Goal: Task Accomplishment & Management: Manage account settings

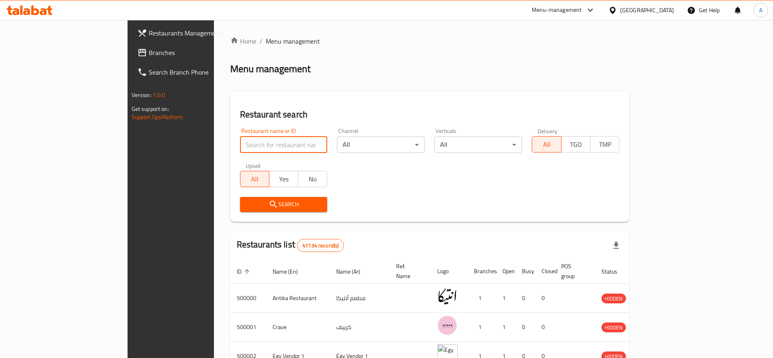
click at [249, 143] on input "search" at bounding box center [284, 145] width 88 height 16
type input "7osan El Bahr"
click button "Search" at bounding box center [284, 204] width 88 height 15
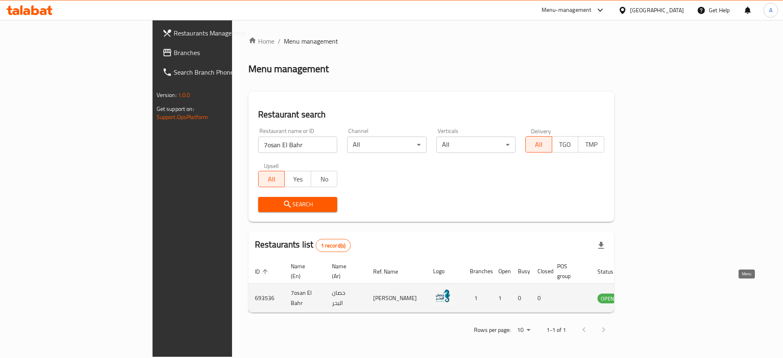
click at [649, 295] on icon "enhanced table" at bounding box center [644, 298] width 9 height 7
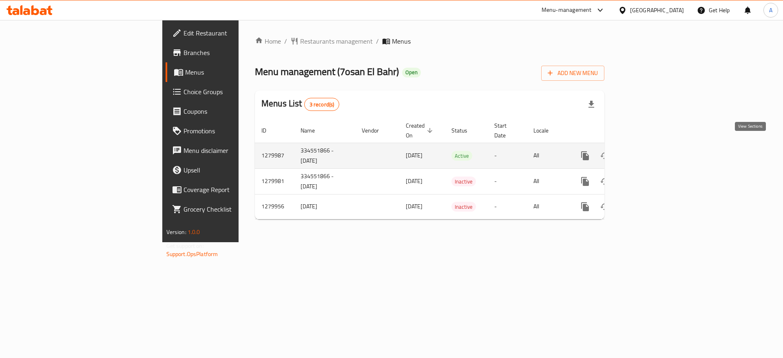
click at [649, 151] on icon "enhanced table" at bounding box center [644, 156] width 10 height 10
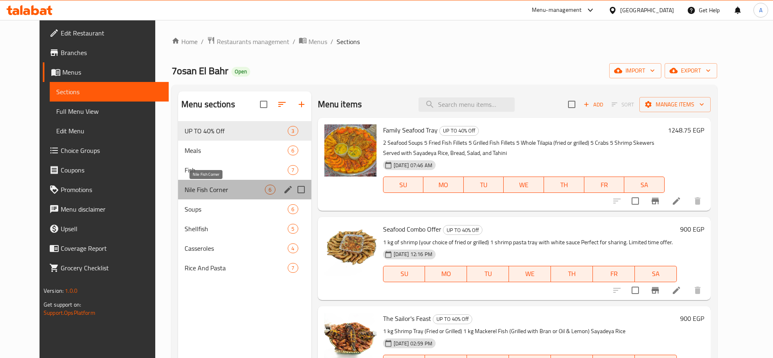
click at [214, 187] on span "Nile Fish Corner" at bounding box center [225, 190] width 81 height 10
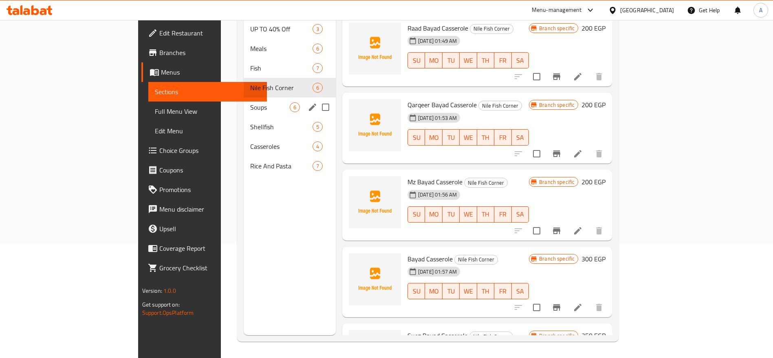
click at [244, 102] on div "Soups 6" at bounding box center [290, 107] width 92 height 20
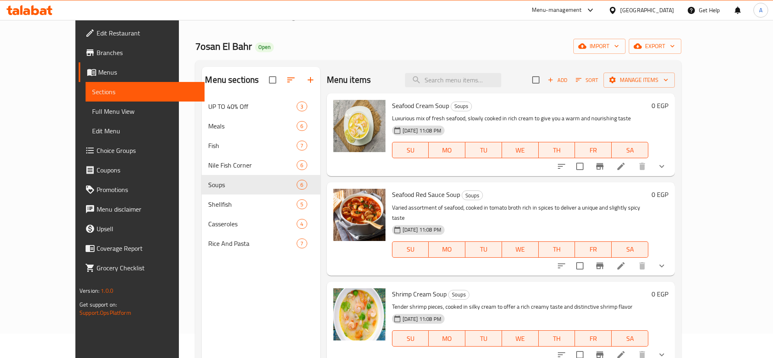
scroll to position [20, 0]
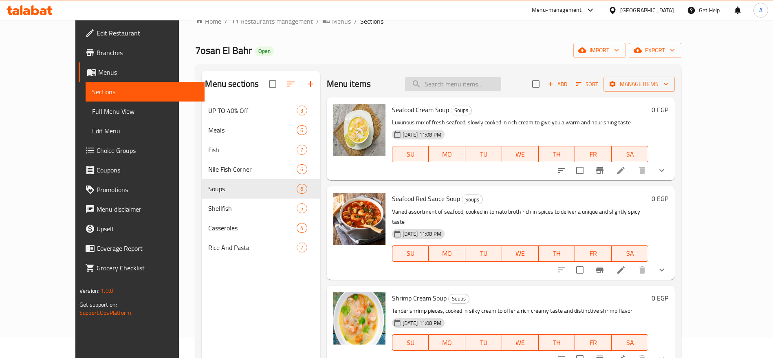
click at [485, 83] on input "search" at bounding box center [453, 84] width 96 height 14
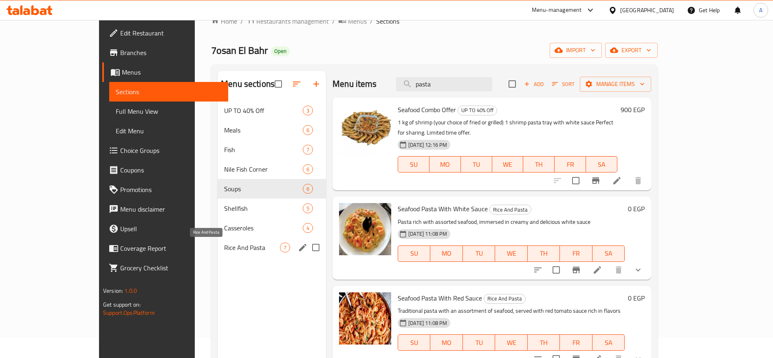
type input "pasta"
click at [224, 248] on span "Rice And Pasta" at bounding box center [252, 248] width 56 height 10
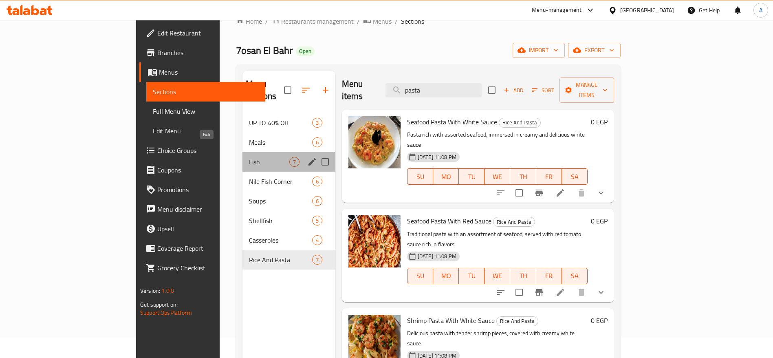
click at [249, 157] on span "Fish" at bounding box center [269, 162] width 40 height 10
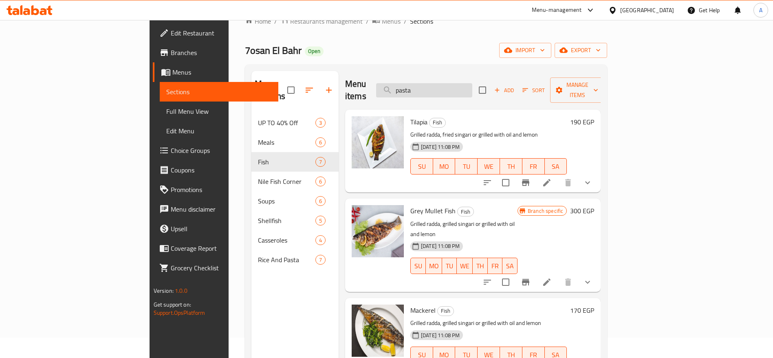
click at [470, 84] on input "pasta" at bounding box center [424, 90] width 96 height 14
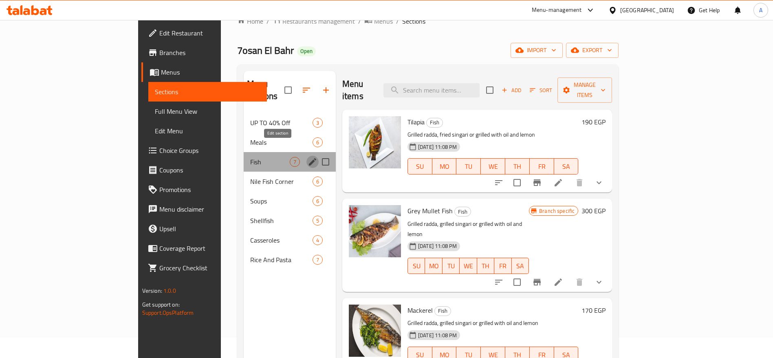
click at [308, 157] on icon "edit" at bounding box center [313, 162] width 10 height 10
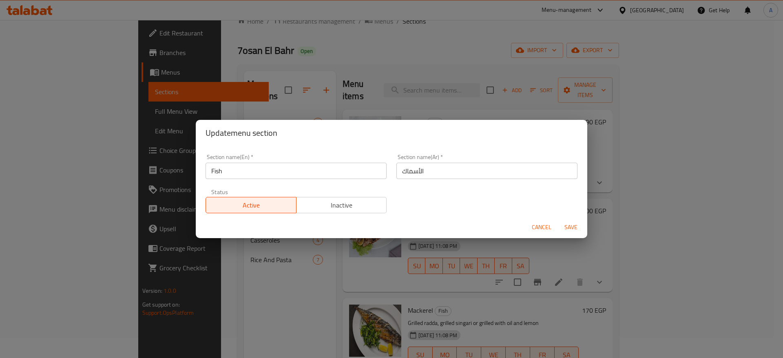
click at [255, 170] on input "Fish" at bounding box center [295, 171] width 181 height 16
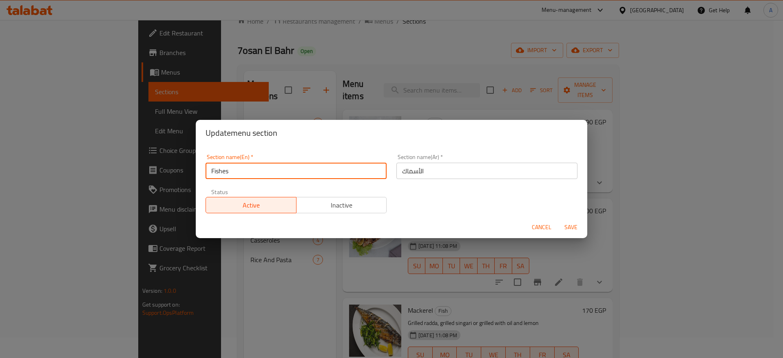
type input "Fishes"
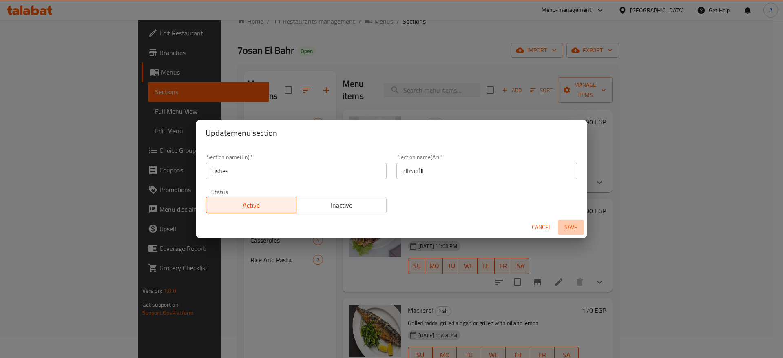
click at [576, 229] on span "Save" at bounding box center [571, 227] width 20 height 10
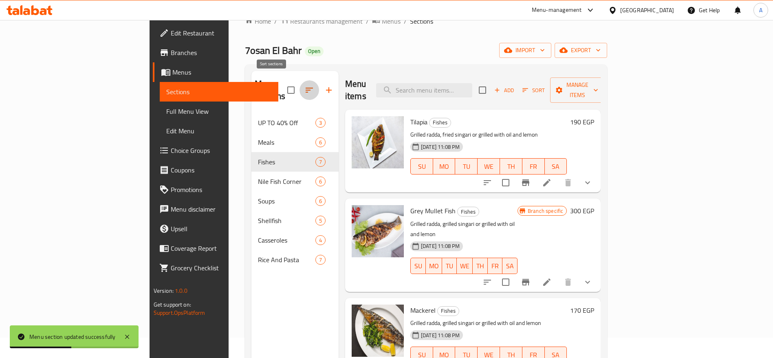
click at [305, 85] on icon "button" at bounding box center [310, 90] width 10 height 10
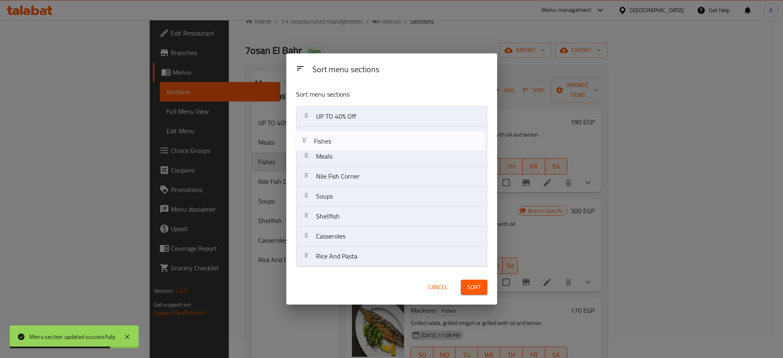
drag, startPoint x: 305, startPoint y: 157, endPoint x: 303, endPoint y: 139, distance: 18.5
click at [303, 139] on nav "UP TO 40% Off Meals Fishes Nile Fish Corner Soups Shellfish Casseroles Rice And…" at bounding box center [391, 186] width 191 height 161
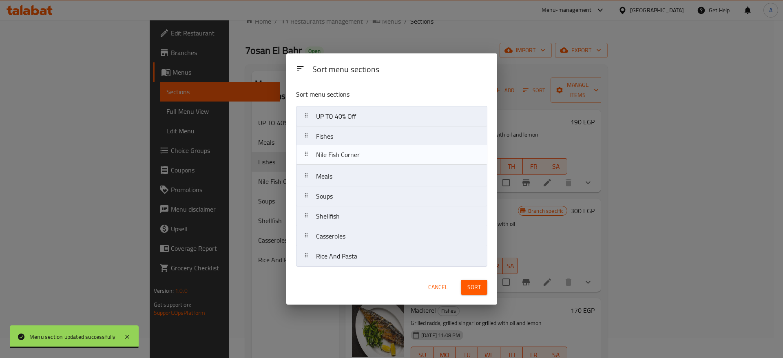
drag, startPoint x: 310, startPoint y: 177, endPoint x: 310, endPoint y: 153, distance: 23.2
click at [310, 153] on nav "UP TO 40% Off Fishes Meals Nile Fish Corner Soups Shellfish Casseroles Rice And…" at bounding box center [391, 186] width 191 height 161
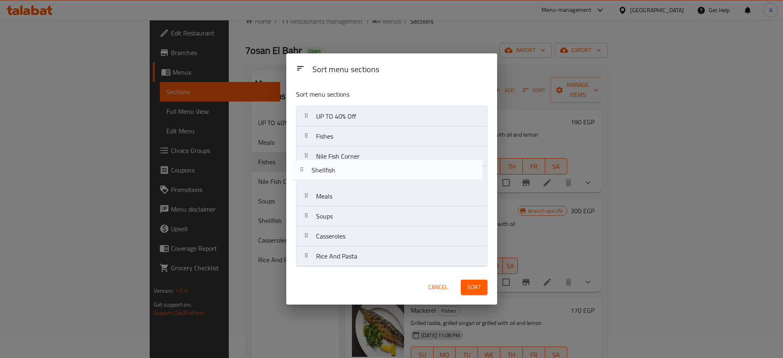
drag, startPoint x: 307, startPoint y: 218, endPoint x: 301, endPoint y: 169, distance: 49.7
click at [301, 169] on nav "UP TO 40% Off Fishes Nile Fish Corner Meals Soups Shellfish Casseroles Rice And…" at bounding box center [391, 186] width 191 height 161
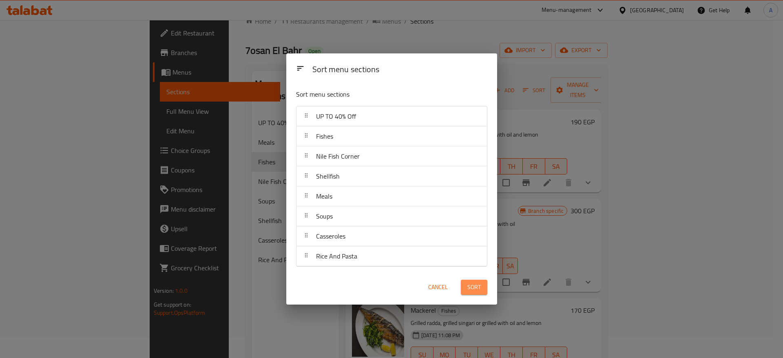
click at [478, 289] on span "Sort" at bounding box center [473, 287] width 13 height 10
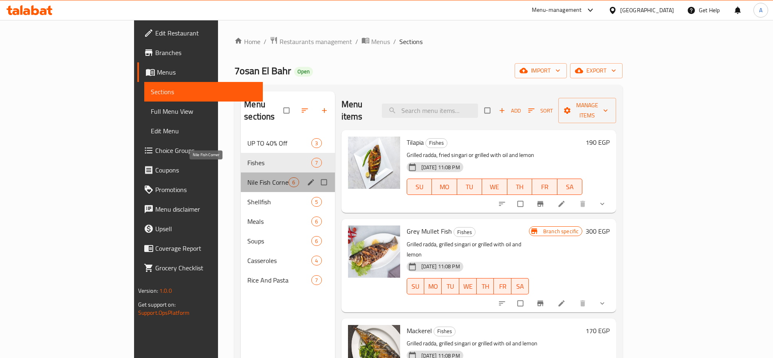
click at [247, 177] on span "Nile Fish Corner" at bounding box center [267, 182] width 41 height 10
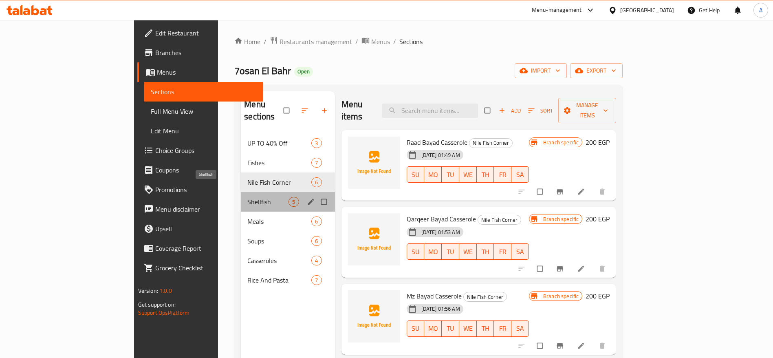
click at [247, 197] on span "Shellfish" at bounding box center [267, 202] width 41 height 10
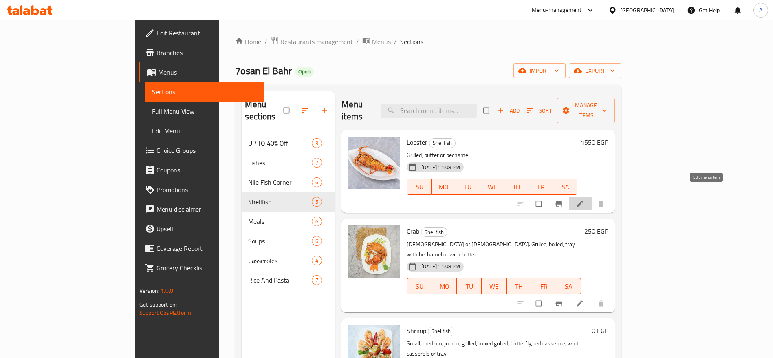
click at [584, 200] on icon at bounding box center [580, 204] width 8 height 8
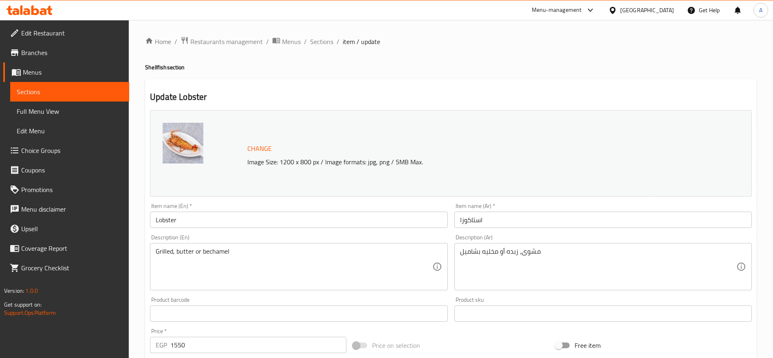
click at [265, 343] on input "1550" at bounding box center [258, 345] width 176 height 16
type input "2500"
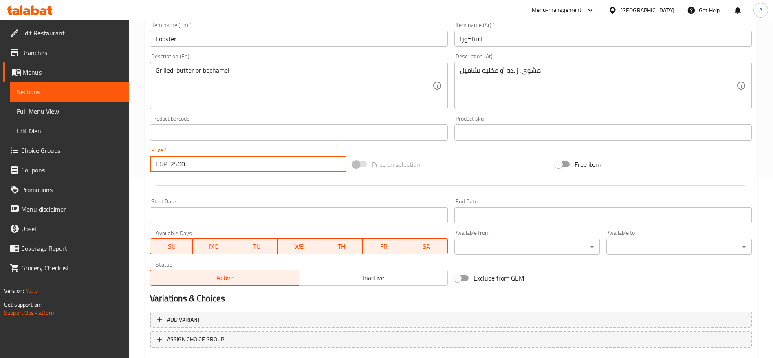
scroll to position [183, 0]
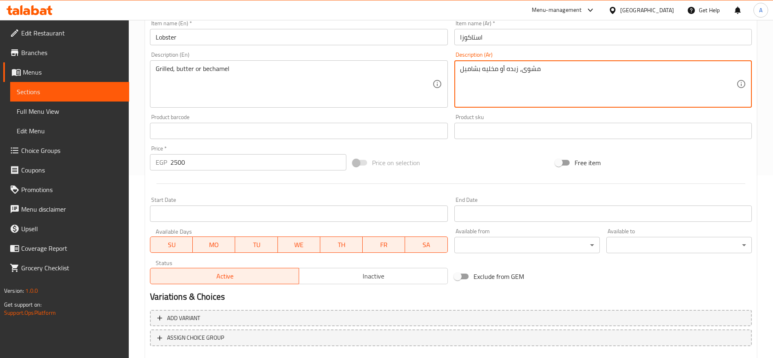
click at [559, 72] on textarea "مشوى، زبده أو مخليه بشاميل" at bounding box center [598, 84] width 276 height 39
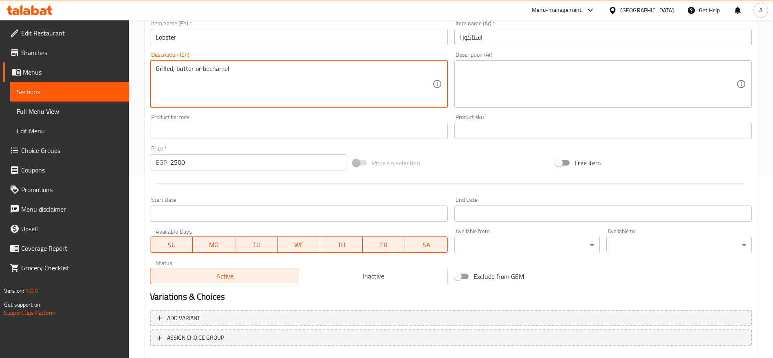
click at [251, 76] on textarea "Grilled, butter or bechamel" at bounding box center [294, 84] width 276 height 39
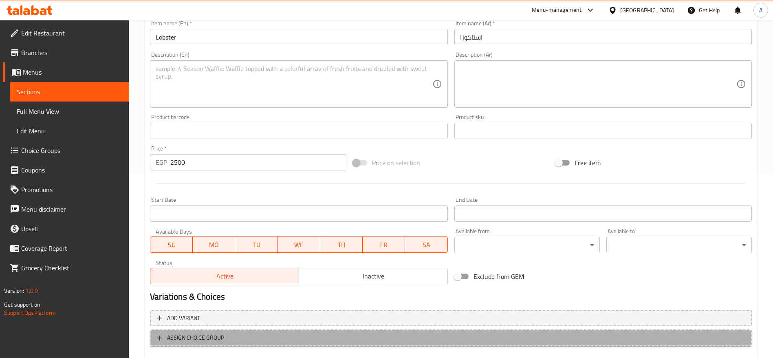
click at [252, 333] on span "ASSIGN CHOICE GROUP" at bounding box center [450, 338] width 587 height 10
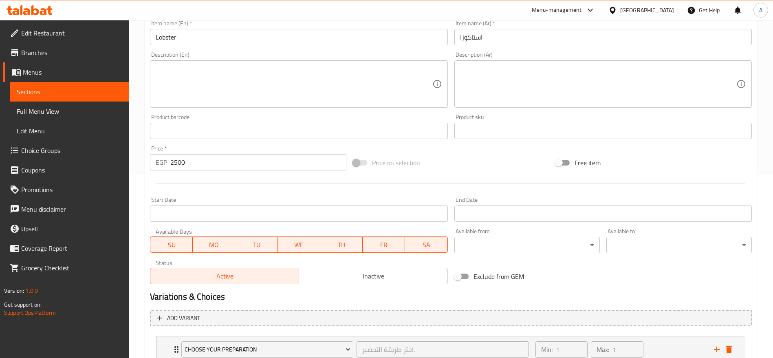
scroll to position [243, 0]
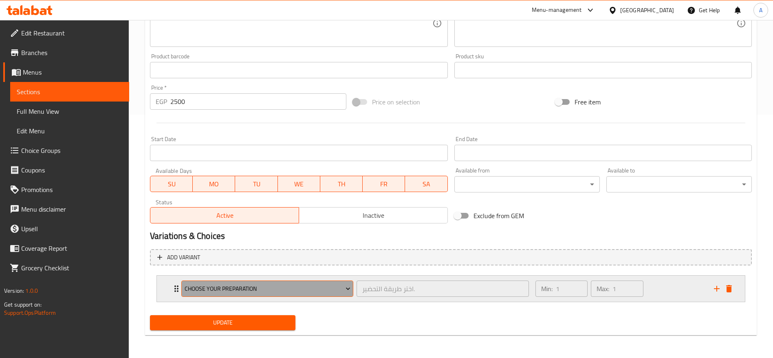
click at [342, 289] on span "Choose Your Preparation" at bounding box center [268, 289] width 166 height 10
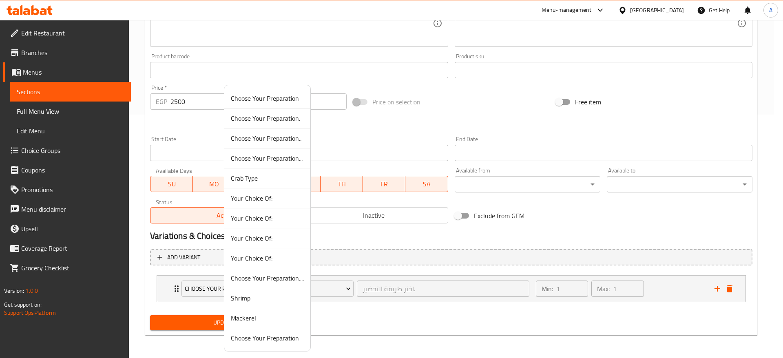
click at [174, 286] on div at bounding box center [391, 179] width 783 height 358
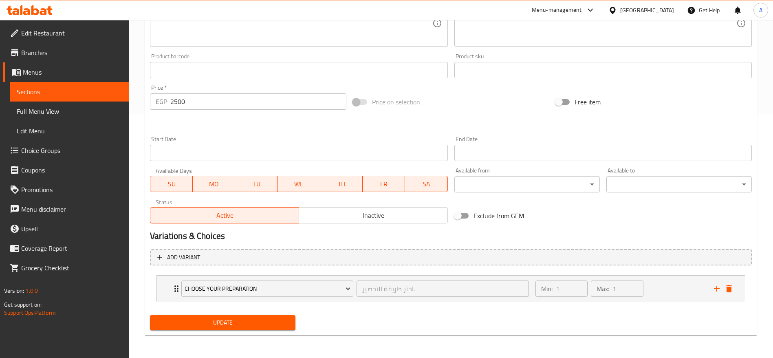
click at [174, 286] on icon "Expand" at bounding box center [177, 289] width 10 height 10
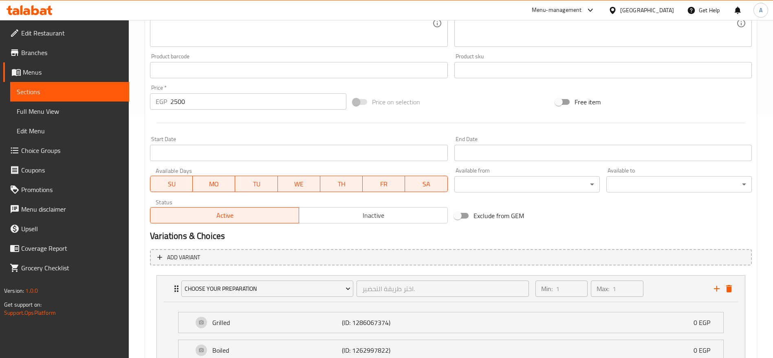
click at [174, 286] on icon "Expand" at bounding box center [177, 289] width 10 height 10
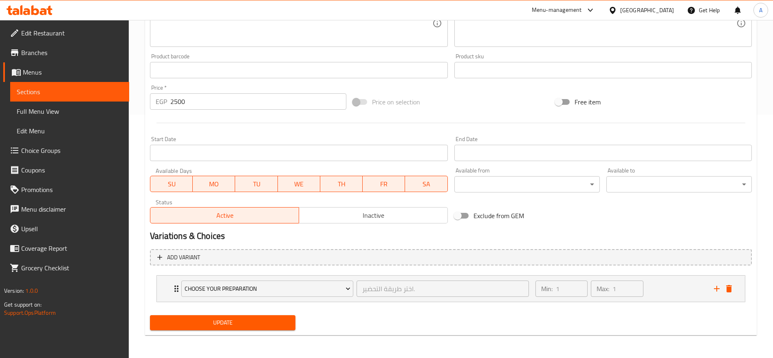
click at [174, 286] on icon "Expand" at bounding box center [177, 289] width 10 height 10
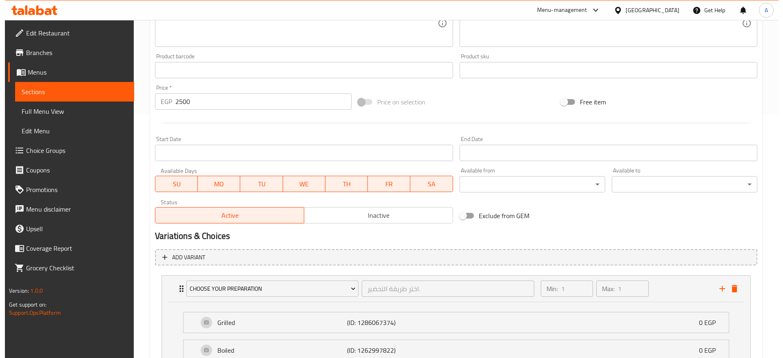
scroll to position [371, 0]
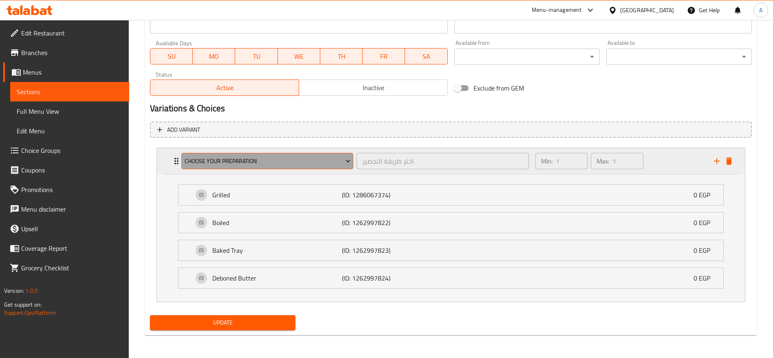
click at [350, 162] on icon "Expand" at bounding box center [348, 161] width 8 height 8
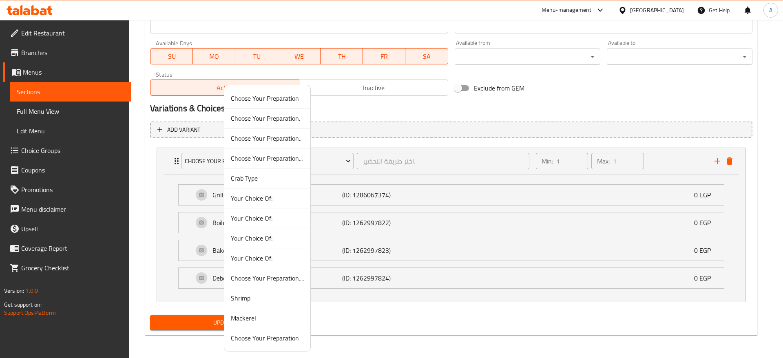
click at [276, 102] on span "Choose Your Preparation" at bounding box center [267, 98] width 73 height 10
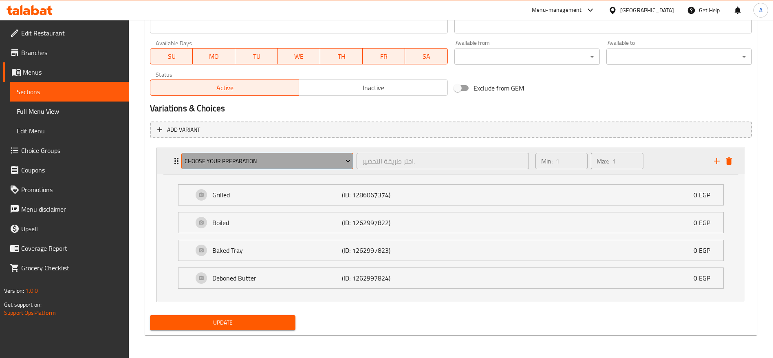
click at [346, 161] on icon "Expand" at bounding box center [348, 161] width 8 height 8
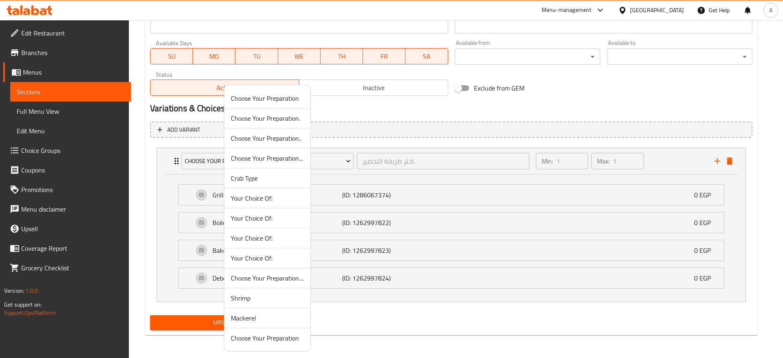
click at [284, 114] on span "Choose Your Preparation." at bounding box center [267, 118] width 73 height 10
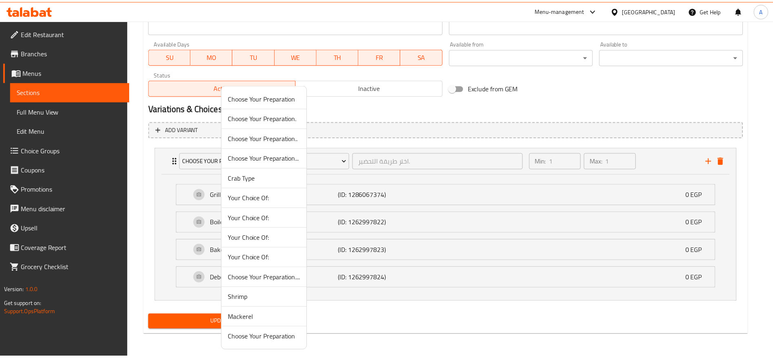
scroll to position [243, 0]
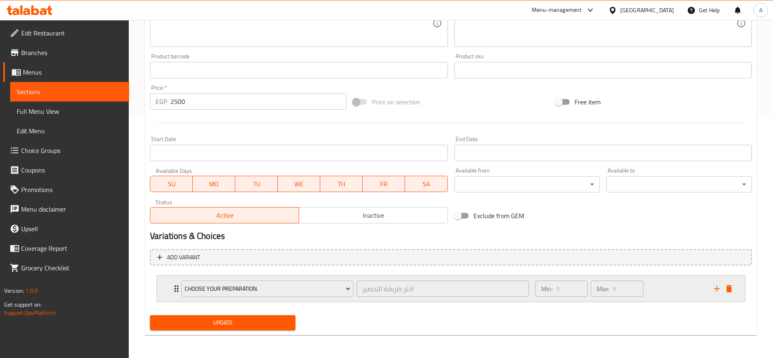
click at [177, 286] on div "Choose Your Preparation. اختر طريقة التحضير ​" at bounding box center [356, 289] width 358 height 26
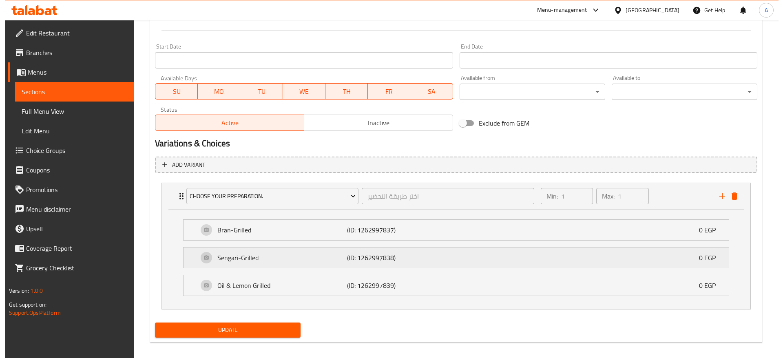
scroll to position [343, 0]
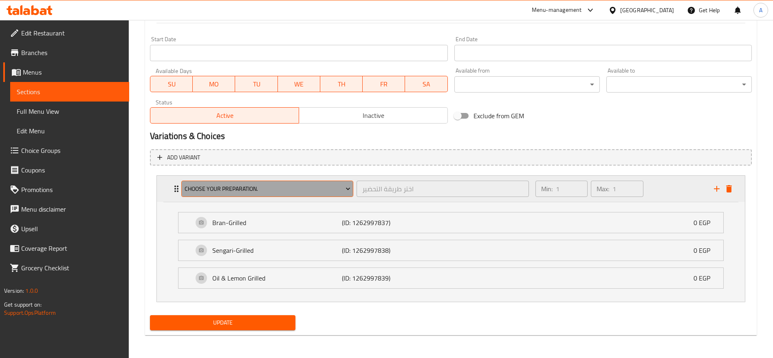
click at [346, 192] on icon "Expand" at bounding box center [348, 189] width 8 height 8
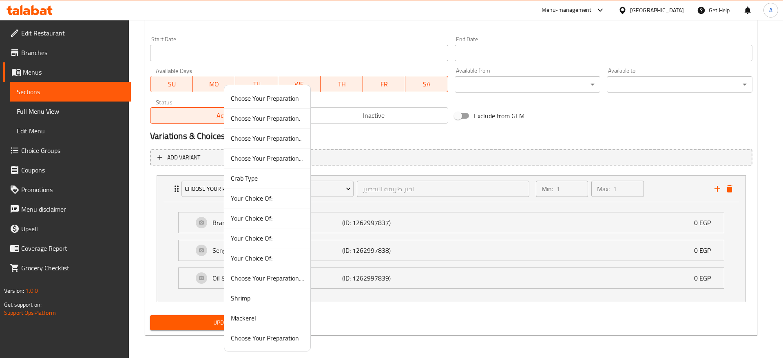
click at [275, 142] on span "Choose Your Preparation.." at bounding box center [267, 138] width 73 height 10
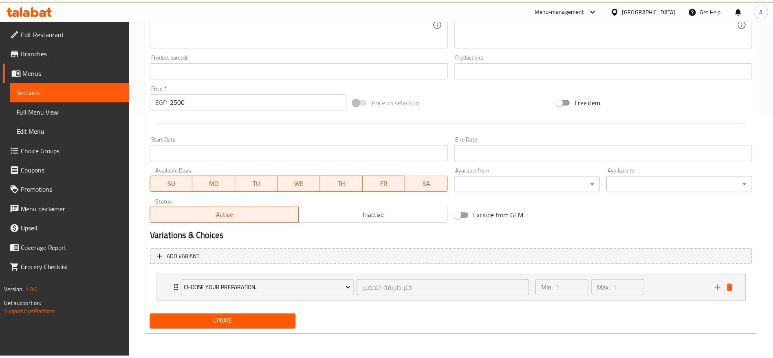
scroll to position [243, 0]
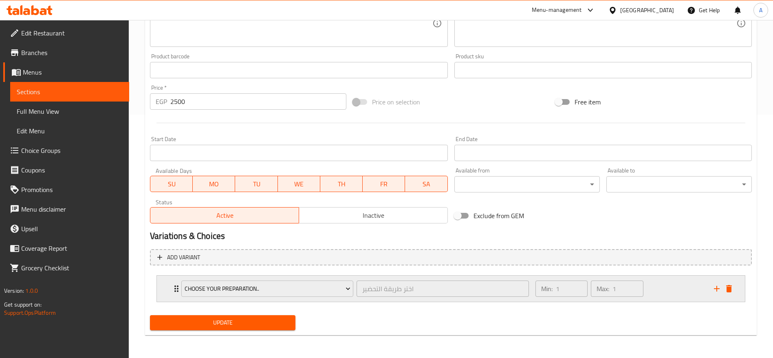
click at [178, 286] on div "Choose Your Preparation.. اختر طريقة التحضير ​" at bounding box center [356, 289] width 358 height 26
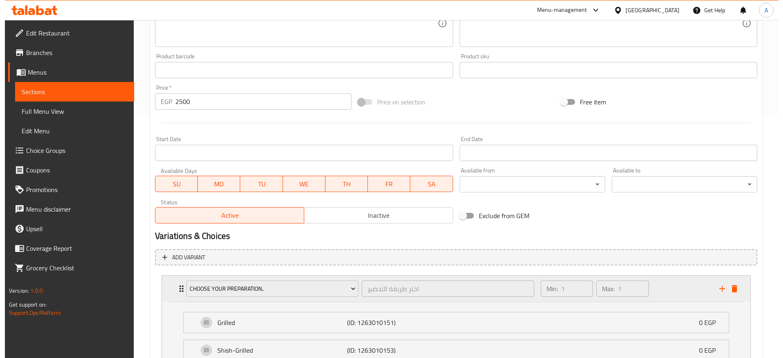
scroll to position [343, 0]
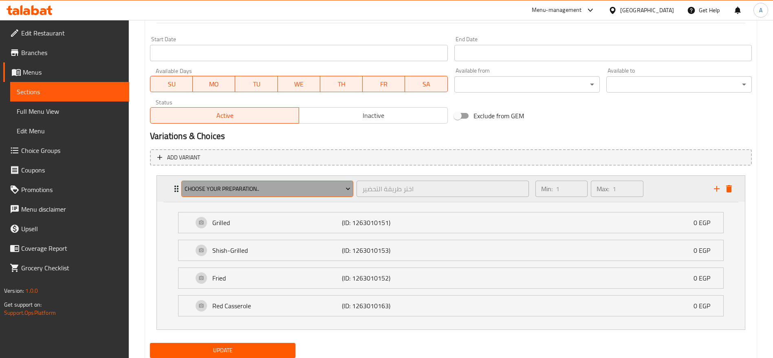
click at [352, 189] on icon "Expand" at bounding box center [348, 189] width 8 height 8
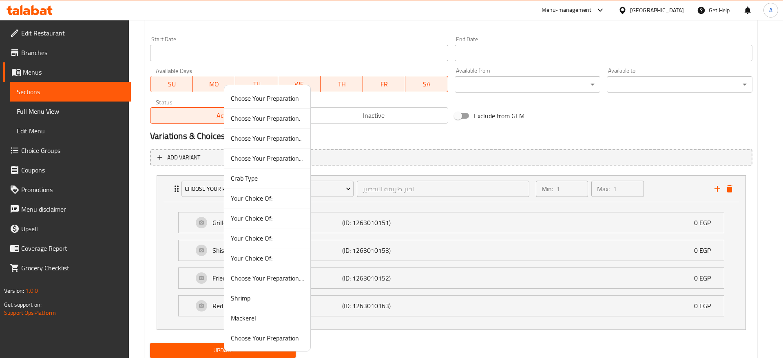
click at [291, 160] on span "Choose Your Preparation..." at bounding box center [267, 158] width 73 height 10
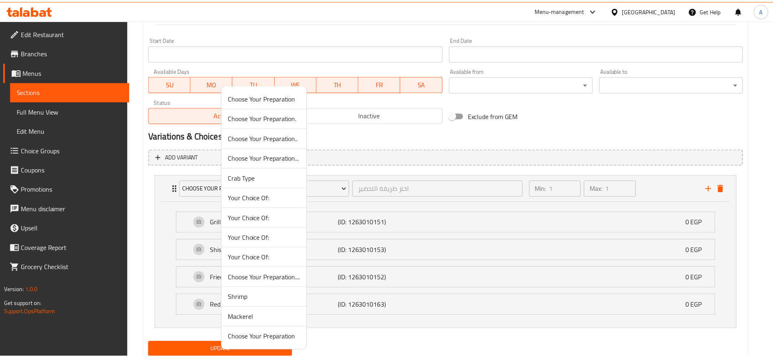
scroll to position [243, 0]
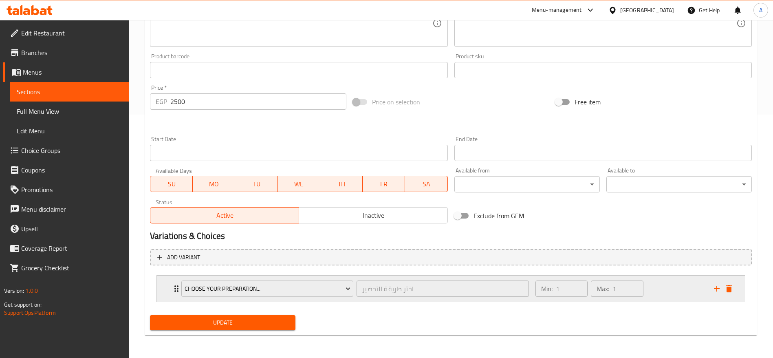
click at [171, 291] on div "Choose Your Preparation... اختر طريقة التحضير ​ Min: 1 ​ Max: 1 ​" at bounding box center [451, 289] width 588 height 26
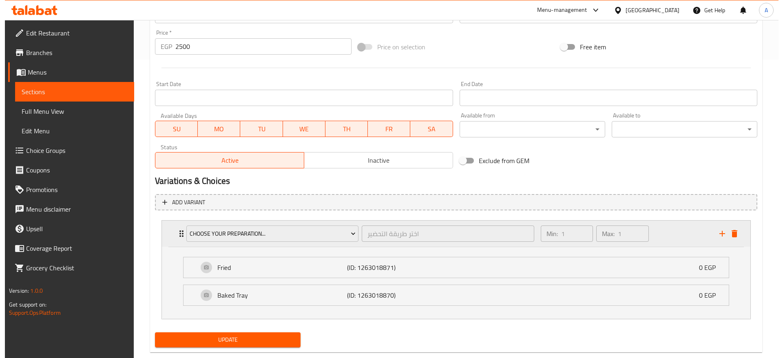
scroll to position [316, 0]
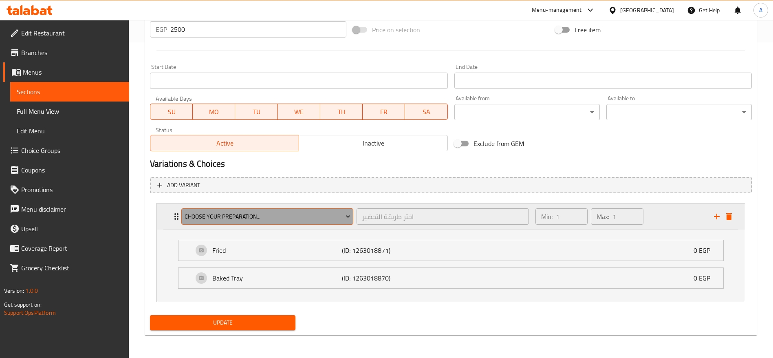
click at [347, 217] on icon "Expand" at bounding box center [348, 217] width 4 height 2
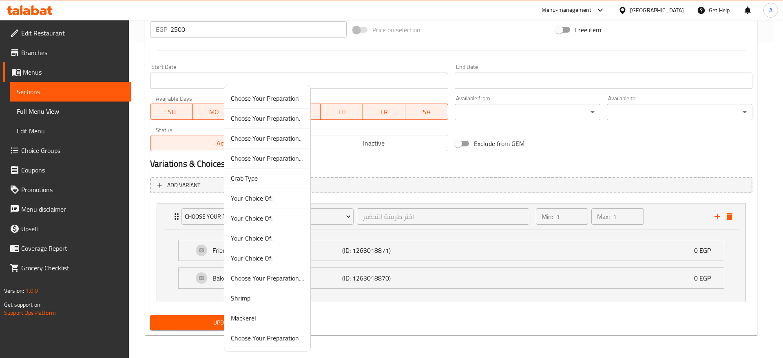
click at [292, 279] on span "Choose Your Preparation...." at bounding box center [267, 278] width 73 height 10
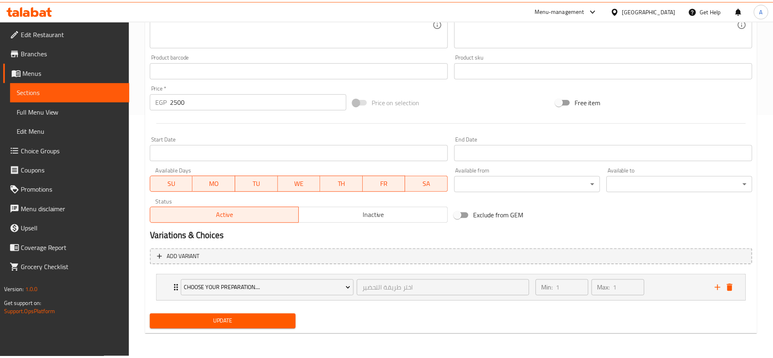
scroll to position [243, 0]
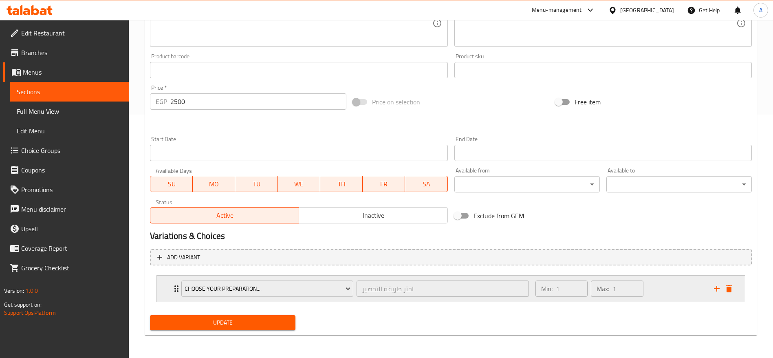
click at [174, 287] on icon "Expand" at bounding box center [177, 289] width 10 height 10
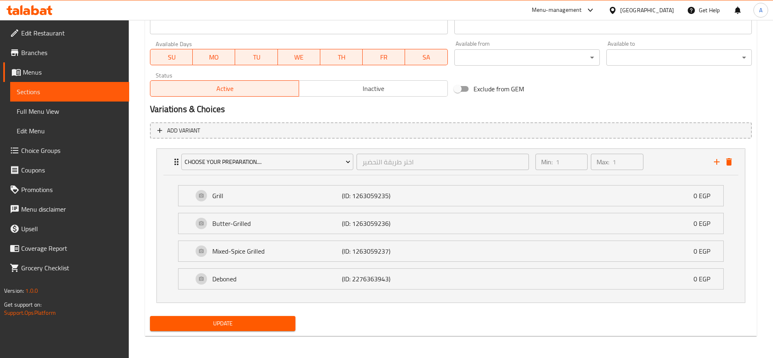
scroll to position [371, 0]
click at [272, 323] on span "Update" at bounding box center [223, 323] width 132 height 10
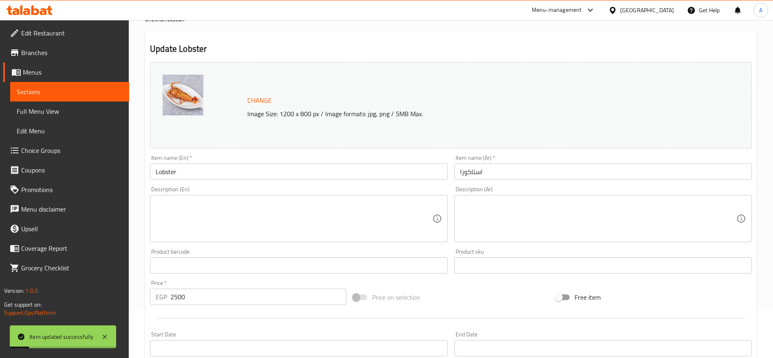
scroll to position [0, 0]
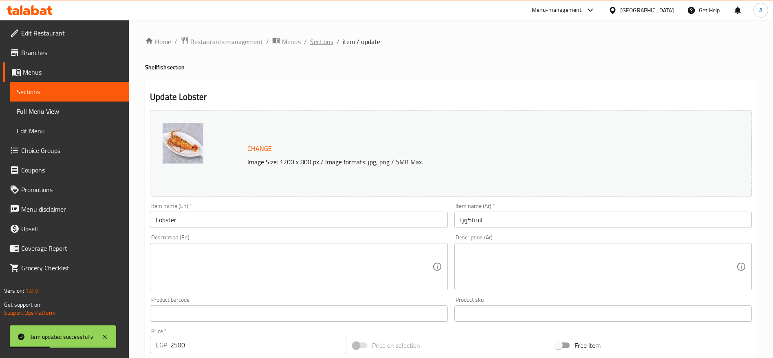
click at [321, 43] on span "Sections" at bounding box center [321, 42] width 23 height 10
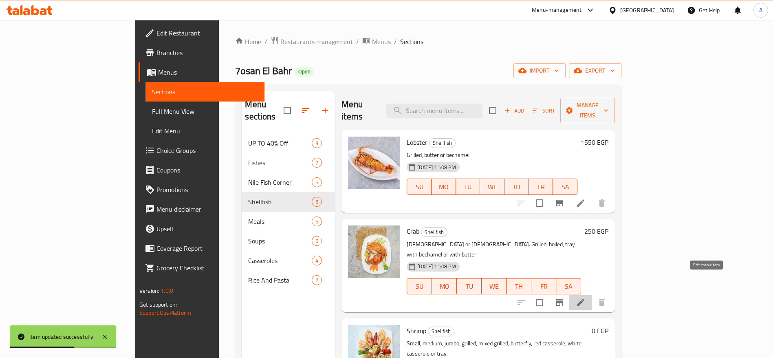
click at [586, 298] on icon at bounding box center [581, 303] width 10 height 10
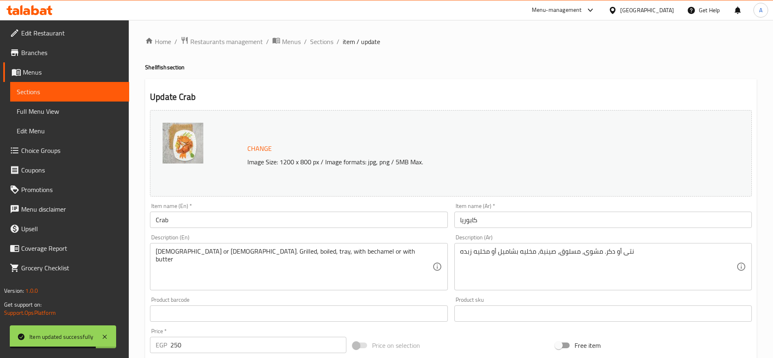
click at [227, 340] on input "250" at bounding box center [258, 345] width 176 height 16
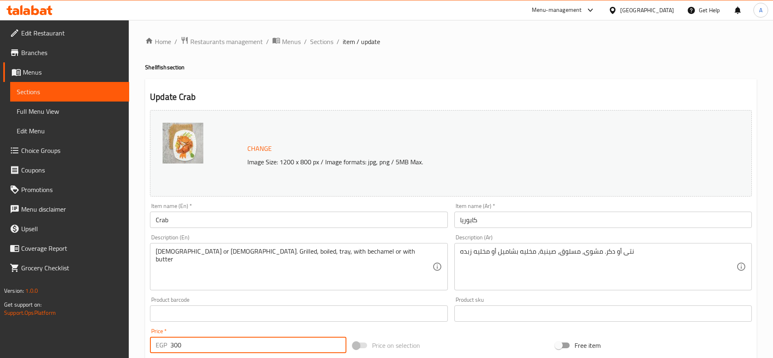
type input "300"
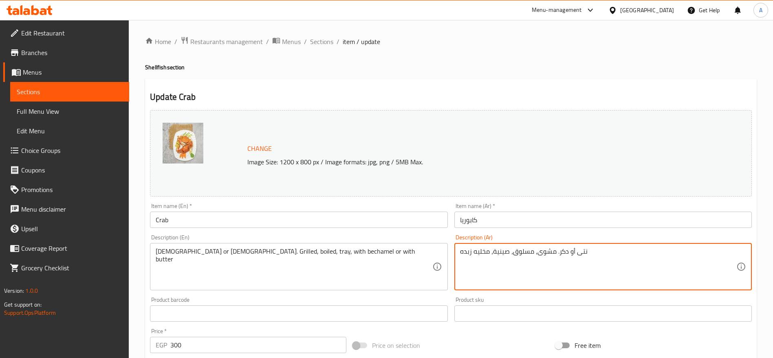
type textarea "نتى أو دكر. مشوى، مسلوق، صينية، مخليه زبده"
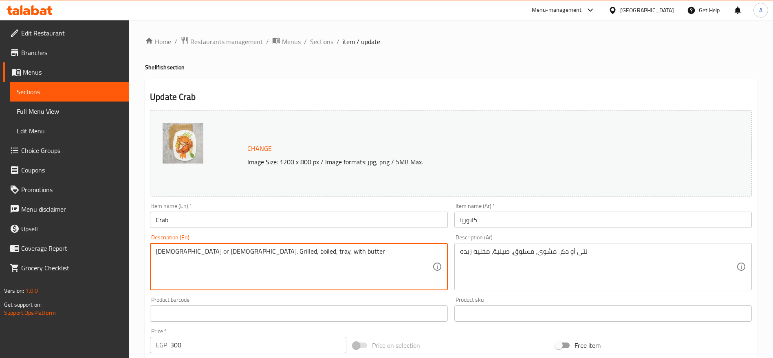
type textarea "Female or male. Grilled, boiled, tray, with butter"
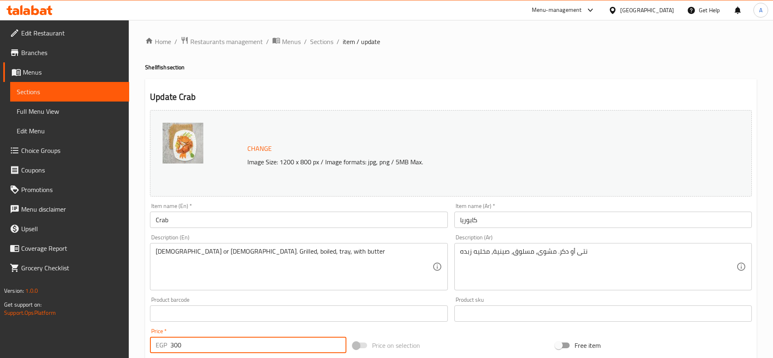
click at [265, 349] on input "300" at bounding box center [258, 345] width 176 height 16
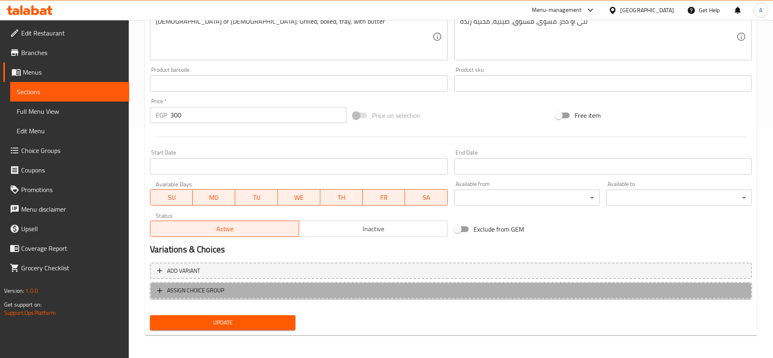
click at [201, 290] on span "ASSIGN CHOICE GROUP" at bounding box center [195, 290] width 57 height 10
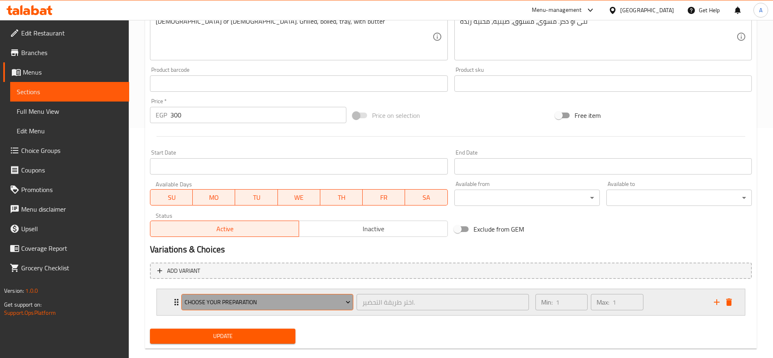
click at [347, 301] on icon "Expand" at bounding box center [348, 302] width 8 height 8
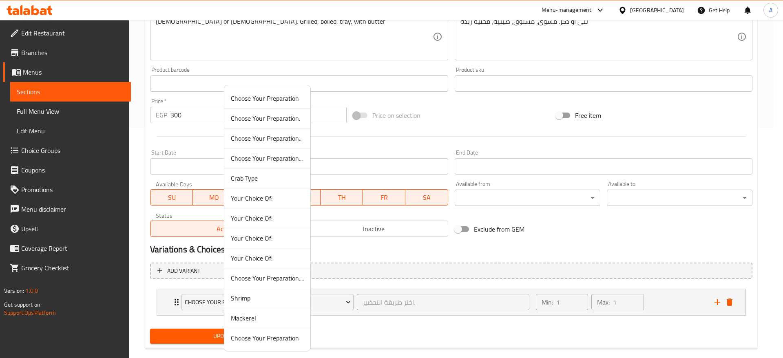
click at [276, 340] on span "Choose Your Preparation" at bounding box center [267, 338] width 73 height 10
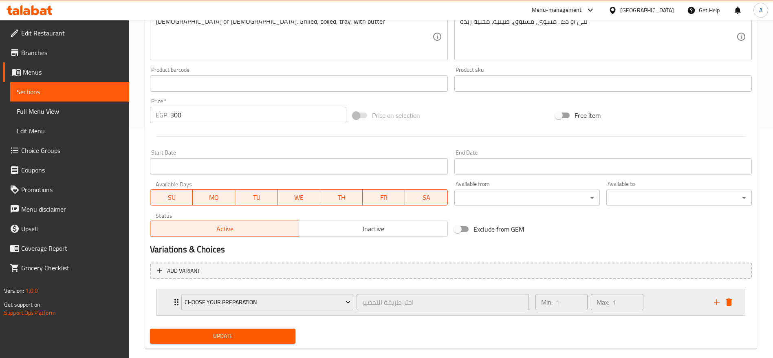
click at [177, 303] on div "Choose Your Preparation اختر طريقة التحضير ​" at bounding box center [356, 302] width 358 height 26
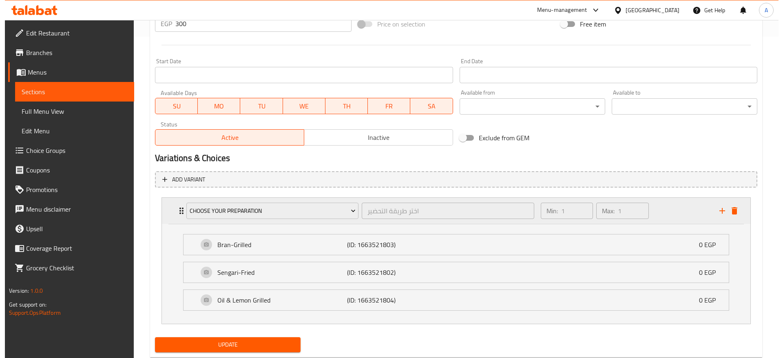
scroll to position [328, 0]
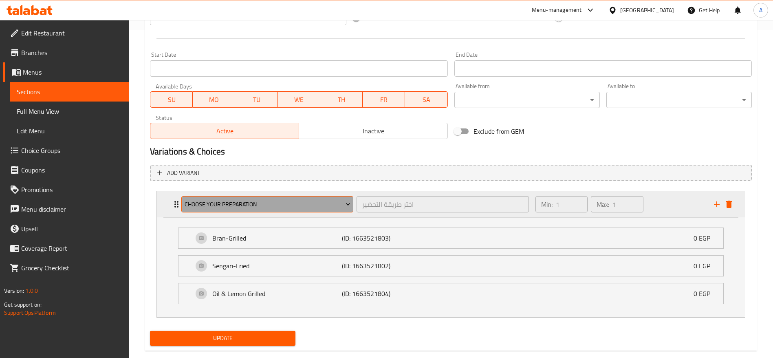
click at [348, 204] on icon "Expand" at bounding box center [348, 204] width 8 height 8
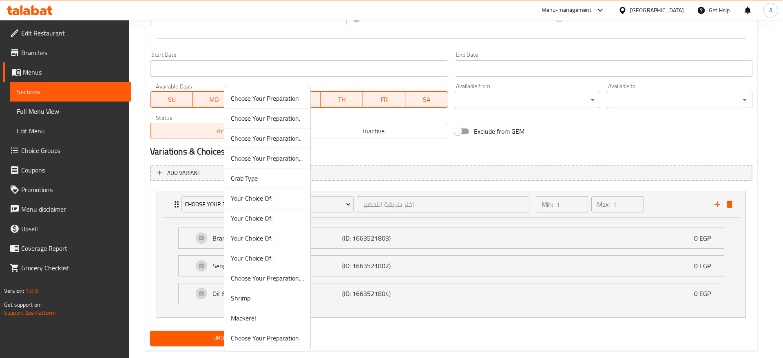
click at [295, 282] on span "Choose Your Preparation...." at bounding box center [267, 278] width 73 height 10
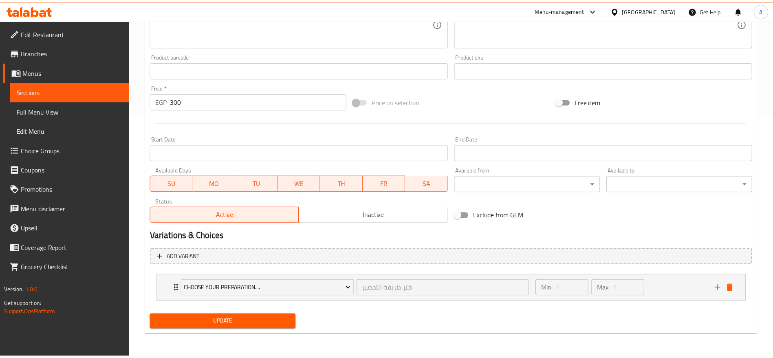
scroll to position [243, 0]
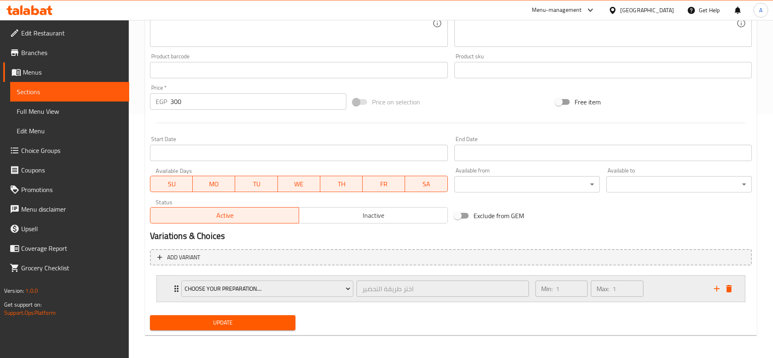
click at [175, 289] on icon "Expand" at bounding box center [176, 288] width 4 height 7
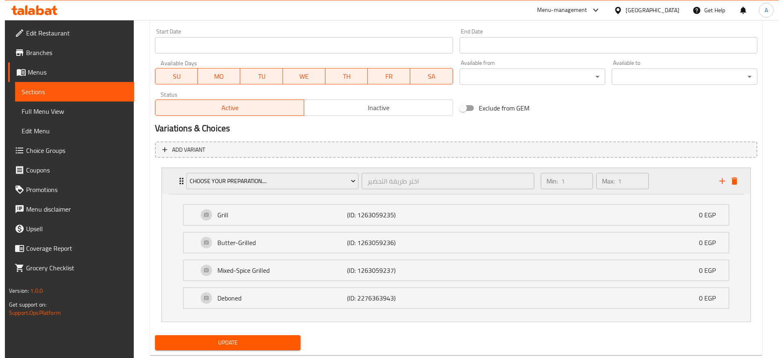
scroll to position [352, 0]
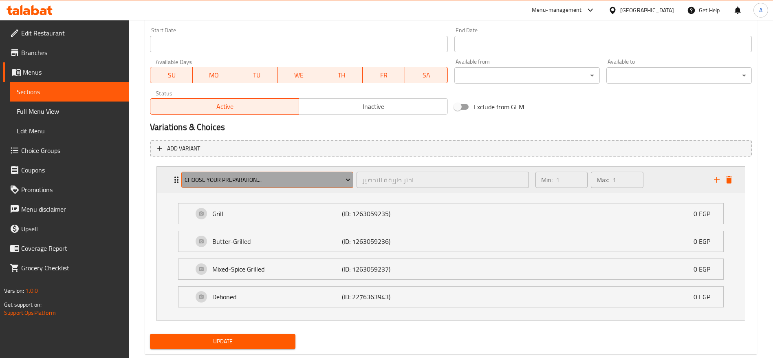
click at [348, 179] on icon "Expand" at bounding box center [348, 180] width 8 height 8
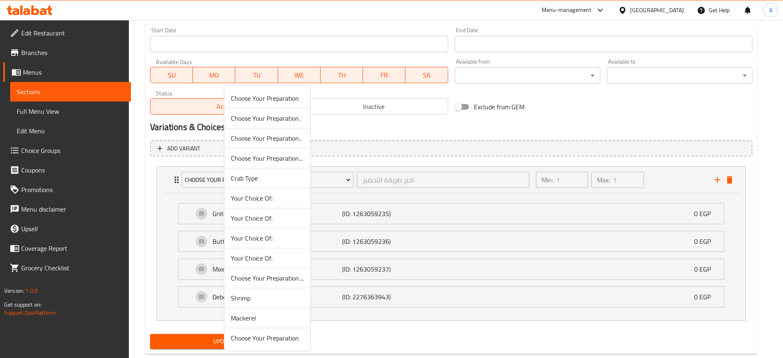
click at [254, 174] on span "Crab Type" at bounding box center [267, 178] width 73 height 10
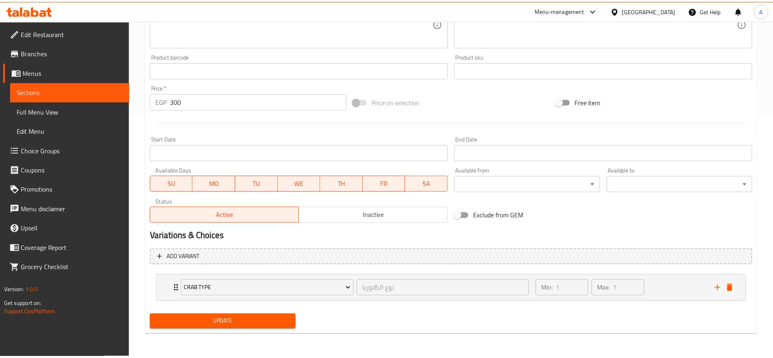
scroll to position [243, 0]
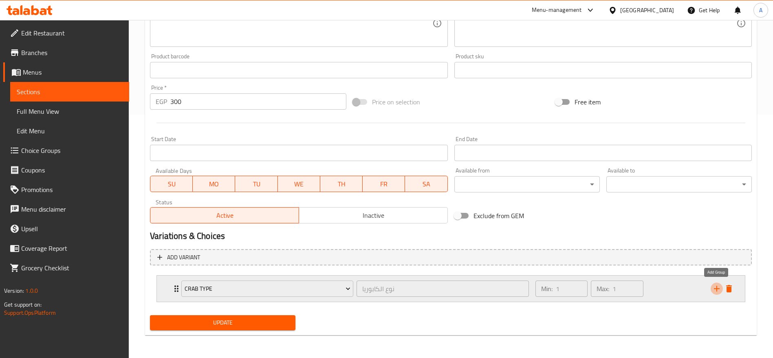
click at [712, 291] on icon "add" at bounding box center [717, 289] width 10 height 10
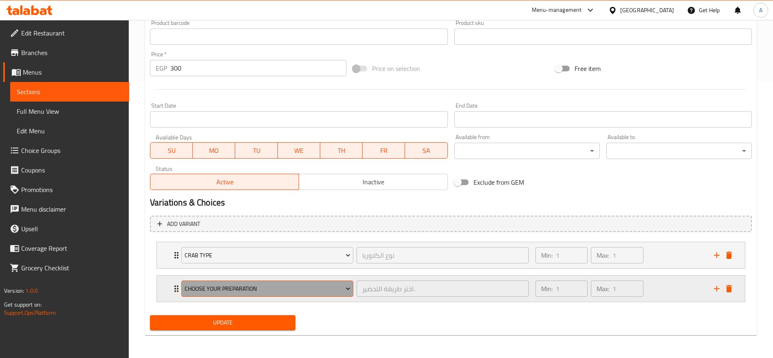
click at [344, 286] on icon "Expand" at bounding box center [348, 289] width 8 height 8
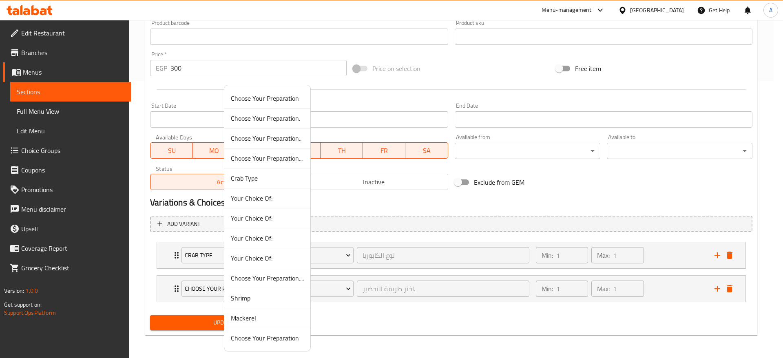
click at [291, 157] on span "Choose Your Preparation..." at bounding box center [267, 158] width 73 height 10
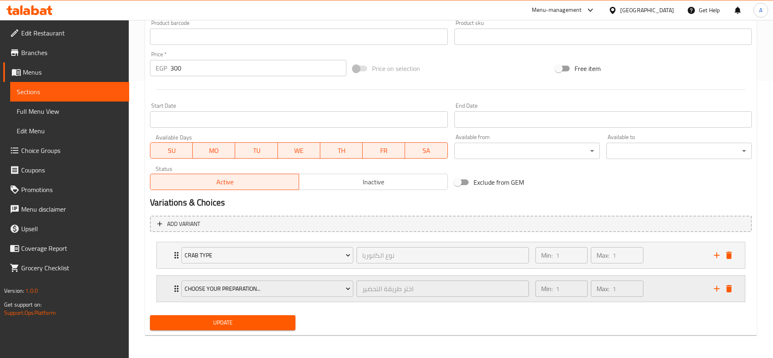
click at [176, 289] on icon "Expand" at bounding box center [176, 288] width 4 height 7
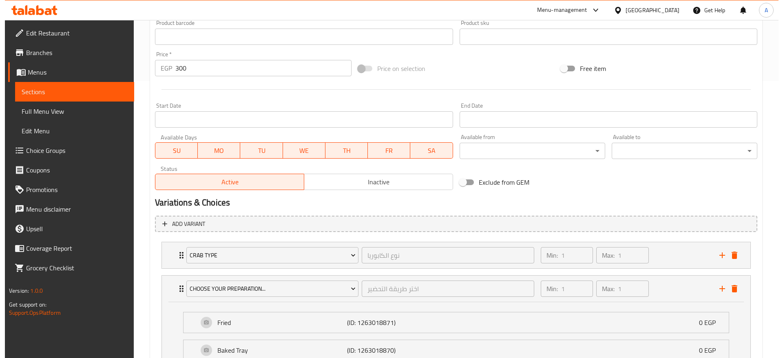
scroll to position [349, 0]
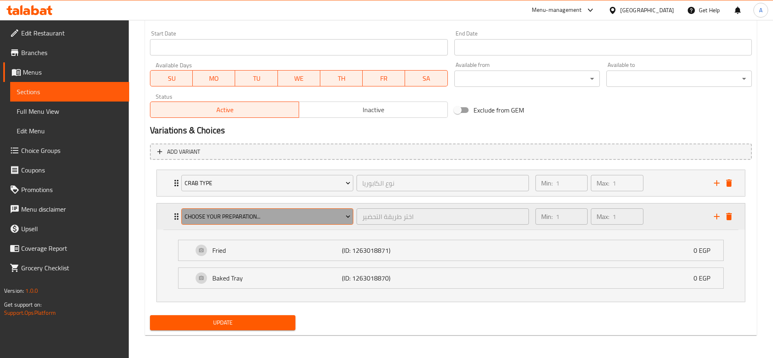
click at [344, 212] on icon "Expand" at bounding box center [348, 216] width 8 height 8
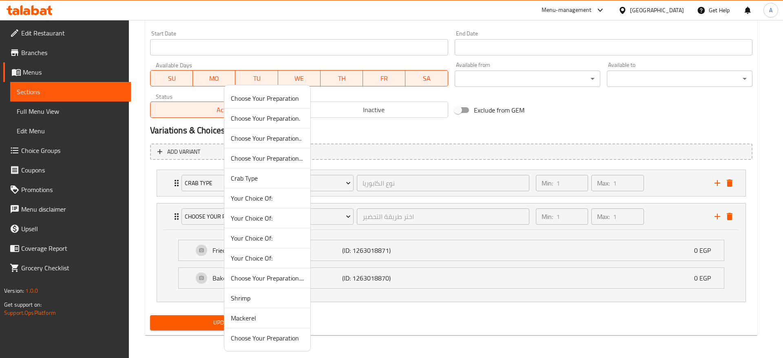
click at [279, 100] on span "Choose Your Preparation" at bounding box center [267, 98] width 73 height 10
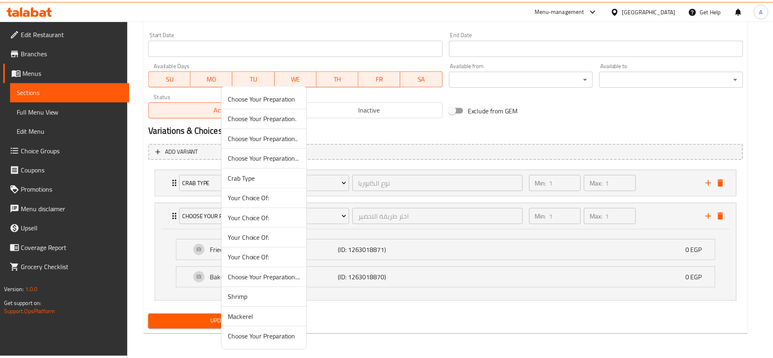
scroll to position [277, 0]
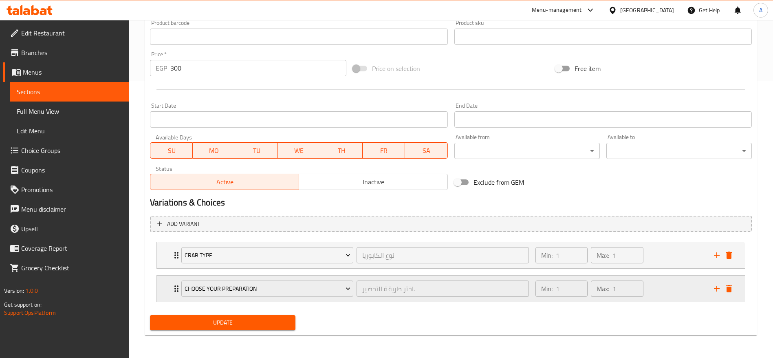
click at [174, 288] on icon "Expand" at bounding box center [177, 289] width 10 height 10
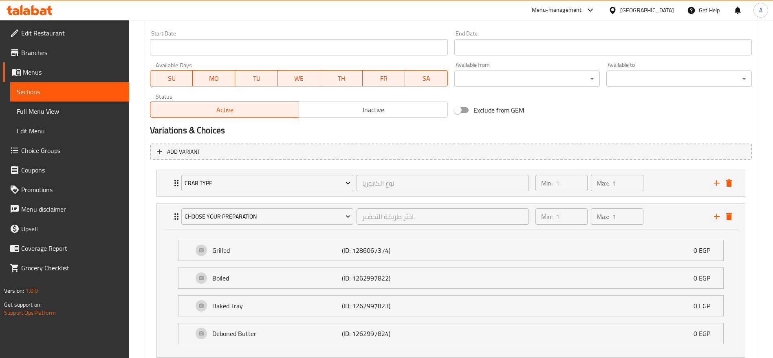
scroll to position [404, 0]
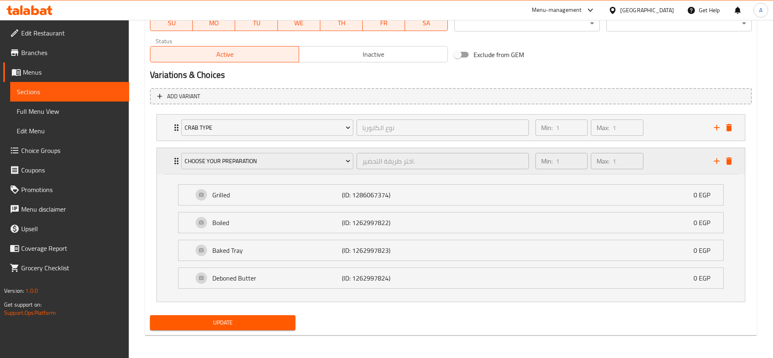
click at [173, 157] on icon "Expand" at bounding box center [177, 161] width 10 height 10
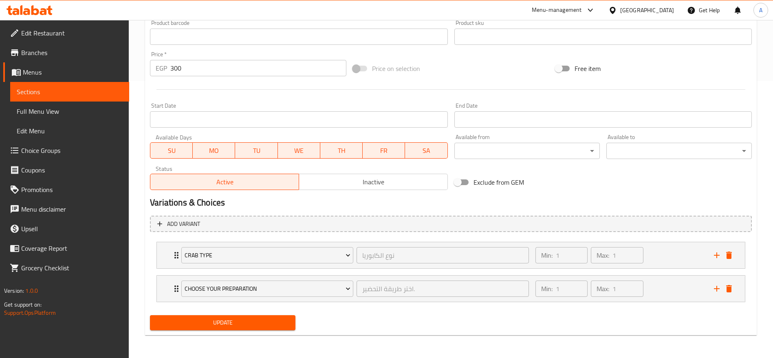
scroll to position [277, 0]
click at [232, 322] on span "Update" at bounding box center [223, 323] width 132 height 10
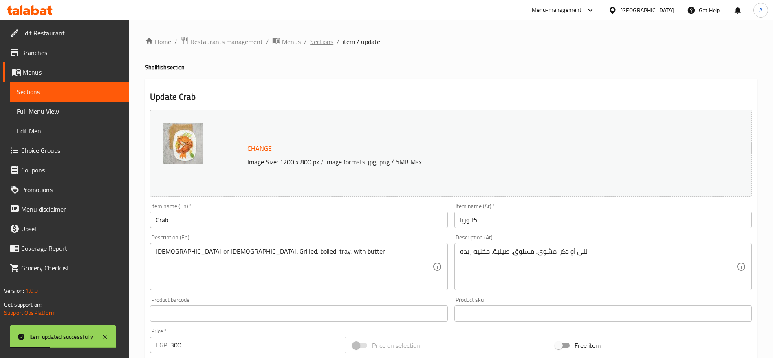
click at [321, 43] on span "Sections" at bounding box center [321, 42] width 23 height 10
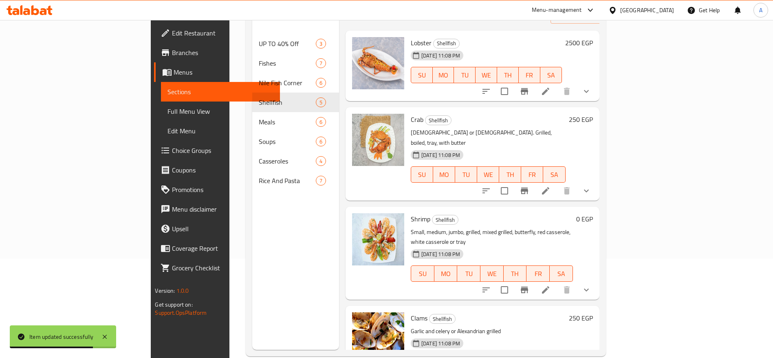
scroll to position [101, 0]
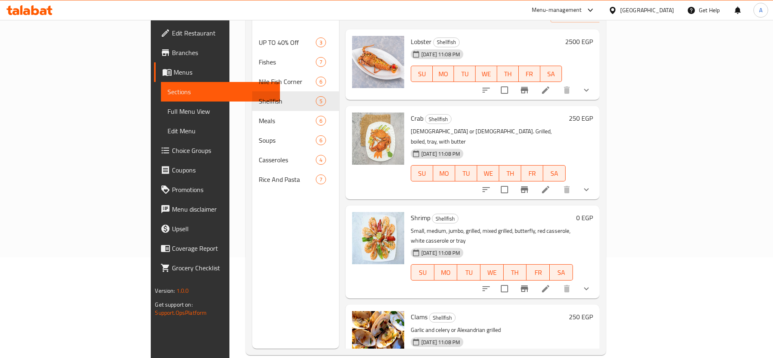
click at [600, 267] on div "Menu items Add Sort Manage items Lobster Shellfish 12-03-2025 11:08 PM SU MO TU…" at bounding box center [469, 170] width 260 height 358
click at [557, 281] on li at bounding box center [545, 288] width 23 height 15
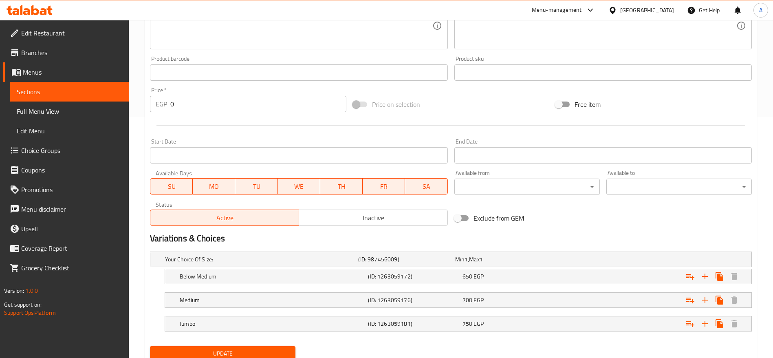
scroll to position [272, 0]
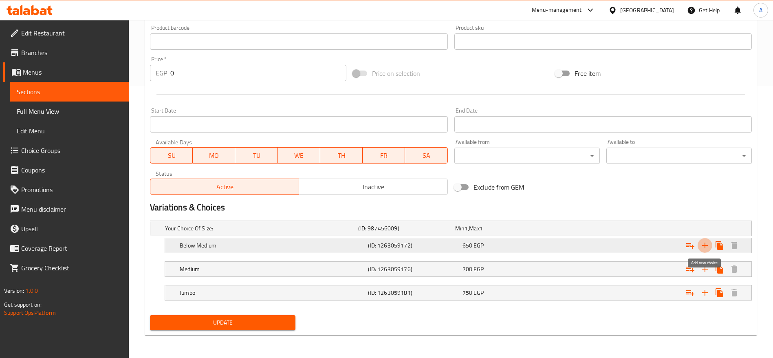
click at [702, 242] on icon "Expand" at bounding box center [705, 246] width 10 height 10
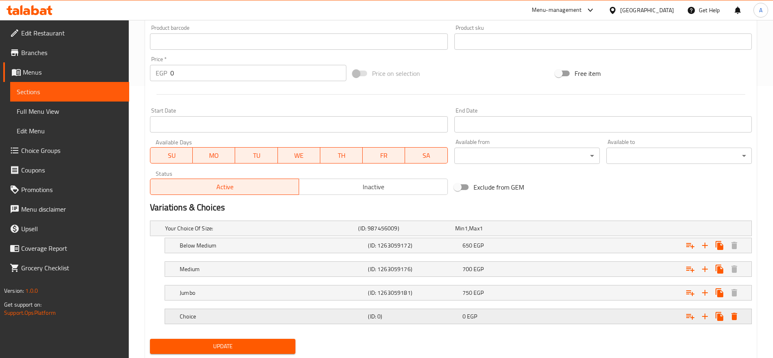
click at [207, 315] on h5 "Choice" at bounding box center [272, 316] width 185 height 8
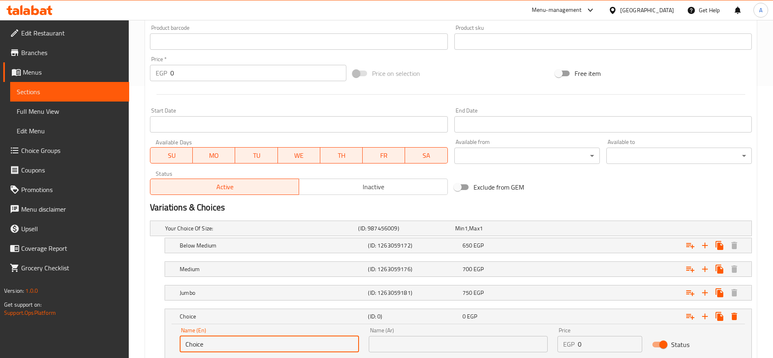
click at [236, 340] on input "Choice" at bounding box center [269, 344] width 179 height 16
type input "س"
type input "s"
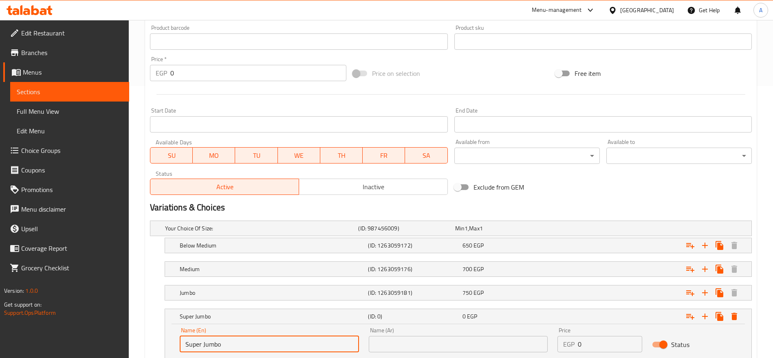
type input "Super Jumbo"
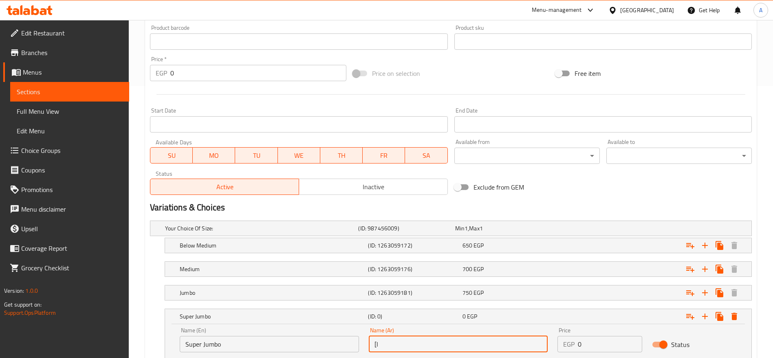
type input "["
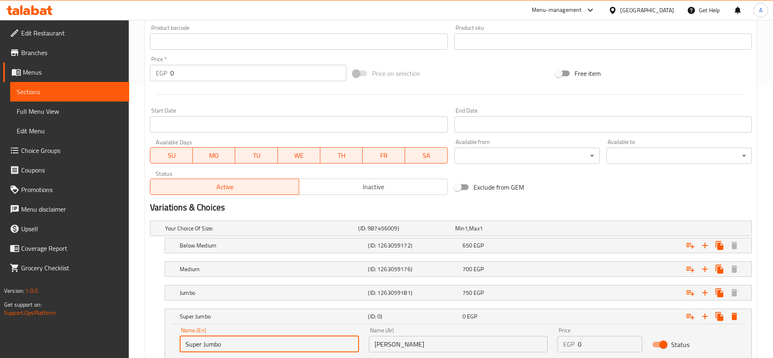
click at [236, 340] on input "Super Jumbo" at bounding box center [269, 344] width 179 height 16
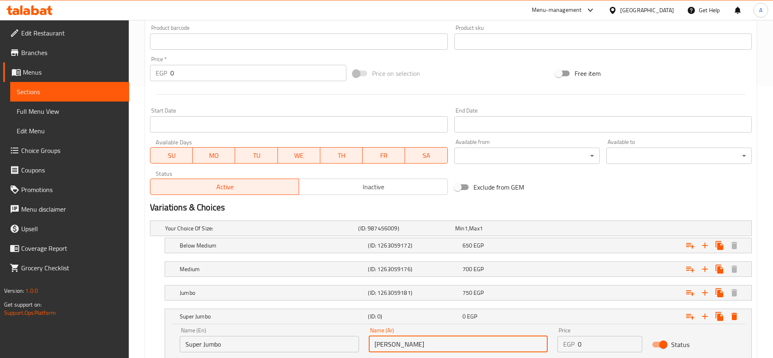
click at [401, 348] on input "جمبري جامبو" at bounding box center [458, 344] width 179 height 16
type input "s"
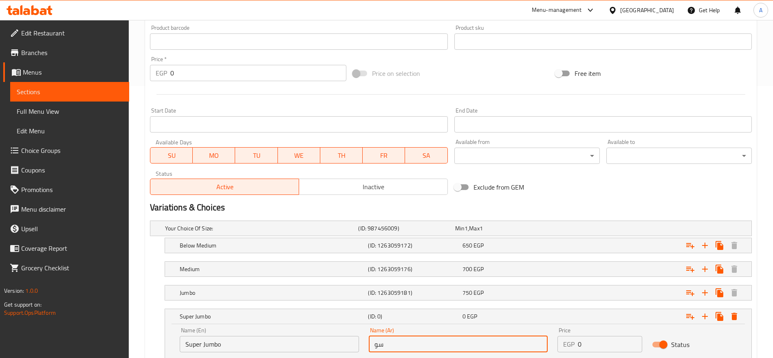
type input "س"
type input "جمبري سوبر جامبو"
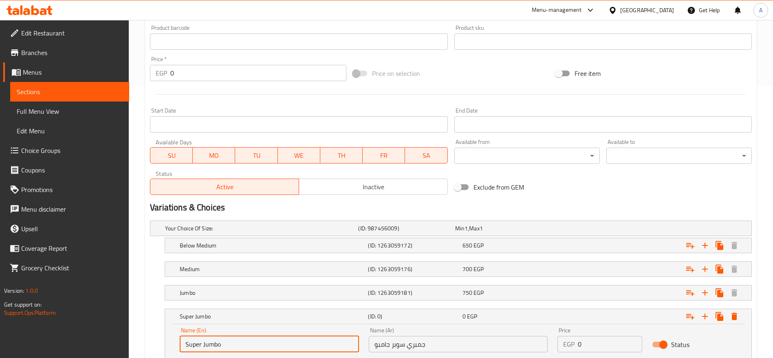
click at [238, 341] on input "Super Jumbo" at bounding box center [269, 344] width 179 height 16
type input "S"
type input "Super Jumbo Shrimp"
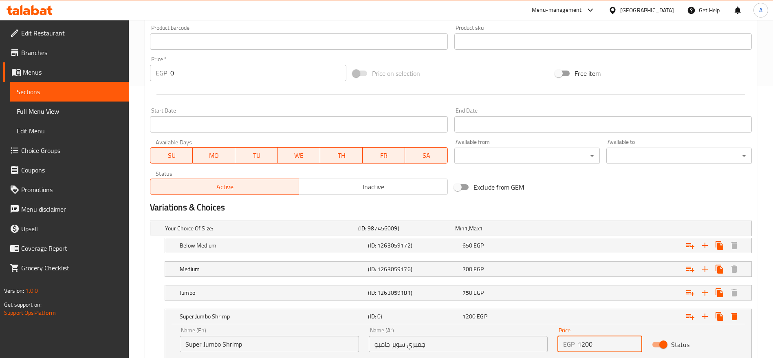
scroll to position [331, 0]
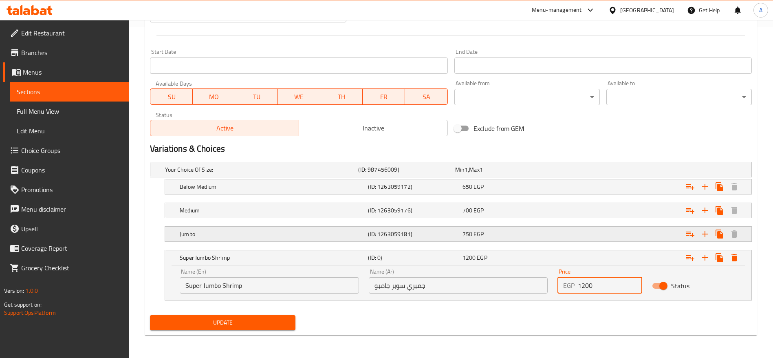
type input "1200"
click at [209, 235] on h5 "Jumbo" at bounding box center [272, 234] width 185 height 8
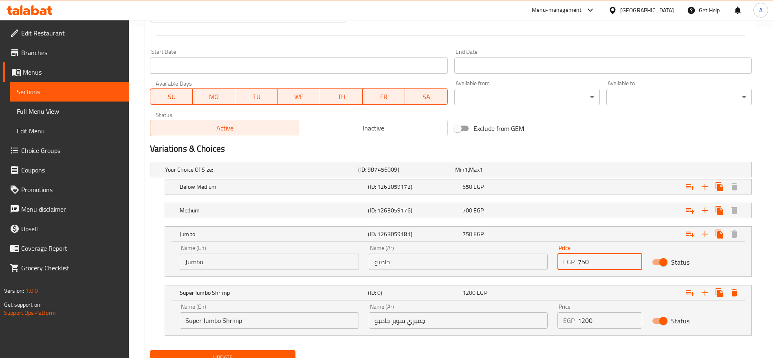
click at [589, 256] on input "750" at bounding box center [610, 262] width 64 height 16
type input "1000"
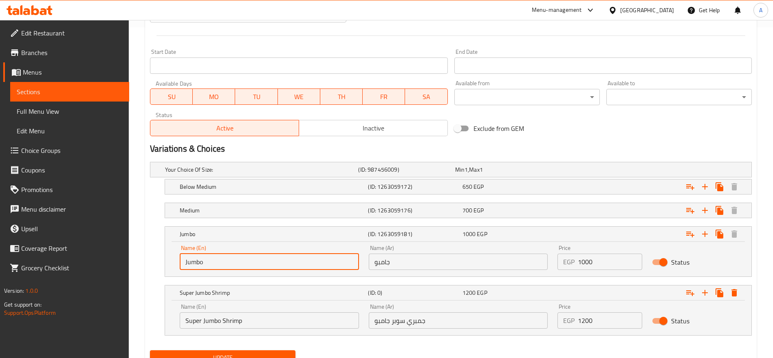
click at [291, 263] on input "Jumbo" at bounding box center [269, 262] width 179 height 16
type input "Jumbo Shrimp"
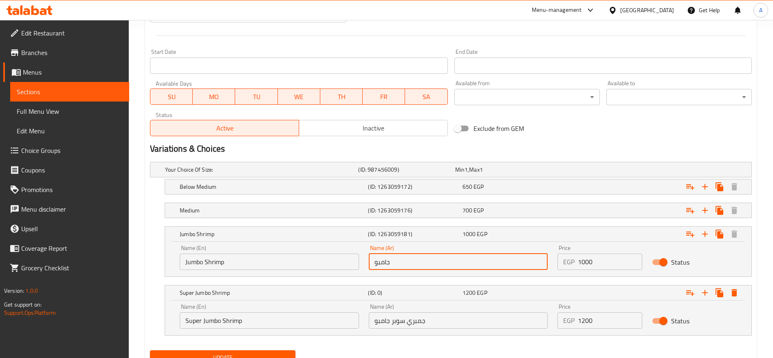
drag, startPoint x: 373, startPoint y: 263, endPoint x: 367, endPoint y: 339, distance: 76.9
click at [367, 339] on div "Your Choice Of Size: (ID: 987456009) Min 1 , Max 1 Name (En) Your Choice Of Siz…" at bounding box center [451, 253] width 609 height 188
type input "جمبري جامبو"
click at [463, 208] on span "700" at bounding box center [468, 210] width 10 height 11
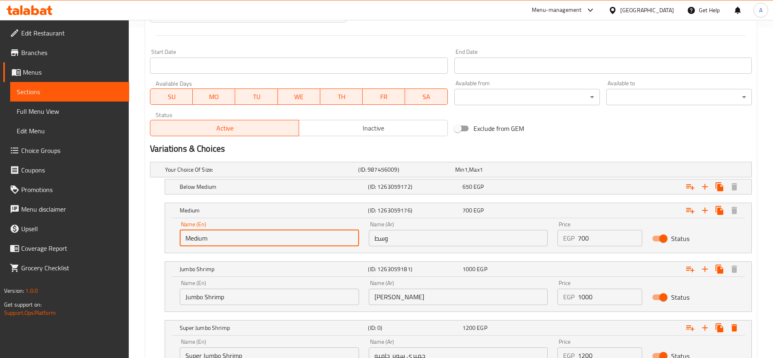
click at [316, 241] on input "Medium" at bounding box center [269, 238] width 179 height 16
type input "Medium Shrimp"
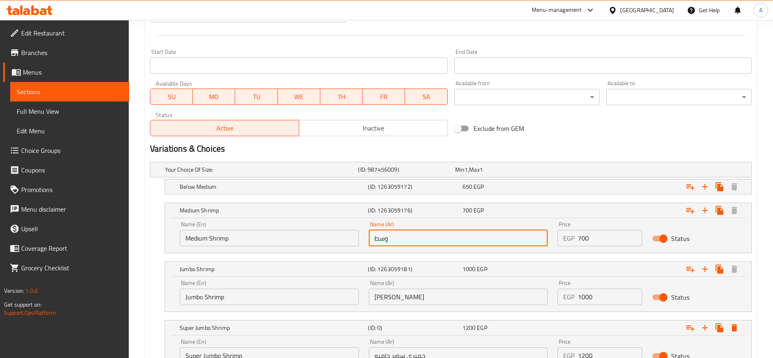
click at [374, 238] on input "وسط" at bounding box center [458, 238] width 179 height 16
type input "جمبري وسط"
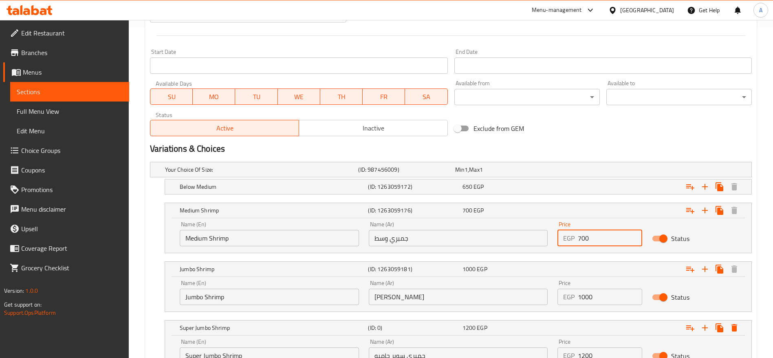
click at [603, 241] on input "700" at bounding box center [610, 238] width 64 height 16
type input "900"
click at [252, 185] on h5 "Below Medium" at bounding box center [272, 187] width 185 height 8
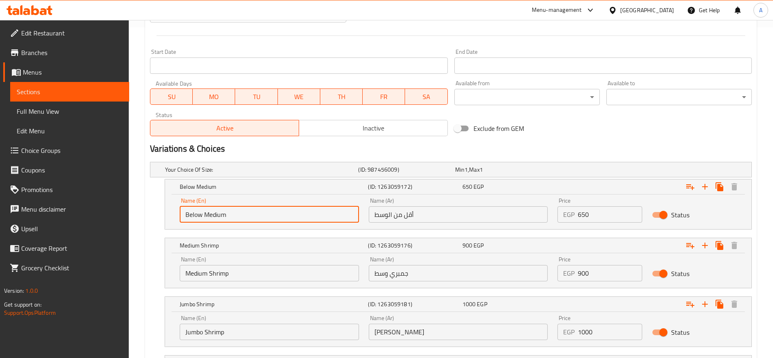
click at [261, 214] on input "Below Medium" at bounding box center [269, 214] width 179 height 16
type input "Below Medium Shrimp"
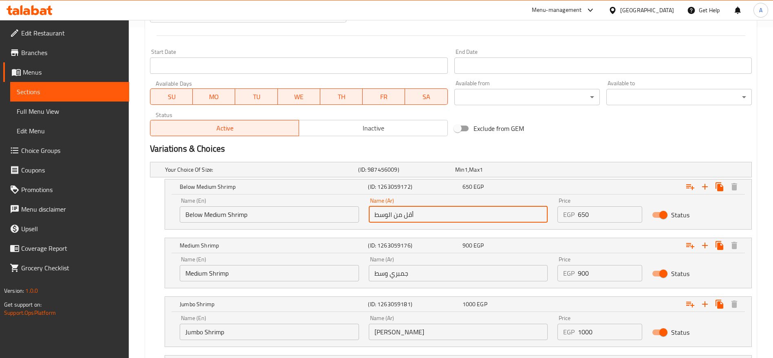
click at [375, 213] on input "أقل من الوسط" at bounding box center [458, 214] width 179 height 16
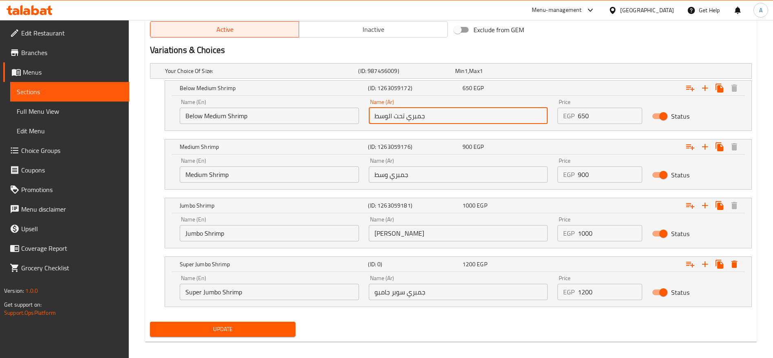
scroll to position [431, 0]
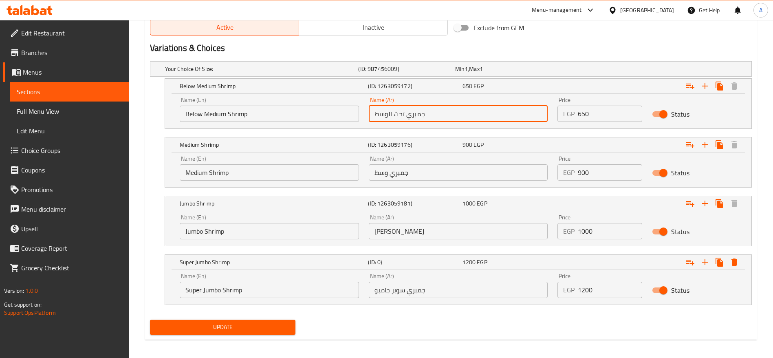
type input "جمبري تحت الوسط"
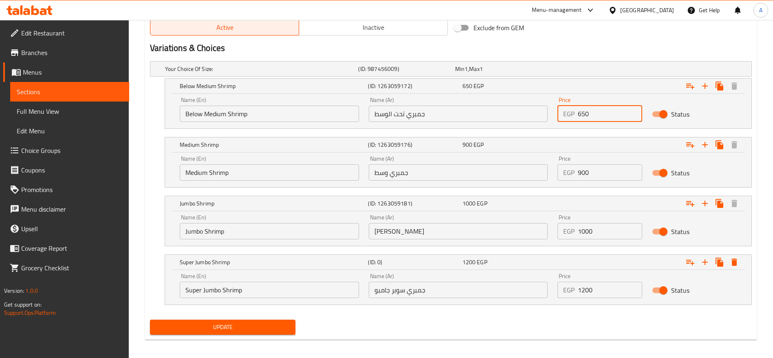
click at [608, 113] on input "650" at bounding box center [610, 114] width 64 height 16
type input "800"
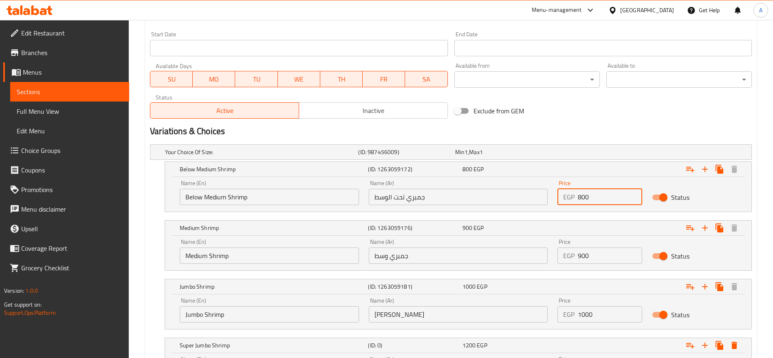
scroll to position [436, 0]
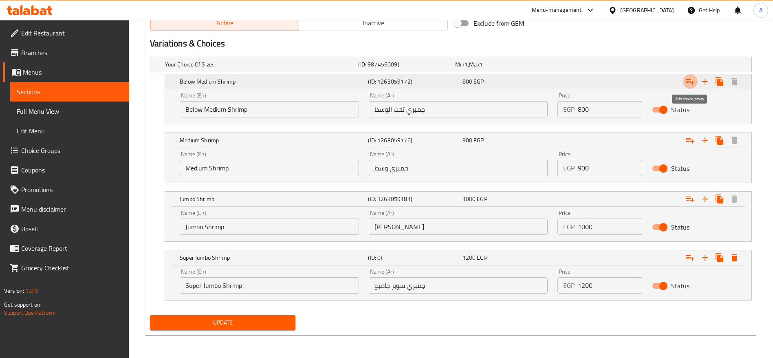
click at [692, 77] on icon "Expand" at bounding box center [691, 82] width 10 height 10
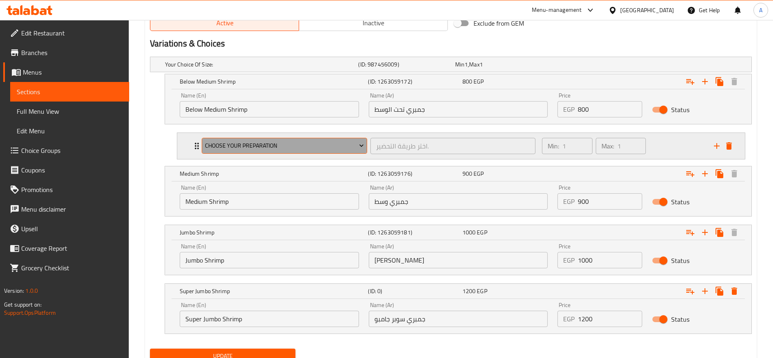
click at [363, 146] on icon "Expand" at bounding box center [362, 145] width 8 height 8
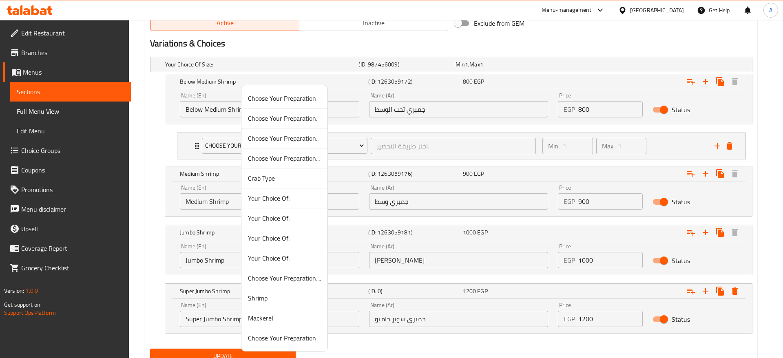
click at [278, 333] on span "Choose Your Preparation" at bounding box center [284, 338] width 73 height 10
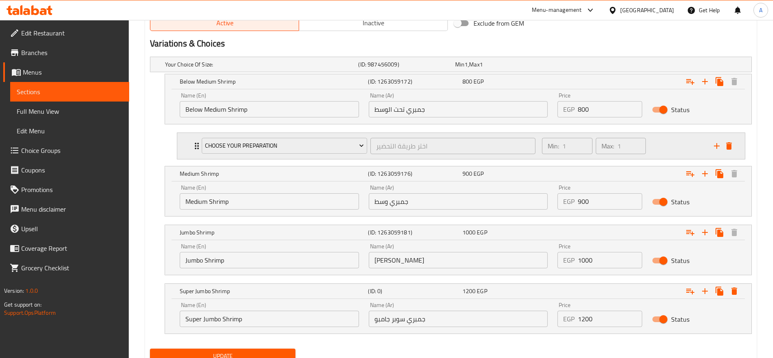
click at [194, 144] on icon "Expand" at bounding box center [197, 146] width 10 height 10
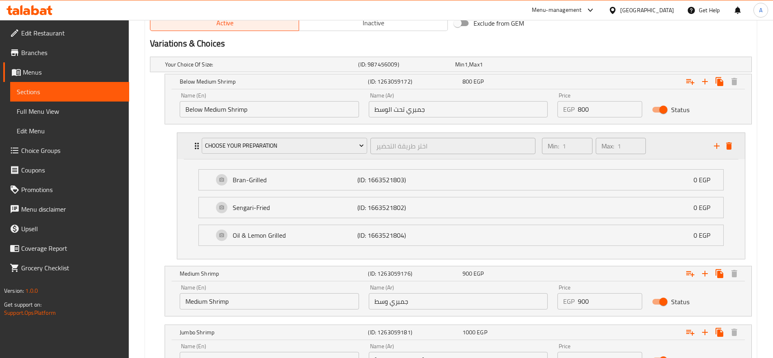
click at [194, 144] on icon "Expand" at bounding box center [197, 146] width 10 height 10
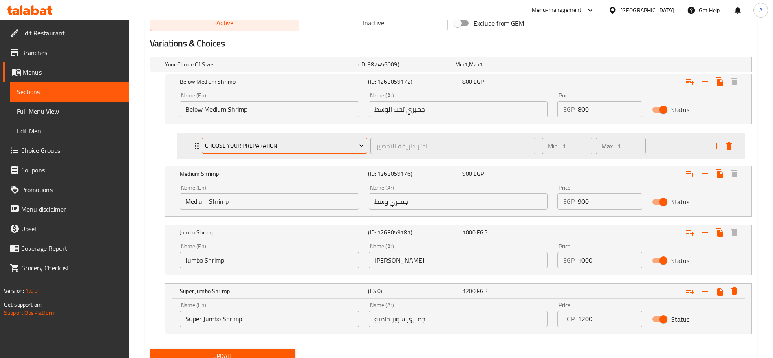
click at [360, 149] on icon "Expand" at bounding box center [362, 145] width 8 height 8
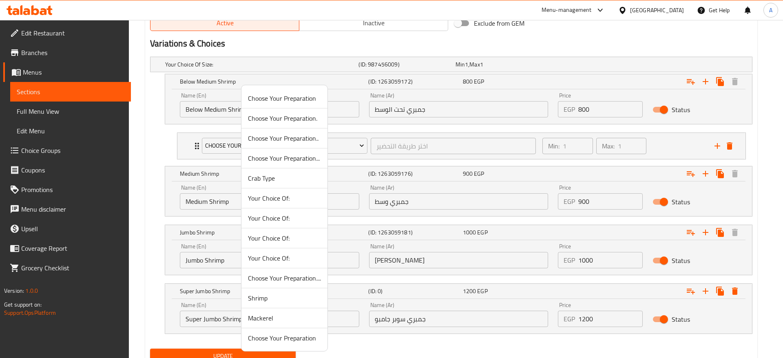
click at [305, 276] on span "Choose Your Preparation...." at bounding box center [284, 278] width 73 height 10
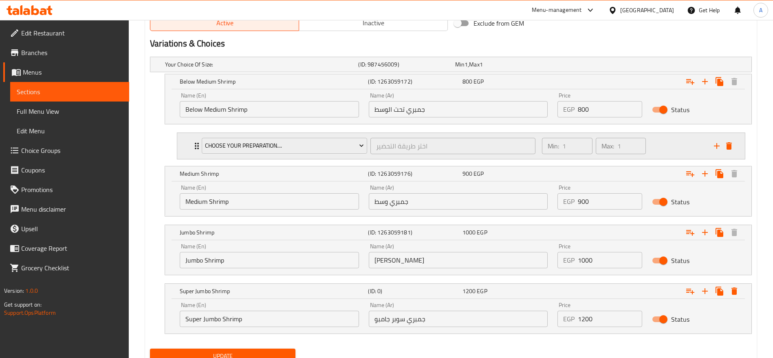
click at [195, 146] on icon "Expand" at bounding box center [197, 146] width 10 height 10
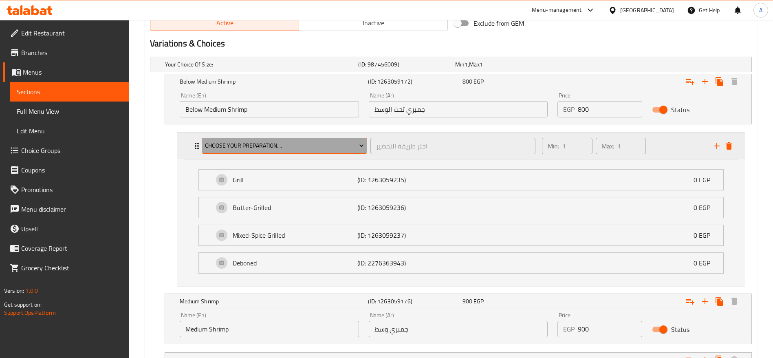
click at [364, 146] on icon "Expand" at bounding box center [362, 145] width 8 height 8
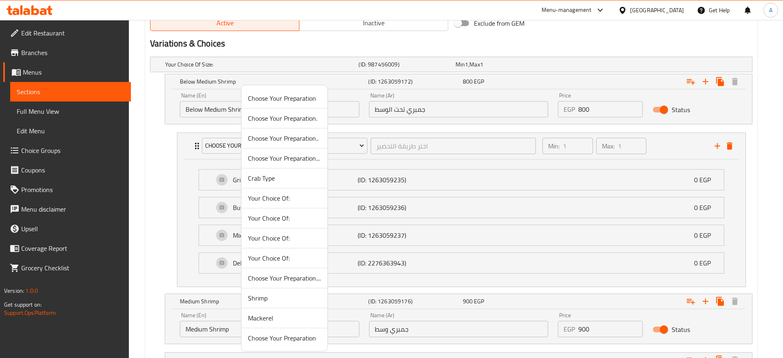
click at [302, 155] on span "Choose Your Preparation..." at bounding box center [284, 158] width 73 height 10
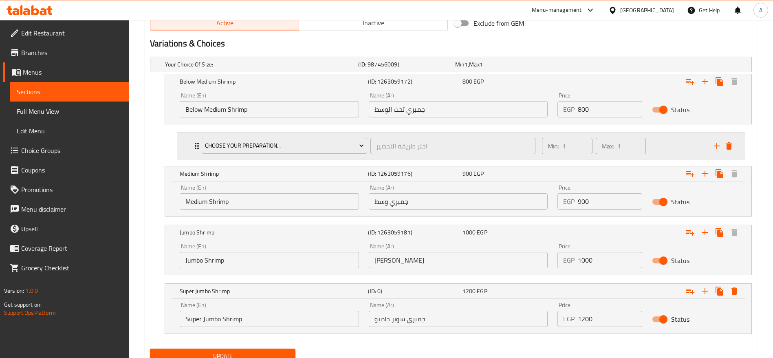
click at [190, 150] on div "Choose Your Preparation... اختر طريقة التحضير ​ Min: 1 ​ Max: 1 ​" at bounding box center [461, 146] width 568 height 26
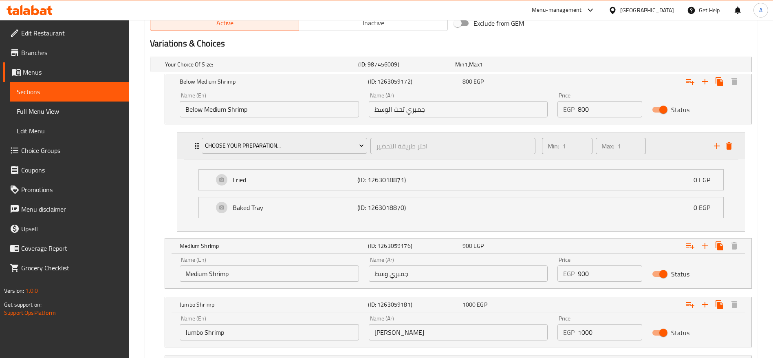
click at [190, 150] on div "Choose Your Preparation... اختر طريقة التحضير ​ Min: 1 ​ Max: 1 ​" at bounding box center [461, 146] width 568 height 26
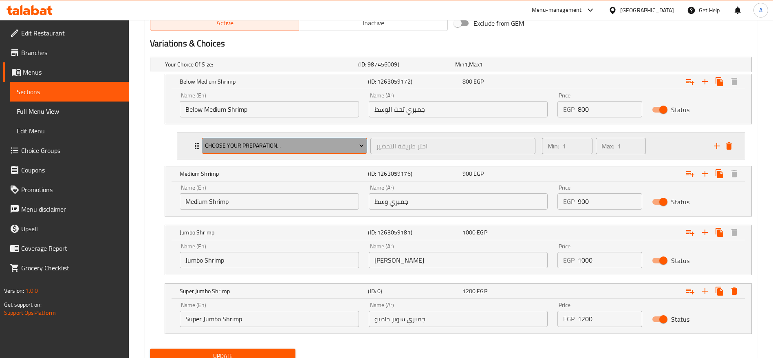
click at [360, 143] on icon "Expand" at bounding box center [362, 145] width 8 height 8
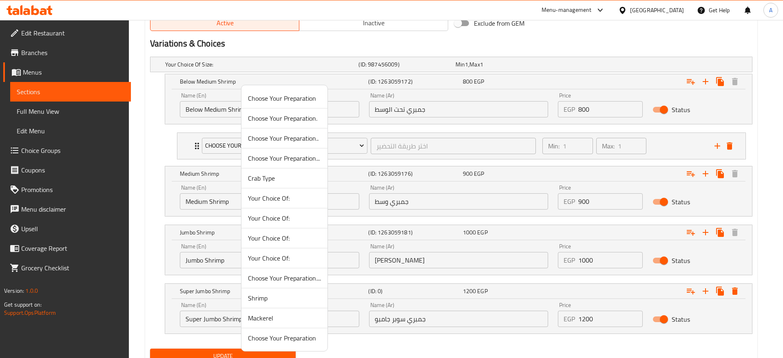
click at [302, 138] on span "Choose Your Preparation.." at bounding box center [284, 138] width 73 height 10
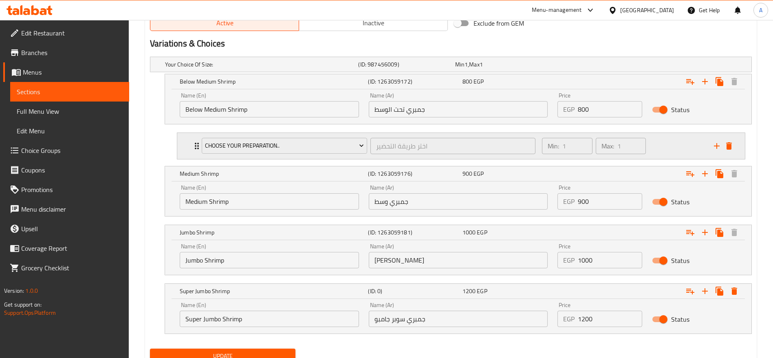
click at [195, 147] on icon "Expand" at bounding box center [197, 146] width 10 height 10
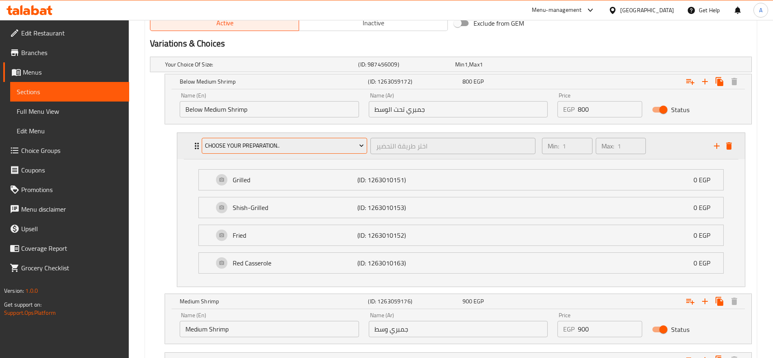
click at [361, 149] on icon "Expand" at bounding box center [362, 145] width 8 height 8
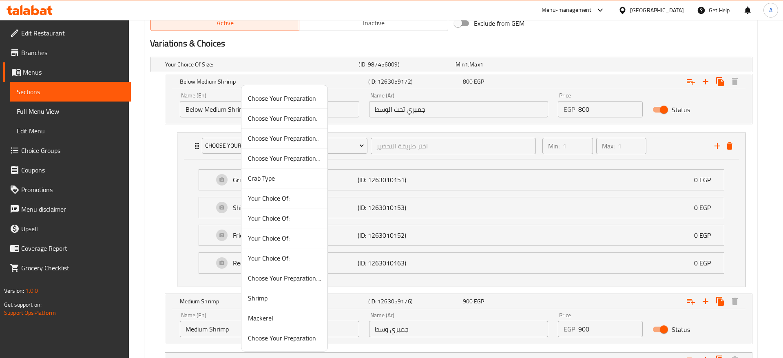
click at [308, 140] on span "Choose Your Preparation.." at bounding box center [284, 138] width 73 height 10
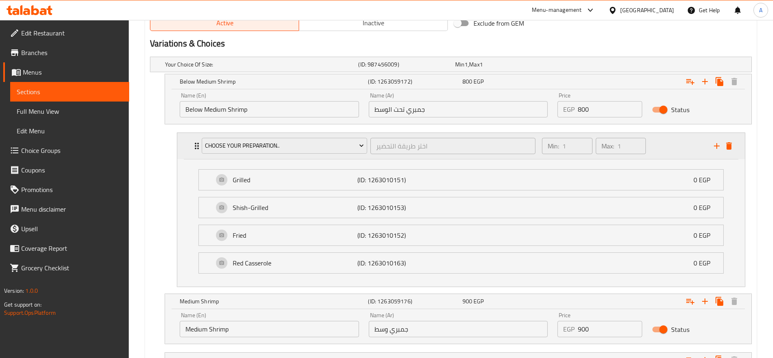
click at [197, 148] on div "Choose Your Preparation.. اختر طريقة التحضير ​" at bounding box center [369, 146] width 344 height 26
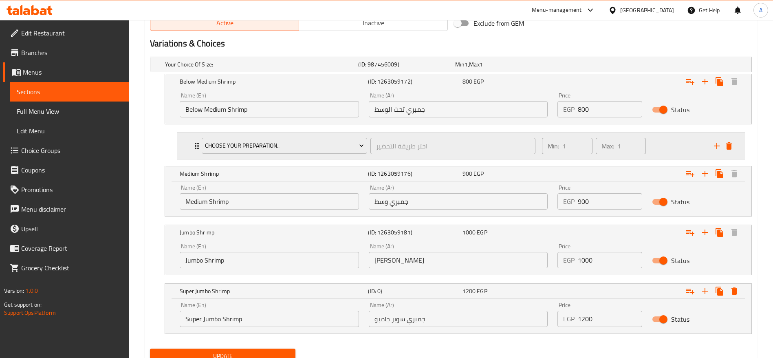
click at [197, 148] on div "Choose Your Preparation.. اختر طريقة التحضير ​" at bounding box center [369, 146] width 344 height 26
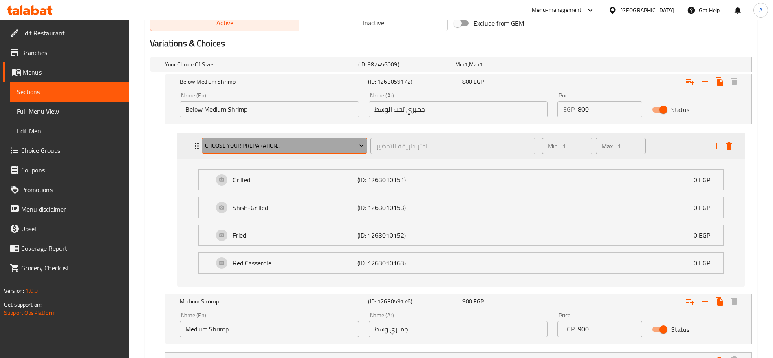
click at [362, 148] on icon "Expand" at bounding box center [362, 145] width 8 height 8
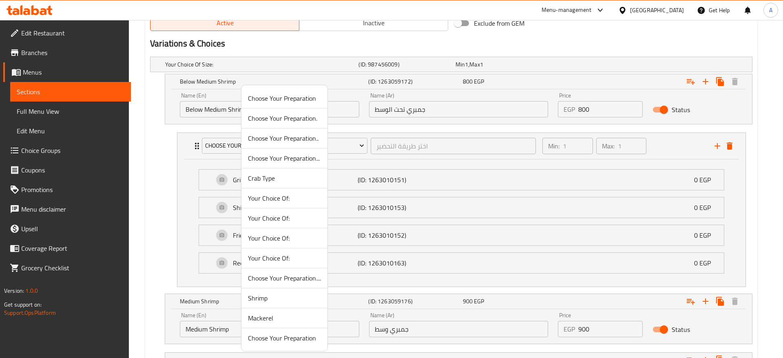
click at [294, 118] on span "Choose Your Preparation." at bounding box center [284, 118] width 73 height 10
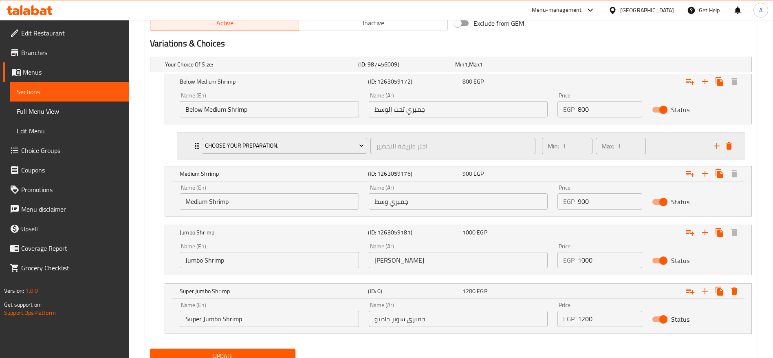
click at [194, 145] on icon "Expand" at bounding box center [197, 146] width 10 height 10
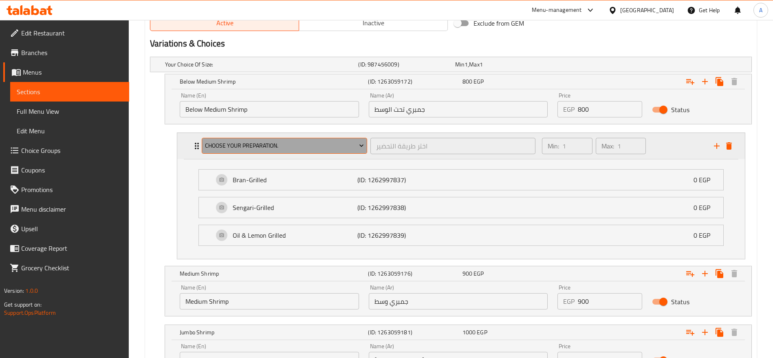
click at [362, 152] on button "Choose Your Preparation." at bounding box center [285, 146] width 166 height 16
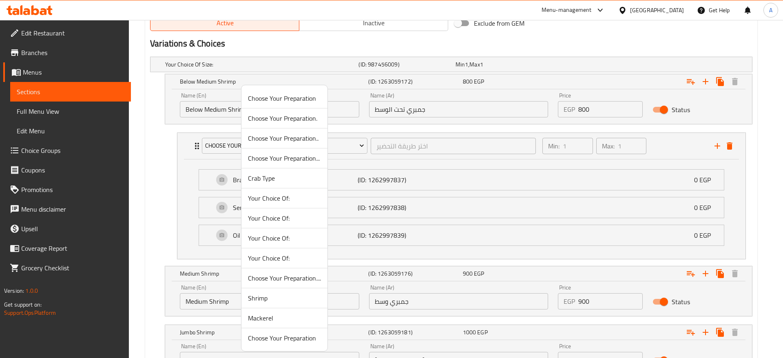
click at [308, 97] on span "Choose Your Preparation" at bounding box center [284, 98] width 73 height 10
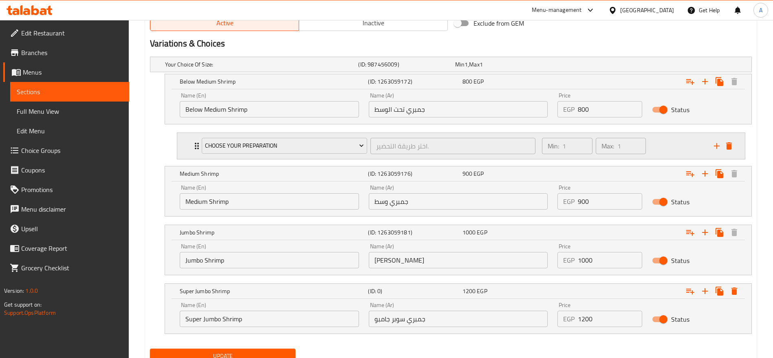
click at [197, 143] on div "Choose Your Preparation اختر طريقة التحضير. ​" at bounding box center [369, 146] width 344 height 26
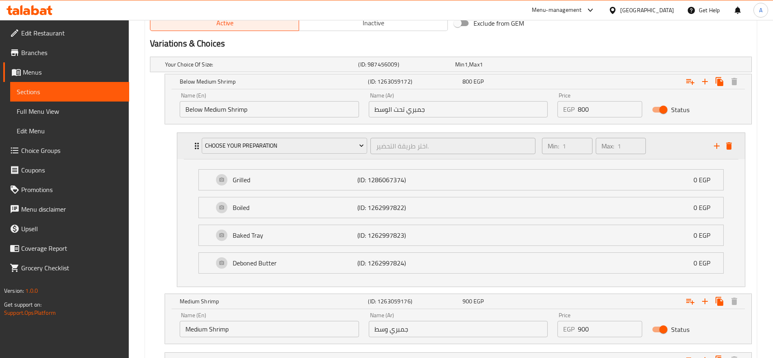
click at [196, 143] on icon "Expand" at bounding box center [197, 146] width 4 height 7
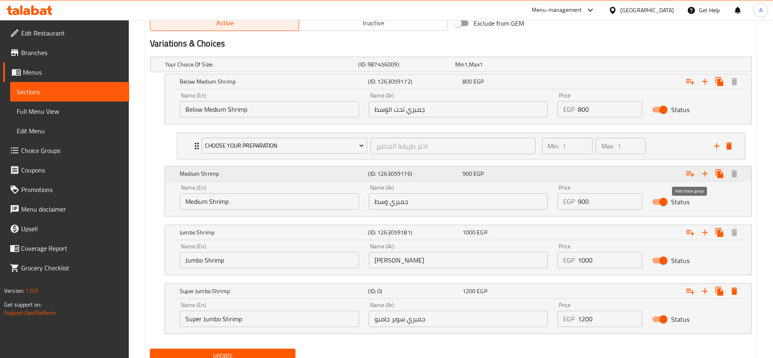
click at [691, 176] on icon "Expand" at bounding box center [691, 174] width 10 height 10
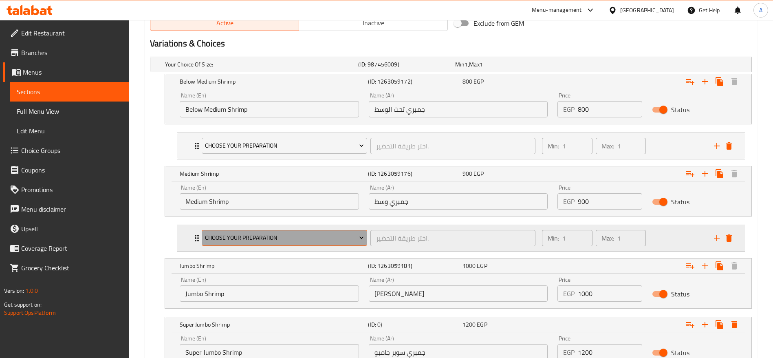
click at [358, 238] on icon "Expand" at bounding box center [362, 238] width 8 height 8
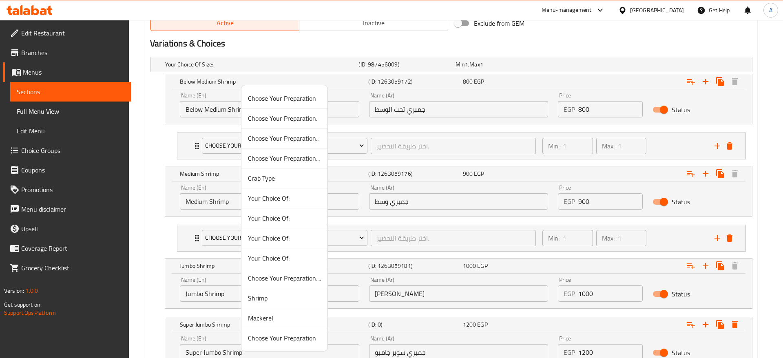
click at [298, 103] on span "Choose Your Preparation" at bounding box center [284, 98] width 73 height 10
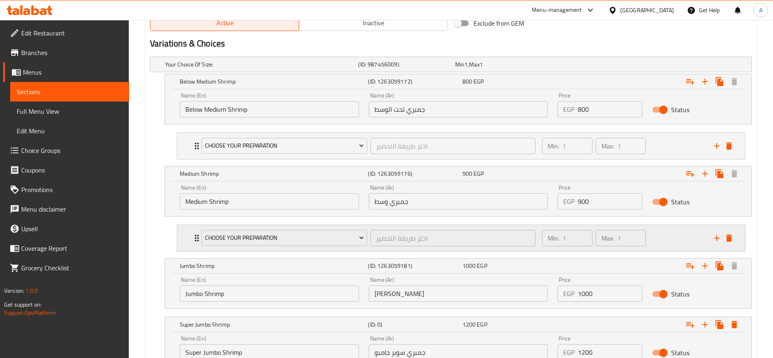
click at [191, 236] on div "Choose Your Preparation اختر طريقة التحضير. ​ Min: 1 ​ Max: 1 ​" at bounding box center [461, 238] width 568 height 26
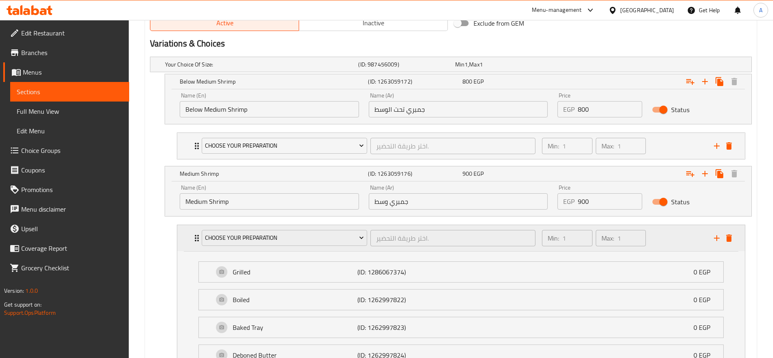
click at [191, 236] on div "Choose Your Preparation اختر طريقة التحضير. ​ Min: 1 ​ Max: 1 ​" at bounding box center [461, 238] width 568 height 26
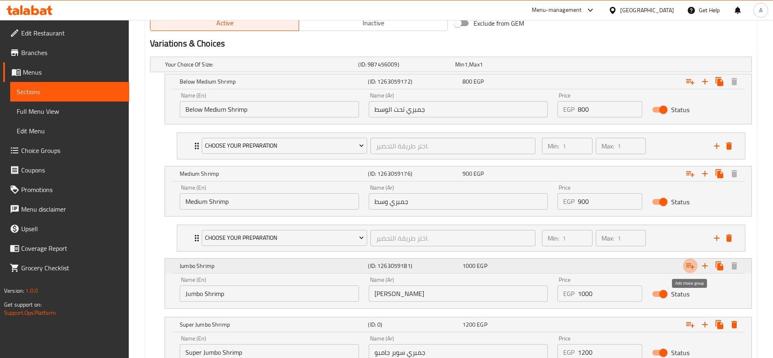
click at [693, 266] on icon "Expand" at bounding box center [690, 266] width 8 height 6
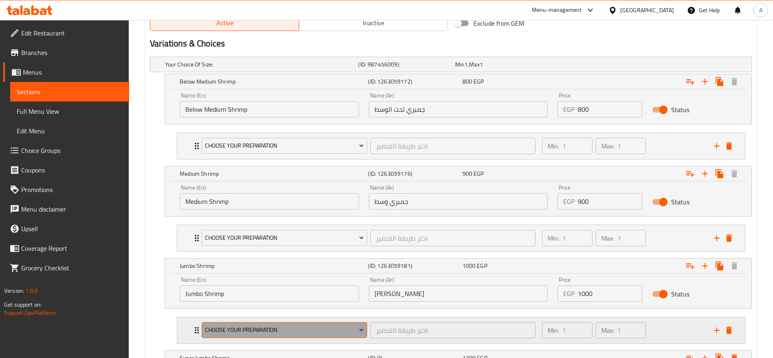
click at [360, 327] on icon "Expand" at bounding box center [362, 330] width 8 height 8
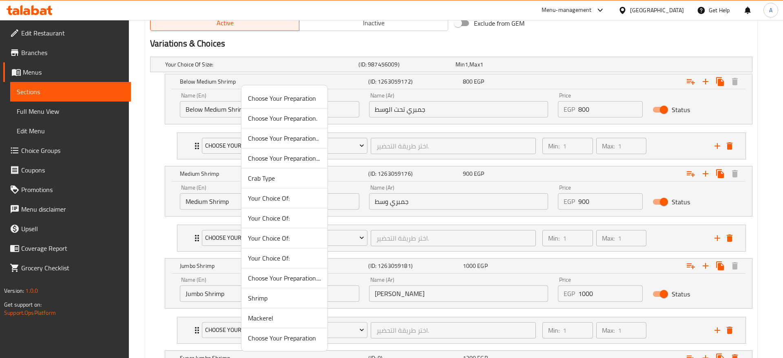
click at [309, 103] on span "Choose Your Preparation" at bounding box center [284, 98] width 73 height 10
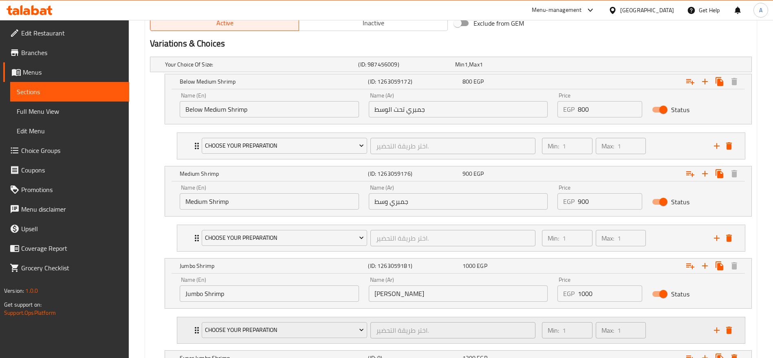
click at [193, 328] on icon "Expand" at bounding box center [197, 330] width 10 height 10
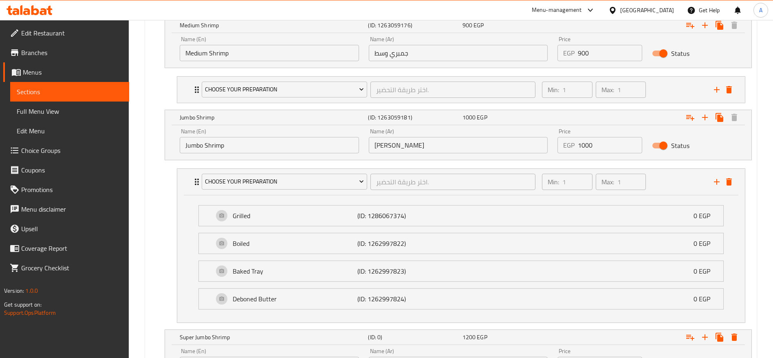
scroll to position [664, 0]
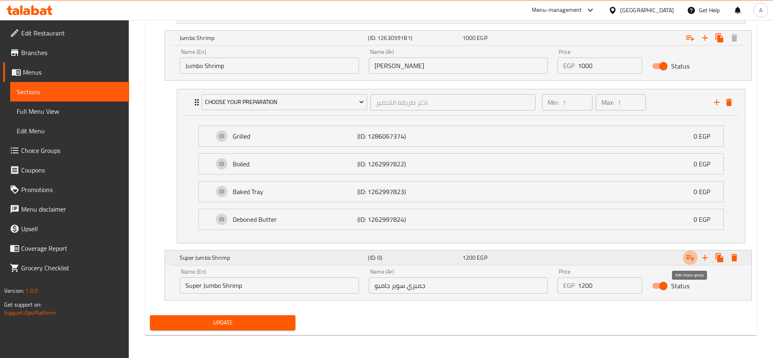
click at [693, 260] on icon "Expand" at bounding box center [691, 258] width 10 height 10
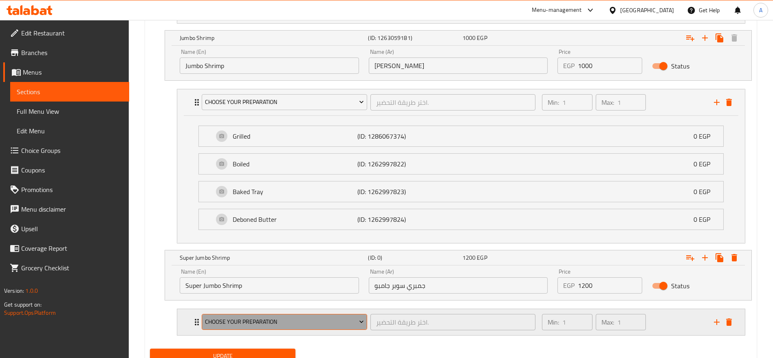
click at [362, 314] on button "Choose Your Preparation" at bounding box center [285, 322] width 166 height 16
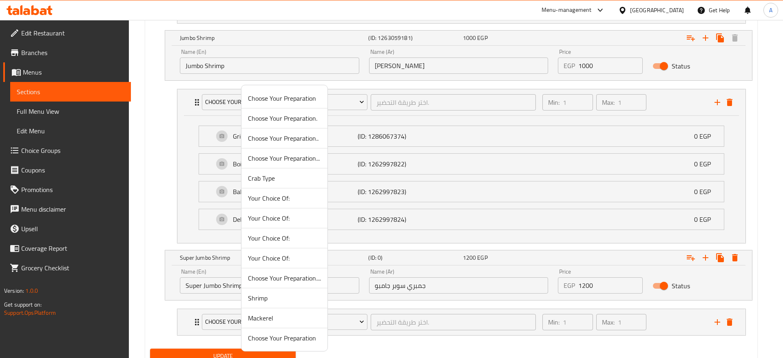
click at [291, 99] on span "Choose Your Preparation" at bounding box center [284, 98] width 73 height 10
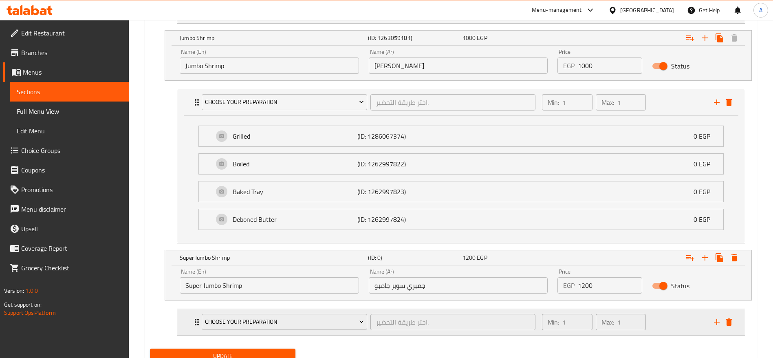
click at [197, 320] on div "Choose Your Preparation اختر طريقة التحضير. ​" at bounding box center [369, 322] width 344 height 26
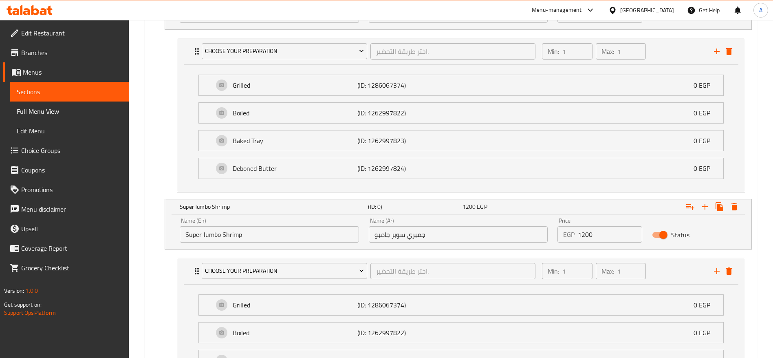
scroll to position [634, 0]
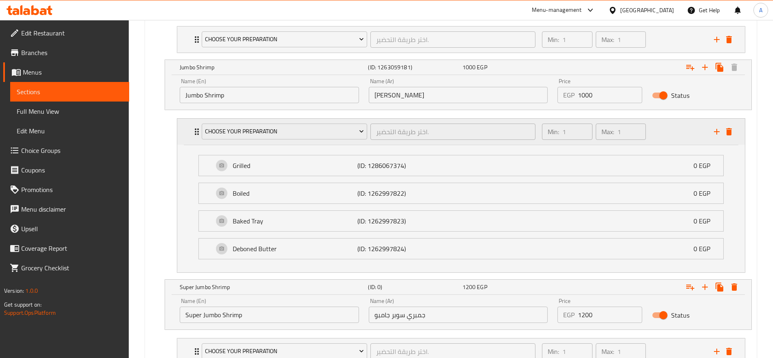
click at [196, 130] on icon "Expand" at bounding box center [197, 132] width 10 height 10
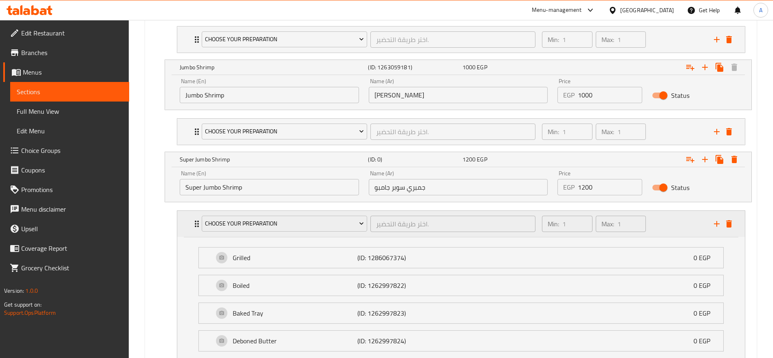
click at [196, 228] on icon "Expand" at bounding box center [197, 224] width 10 height 10
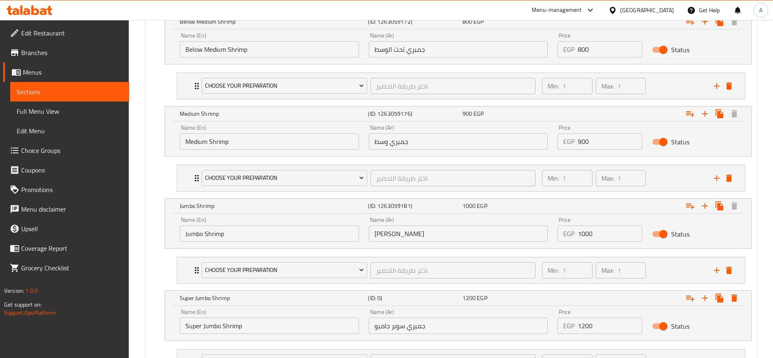
scroll to position [569, 0]
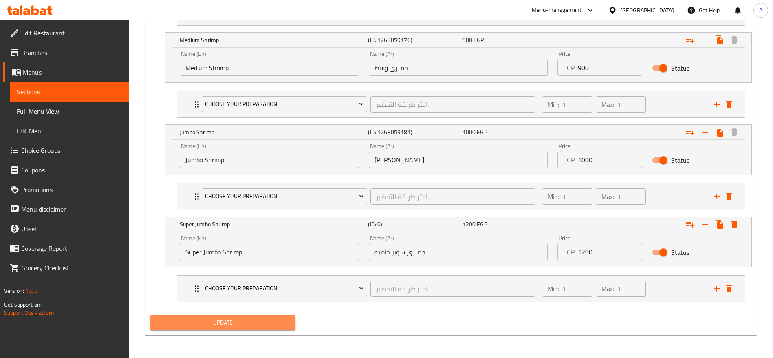
click at [250, 324] on span "Update" at bounding box center [223, 323] width 132 height 10
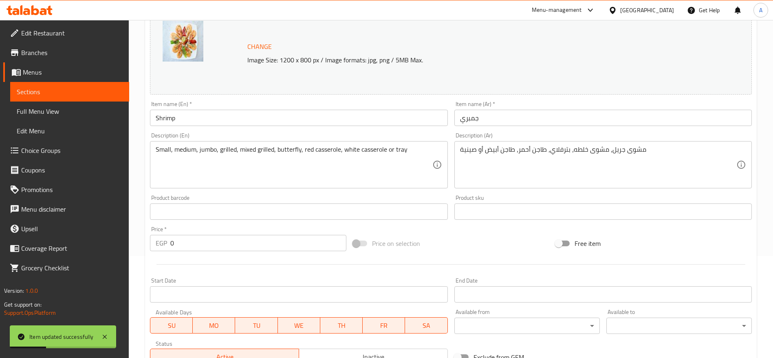
scroll to position [0, 0]
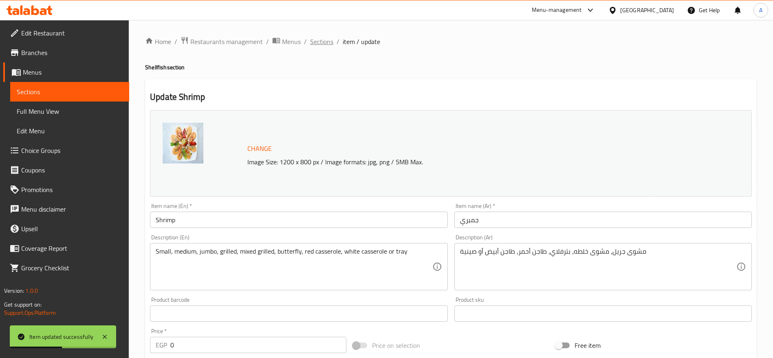
click at [323, 38] on span "Sections" at bounding box center [321, 42] width 23 height 10
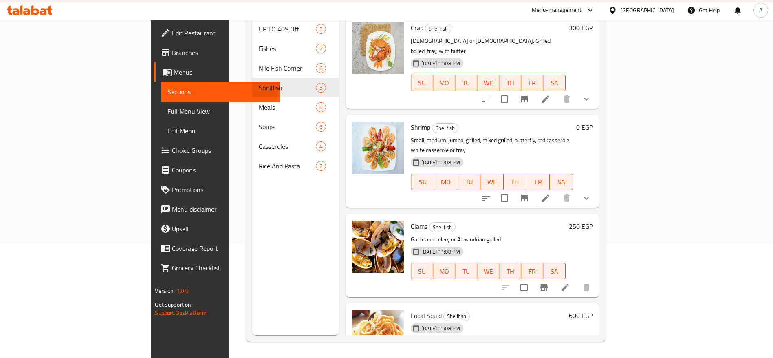
scroll to position [83, 0]
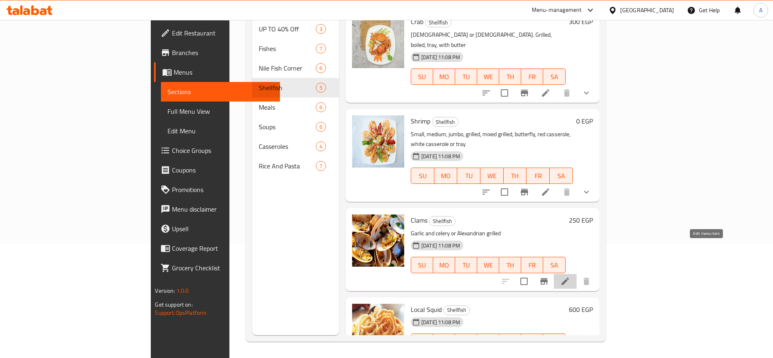
click at [569, 278] on icon at bounding box center [565, 281] width 7 height 7
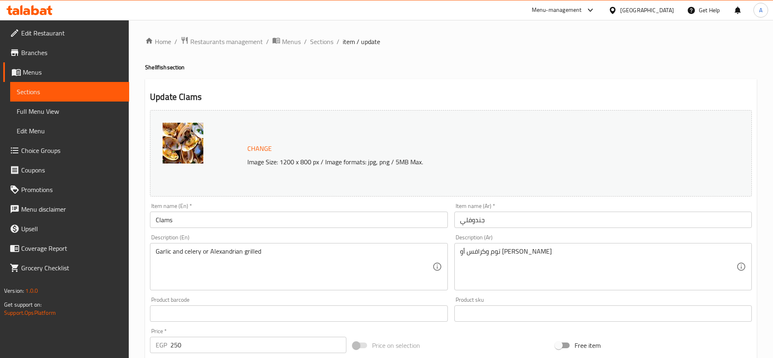
click at [227, 344] on input "250" at bounding box center [258, 345] width 176 height 16
type input "300"
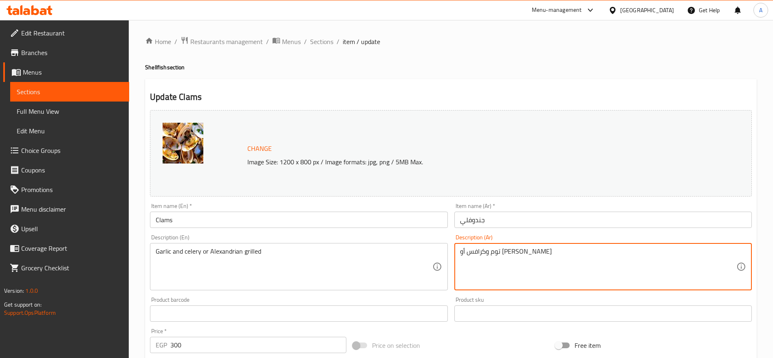
click at [587, 253] on textarea "توم وكرافس أو مشوى اسكندراني" at bounding box center [598, 266] width 276 height 39
click at [278, 245] on div "Garlic and celery or Alexandrian grilled Description (En)" at bounding box center [299, 266] width 298 height 47
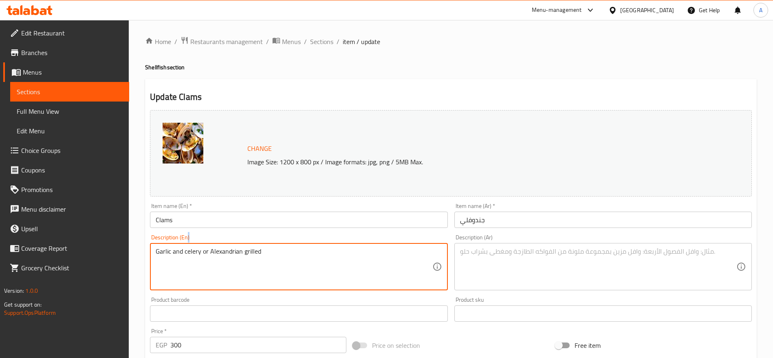
click at [278, 245] on div "Garlic and celery or Alexandrian grilled Description (En)" at bounding box center [299, 266] width 298 height 47
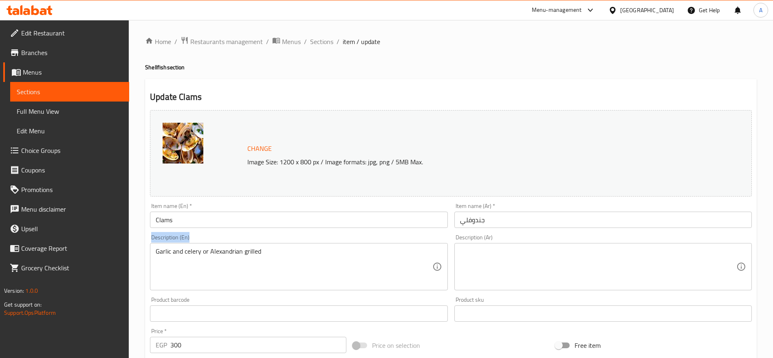
click at [278, 245] on div "Garlic and celery or Alexandrian grilled Description (En)" at bounding box center [299, 266] width 298 height 47
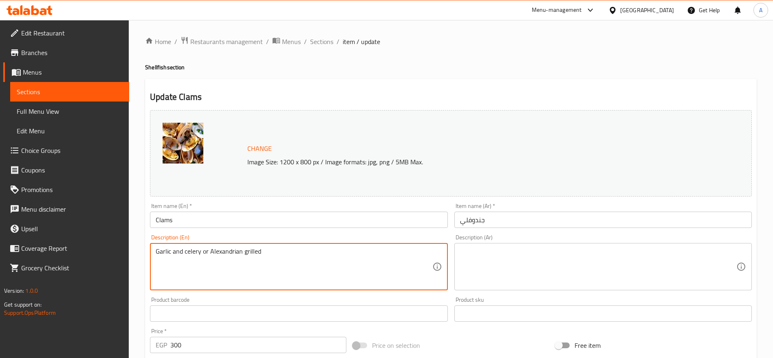
click at [267, 251] on textarea "Garlic and celery or Alexandrian grilled" at bounding box center [294, 266] width 276 height 39
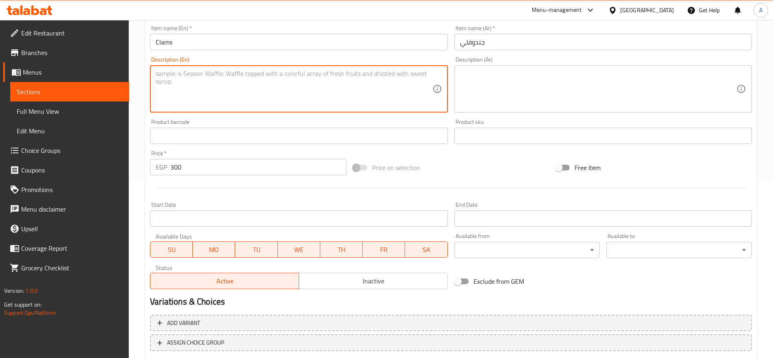
scroll to position [189, 0]
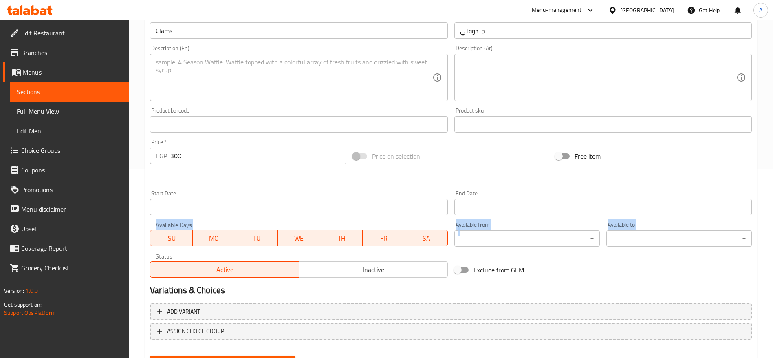
drag, startPoint x: 768, startPoint y: 216, endPoint x: 764, endPoint y: 260, distance: 45.0
click at [764, 260] on div "Home / Restaurants management / Menus / Sections / item / update Shellfish sect…" at bounding box center [451, 115] width 644 height 568
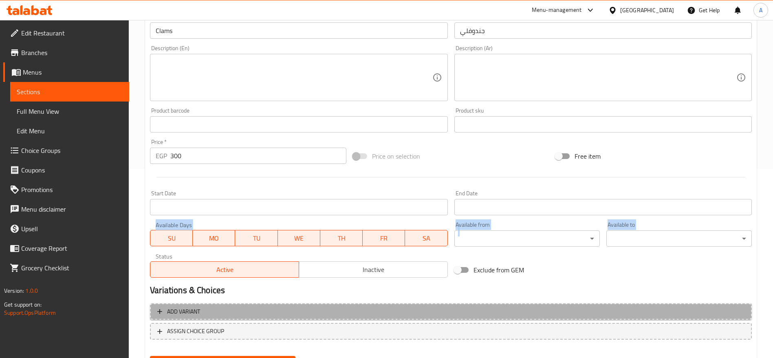
click at [299, 310] on span "Add variant" at bounding box center [450, 312] width 587 height 10
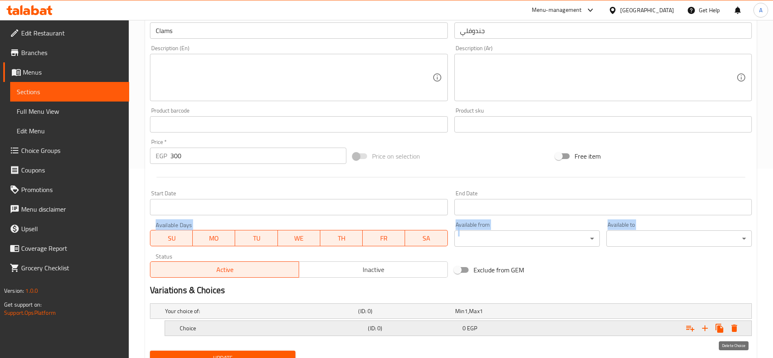
click at [735, 324] on icon "Expand" at bounding box center [735, 328] width 10 height 10
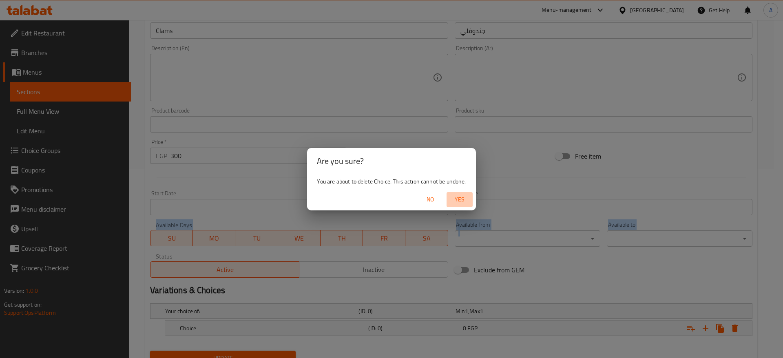
click at [462, 203] on span "Yes" at bounding box center [460, 199] width 20 height 10
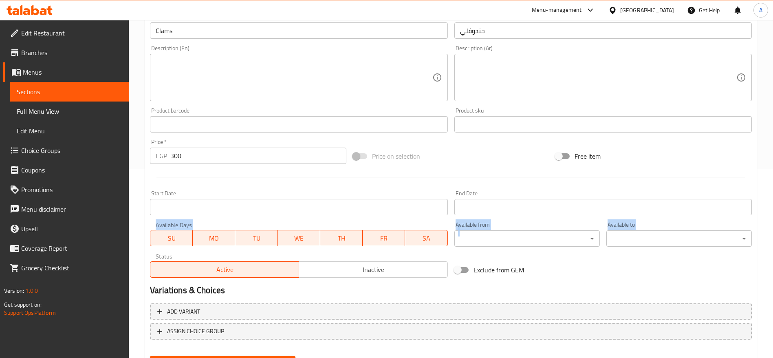
click at [460, 253] on div "Change Image Size: 1200 x 800 px / Image formats: jpg, png / 5MB Max. Item name…" at bounding box center [451, 99] width 609 height 363
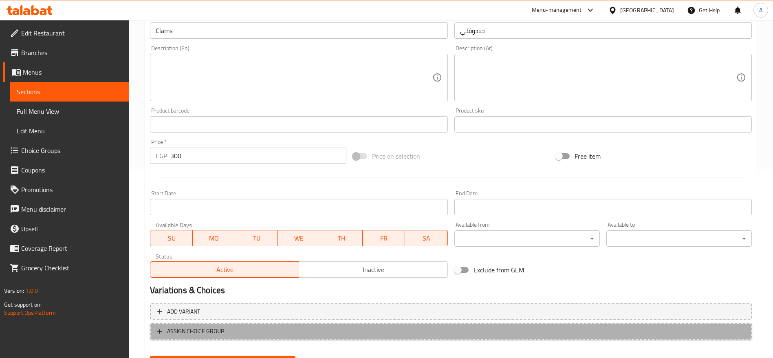
click at [203, 331] on span "ASSIGN CHOICE GROUP" at bounding box center [195, 331] width 57 height 10
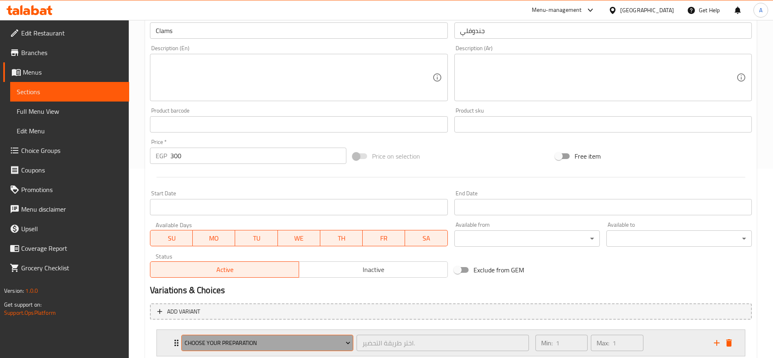
click at [343, 348] on span "Choose Your Preparation" at bounding box center [268, 343] width 166 height 10
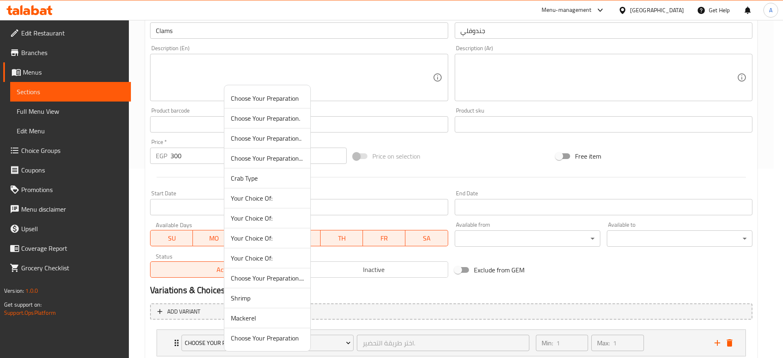
click at [296, 99] on span "Choose Your Preparation" at bounding box center [267, 98] width 73 height 10
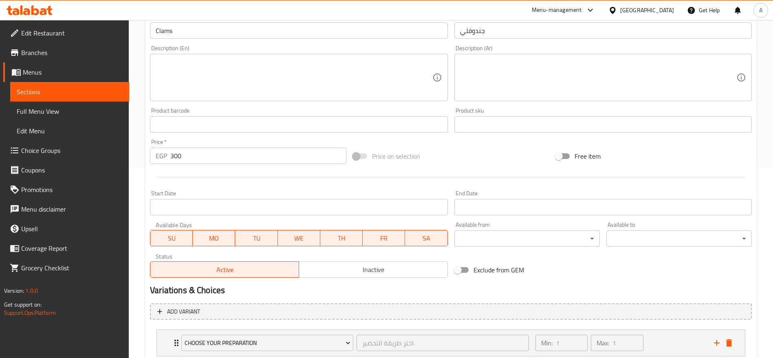
scroll to position [243, 0]
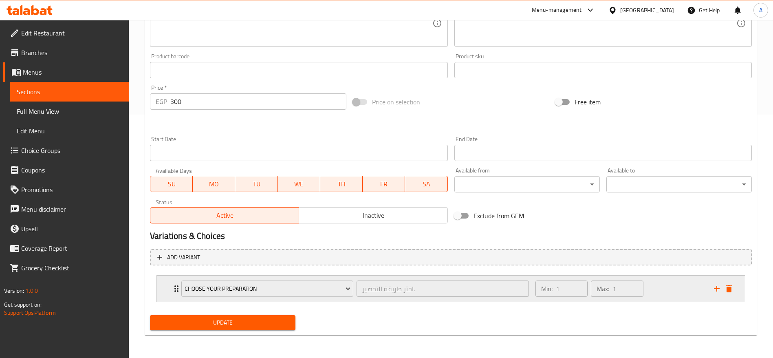
click at [173, 289] on icon "Expand" at bounding box center [177, 289] width 10 height 10
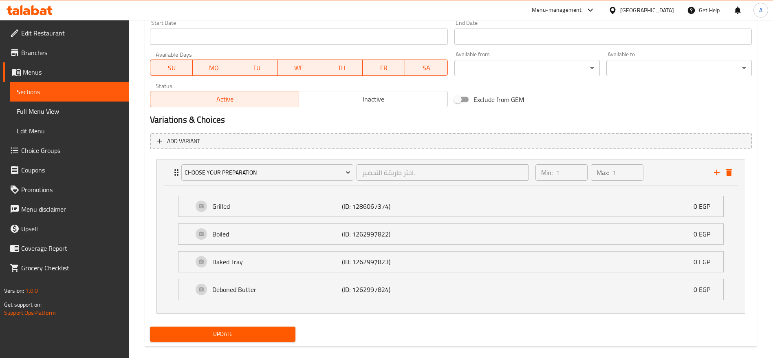
scroll to position [361, 0]
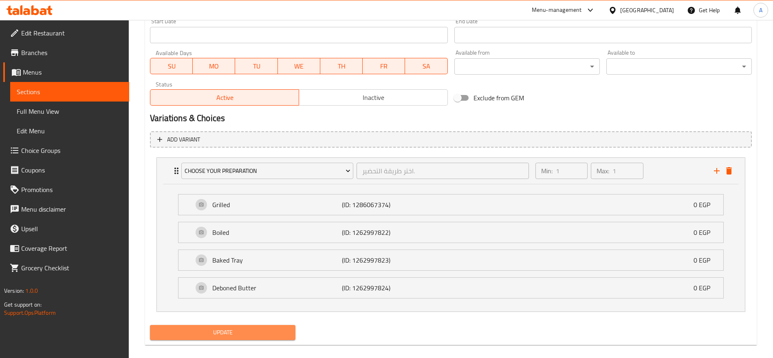
click at [249, 329] on span "Update" at bounding box center [223, 332] width 132 height 10
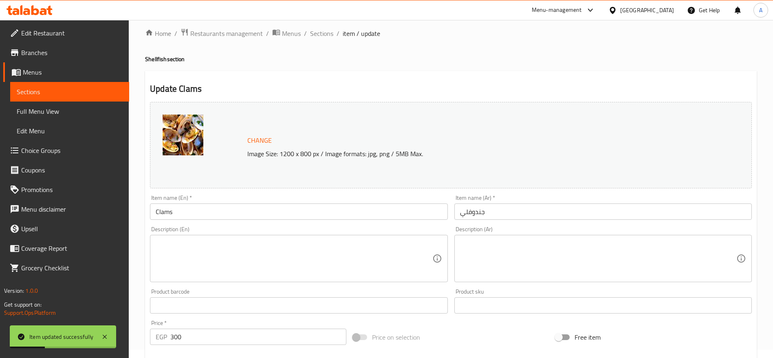
scroll to position [0, 0]
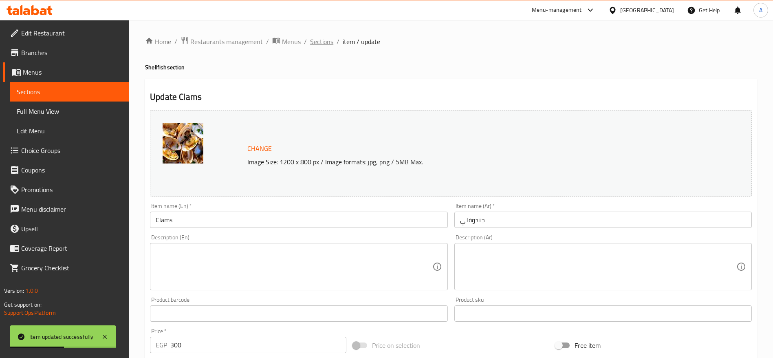
click at [314, 40] on span "Sections" at bounding box center [321, 42] width 23 height 10
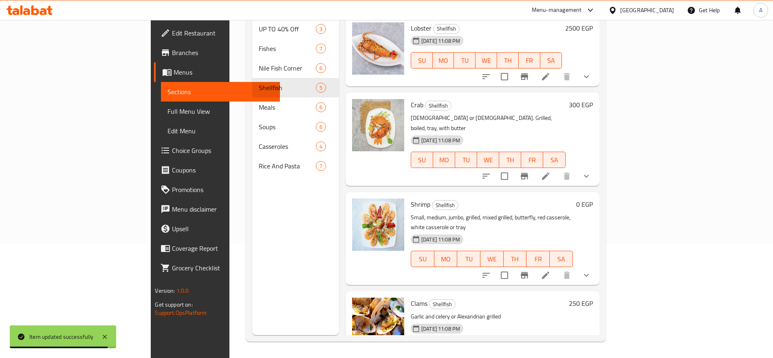
scroll to position [83, 0]
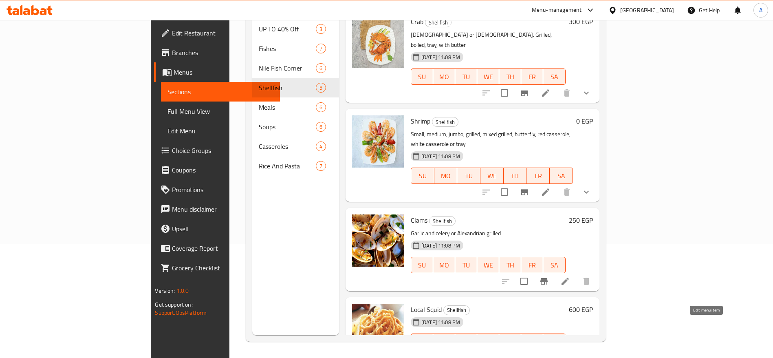
click at [570, 353] on icon at bounding box center [566, 358] width 10 height 10
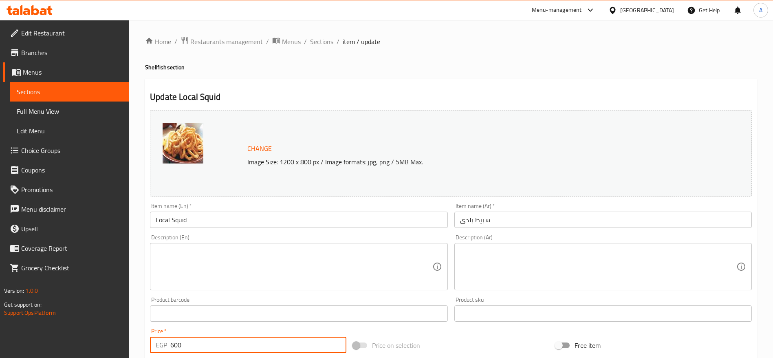
click at [298, 348] on input "600" at bounding box center [258, 345] width 176 height 16
type input "700"
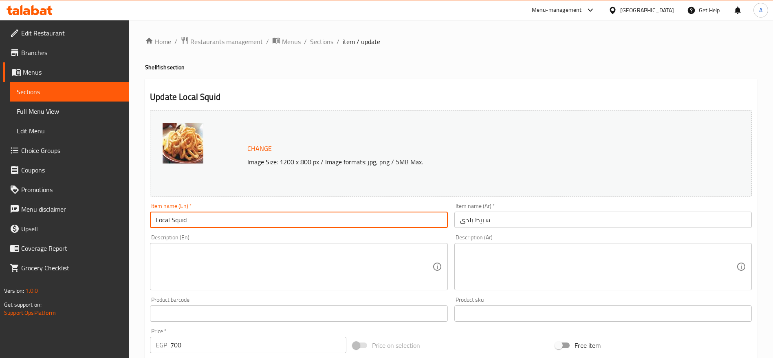
drag, startPoint x: 171, startPoint y: 214, endPoint x: 187, endPoint y: 281, distance: 68.3
click at [187, 281] on div "Change Image Size: 1200 x 800 px / Image formats: jpg, png / 5MB Max. Item name…" at bounding box center [451, 288] width 609 height 363
type input "Squid"
click at [463, 219] on input "سبيط بلدى" at bounding box center [604, 220] width 298 height 16
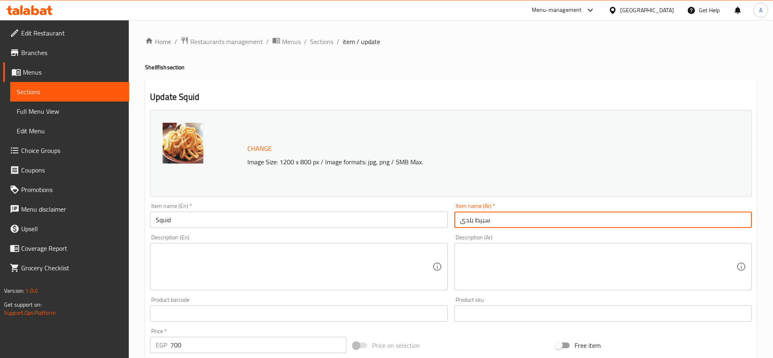
click at [463, 219] on input "سبيط بلدى" at bounding box center [604, 220] width 298 height 16
type input "سبيط"
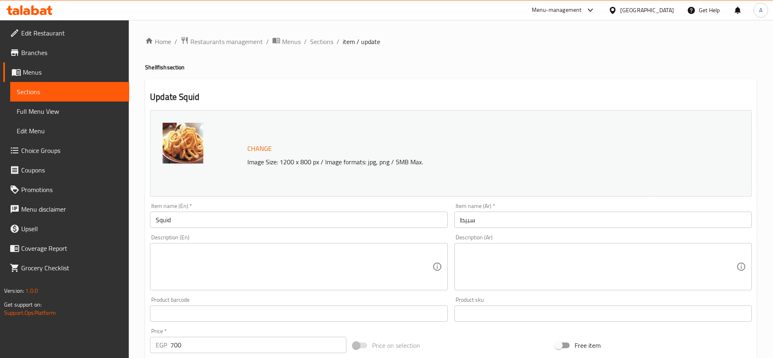
click at [323, 335] on div "Price   * EGP 700 Price *" at bounding box center [248, 340] width 196 height 25
click at [297, 344] on input "700" at bounding box center [258, 345] width 176 height 16
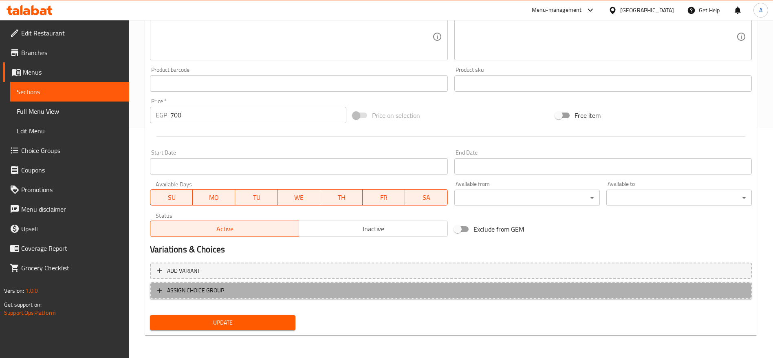
click at [232, 290] on span "ASSIGN CHOICE GROUP" at bounding box center [450, 290] width 587 height 10
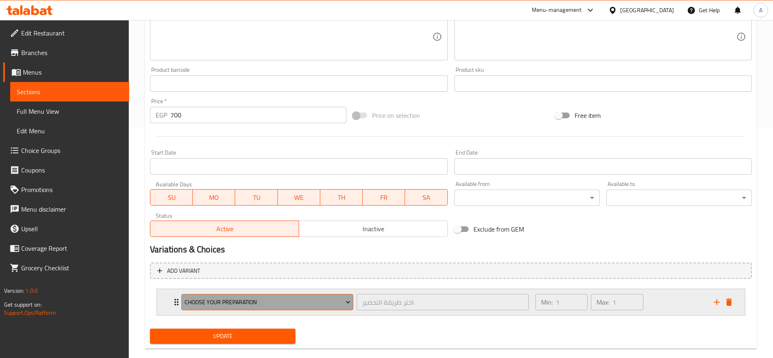
click at [256, 302] on span "Choose Your Preparation" at bounding box center [268, 302] width 166 height 10
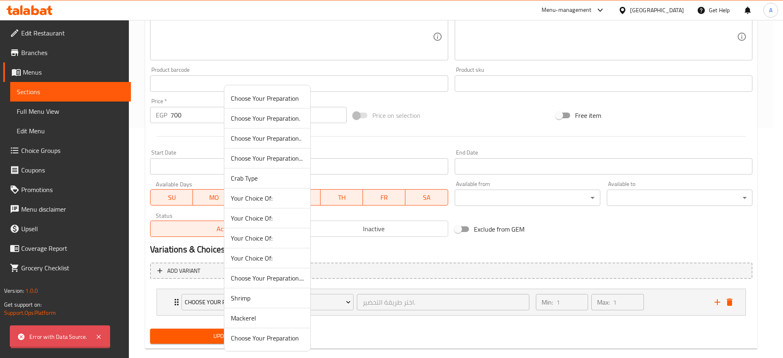
click at [277, 102] on span "Choose Your Preparation" at bounding box center [267, 98] width 73 height 10
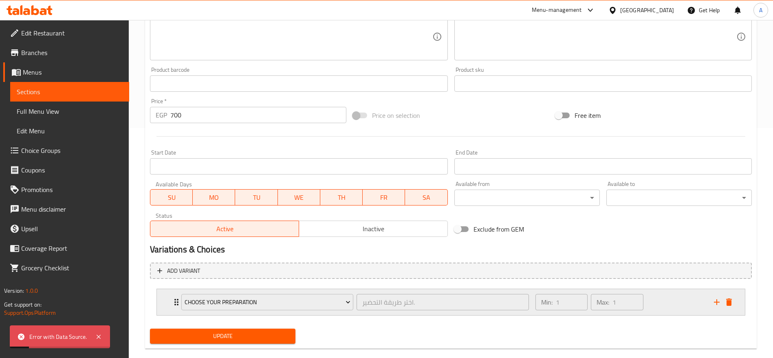
click at [170, 301] on div "Choose Your Preparation اختر طريقة التحضير. ​ Min: 1 ​ Max: 1 ​" at bounding box center [451, 302] width 588 height 26
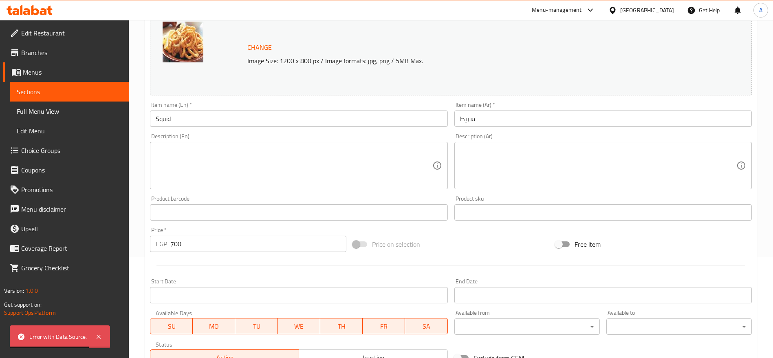
scroll to position [110, 0]
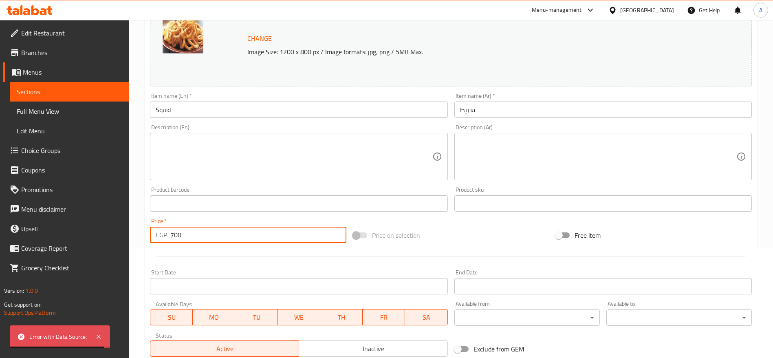
click at [259, 230] on input "700" at bounding box center [258, 235] width 176 height 16
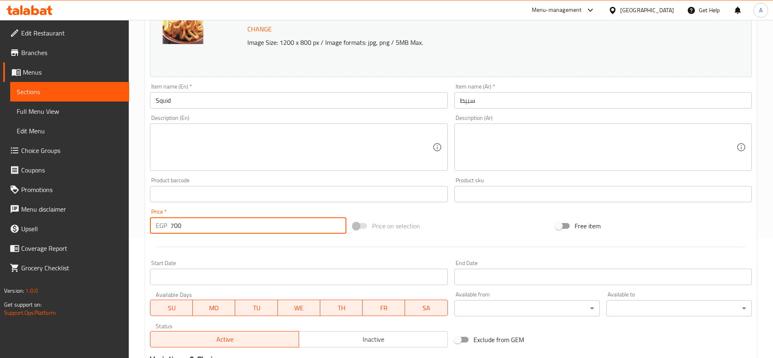
scroll to position [104, 0]
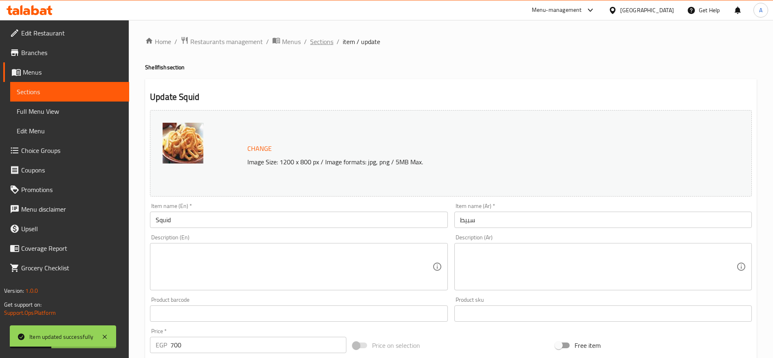
click at [329, 43] on span "Sections" at bounding box center [321, 42] width 23 height 10
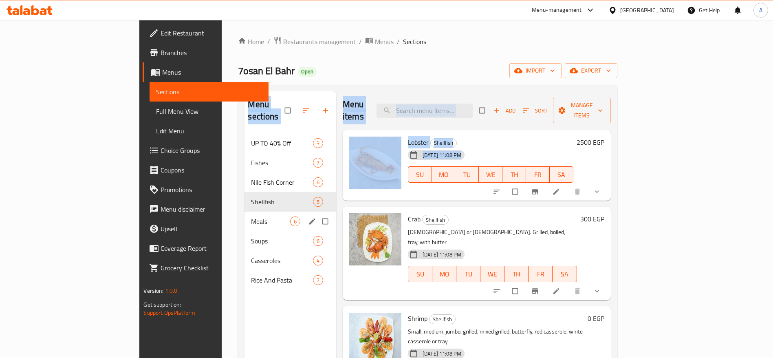
drag, startPoint x: 474, startPoint y: 172, endPoint x: 237, endPoint y: 216, distance: 241.4
click at [245, 216] on div "Menu sections UP TO 40% Off 3 Fishes 7 Nile Fish Corner 6 Shellfish 5 Meals 6 S…" at bounding box center [428, 270] width 366 height 358
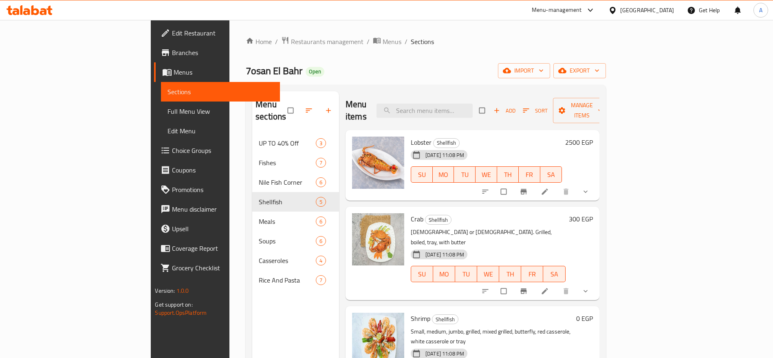
click at [252, 304] on div "Menu sections UP TO 40% Off 3 Fishes 7 Nile Fish Corner 6 Shellfish 5 Meals 6 S…" at bounding box center [295, 270] width 87 height 358
click at [305, 106] on icon "button" at bounding box center [309, 110] width 8 height 8
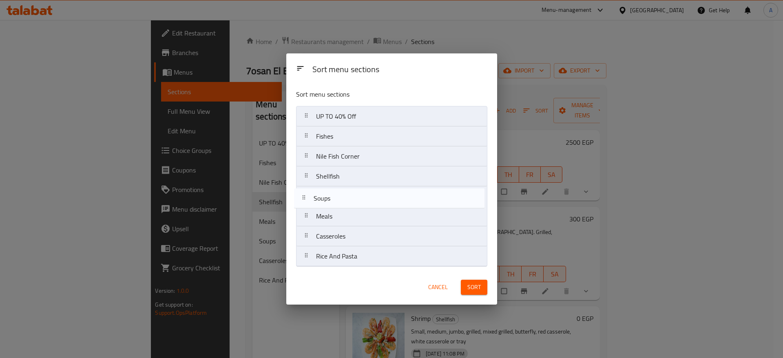
drag, startPoint x: 307, startPoint y: 218, endPoint x: 304, endPoint y: 197, distance: 21.3
click at [304, 197] on nav "UP TO 40% Off Fishes Nile Fish Corner Shellfish Meals Soups Casseroles Rice And…" at bounding box center [391, 186] width 191 height 161
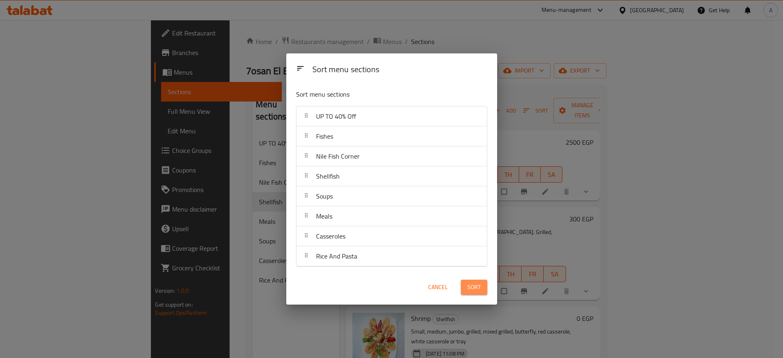
click at [480, 286] on span "Sort" at bounding box center [473, 287] width 13 height 10
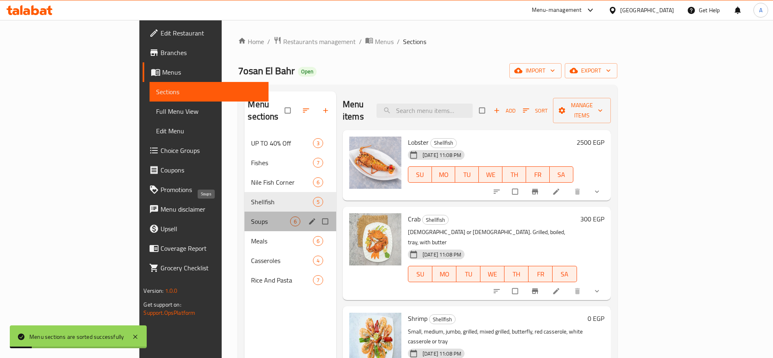
click at [251, 216] on span "Soups" at bounding box center [270, 221] width 39 height 10
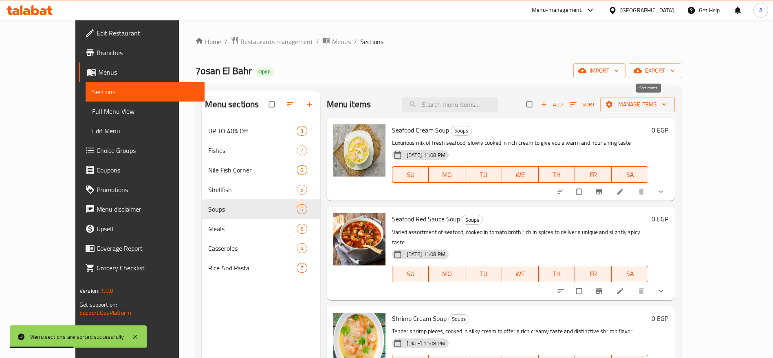
click at [577, 106] on icon "button" at bounding box center [574, 104] width 6 height 4
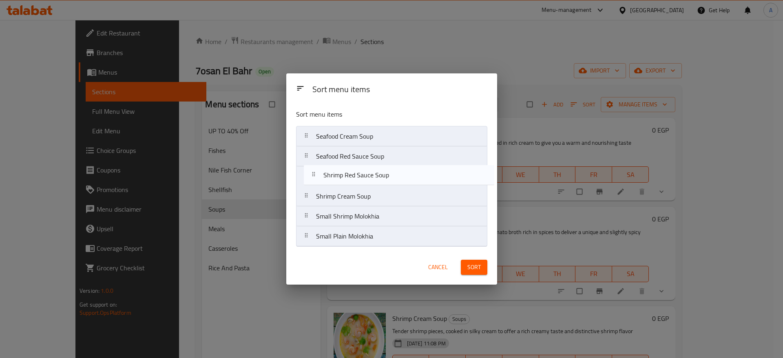
drag, startPoint x: 310, startPoint y: 200, endPoint x: 318, endPoint y: 174, distance: 27.3
click at [318, 174] on nav "Seafood Cream Soup Seafood Red Sauce Soup Shrimp Cream Soup Shrimp Red Sauce So…" at bounding box center [391, 186] width 191 height 121
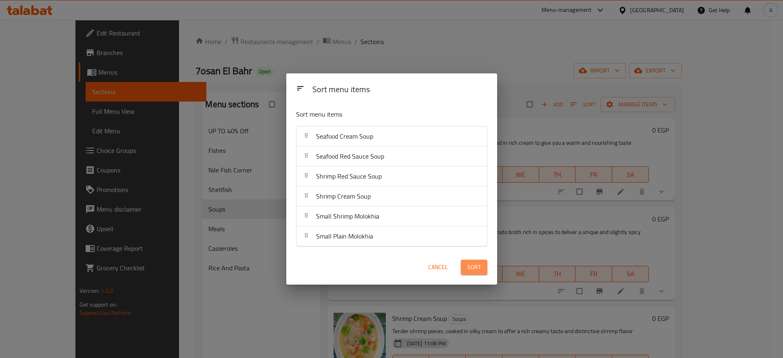
click at [475, 271] on span "Sort" at bounding box center [473, 267] width 13 height 10
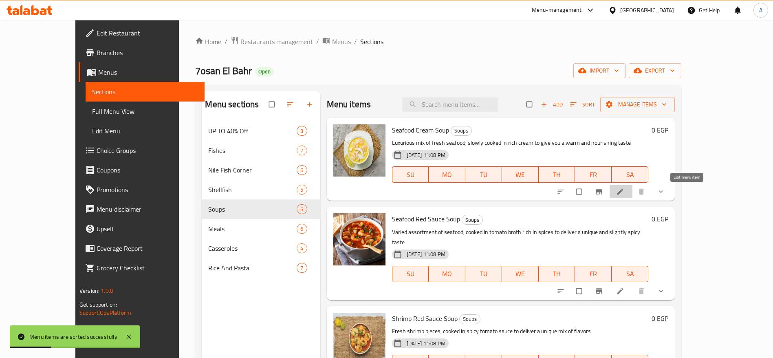
click at [625, 189] on icon at bounding box center [620, 192] width 8 height 8
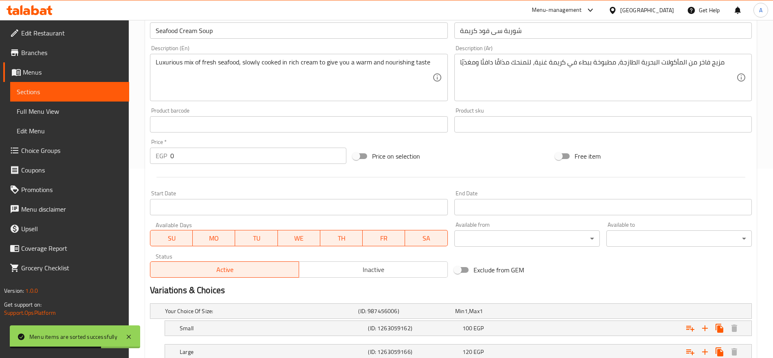
scroll to position [248, 0]
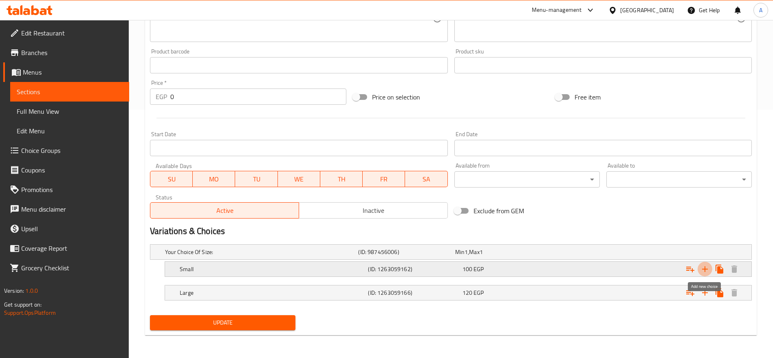
click at [704, 267] on icon "Expand" at bounding box center [705, 269] width 10 height 10
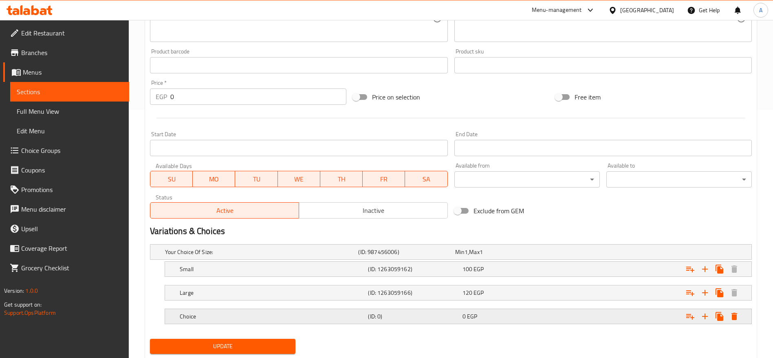
click at [234, 313] on h5 "Choice" at bounding box center [272, 316] width 185 height 8
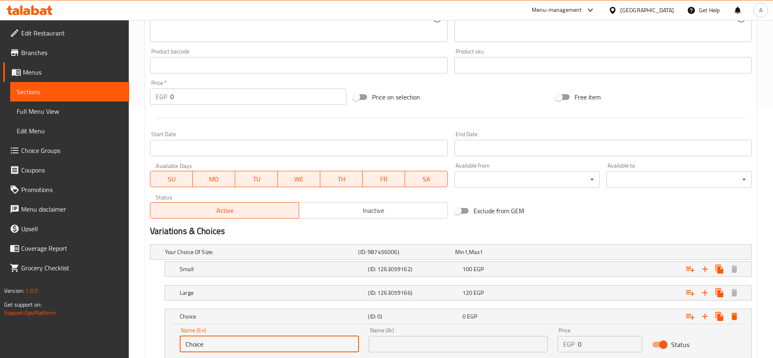
click at [236, 348] on input "Choice" at bounding box center [269, 344] width 179 height 16
type input "Medium"
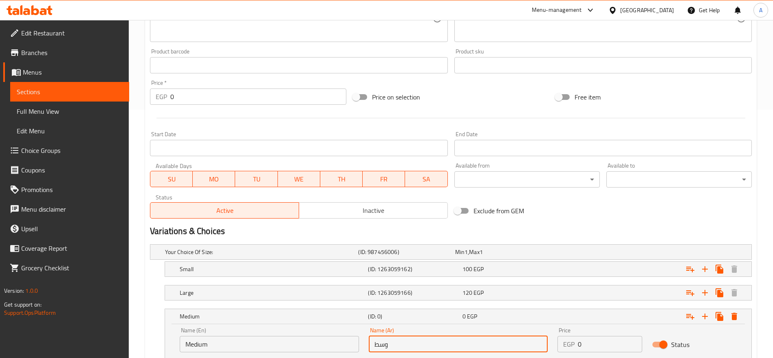
scroll to position [307, 0]
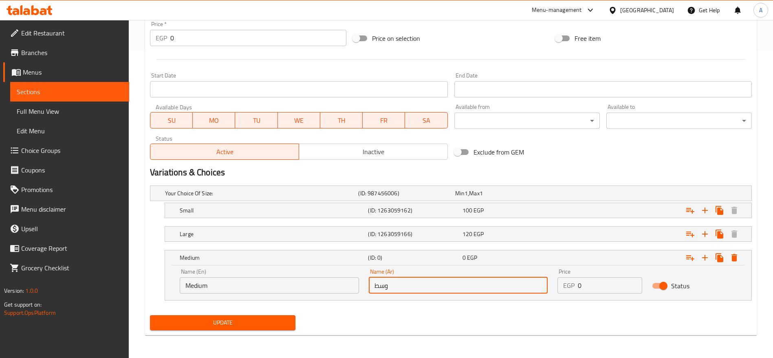
type input "وسط"
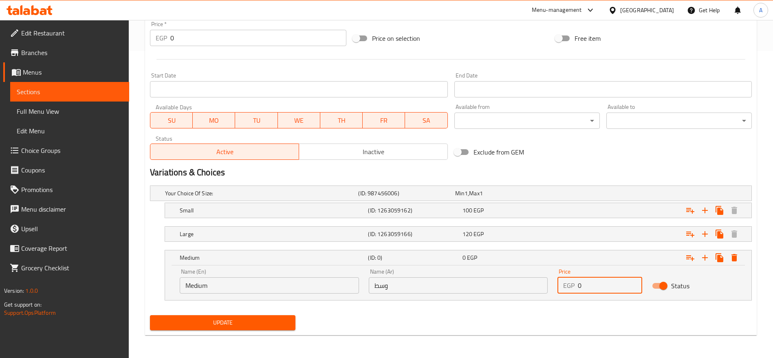
click at [607, 287] on input "0" at bounding box center [610, 285] width 64 height 16
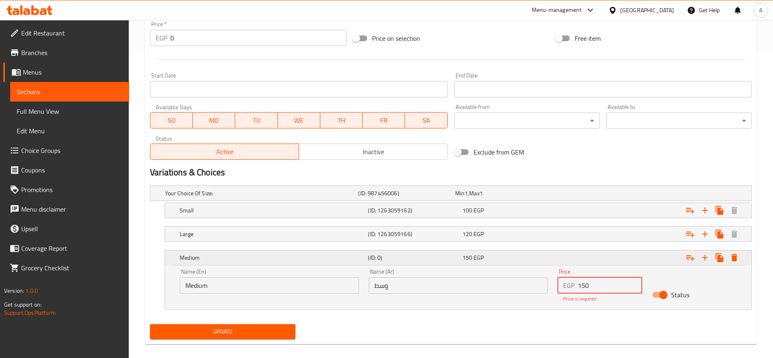
type input "150"
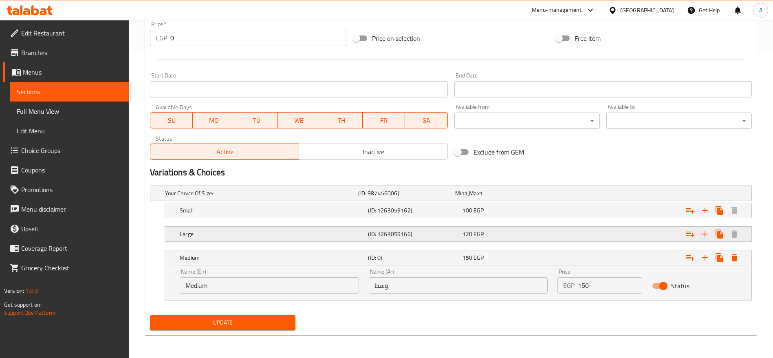
drag, startPoint x: 170, startPoint y: 257, endPoint x: 167, endPoint y: 232, distance: 25.1
click at [167, 232] on div "Your Choice Of Size: (ID: 987456006) Min 1 , Max 1 Name (En) Your Choice Of Siz…" at bounding box center [451, 247] width 609 height 130
drag, startPoint x: 168, startPoint y: 256, endPoint x: 171, endPoint y: 237, distance: 18.9
click at [171, 237] on div "Your Choice Of Size: (ID: 987456006) Min 1 , Max 1 Name (En) Your Choice Of Siz…" at bounding box center [451, 247] width 609 height 130
click at [151, 241] on div "Large (ID: 1263059166) 120 EGP Name (En) Large Name (En) Name (Ar) كبير Name (A…" at bounding box center [451, 233] width 602 height 15
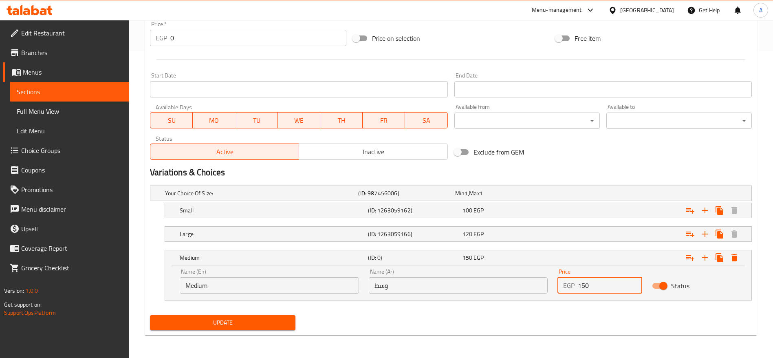
click at [599, 288] on input "150" at bounding box center [610, 285] width 64 height 16
click at [150, 315] on button "Update" at bounding box center [223, 322] width 146 height 15
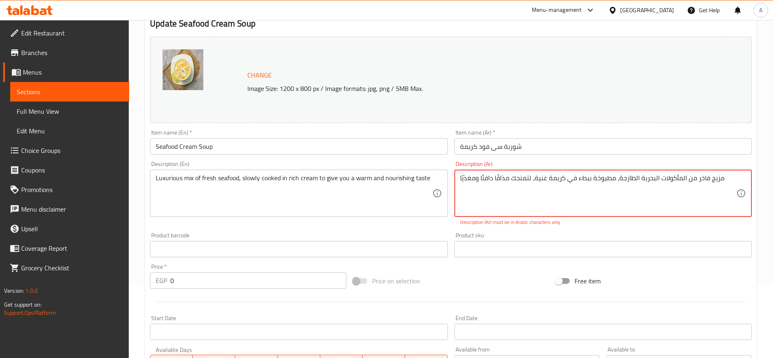
click at [530, 177] on textarea "مزیج فاخر من المأكولات البحریة الطازجة، مطبوخة ببطء في كریمة غنیة، لتمنحك مذاقً…" at bounding box center [598, 193] width 276 height 39
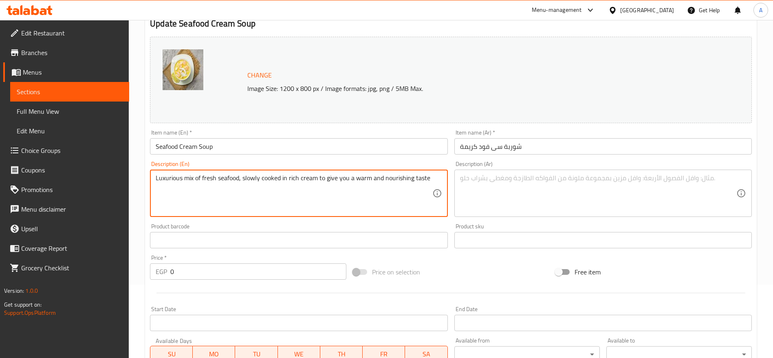
click at [390, 181] on textarea "Luxurious mix of fresh seafood, slowly cooked in rich cream to give you a warm …" at bounding box center [294, 193] width 276 height 39
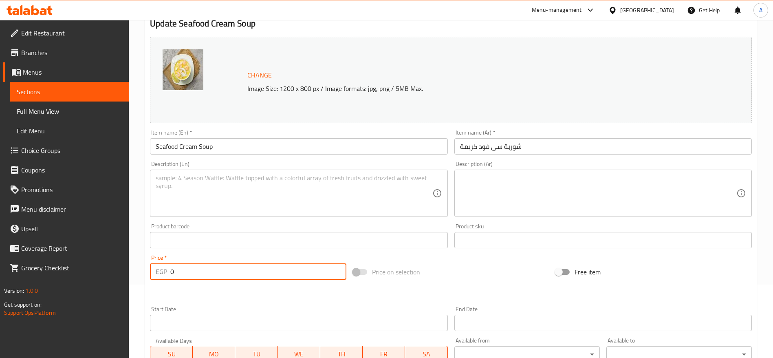
click at [224, 272] on input "0" at bounding box center [258, 271] width 176 height 16
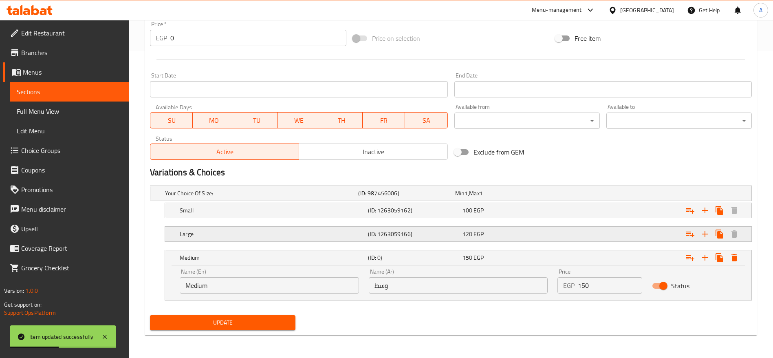
drag, startPoint x: 179, startPoint y: 256, endPoint x: 178, endPoint y: 236, distance: 20.4
click at [178, 236] on div "Your Choice Of Size: (ID: 987456006) Min 1 , Max 1 Name (En) Your Choice Of Siz…" at bounding box center [451, 247] width 609 height 130
click at [149, 249] on div "Your Choice Of Size: (ID: 987456006) Min 1 , Max 1 Name (En) Your Choice Of Siz…" at bounding box center [451, 247] width 609 height 130
drag, startPoint x: 168, startPoint y: 210, endPoint x: 168, endPoint y: 245, distance: 35.1
click at [168, 245] on div "Your Choice Of Size: (ID: 987456006) Min 1 , Max 1 Name (En) Your Choice Of Siz…" at bounding box center [451, 247] width 609 height 130
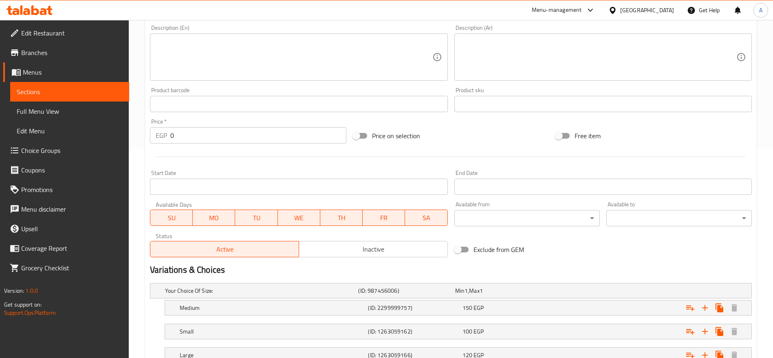
scroll to position [272, 0]
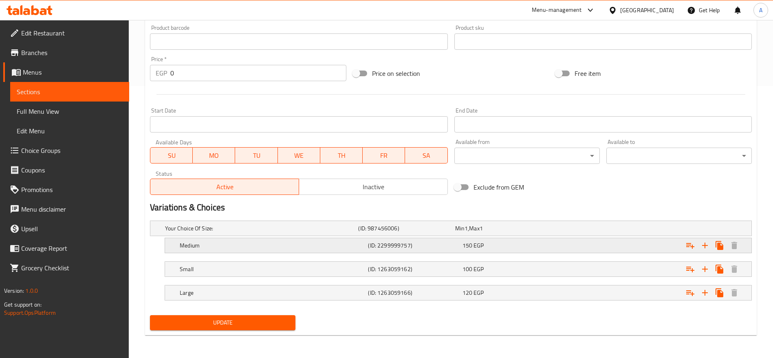
drag, startPoint x: 168, startPoint y: 269, endPoint x: 168, endPoint y: 243, distance: 26.5
click at [168, 243] on div "Your Choice Of Size: (ID: 987456006) Min 1 , Max 1 Name (En) Your Choice Of Siz…" at bounding box center [451, 264] width 609 height 95
drag, startPoint x: 179, startPoint y: 268, endPoint x: 222, endPoint y: 238, distance: 51.8
click at [222, 238] on div "Your Choice Of Size: (ID: 987456006) Min 1 , Max 1 Name (En) Your Choice Of Siz…" at bounding box center [451, 264] width 609 height 95
drag, startPoint x: 556, startPoint y: 270, endPoint x: 551, endPoint y: 217, distance: 53.6
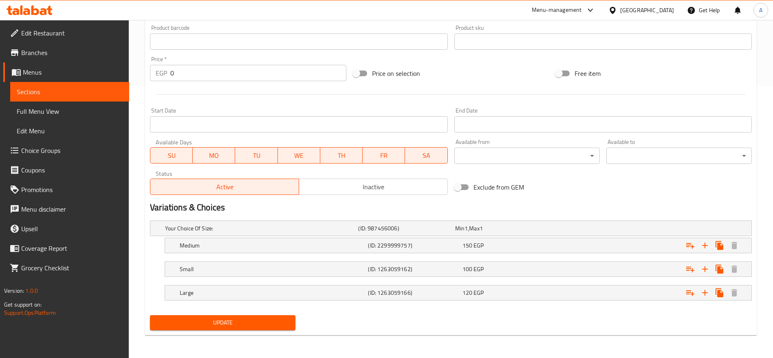
click at [551, 217] on div "Your Choice Of Size: (ID: 987456006) Min 1 , Max 1 Name (En) Your Choice Of Siz…" at bounding box center [451, 264] width 609 height 95
click at [483, 274] on div "100 EGP" at bounding box center [508, 268] width 94 height 11
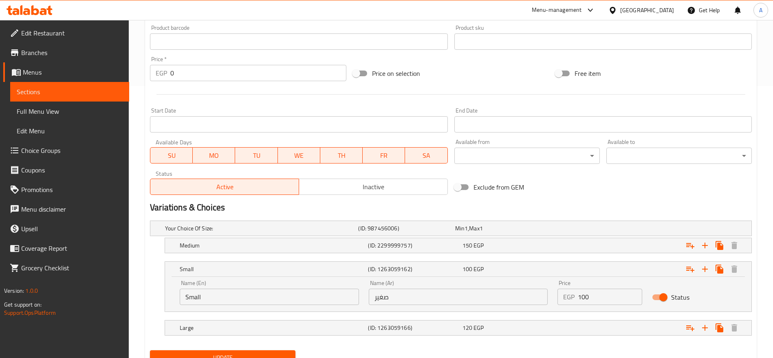
click at [586, 290] on input "100" at bounding box center [610, 297] width 64 height 16
click at [586, 290] on input "1" at bounding box center [610, 297] width 64 height 16
type input "2"
type input "120"
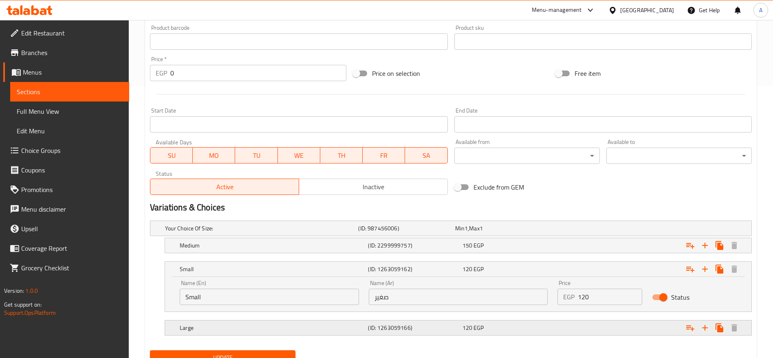
click at [536, 330] on div "120 EGP" at bounding box center [508, 328] width 91 height 8
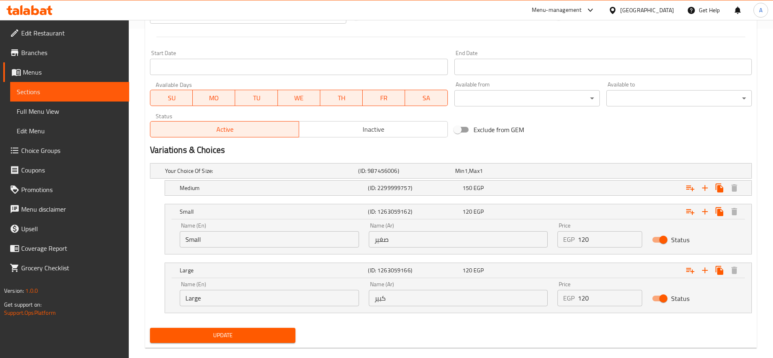
scroll to position [342, 0]
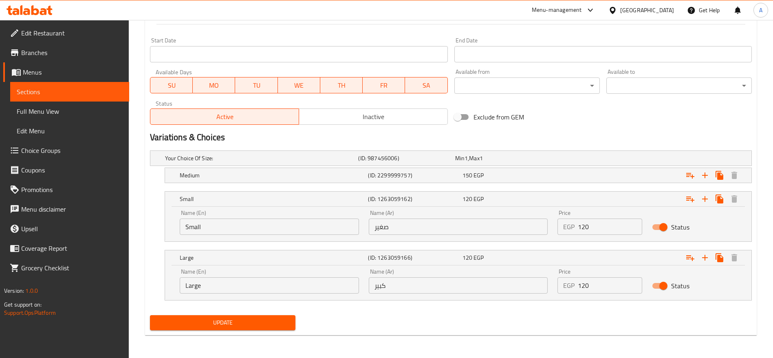
click at [591, 286] on input "120" at bounding box center [610, 285] width 64 height 16
click at [591, 286] on input "2" at bounding box center [610, 285] width 64 height 16
type input "200"
click at [150, 315] on button "Update" at bounding box center [223, 322] width 146 height 15
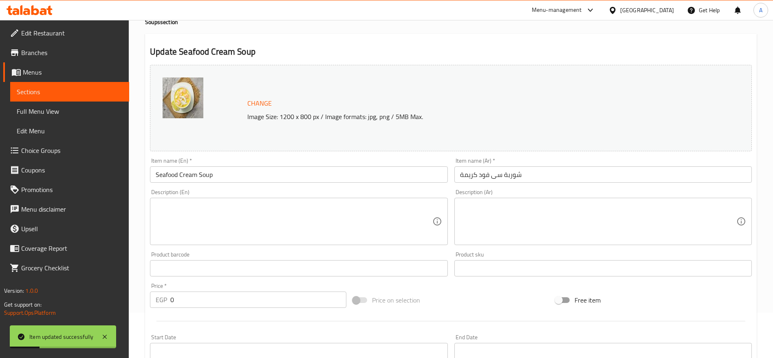
scroll to position [0, 0]
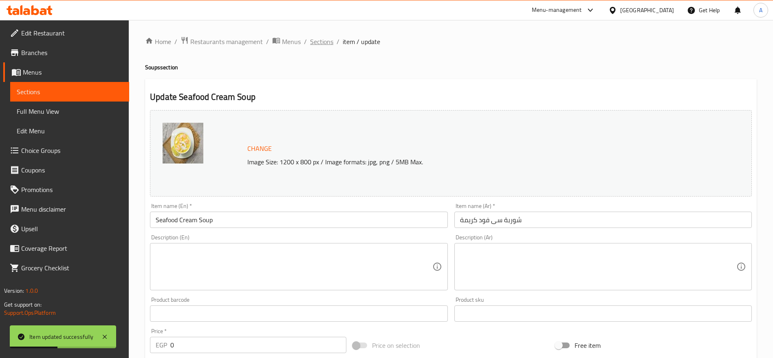
click at [324, 40] on span "Sections" at bounding box center [321, 42] width 23 height 10
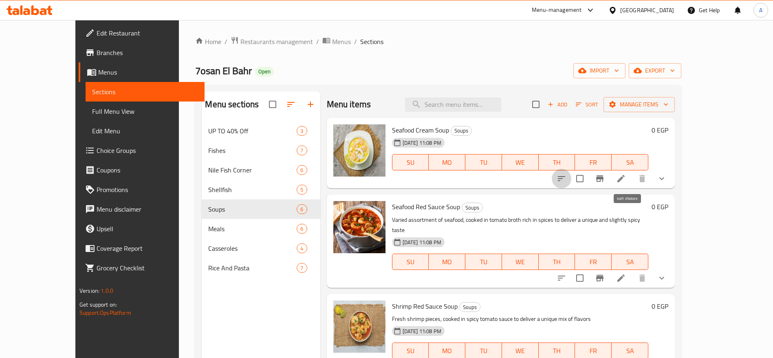
click at [567, 177] on icon "sort-choices" at bounding box center [562, 179] width 10 height 10
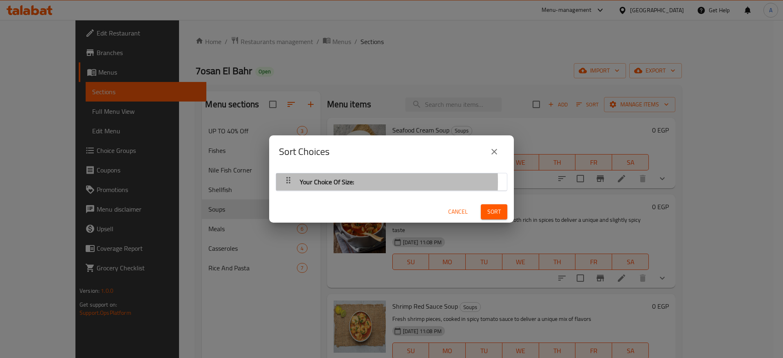
click at [285, 182] on icon "button" at bounding box center [288, 180] width 10 height 10
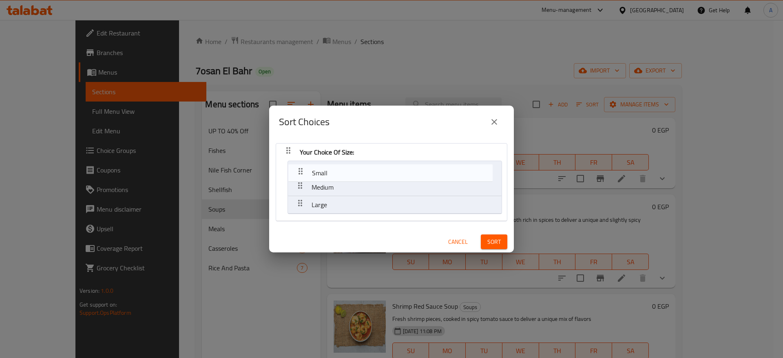
drag, startPoint x: 298, startPoint y: 187, endPoint x: 298, endPoint y: 170, distance: 16.3
click at [298, 170] on nav "Your Choice Of Size: Medium Small Large" at bounding box center [392, 182] width 232 height 78
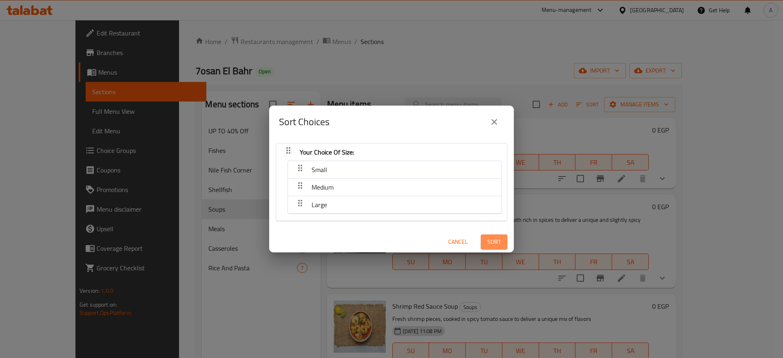
click at [487, 240] on span "Sort" at bounding box center [493, 242] width 13 height 10
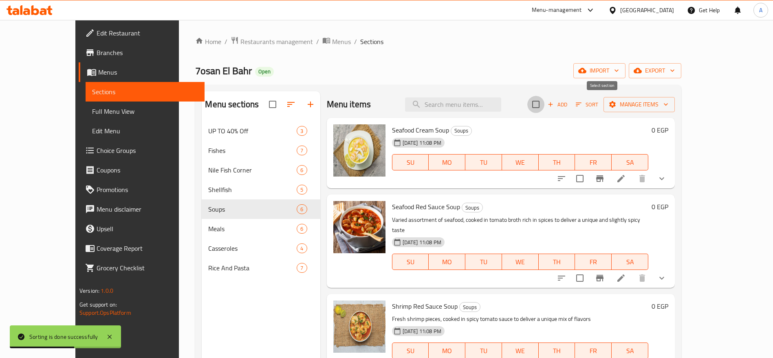
click at [545, 106] on input "checkbox" at bounding box center [535, 104] width 17 height 17
checkbox input "true"
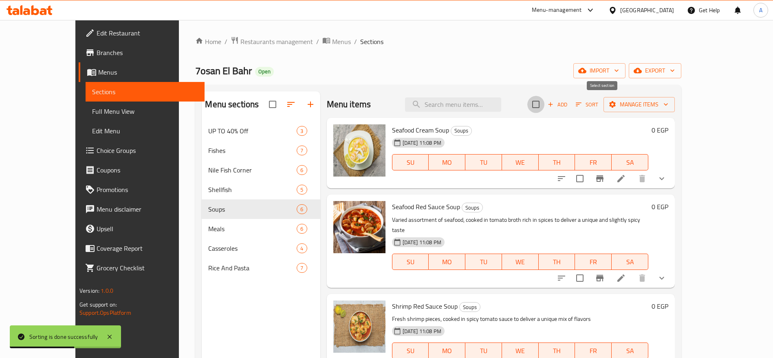
checkbox input "true"
click at [567, 177] on icon "sort-choices" at bounding box center [562, 179] width 10 height 10
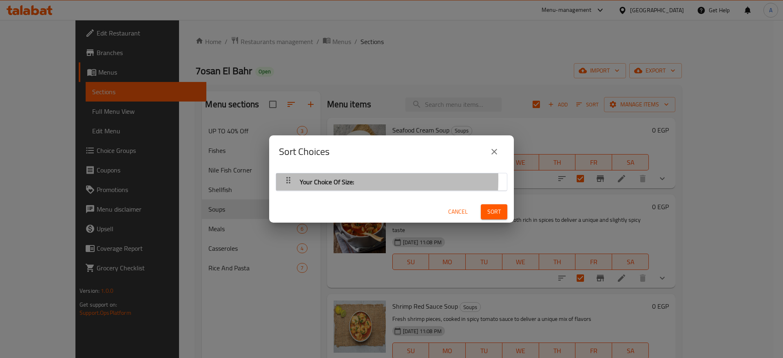
click at [289, 179] on icon "button" at bounding box center [288, 180] width 10 height 10
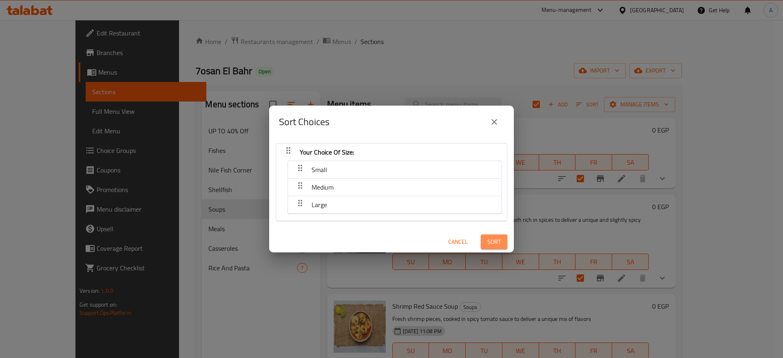
click at [487, 241] on span "Sort" at bounding box center [493, 242] width 13 height 10
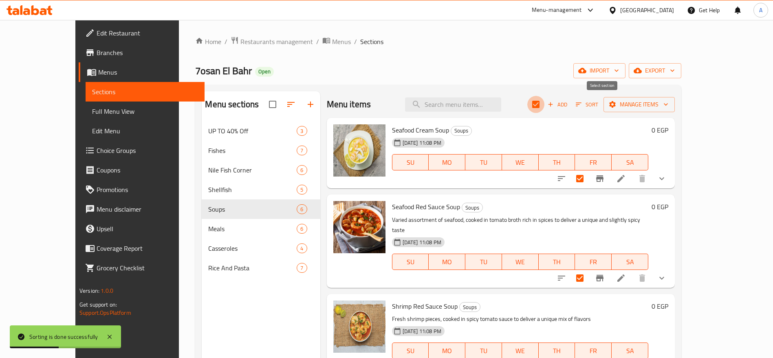
click at [545, 105] on input "checkbox" at bounding box center [535, 104] width 17 height 17
checkbox input "false"
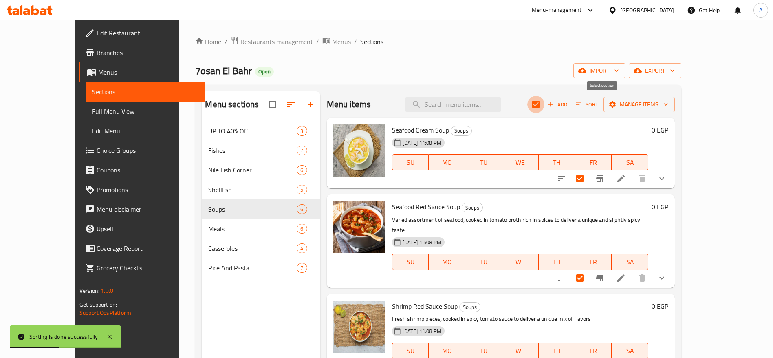
checkbox input "false"
click at [667, 181] on icon "show more" at bounding box center [662, 179] width 10 height 10
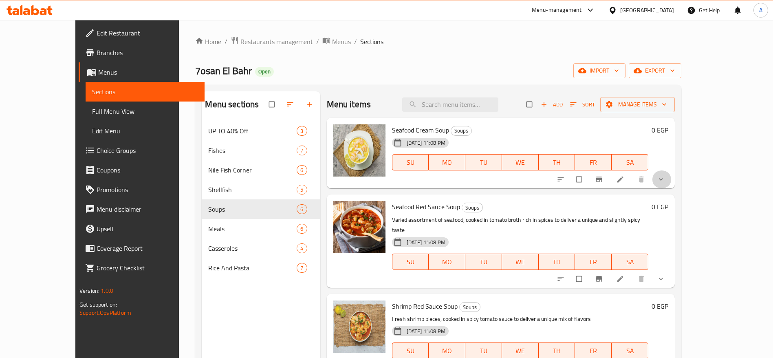
click at [667, 177] on span "show more" at bounding box center [662, 179] width 10 height 8
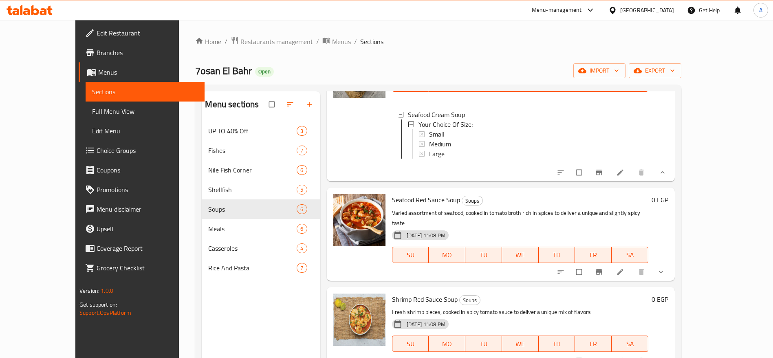
scroll to position [81, 0]
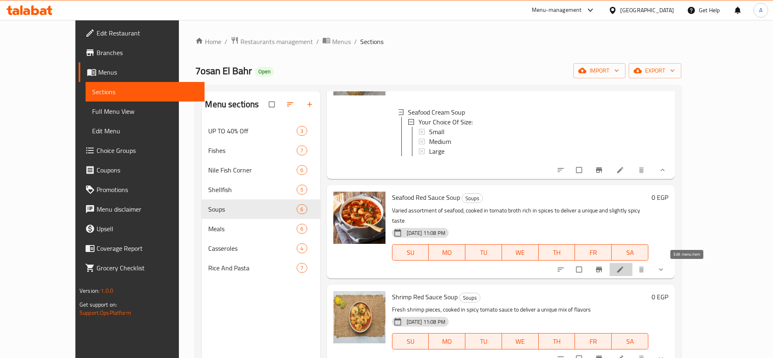
click at [624, 268] on icon at bounding box center [621, 269] width 6 height 6
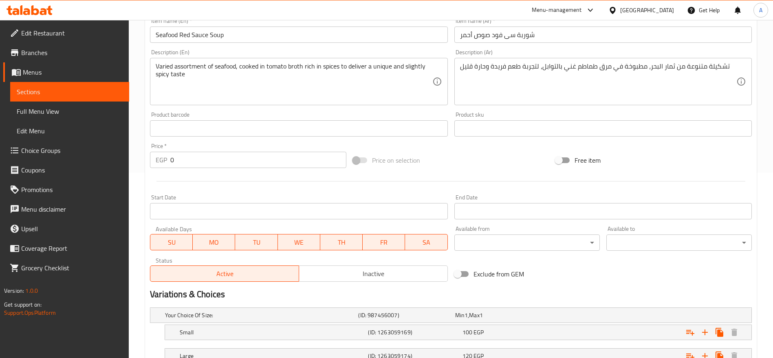
scroll to position [248, 0]
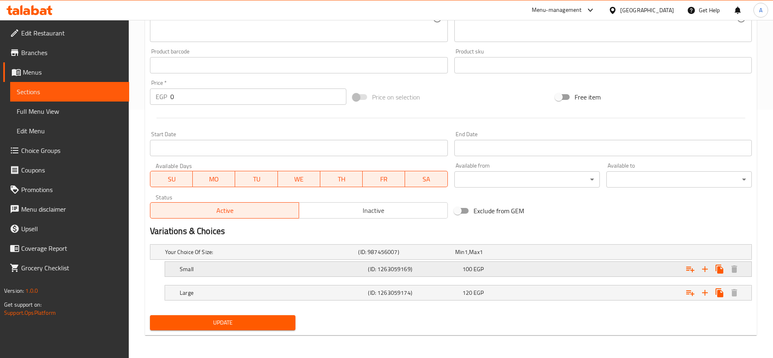
click at [474, 269] on span "EGP" at bounding box center [479, 269] width 10 height 11
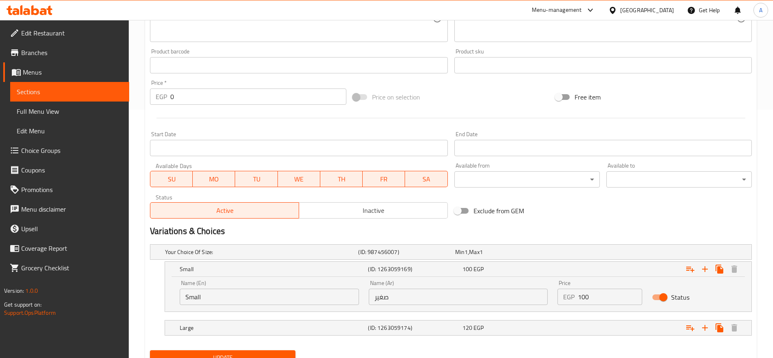
click at [582, 294] on input "100" at bounding box center [610, 297] width 64 height 16
type input "120"
click at [529, 324] on div "120 EGP" at bounding box center [508, 328] width 91 height 8
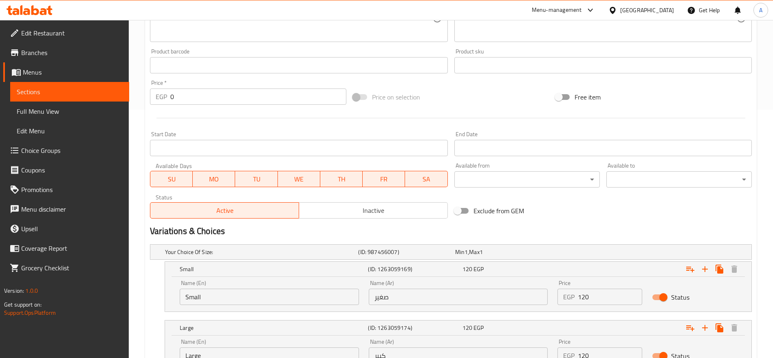
scroll to position [318, 0]
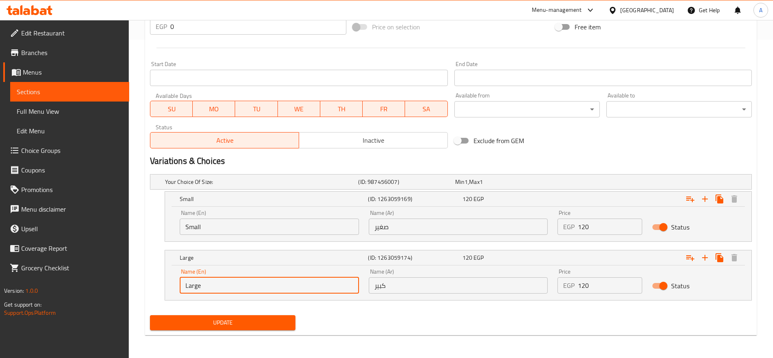
click at [207, 283] on input "Large" at bounding box center [269, 285] width 179 height 16
type input "m"
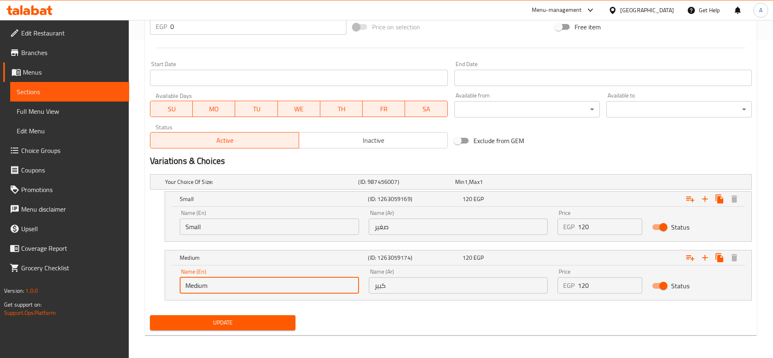
type input "Medium"
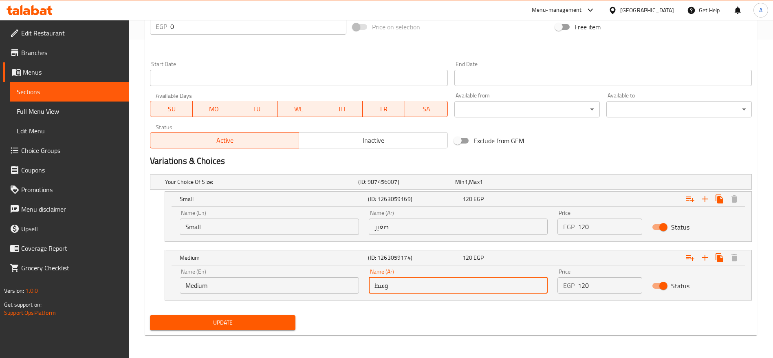
type input "وسط"
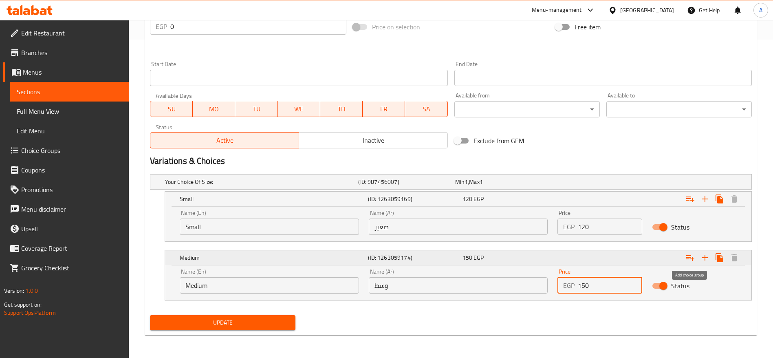
type input "150"
click at [689, 258] on icon "Expand" at bounding box center [691, 258] width 10 height 10
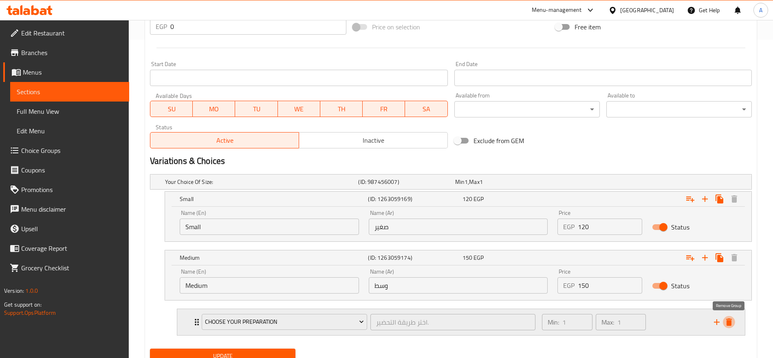
click at [732, 324] on icon "delete" at bounding box center [729, 322] width 10 height 10
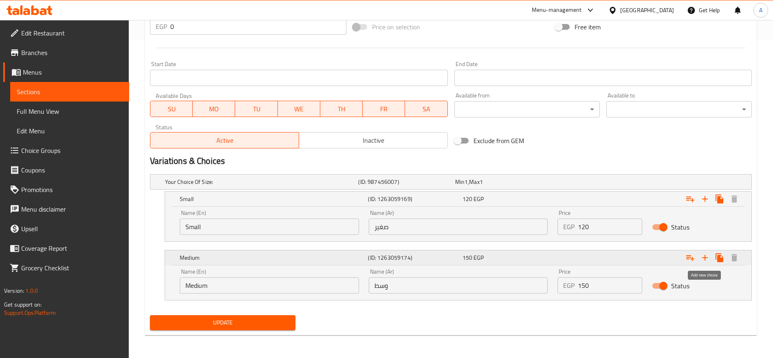
click at [708, 259] on icon "Expand" at bounding box center [705, 258] width 10 height 10
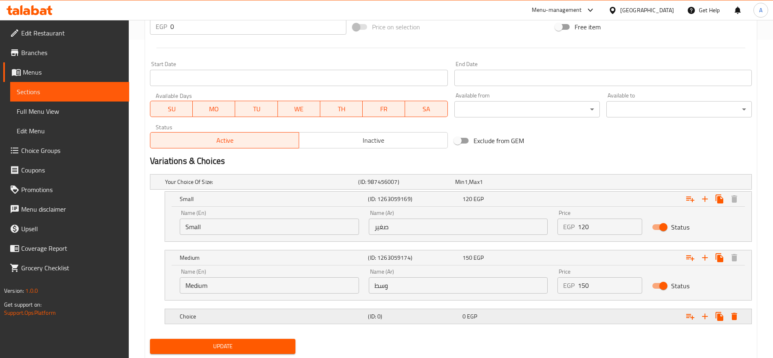
click at [334, 313] on h5 "Choice" at bounding box center [272, 316] width 185 height 8
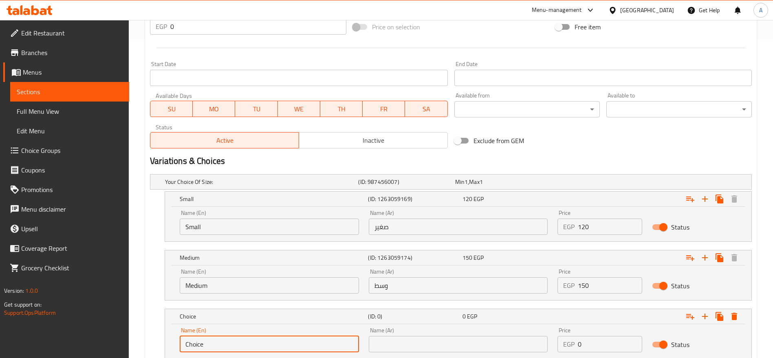
click at [281, 342] on input "Choice" at bounding box center [269, 344] width 179 height 16
type input "Large"
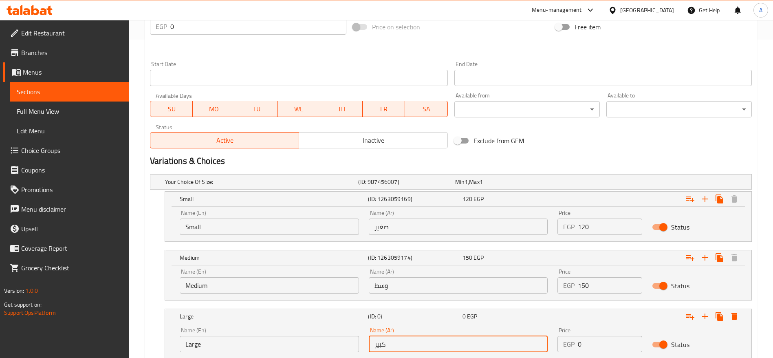
type input "كبير"
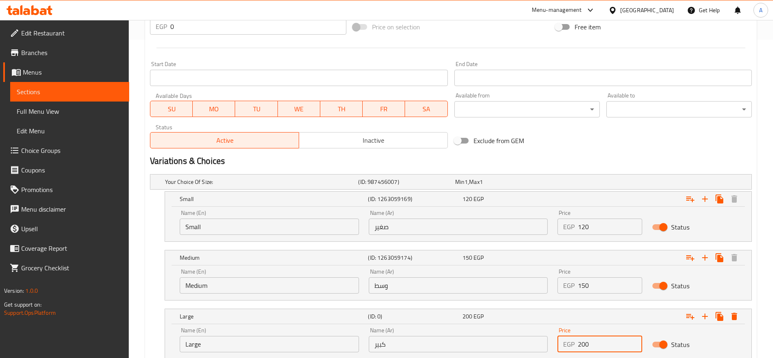
type input "200"
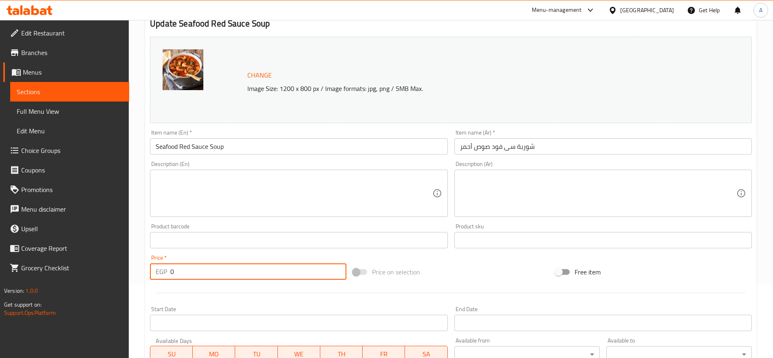
click at [251, 269] on input "0" at bounding box center [258, 271] width 176 height 16
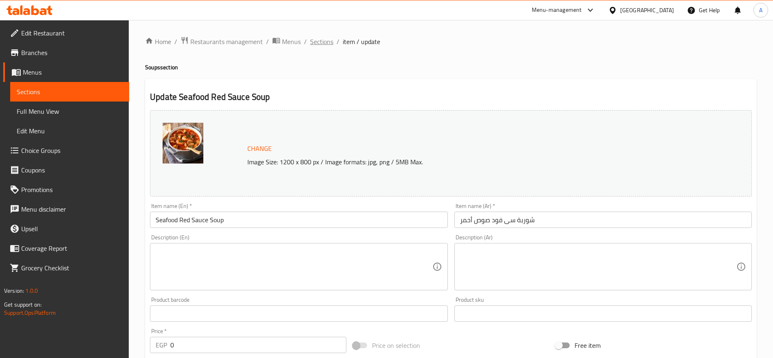
click at [324, 44] on span "Sections" at bounding box center [321, 42] width 23 height 10
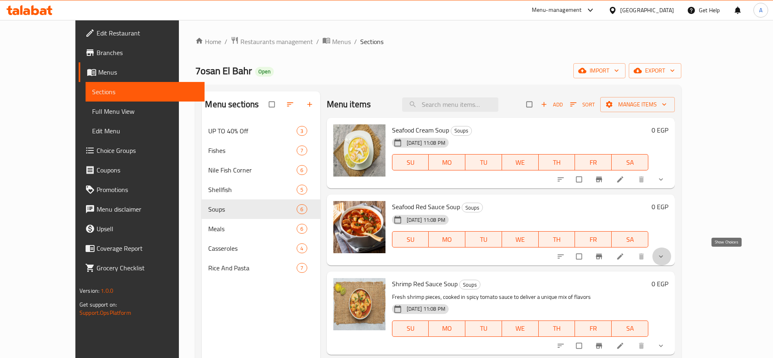
click at [665, 256] on icon "show more" at bounding box center [661, 256] width 8 height 8
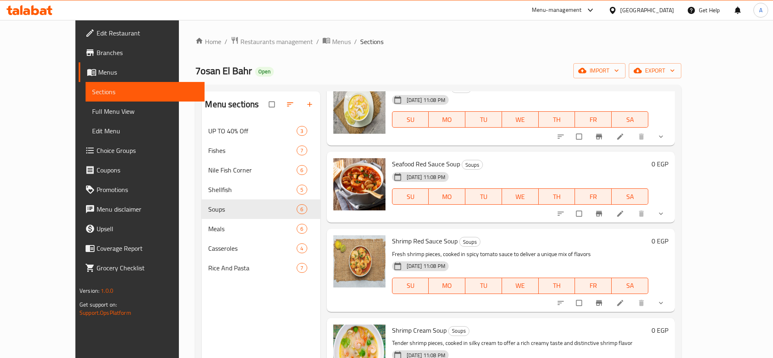
scroll to position [50, 0]
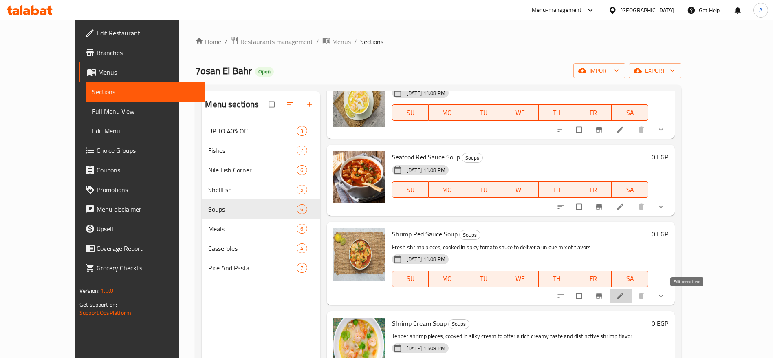
click at [625, 297] on icon at bounding box center [620, 296] width 8 height 8
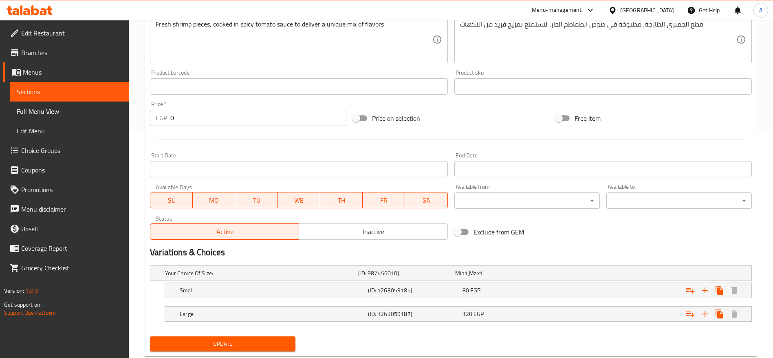
scroll to position [248, 0]
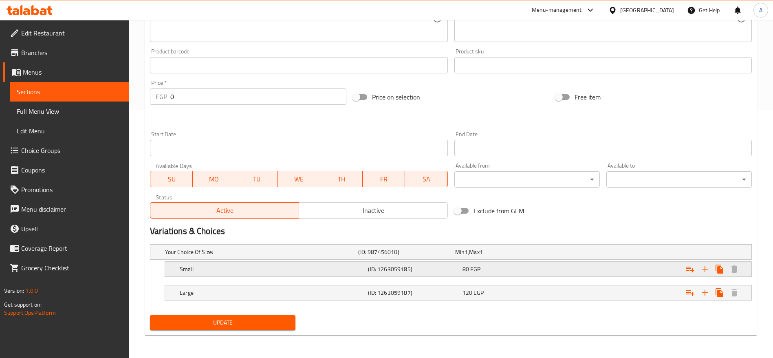
drag, startPoint x: 450, startPoint y: 294, endPoint x: 448, endPoint y: 271, distance: 22.1
click at [448, 271] on div "Your Choice Of Size: (ID: 987456010) Min 1 , Max 1 Name (En) Your Choice Of Siz…" at bounding box center [451, 276] width 609 height 71
click at [706, 270] on icon "Expand" at bounding box center [705, 269] width 10 height 10
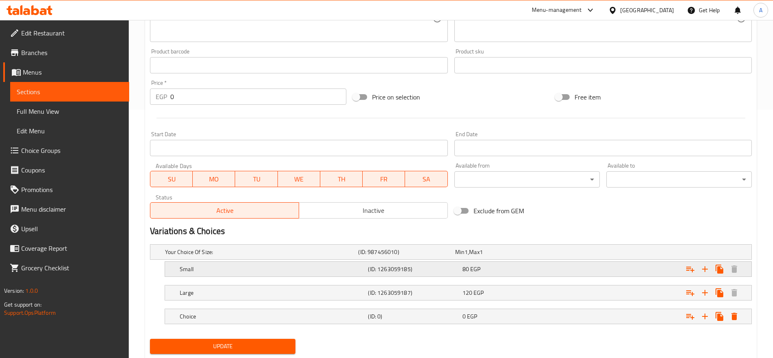
click at [288, 269] on h5 "Small" at bounding box center [272, 269] width 185 height 8
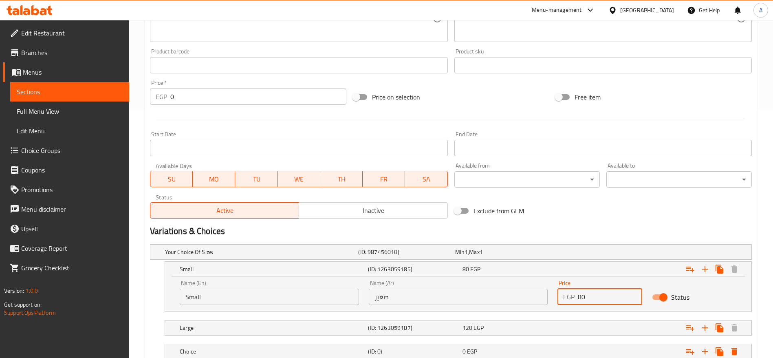
click at [596, 300] on input "80" at bounding box center [610, 297] width 64 height 16
click at [596, 300] on input "801" at bounding box center [610, 297] width 64 height 16
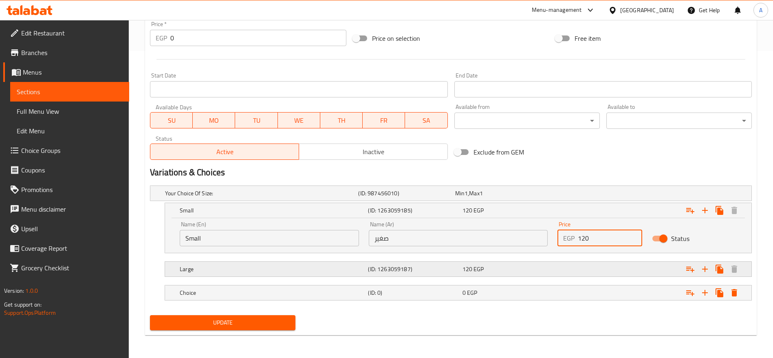
type input "120"
click at [476, 271] on span "EGP" at bounding box center [479, 269] width 10 height 11
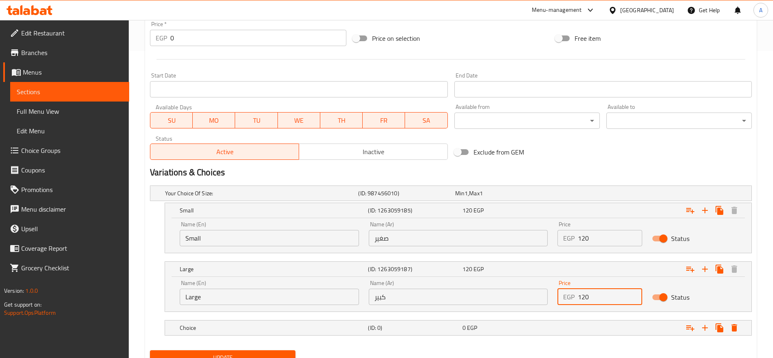
click at [615, 299] on input "120" at bounding box center [610, 297] width 64 height 16
type input "150"
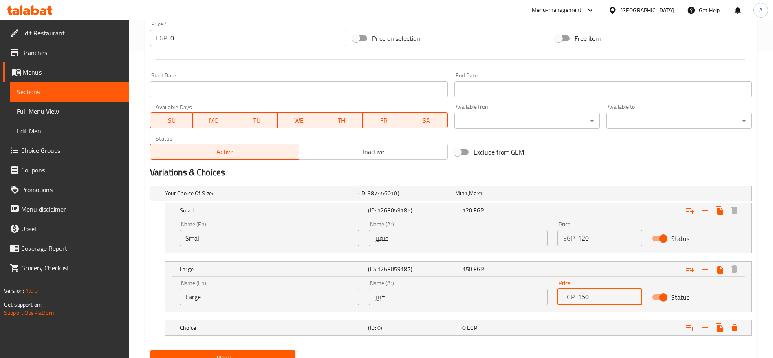
click at [450, 297] on input "كبير" at bounding box center [458, 297] width 179 height 16
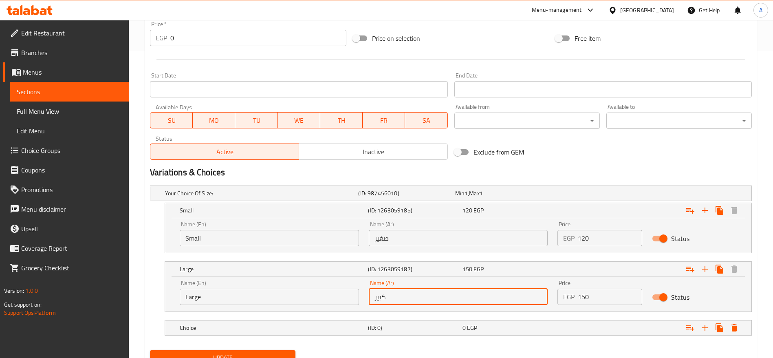
click at [450, 297] on input "كبير" at bounding box center [458, 297] width 179 height 16
type input "وسط"
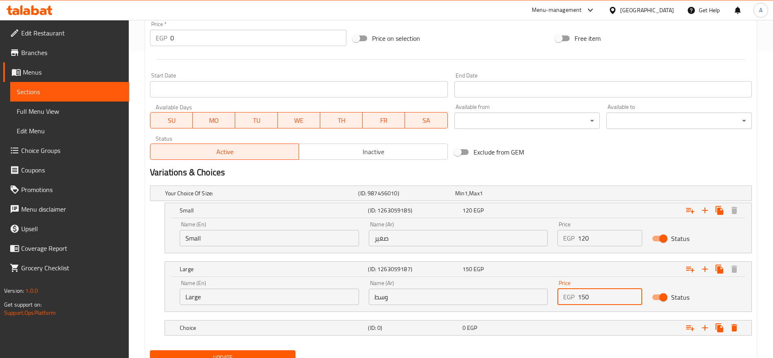
click at [331, 295] on input "Large" at bounding box center [269, 297] width 179 height 16
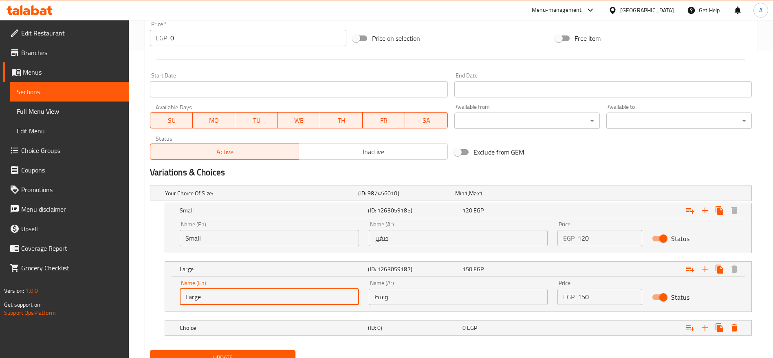
click at [331, 295] on input "Large" at bounding box center [269, 297] width 179 height 16
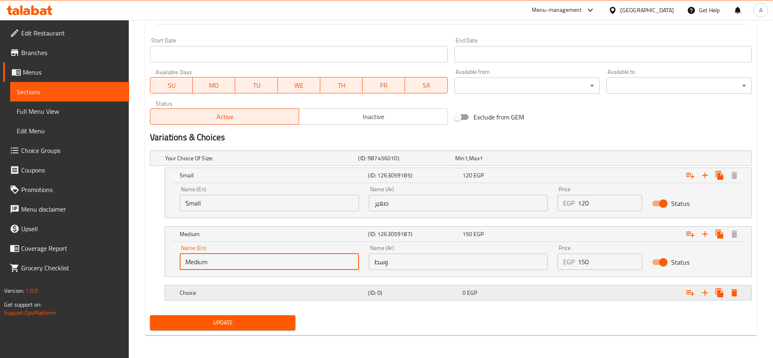
type input "Medium"
click at [567, 290] on div "Expand" at bounding box center [649, 293] width 188 height 18
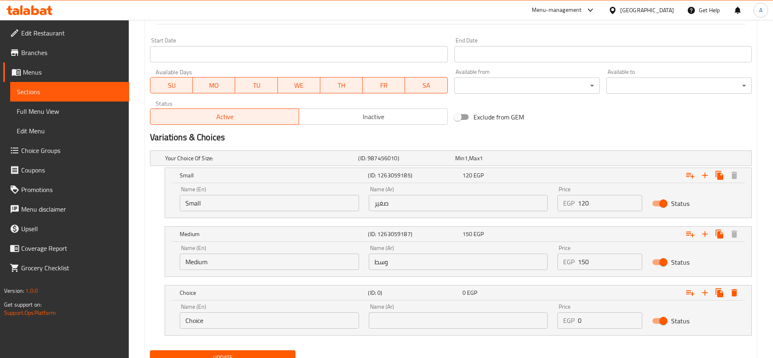
click at [306, 329] on div "Name (En) Choice Name (En)" at bounding box center [269, 316] width 189 height 35
click at [305, 328] on input "Choice" at bounding box center [269, 320] width 179 height 16
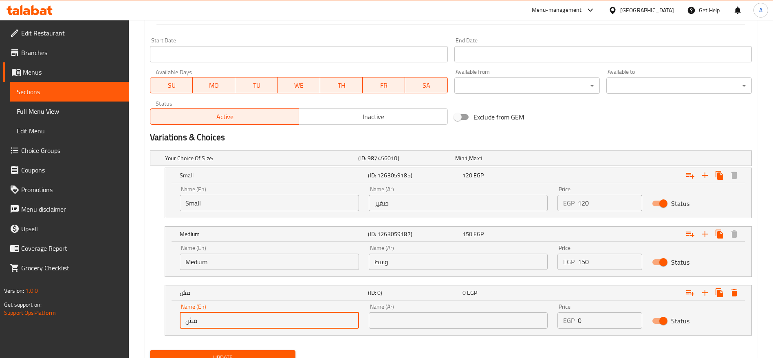
type input "م"
type input "Large"
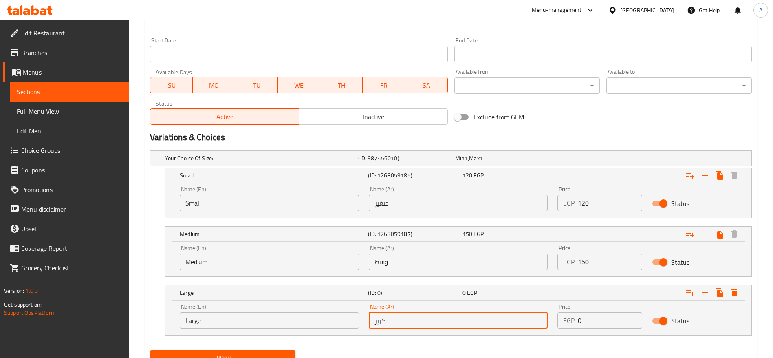
type input "كبير"
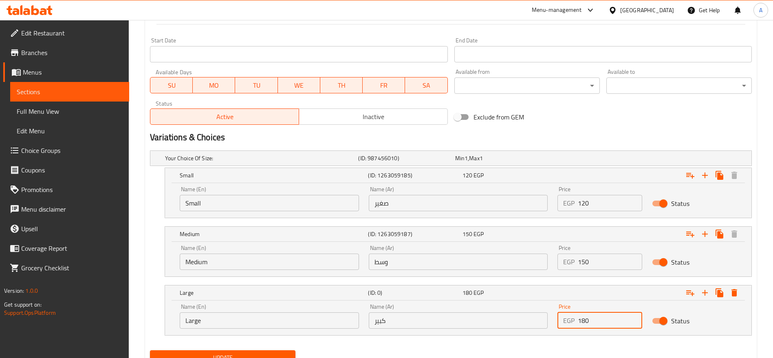
type input "180"
click at [150, 350] on button "Update" at bounding box center [223, 357] width 146 height 15
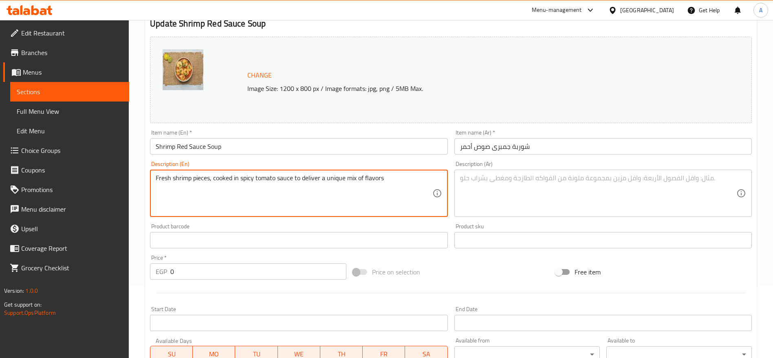
click at [356, 178] on textarea "Fresh shrimp pieces, cooked in spicy tomato sauce to deliver a unique mix of fl…" at bounding box center [294, 193] width 276 height 39
click at [254, 267] on input "0" at bounding box center [258, 271] width 176 height 16
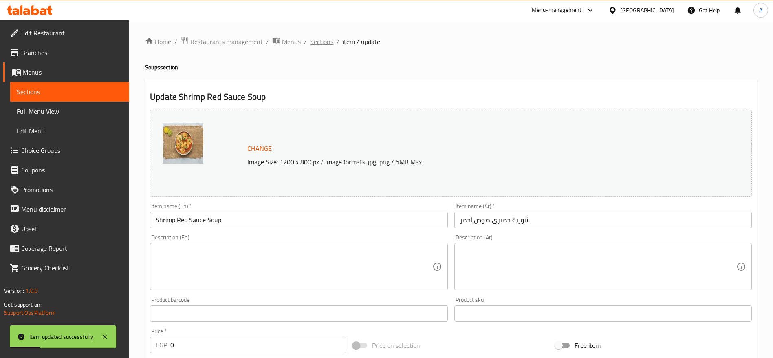
click at [327, 42] on span "Sections" at bounding box center [321, 42] width 23 height 10
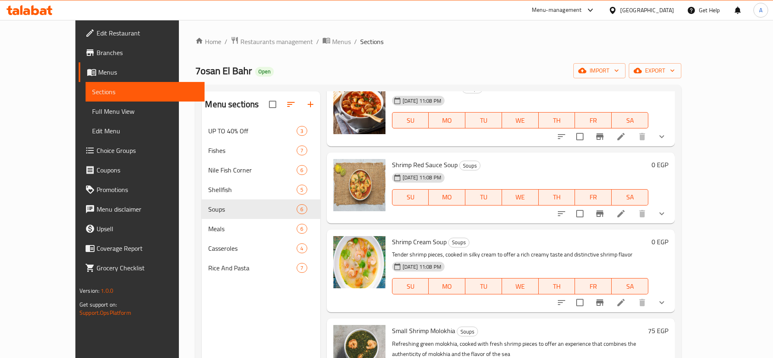
scroll to position [129, 0]
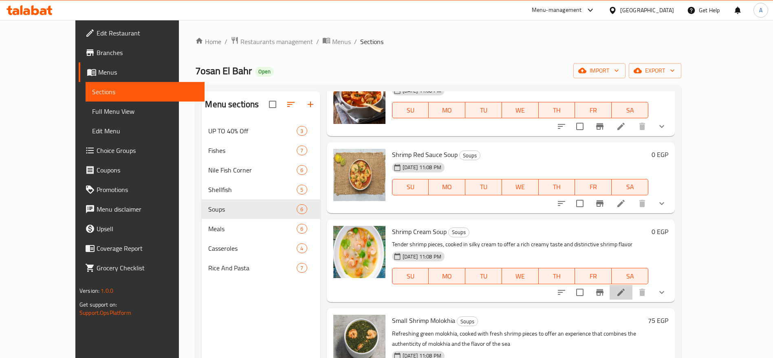
click at [633, 291] on li at bounding box center [621, 292] width 23 height 15
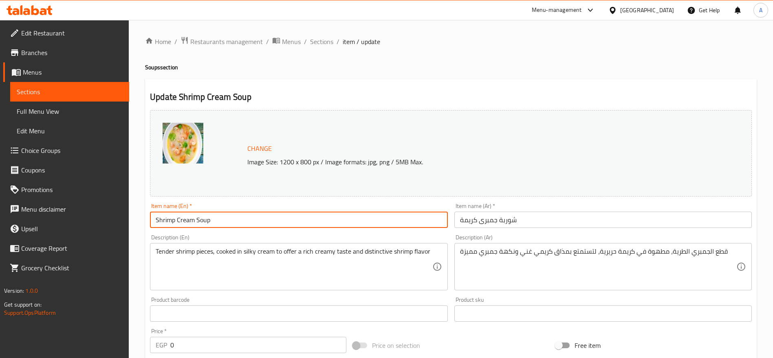
click at [319, 225] on input "Shrimp Cream Soup" at bounding box center [299, 220] width 298 height 16
type input "Seafood Soup White Sauce"
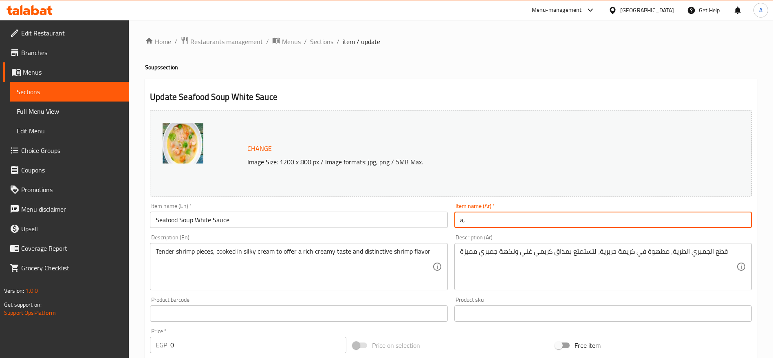
type input "a"
type input "شوربة سي فود صوص أبيض"
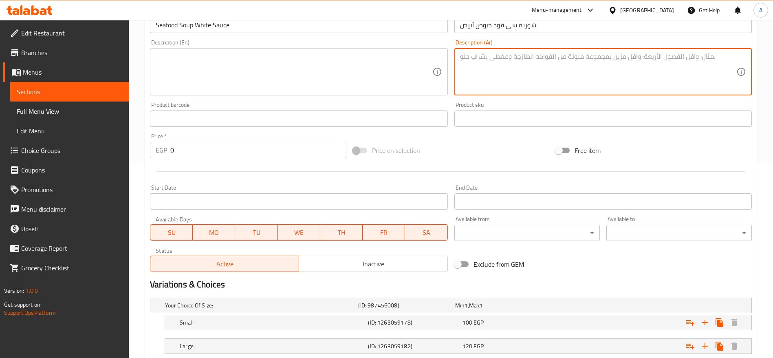
scroll to position [248, 0]
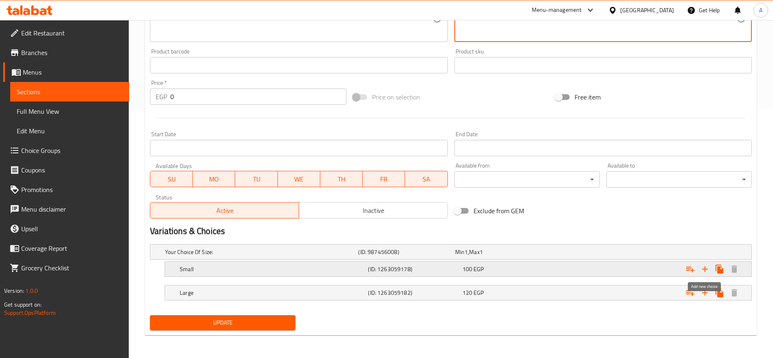
click at [704, 270] on icon "Expand" at bounding box center [705, 269] width 10 height 10
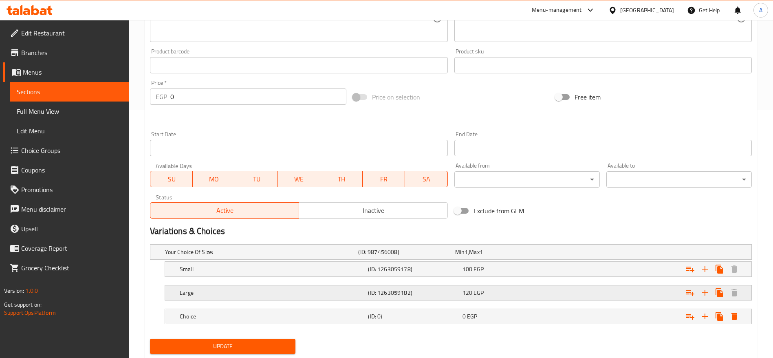
click at [288, 296] on h5 "Large" at bounding box center [272, 293] width 185 height 8
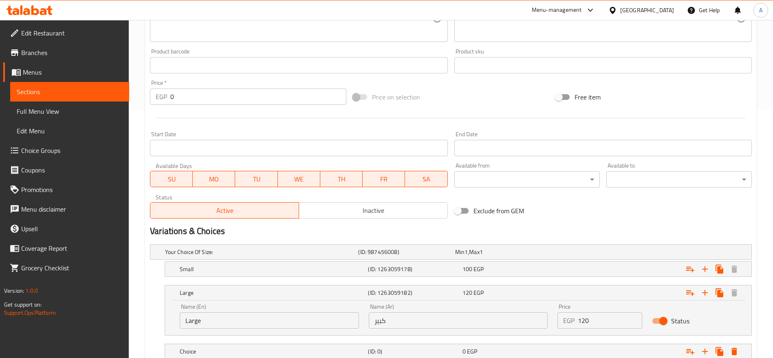
click at [248, 321] on input "Large" at bounding box center [269, 320] width 179 height 16
type input "Medium"
type input ","
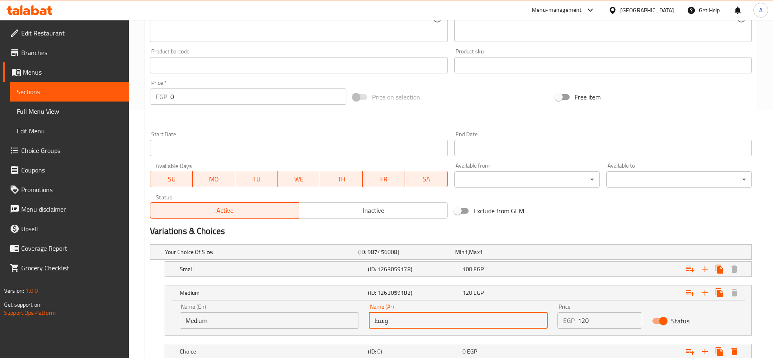
scroll to position [307, 0]
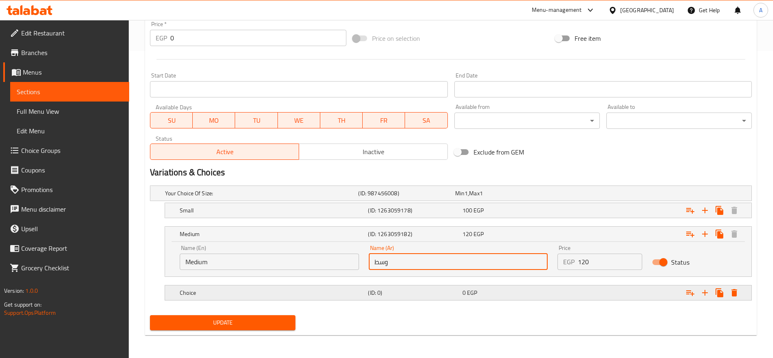
type input "وسط"
click at [452, 296] on h5 "(ID: 0)" at bounding box center [413, 293] width 91 height 8
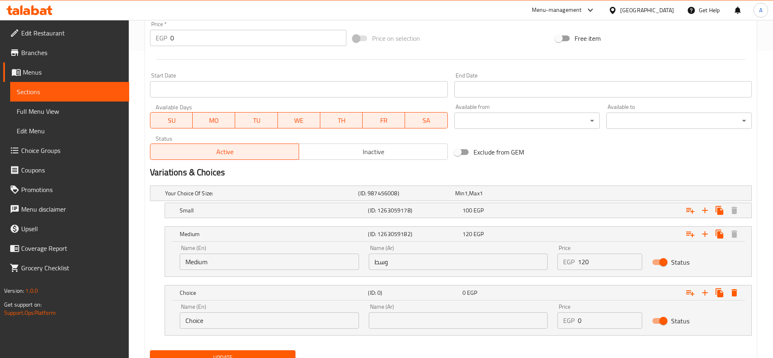
click at [290, 321] on input "Choice" at bounding box center [269, 320] width 179 height 16
type input "Large"
type input "كبير"
click at [589, 324] on input "0" at bounding box center [610, 320] width 64 height 16
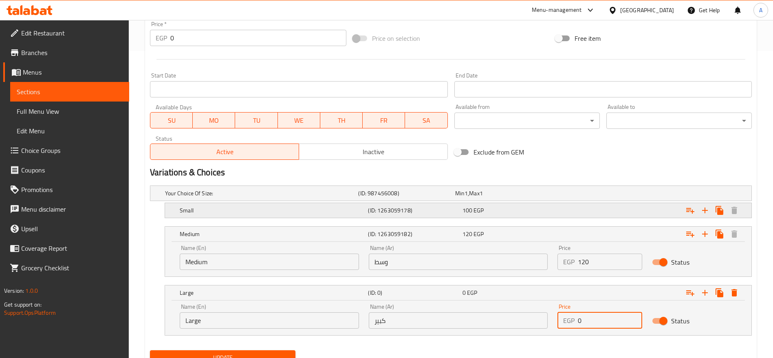
click at [532, 210] on div "100 EGP" at bounding box center [508, 210] width 91 height 8
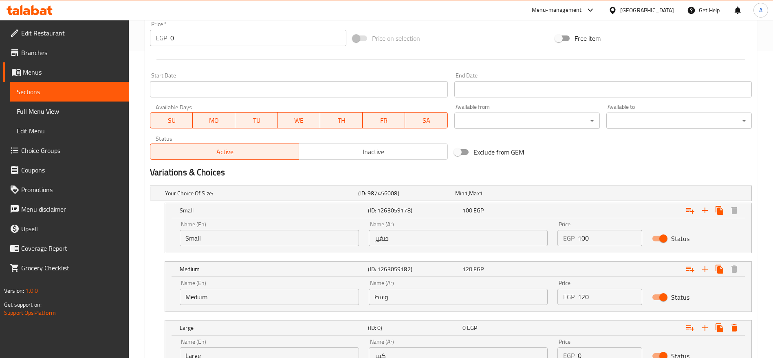
click at [610, 238] on input "100" at bounding box center [610, 238] width 64 height 16
type input "120"
click at [599, 294] on input "120" at bounding box center [610, 297] width 64 height 16
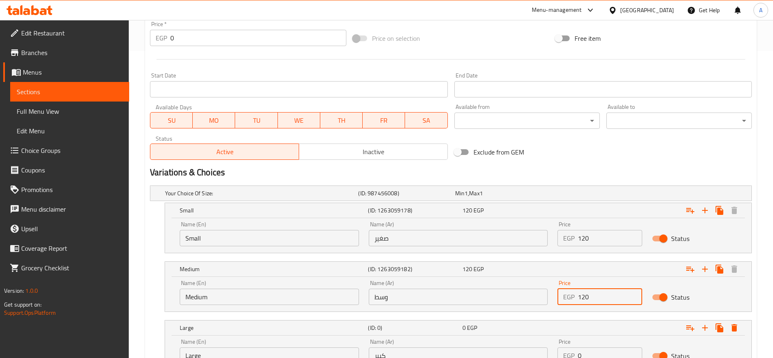
click at [599, 294] on input "120" at bounding box center [610, 297] width 64 height 16
click at [599, 294] on input "1" at bounding box center [610, 297] width 64 height 16
type input "150"
click at [596, 352] on input "0" at bounding box center [610, 355] width 64 height 16
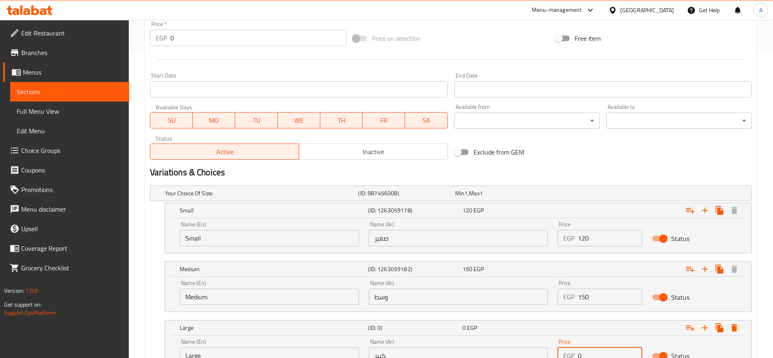
click at [596, 352] on input "0" at bounding box center [610, 355] width 64 height 16
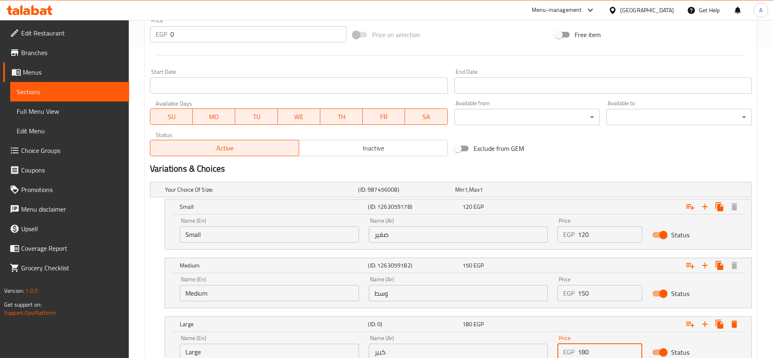
scroll to position [377, 0]
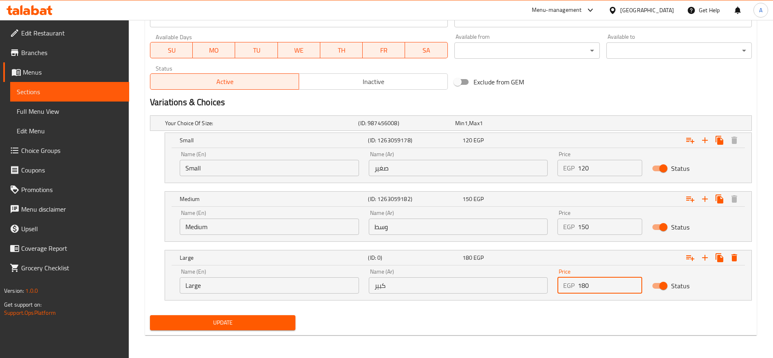
type input "180"
click at [150, 315] on button "Update" at bounding box center [223, 322] width 146 height 15
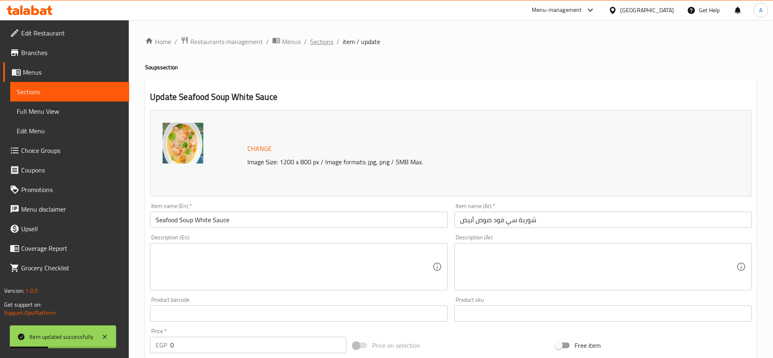
click at [319, 38] on span "Sections" at bounding box center [321, 42] width 23 height 10
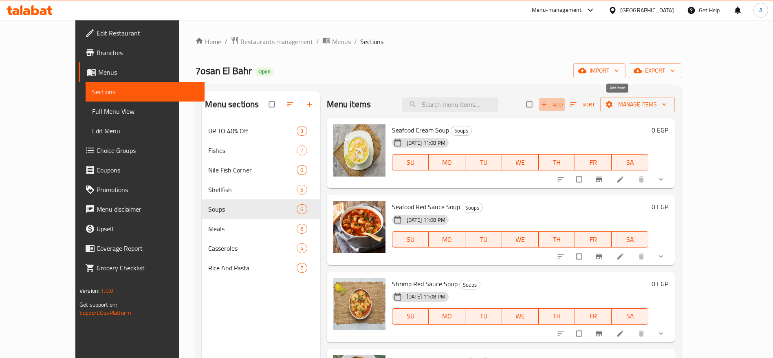
click at [563, 108] on span "Add" at bounding box center [552, 104] width 22 height 9
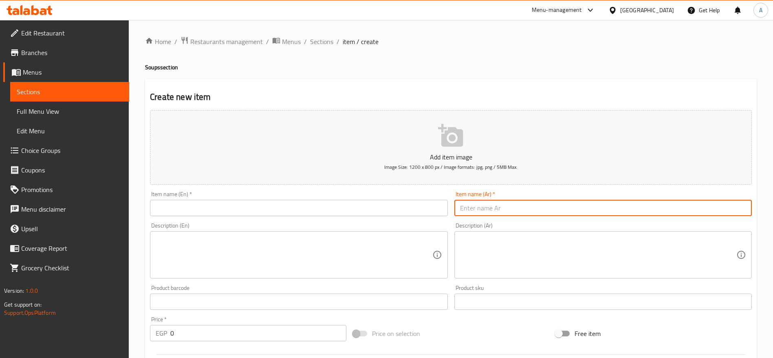
click at [477, 213] on input "text" at bounding box center [604, 208] width 298 height 16
type input "a"
type input "شوربة العريس"
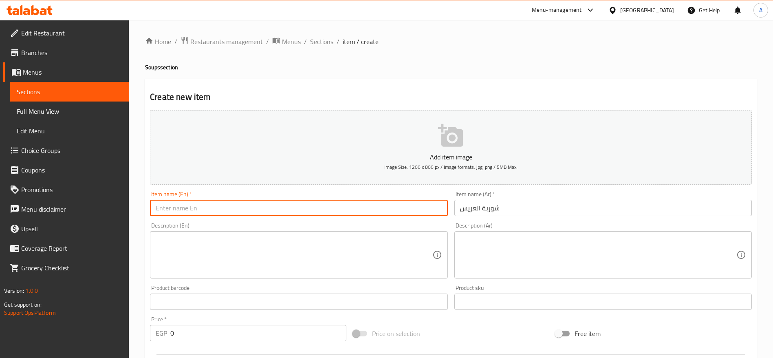
click at [383, 212] on input "text" at bounding box center [299, 208] width 298 height 16
type input "The Groom's Soup"
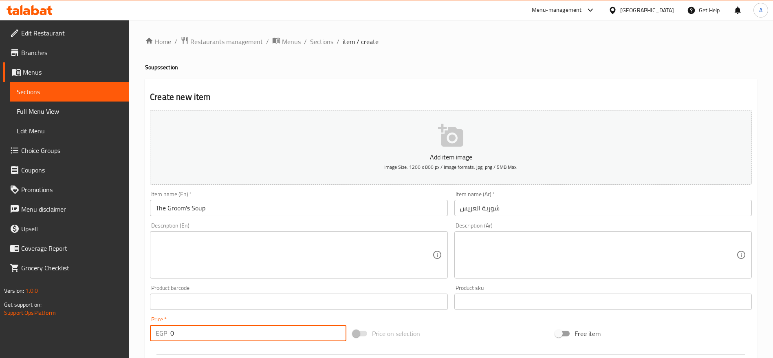
click at [305, 338] on input "0" at bounding box center [258, 333] width 176 height 16
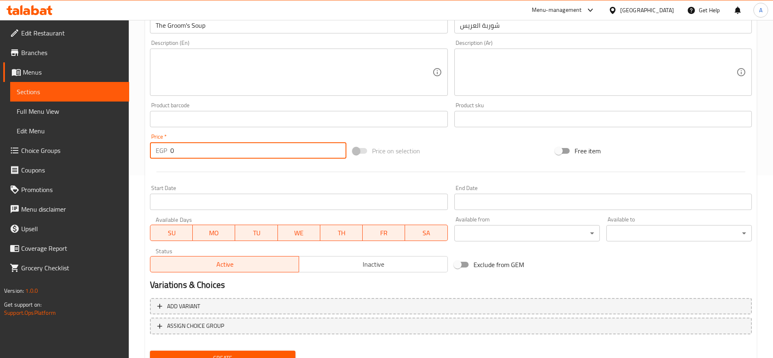
scroll to position [218, 0]
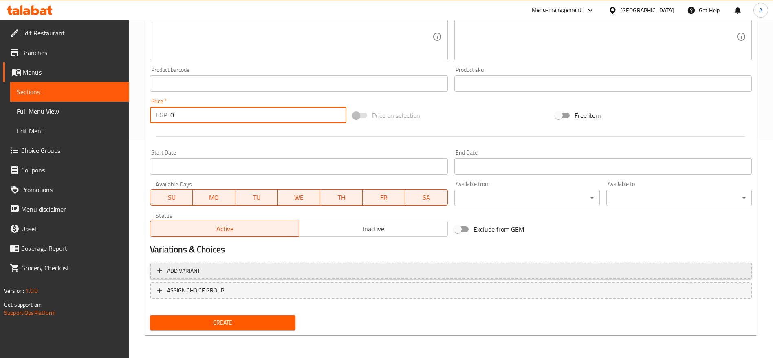
click at [297, 265] on button "Add variant" at bounding box center [451, 271] width 602 height 17
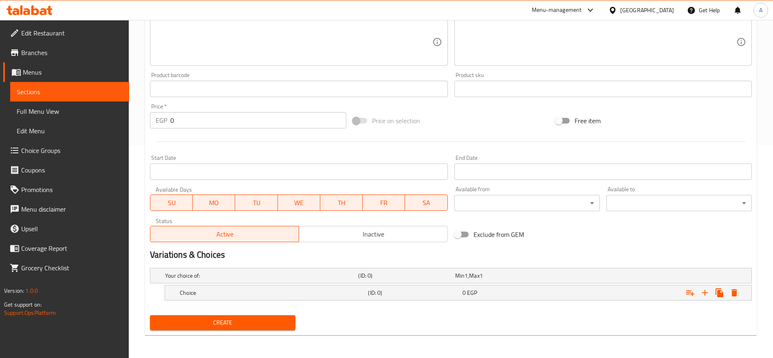
scroll to position [213, 0]
click at [338, 296] on h5 "Choice" at bounding box center [272, 293] width 185 height 8
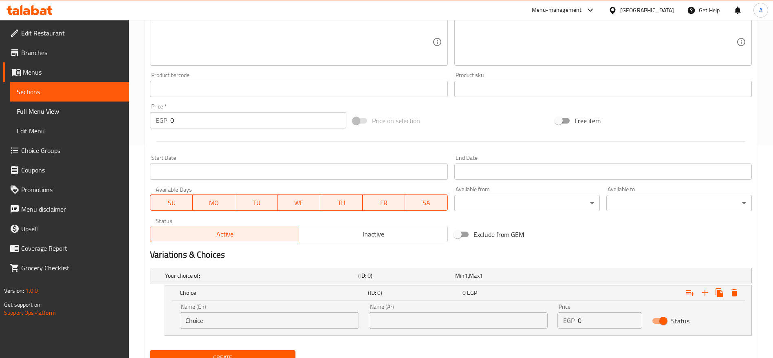
click at [318, 319] on input "Choice" at bounding box center [269, 320] width 179 height 16
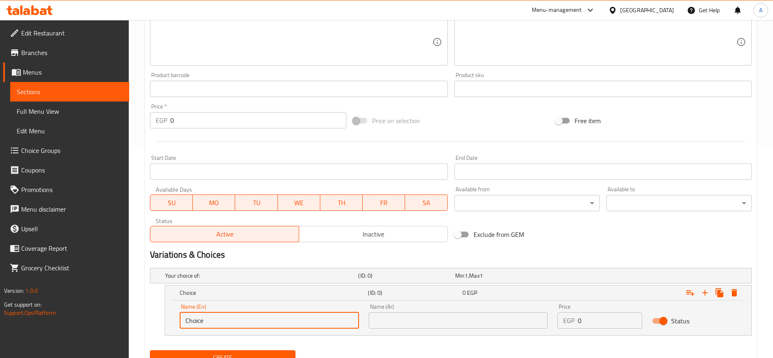
click at [318, 319] on input "Choice" at bounding box center [269, 320] width 179 height 16
type input "س"
type input "s"
type input "Small"
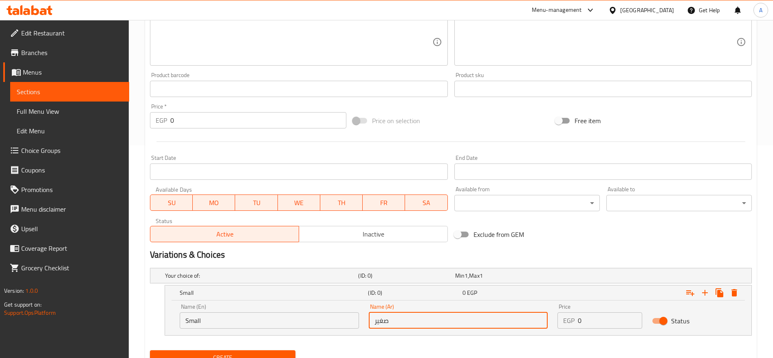
type input "صغير"
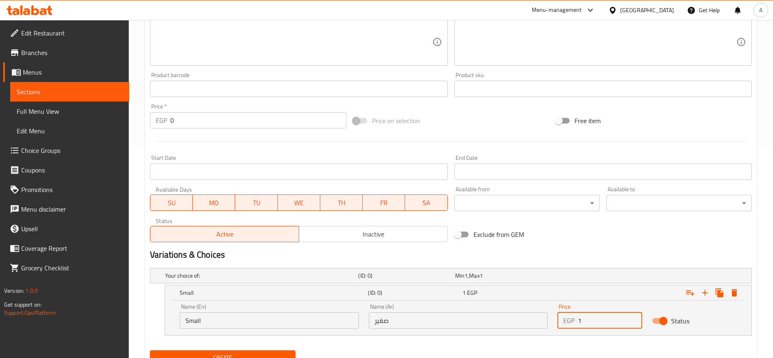
type input "18"
type input "180"
click at [703, 292] on icon "Expand" at bounding box center [705, 293] width 10 height 10
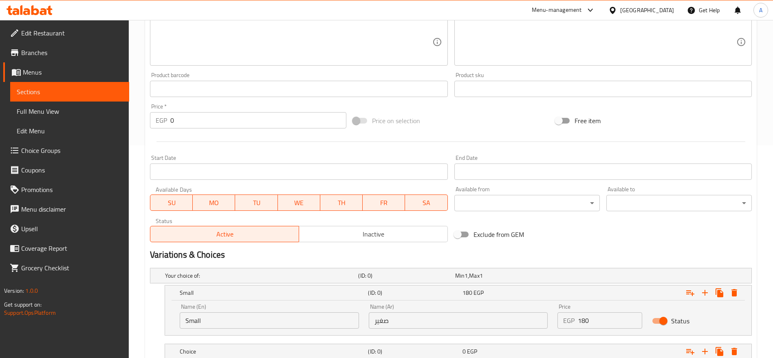
scroll to position [271, 0]
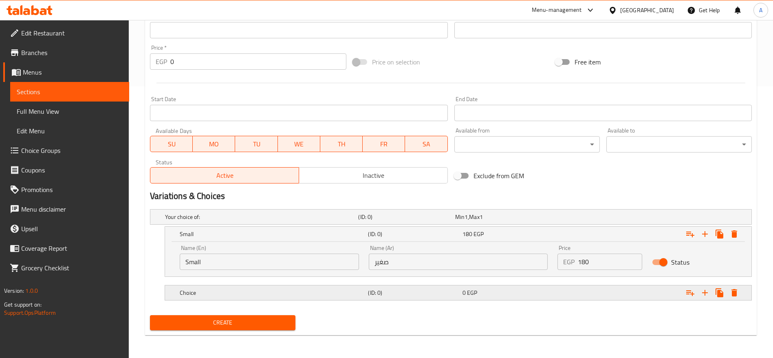
click at [353, 294] on h5 "Choice" at bounding box center [272, 293] width 185 height 8
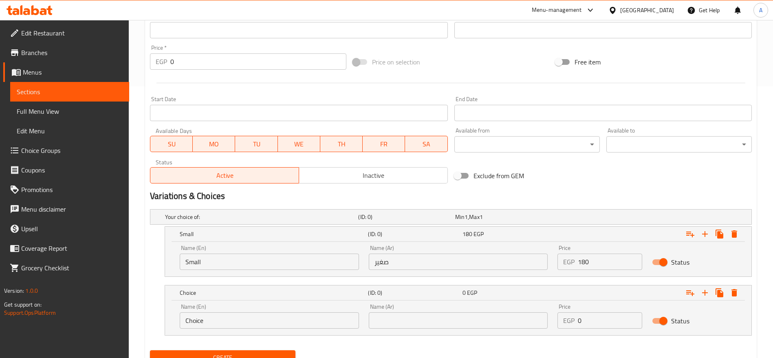
click at [271, 320] on input "Choice" at bounding box center [269, 320] width 179 height 16
type input "Medium"
type input "وسط"
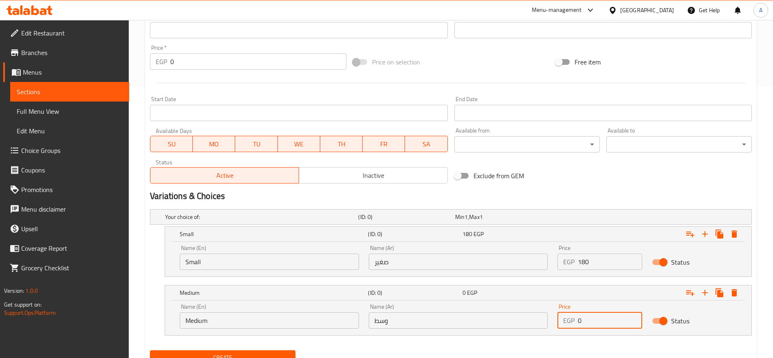
click at [581, 322] on input "0" at bounding box center [610, 320] width 64 height 16
type input "200"
click at [703, 230] on icon "Expand" at bounding box center [705, 234] width 10 height 10
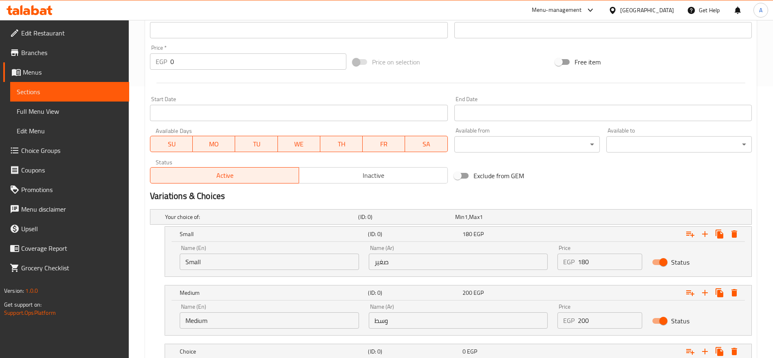
scroll to position [330, 0]
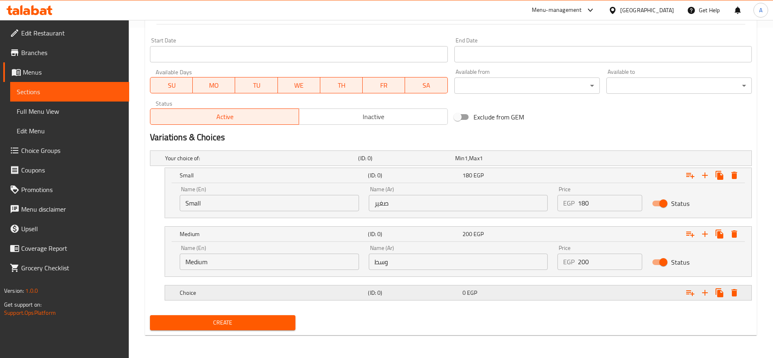
click at [312, 293] on h5 "Choice" at bounding box center [272, 293] width 185 height 8
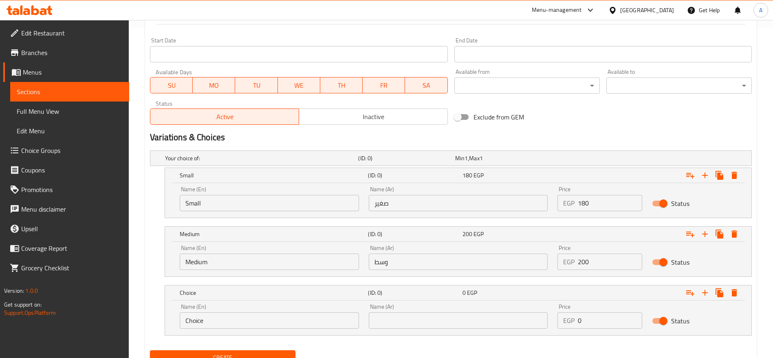
click at [265, 319] on input "Choice" at bounding box center [269, 320] width 179 height 16
type input "Large"
type input "كبير"
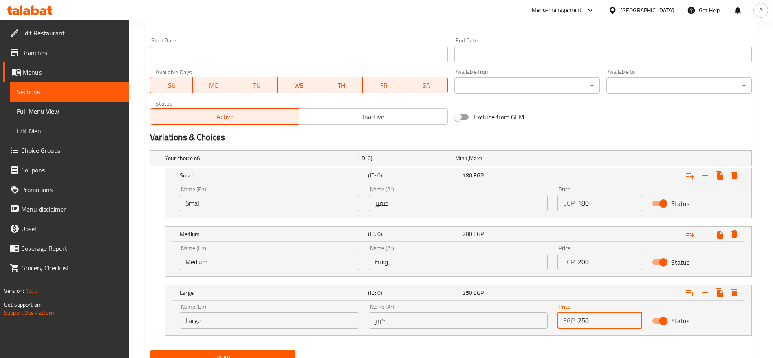
type input "250"
click at [150, 350] on button "Create" at bounding box center [223, 357] width 146 height 15
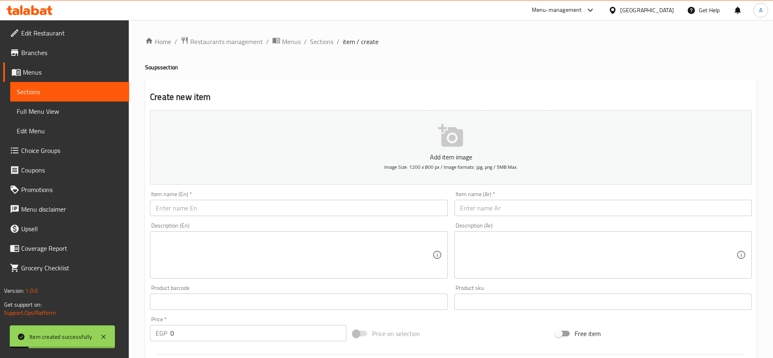
type input "0"
click at [503, 210] on input "text" at bounding box center [604, 208] width 298 height 16
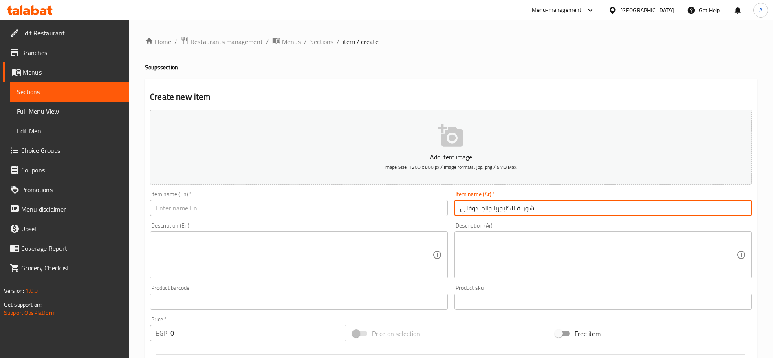
type input "شوربة الكابوريا والجندوفلي"
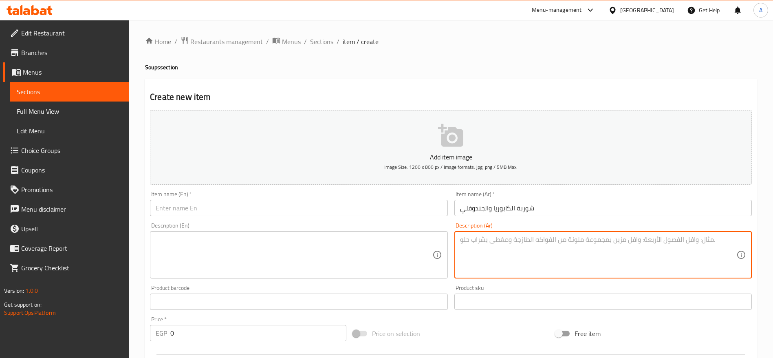
click at [520, 251] on textarea at bounding box center [598, 255] width 276 height 39
paste textarea "شوربة بحرية طازجة محضّرة من الكابوريا والجندوفلي بنكهة غنية ومميزة."
type textarea "شوربة بحرية طازجة محضّرة من الكابوريا والجندوفلي بنكهة غنية ومميزة."
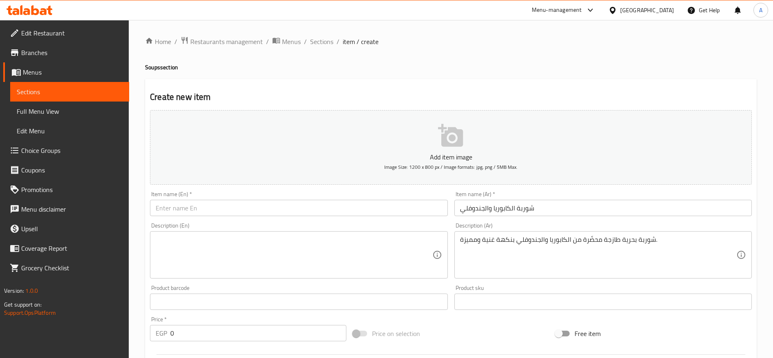
click at [345, 217] on div "Item name (En)   * Item name (En) *" at bounding box center [299, 203] width 304 height 31
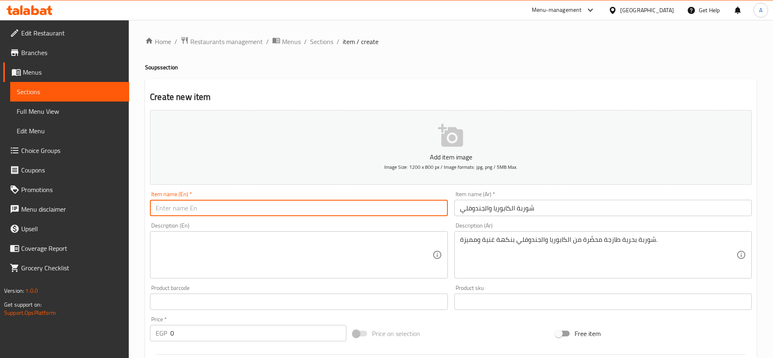
click at [332, 206] on input "text" at bounding box center [299, 208] width 298 height 16
paste input "Crab & Clams Soup"
type input "Crab & Clams Soup"
click at [273, 253] on textarea at bounding box center [294, 255] width 276 height 39
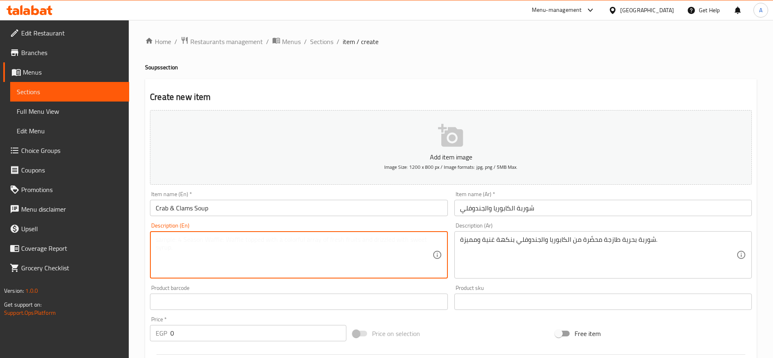
paste textarea "Fresh seafood soup made with crab and clams, offering a rich and flavorful tast…"
type textarea "Fresh seafood soup made with crab and clams, offering a rich and flavorful tast…"
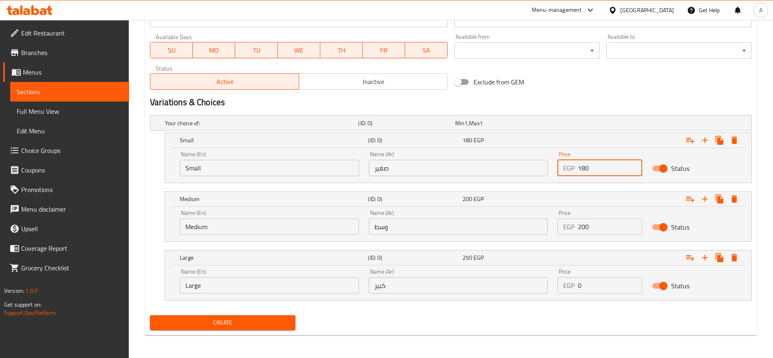
click at [591, 172] on input "180" at bounding box center [610, 168] width 64 height 16
type input "0"
type input "130"
click at [591, 219] on input "200" at bounding box center [610, 226] width 64 height 16
type input "0"
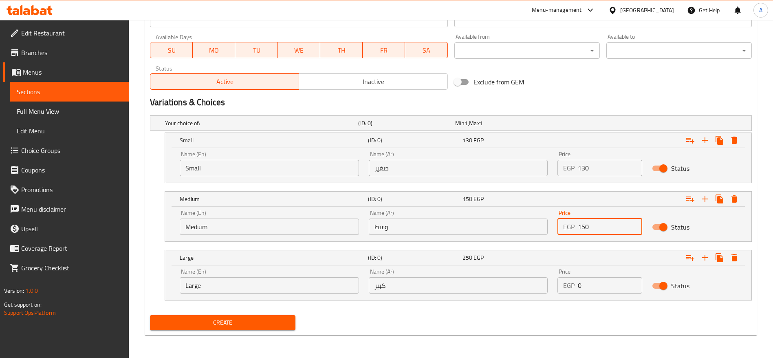
type input "150"
click at [586, 283] on input "0" at bounding box center [610, 285] width 64 height 16
type input "180"
click at [150, 315] on button "Create" at bounding box center [223, 322] width 146 height 15
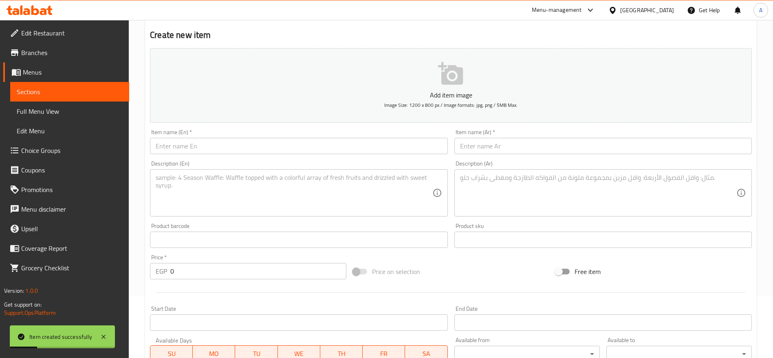
scroll to position [0, 0]
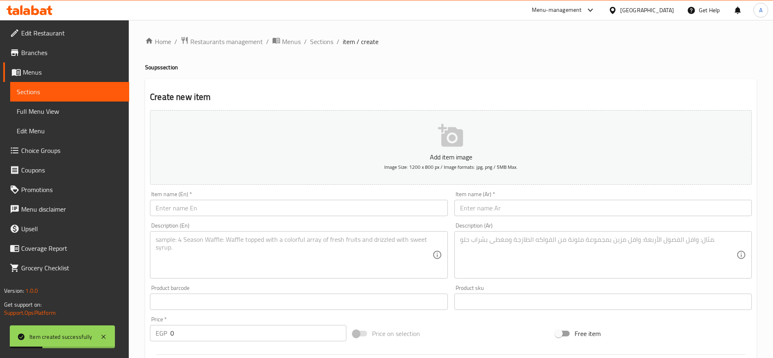
type input "0"
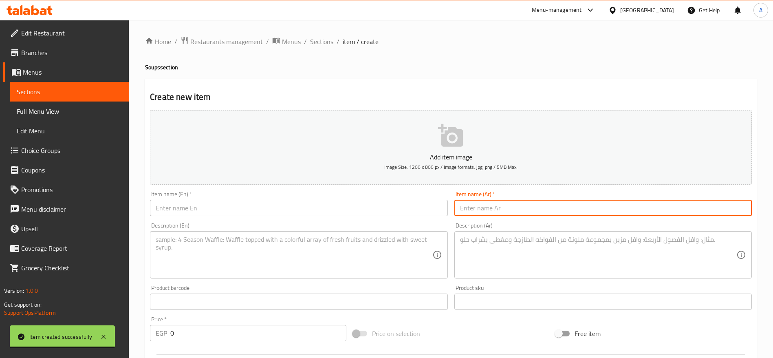
click at [494, 209] on input "text" at bounding box center [604, 208] width 298 height 16
paste input "ملوخية سادة"
type input "ملوخية سادة"
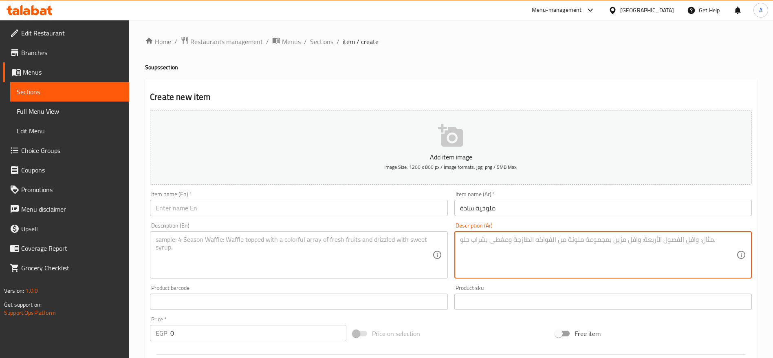
click at [484, 243] on textarea at bounding box center [598, 255] width 276 height 39
paste textarea "ملوخية مصرية طازجة مطبوخة على الطريقة التقليدية."
type textarea "ملوخية مصرية طازجة مطبوخة على الطريقة التقليدية."
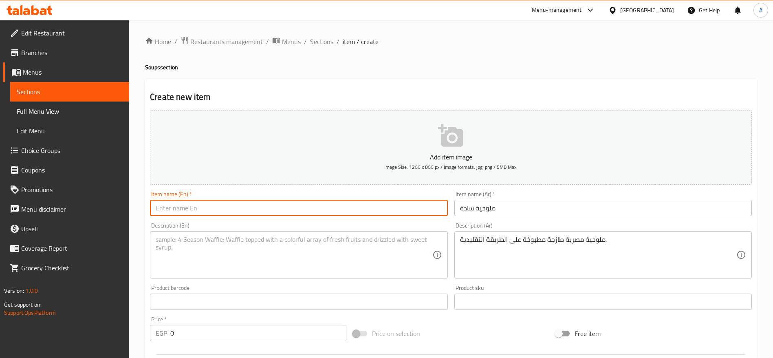
paste input "Plain Molokhia"
type input "Plain Molokhia"
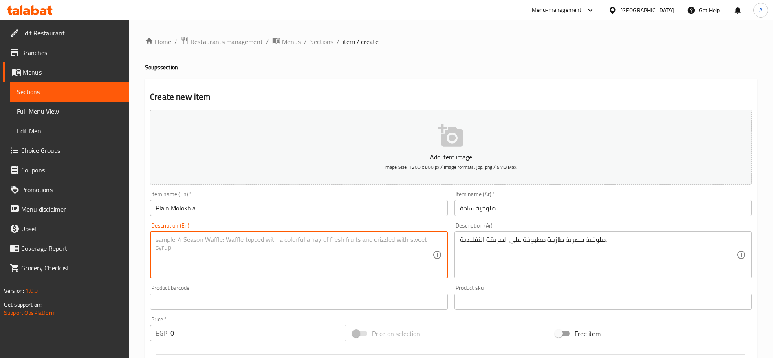
paste textarea "Traditional Egyptian molokhia soup cooked the classic way."
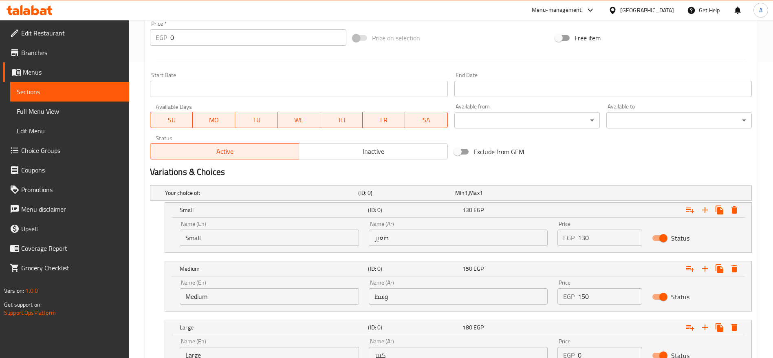
scroll to position [365, 0]
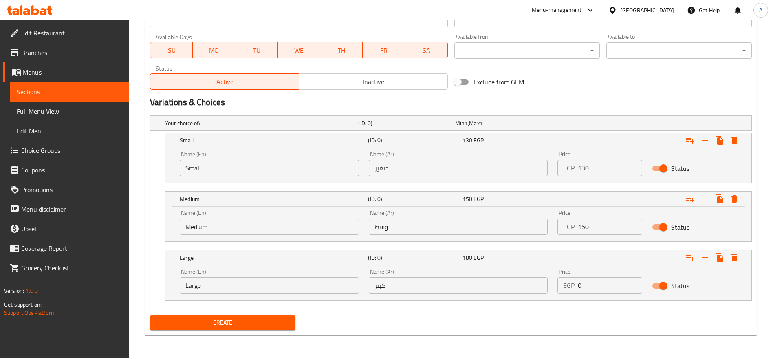
type textarea "Traditional Egyptian molokhia soup cooked the classic way."
click at [594, 171] on input "130" at bounding box center [610, 168] width 64 height 16
type input "0"
type input "50"
click at [589, 224] on input "150" at bounding box center [610, 226] width 64 height 16
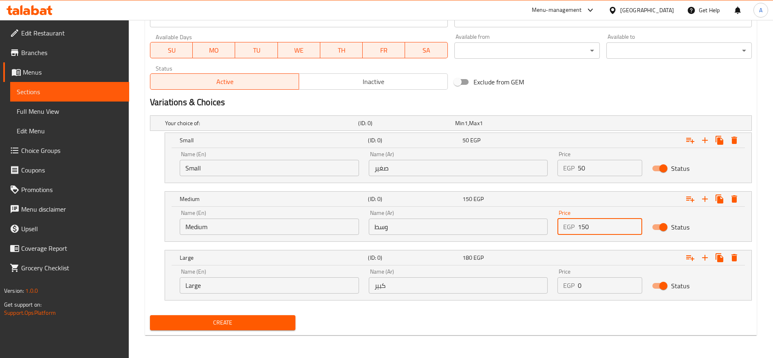
type input "0"
type input "80"
click at [591, 284] on input "0" at bounding box center [610, 285] width 64 height 16
type input "100"
click at [150, 315] on button "Create" at bounding box center [223, 322] width 146 height 15
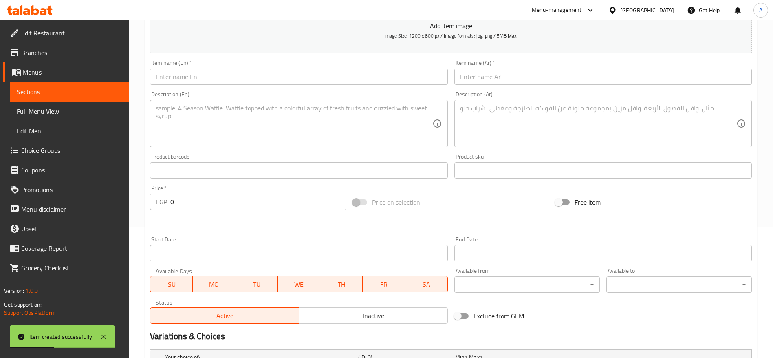
scroll to position [0, 0]
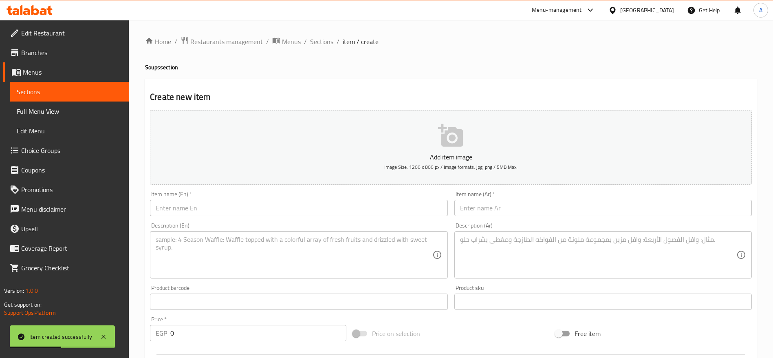
type input "0"
click at [512, 209] on input "text" at bounding box center [604, 208] width 298 height 16
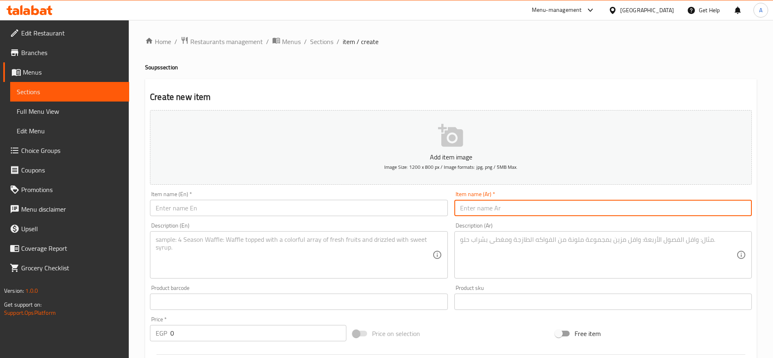
paste input "ملوخية ميكس"
type input "ملوخية ميكس"
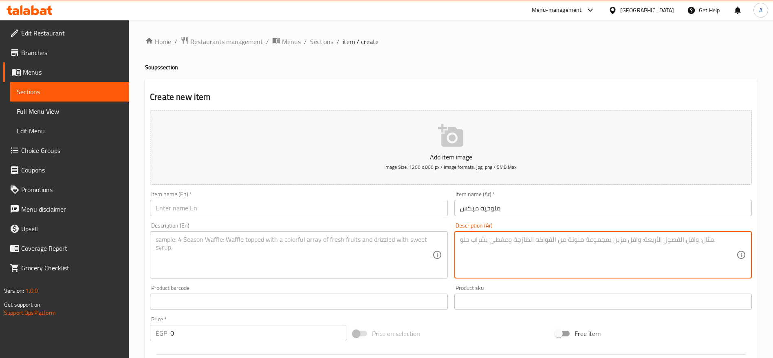
click at [502, 252] on textarea at bounding box center [598, 255] width 276 height 39
paste textarea "فيليه – جمبري – سبيط"
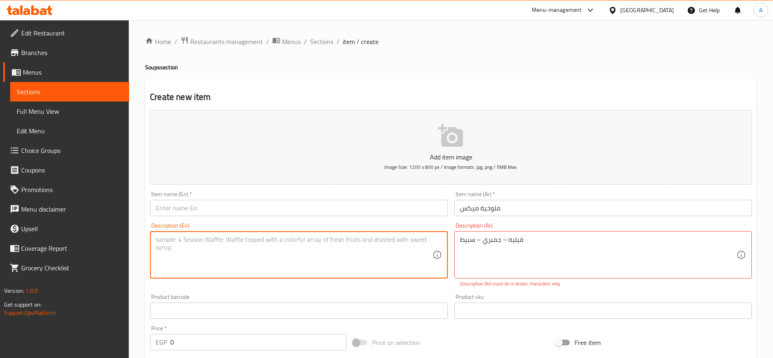
click at [392, 247] on textarea at bounding box center [294, 255] width 276 height 39
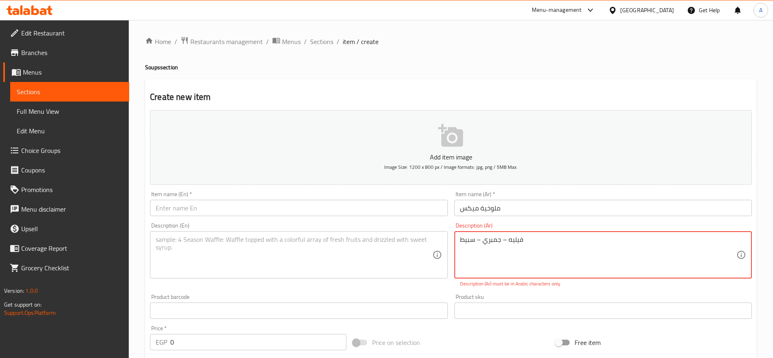
click at [505, 238] on textarea "فيليه – جمبري – سبيط" at bounding box center [598, 255] width 276 height 39
click at [480, 240] on textarea "فيليه وجمبري – سبيط" at bounding box center [598, 255] width 276 height 39
type textarea "فيليه وجمبري وسبيط"
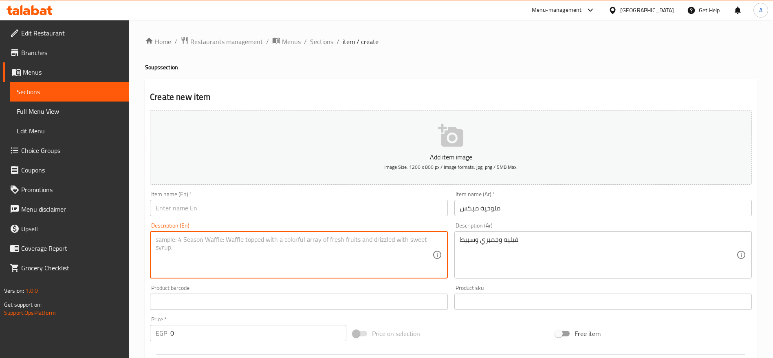
click at [410, 249] on textarea at bounding box center [294, 255] width 276 height 39
click at [334, 252] on textarea at bounding box center [294, 255] width 276 height 39
paste textarea "Fillet – Shrimp – Calamari"
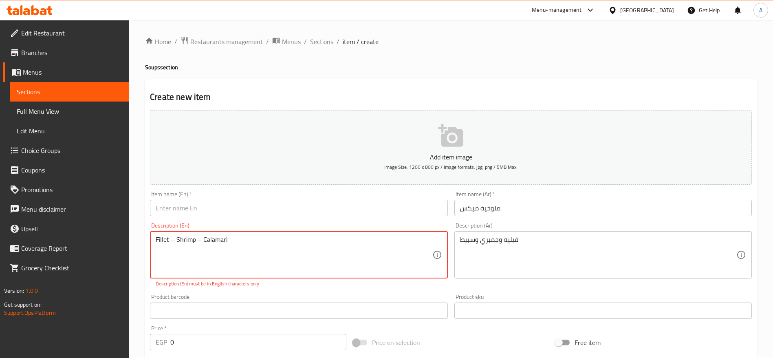
type textarea "Fillet – Shrimp – Calamari"
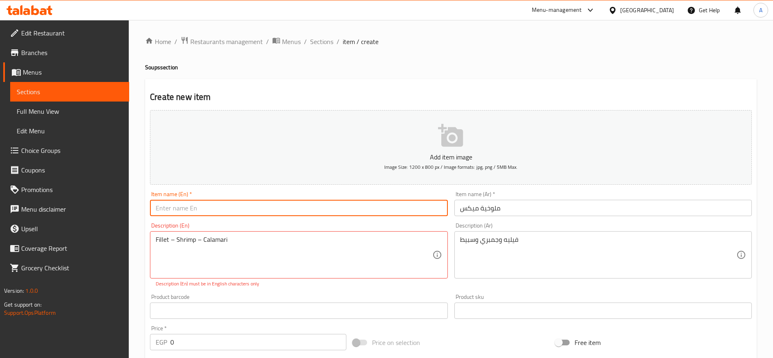
click at [347, 215] on input "text" at bounding box center [299, 208] width 298 height 16
paste input "Mixed Seafood Molokhia"
type input "Mixed Seafood Molokhia"
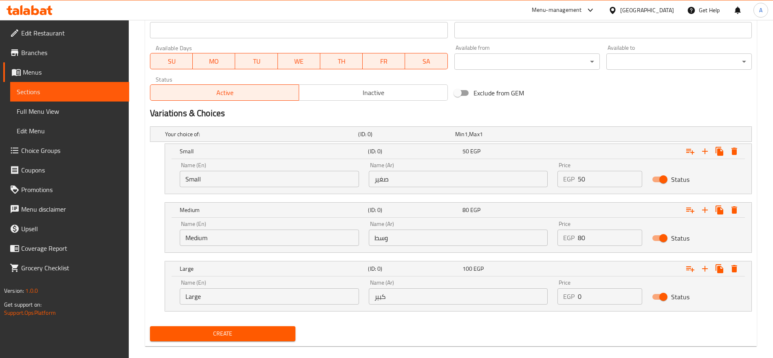
scroll to position [360, 0]
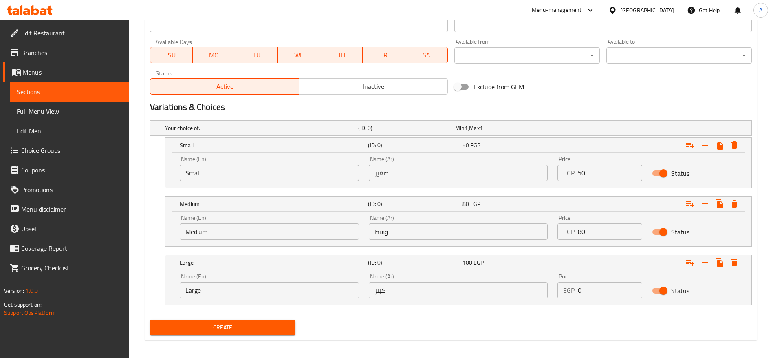
type textarea "Fillet, Shrimp, and Calamari"
click at [604, 174] on input "50" at bounding box center [610, 173] width 64 height 16
type input "0"
type input "150"
click at [607, 233] on input "80" at bounding box center [610, 231] width 64 height 16
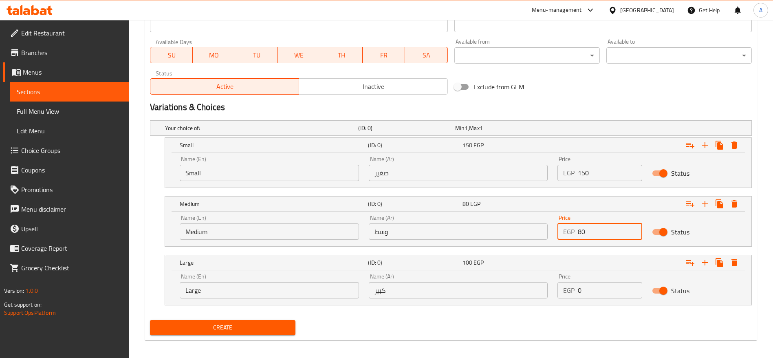
type input "0"
type input "180"
click at [594, 289] on input "0" at bounding box center [610, 290] width 64 height 16
type input "200"
click at [150, 320] on button "Create" at bounding box center [223, 327] width 146 height 15
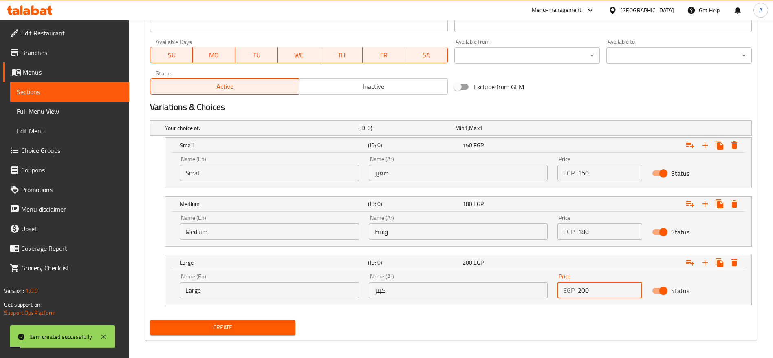
type input "0"
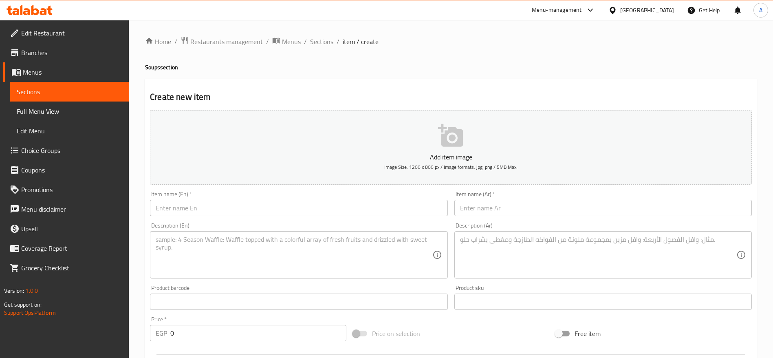
click at [547, 201] on input "text" at bounding box center [604, 208] width 298 height 16
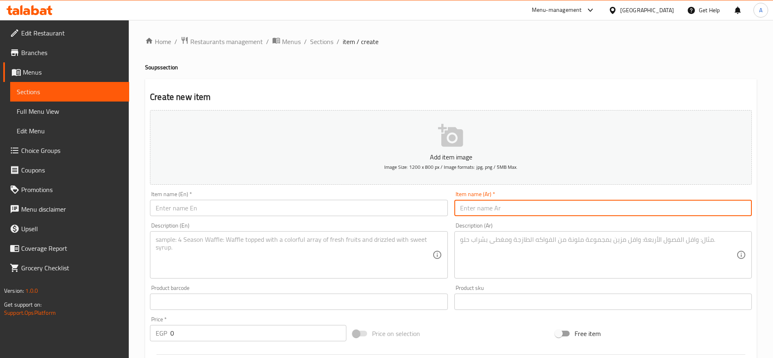
paste input "ملوخية بالفيليه"
type input "ملوخية بالفيليه"
click at [373, 210] on input "text" at bounding box center [299, 208] width 298 height 16
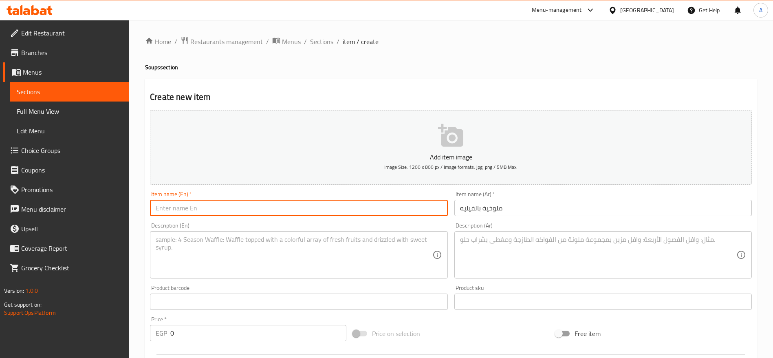
paste input "Molokhia with Fish Fillet"
type input "Molokhia with Fish Fillet"
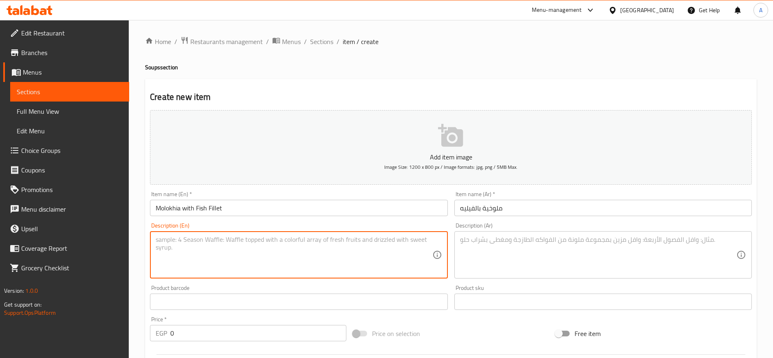
click at [314, 243] on textarea at bounding box center [294, 255] width 276 height 39
paste textarea "Traditional Egyptian molokhia cooked with tender fish fillet pieces."
type textarea "Traditional Egyptian molokhia cooked with tender fish fillet pieces."
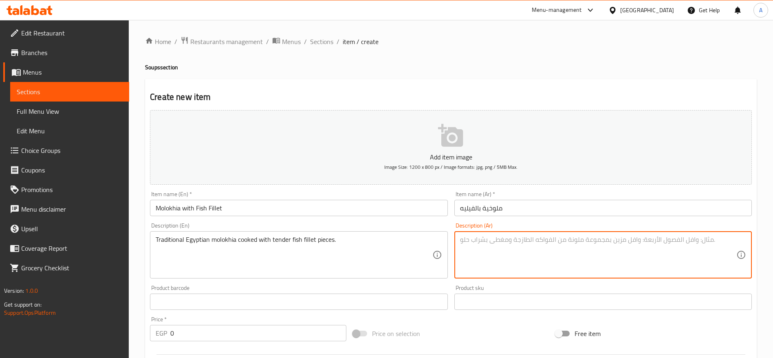
paste textarea "ملوخية مصرية مطبوخة مع قطع فيليه السمك لمذاق شهي."
type textarea "ملوخية مصرية مطبوخة مع قطع فيليه السمك لمذاق شهي."
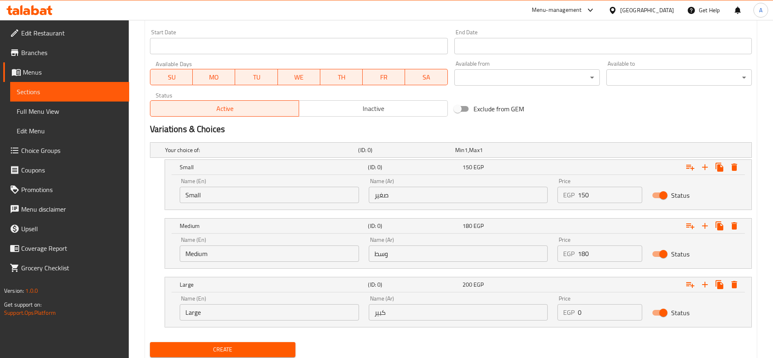
scroll to position [365, 0]
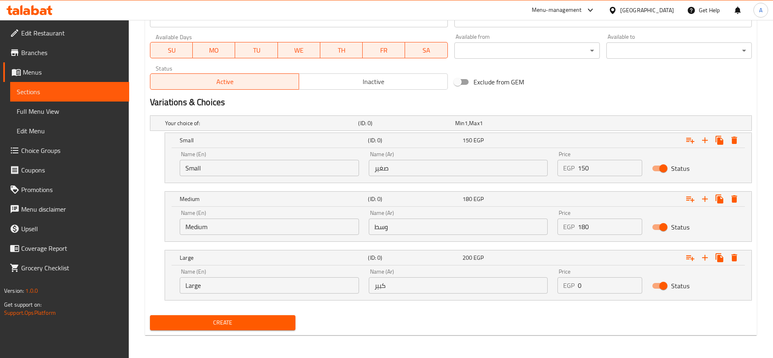
click at [589, 176] on input "150" at bounding box center [610, 168] width 64 height 16
type input "0"
type input "150"
click at [589, 225] on input "180" at bounding box center [610, 226] width 64 height 16
type input "0"
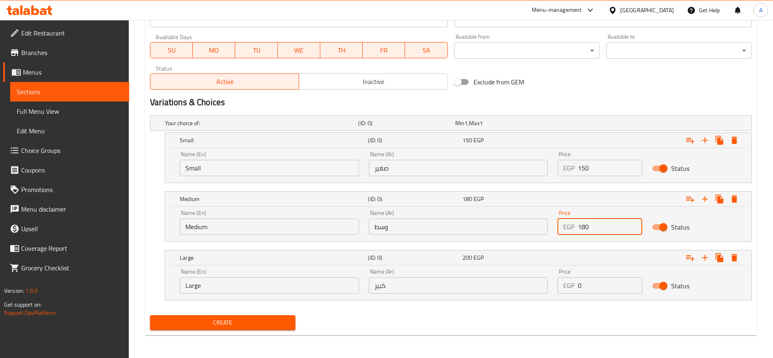
type input "180"
click at [591, 280] on input "0" at bounding box center [610, 285] width 64 height 16
type input "200"
click at [150, 315] on button "Create" at bounding box center [223, 322] width 146 height 15
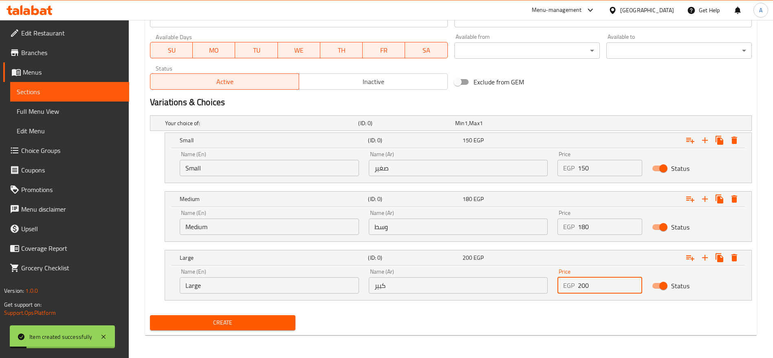
scroll to position [0, 0]
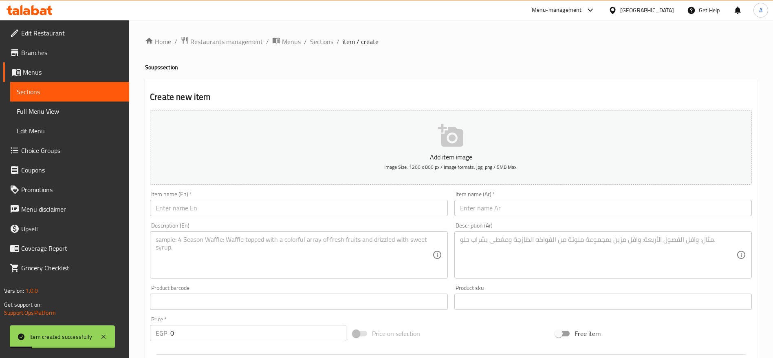
type input "0"
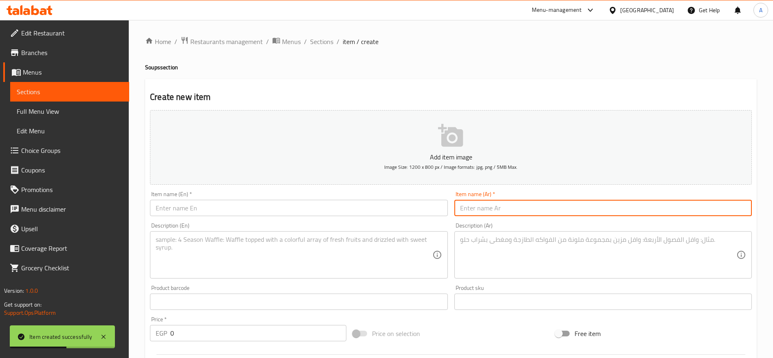
click at [492, 208] on input "text" at bounding box center [604, 208] width 298 height 16
paste input "ملوخية بالسبيط"
type input "ملوخية بالسبيط"
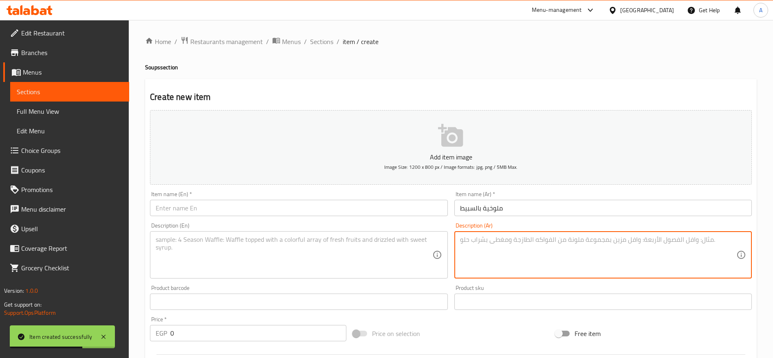
click at [491, 238] on textarea at bounding box center [598, 255] width 276 height 39
paste textarea "ملوخية طازجة مطبوخة مع قطع سبيط لذيذة بطعم بحري مميز."
type textarea "ملوخية طازجة مطبوخة مع قطع سبيط لذيذة بطعم بحري مميز."
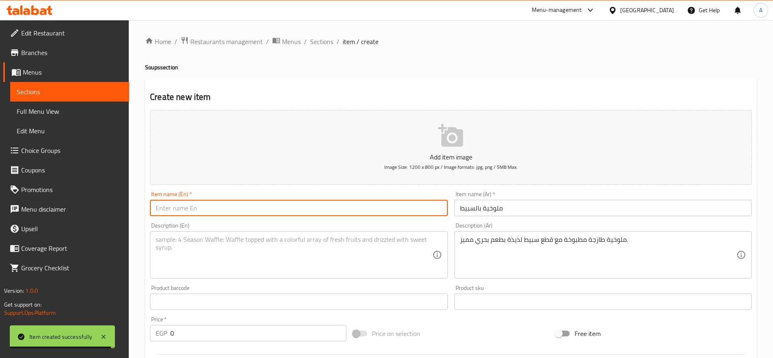
click at [321, 207] on input "text" at bounding box center [299, 208] width 298 height 16
paste input "Molokhia with Calamari"
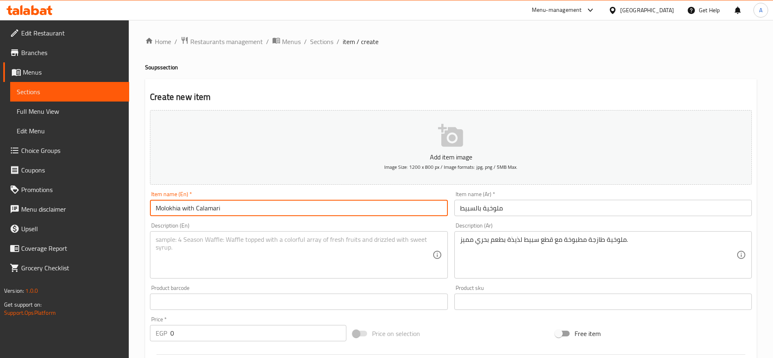
type input "Molokhia with Calamari"
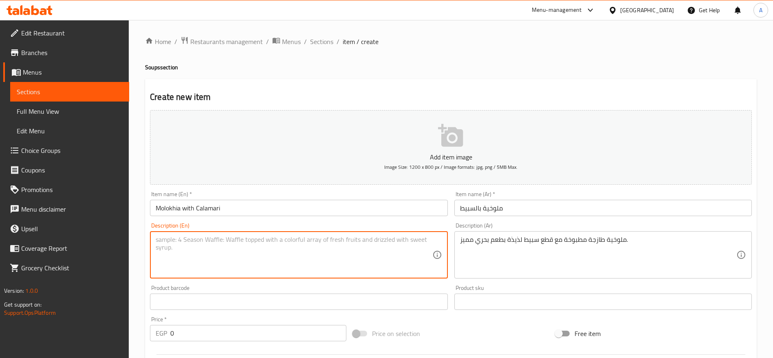
click at [317, 254] on textarea at bounding box center [294, 255] width 276 height 39
paste textarea "Traditional molokhia cooked with tender calamari pieces for a rich seafood flav…"
type textarea "Traditional molokhia cooked with tender calamari pieces for a rich seafood flav…"
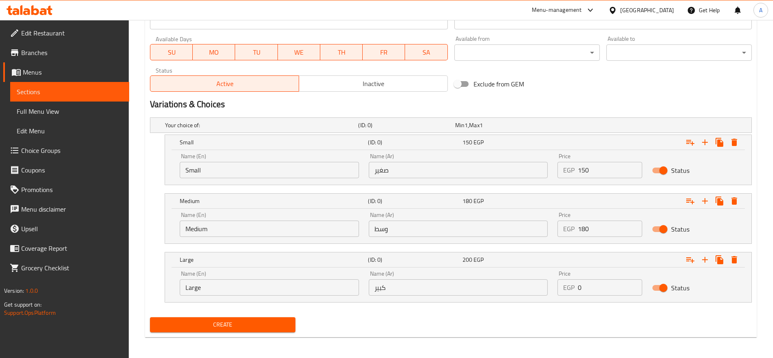
scroll to position [365, 0]
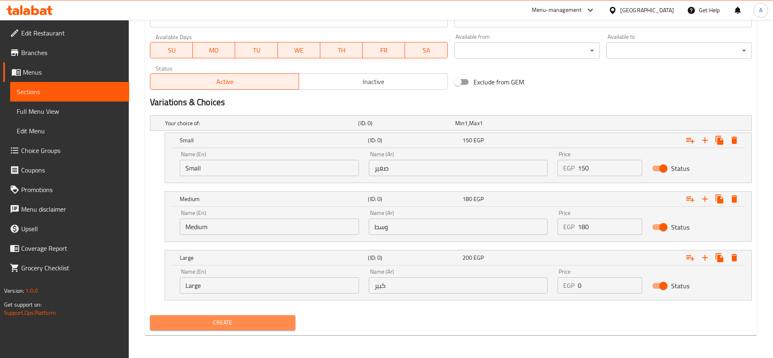
click at [251, 327] on span "Create" at bounding box center [223, 323] width 132 height 10
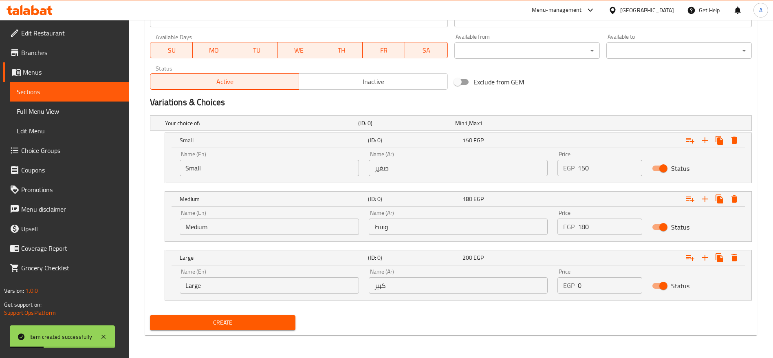
scroll to position [0, 0]
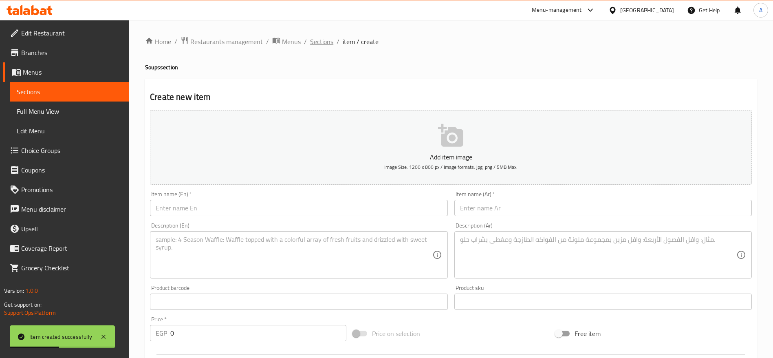
click at [323, 44] on span "Sections" at bounding box center [321, 42] width 23 height 10
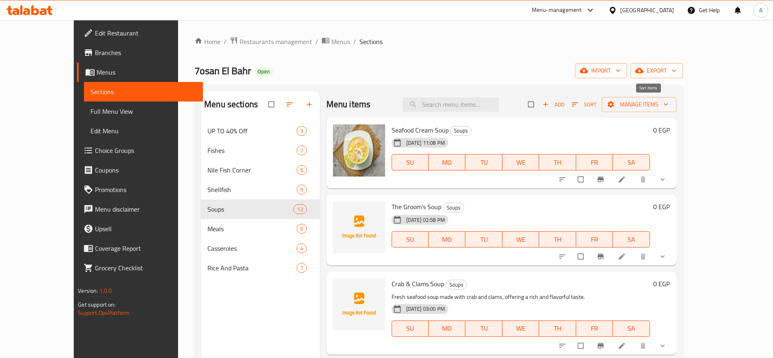
click at [579, 104] on icon "button" at bounding box center [575, 104] width 8 height 8
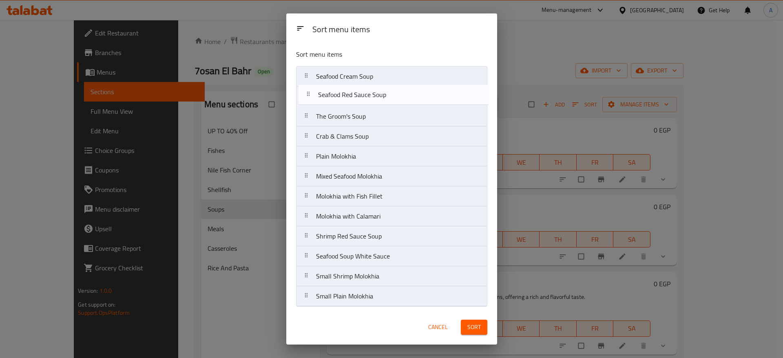
drag, startPoint x: 307, startPoint y: 216, endPoint x: 310, endPoint y: 89, distance: 127.2
click at [310, 89] on nav "Seafood Cream Soup The Groom's Soup Crab & Clams Soup Plain Molokhia Mixed Seaf…" at bounding box center [391, 186] width 191 height 241
drag, startPoint x: 307, startPoint y: 241, endPoint x: 306, endPoint y: 105, distance: 136.6
click at [306, 105] on nav "Seafood Cream Soup Seafood Red Sauce Soup The Groom's Soup Crab & Clams Soup Pl…" at bounding box center [391, 186] width 191 height 241
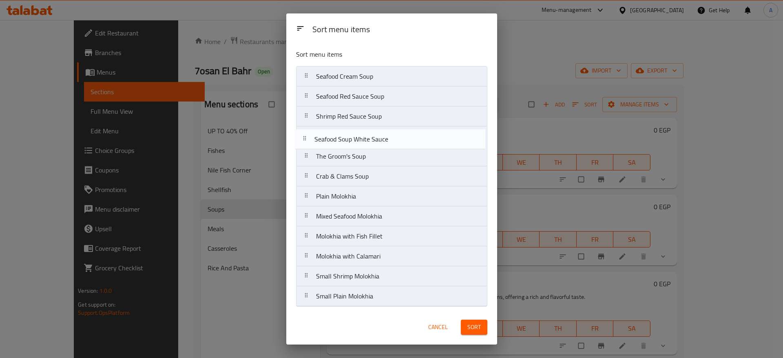
drag, startPoint x: 310, startPoint y: 257, endPoint x: 308, endPoint y: 135, distance: 122.7
click at [308, 135] on nav "Seafood Cream Soup Seafood Red Sauce Soup Shrimp Red Sauce Soup The Groom's Sou…" at bounding box center [391, 186] width 191 height 241
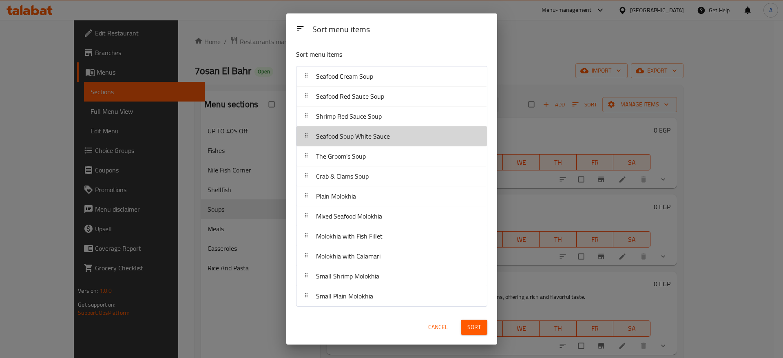
click at [378, 143] on div "Seafood Soup White Sauce" at bounding box center [353, 136] width 80 height 20
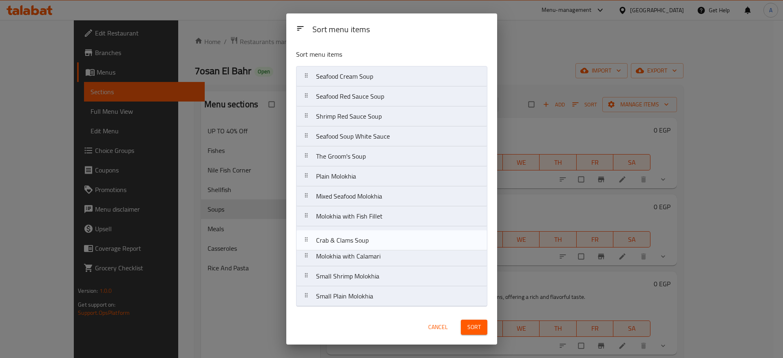
drag, startPoint x: 310, startPoint y: 183, endPoint x: 309, endPoint y: 248, distance: 65.2
click at [309, 248] on nav "Seafood Cream Soup Seafood Red Sauce Soup Shrimp Red Sauce Soup Seafood Soup Wh…" at bounding box center [391, 186] width 191 height 241
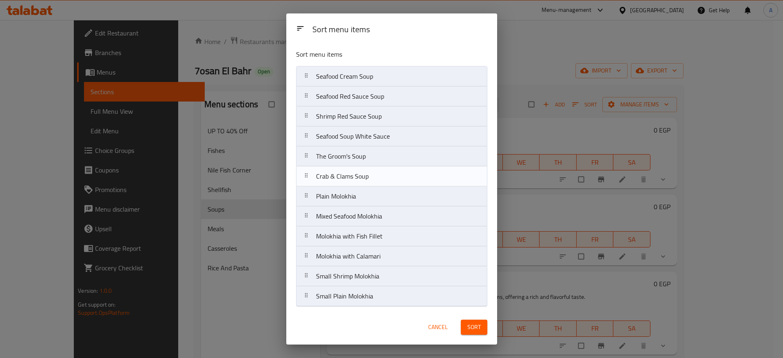
drag, startPoint x: 311, startPoint y: 239, endPoint x: 311, endPoint y: 176, distance: 63.6
click at [311, 176] on nav "Seafood Cream Soup Seafood Red Sauce Soup Shrimp Red Sauce Soup Seafood Soup Wh…" at bounding box center [391, 186] width 191 height 241
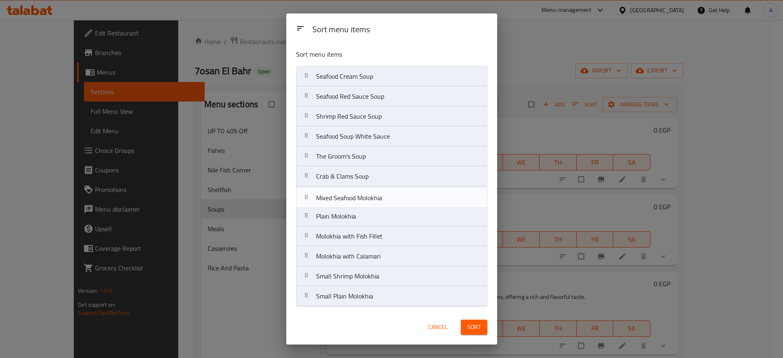
drag, startPoint x: 309, startPoint y: 220, endPoint x: 309, endPoint y: 196, distance: 23.6
click at [309, 196] on nav "Seafood Cream Soup Seafood Red Sauce Soup Shrimp Red Sauce Soup Seafood Soup Wh…" at bounding box center [391, 186] width 191 height 241
drag, startPoint x: 310, startPoint y: 198, endPoint x: 319, endPoint y: 260, distance: 63.0
click at [319, 260] on nav "Seafood Cream Soup Seafood Red Sauce Soup Shrimp Red Sauce Soup Seafood Soup Wh…" at bounding box center [391, 186] width 191 height 241
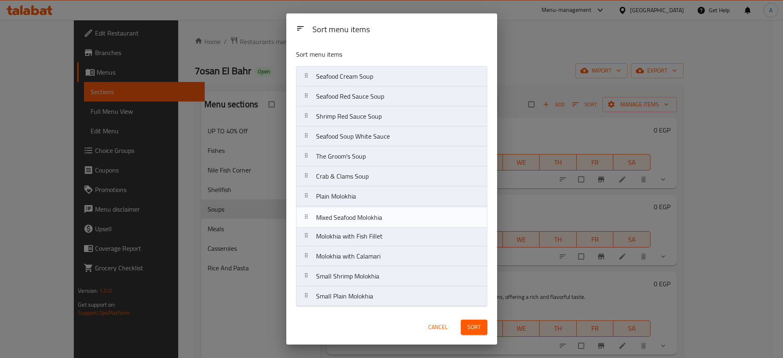
drag, startPoint x: 311, startPoint y: 258, endPoint x: 311, endPoint y: 216, distance: 41.6
click at [311, 216] on nav "Seafood Cream Soup Seafood Red Sauce Soup Shrimp Red Sauce Soup Seafood Soup Wh…" at bounding box center [391, 186] width 191 height 241
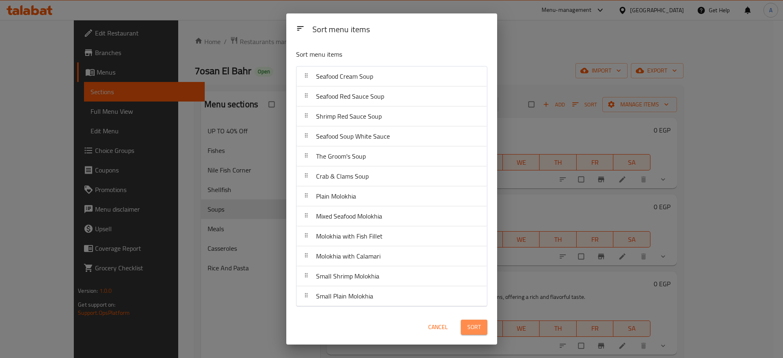
click at [470, 329] on span "Sort" at bounding box center [473, 327] width 13 height 10
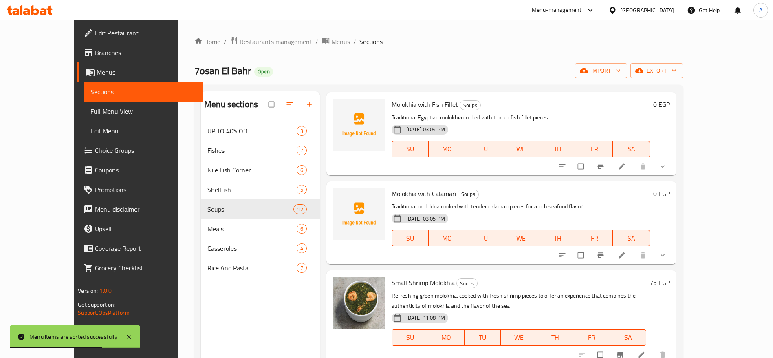
scroll to position [680, 0]
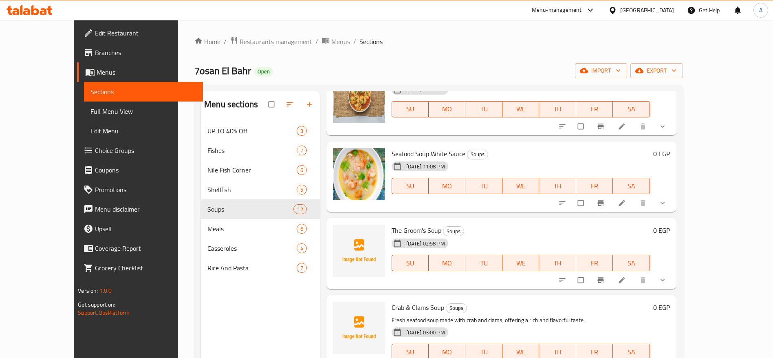
scroll to position [261, 0]
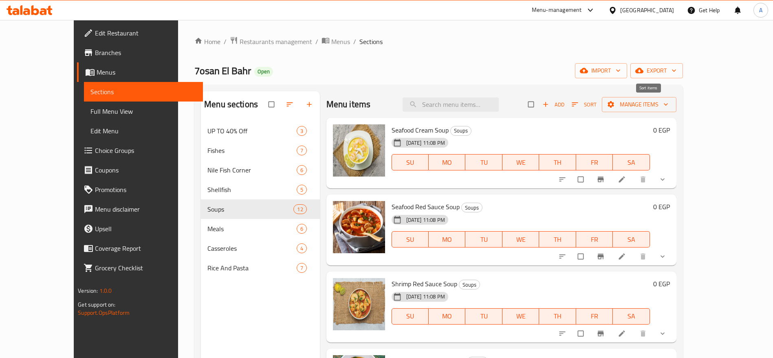
click at [579, 104] on icon "button" at bounding box center [575, 104] width 8 height 8
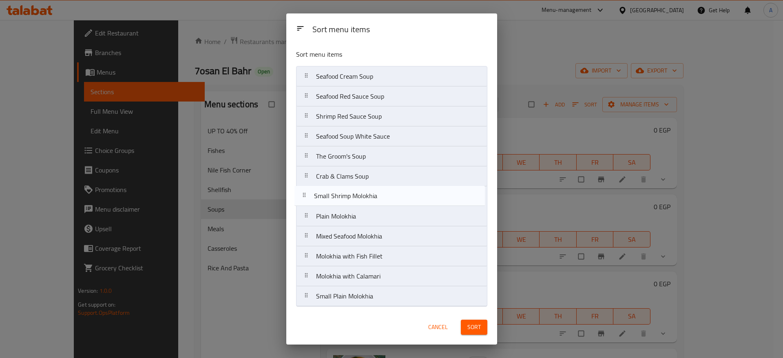
drag, startPoint x: 306, startPoint y: 282, endPoint x: 304, endPoint y: 199, distance: 82.8
click at [304, 199] on nav "Seafood Cream Soup Seafood Red Sauce Soup Shrimp Red Sauce Soup Seafood Soup Wh…" at bounding box center [391, 186] width 191 height 241
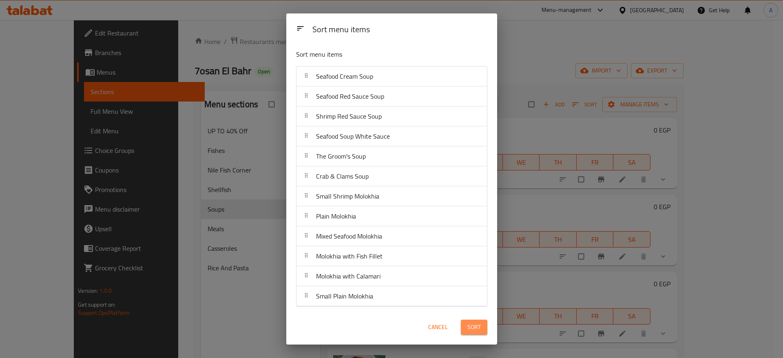
click at [467, 329] on span "Sort" at bounding box center [473, 327] width 13 height 10
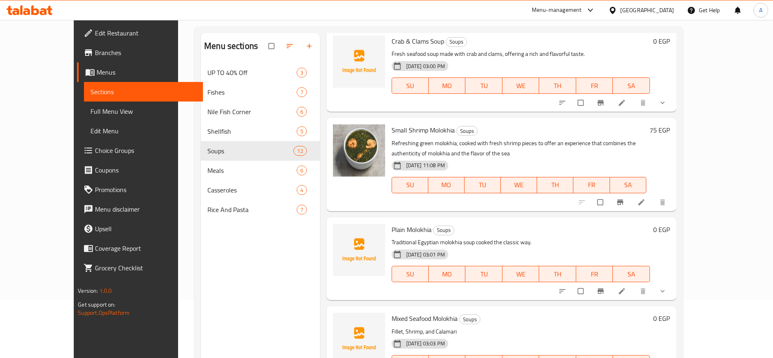
scroll to position [61, 0]
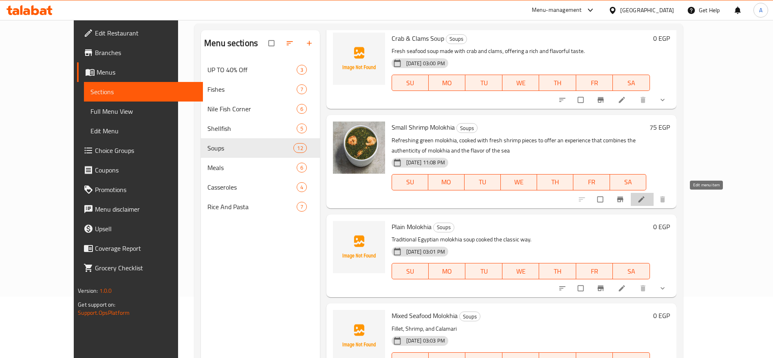
click at [646, 202] on icon at bounding box center [642, 199] width 8 height 8
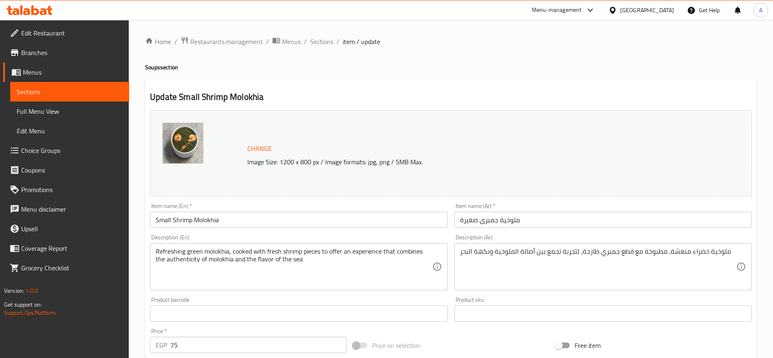
click at [489, 221] on input "ملوخية جمبرى صغيرة" at bounding box center [604, 220] width 298 height 16
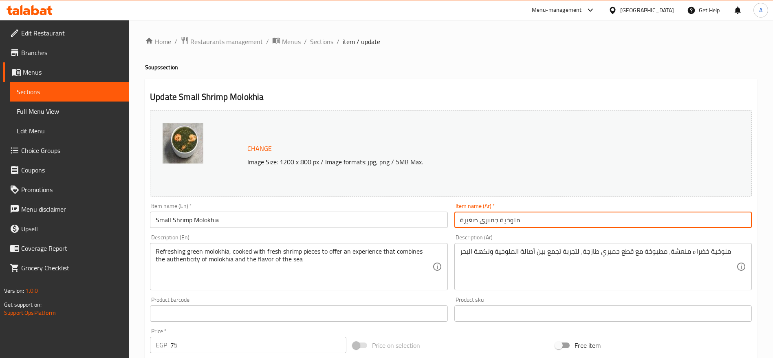
click at [489, 221] on input "ملوخية جمبرى صغيرة" at bounding box center [604, 220] width 298 height 16
type input "l"
type input "م"
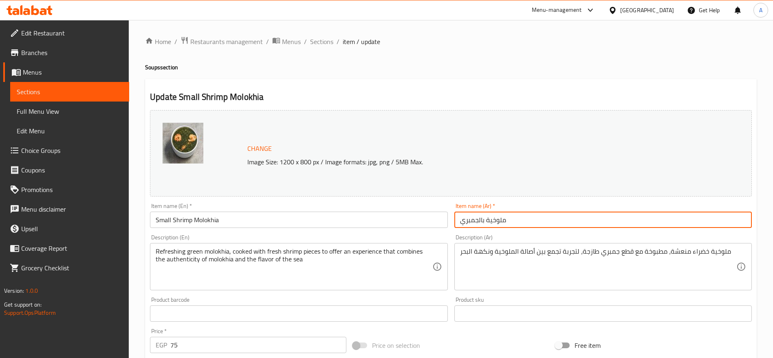
type input "ملوخية بالجمبري"
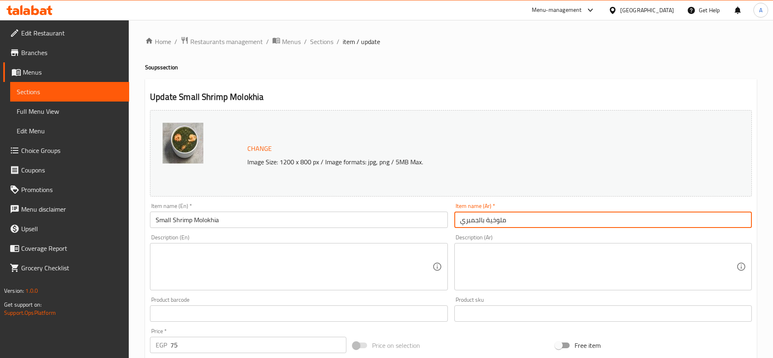
click at [527, 217] on input "ملوخية بالجمبري" at bounding box center [604, 220] width 298 height 16
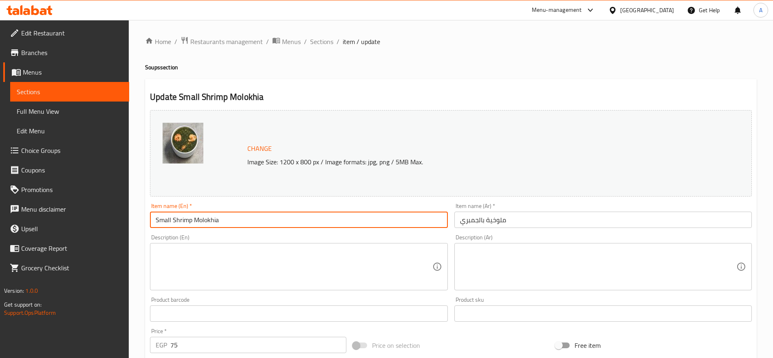
click at [342, 217] on input "Small Shrimp Molokhia" at bounding box center [299, 220] width 298 height 16
paste input "Molokhia with Shrimp"
click at [342, 217] on input "Small Shrimp Molokhia" at bounding box center [299, 220] width 298 height 16
type input "Molokhia with Shrimp"
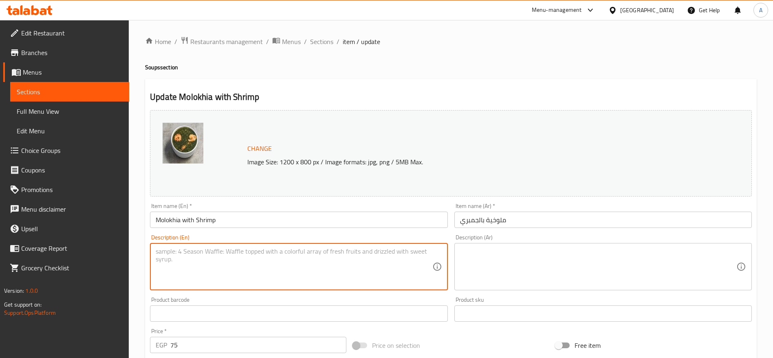
click at [346, 254] on textarea at bounding box center [294, 266] width 276 height 39
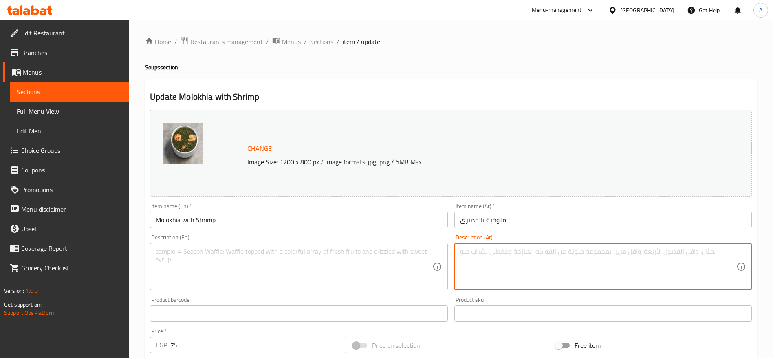
click at [526, 259] on textarea at bounding box center [598, 266] width 276 height 39
paste textarea "ملوخية مصرية مطبوخة مع جمبري طازج لمذاق بحري رائع."
type textarea "ملوخية مصرية مطبوخة مع جمبري طازج لمذاق بحري رائع."
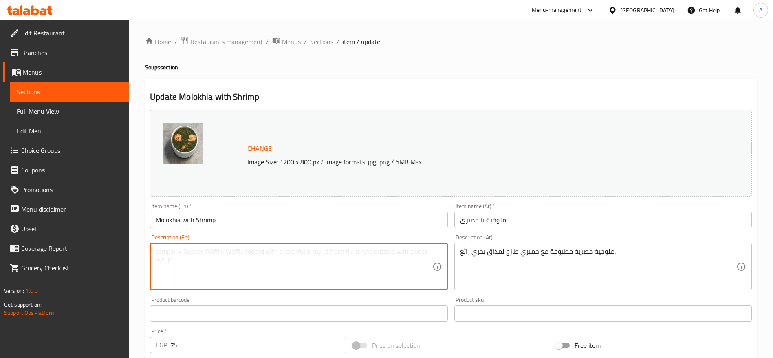
click at [329, 261] on textarea at bounding box center [294, 266] width 276 height 39
paste textarea "Traditional Egyptian molokhia cooked with fresh shrimp for a delightful seafood…"
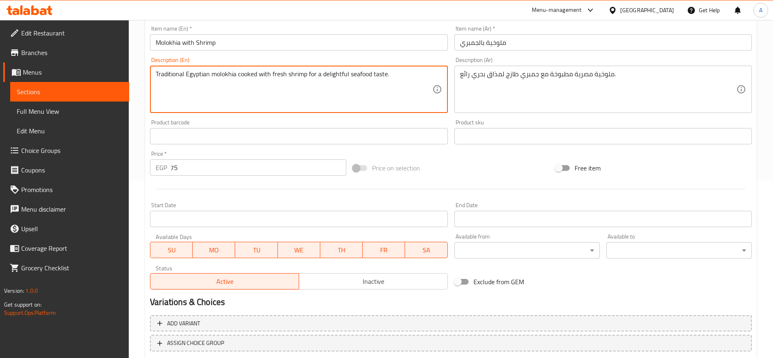
scroll to position [230, 0]
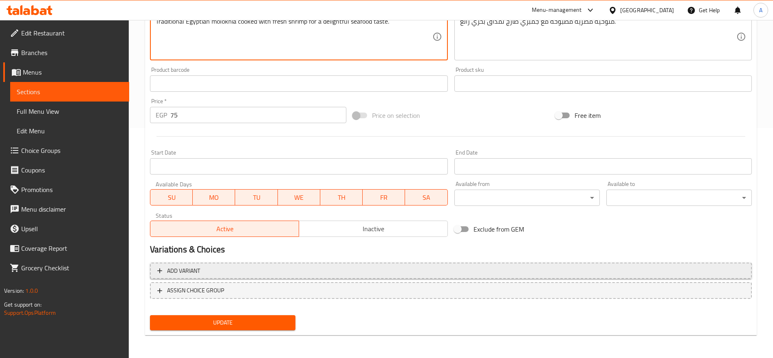
type textarea "Traditional Egyptian molokhia cooked with fresh shrimp for a delightful seafood…"
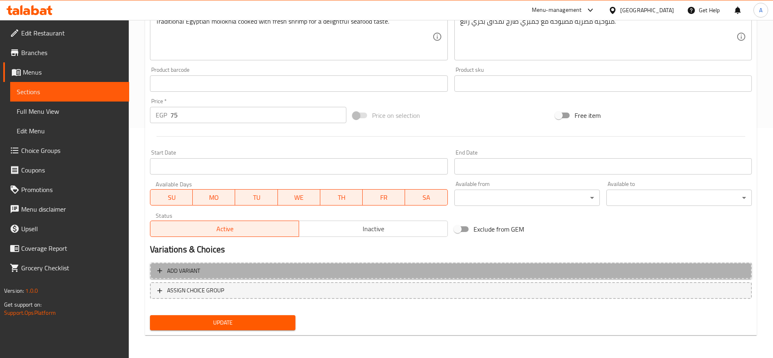
click at [264, 269] on span "Add variant" at bounding box center [450, 271] width 587 height 10
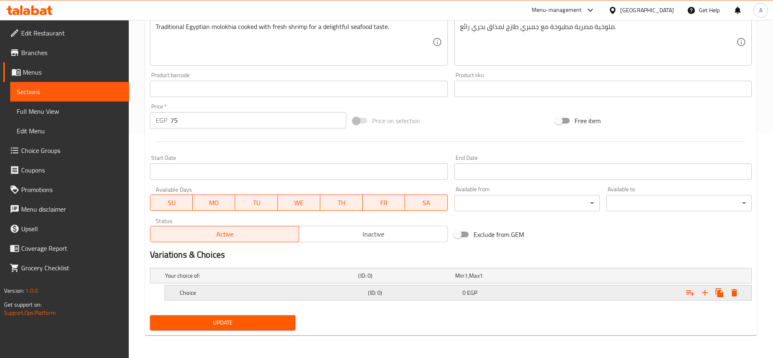
click at [258, 291] on h5 "Choice" at bounding box center [272, 293] width 185 height 8
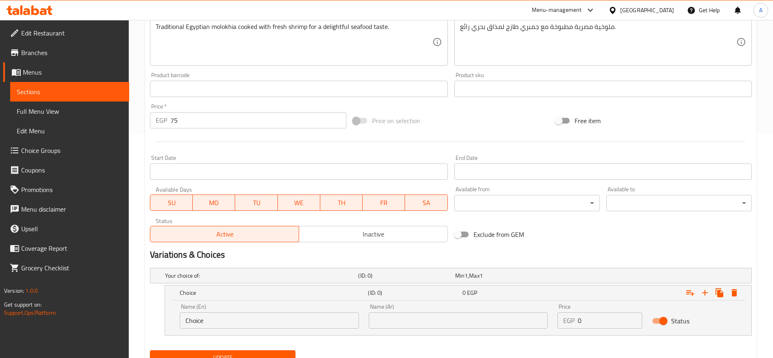
click at [241, 317] on input "Choice" at bounding box center [269, 320] width 179 height 16
type input "س"
type input "Small"
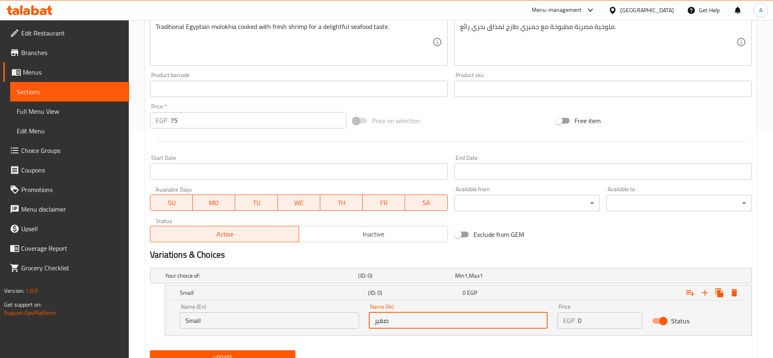
type input "صغير"
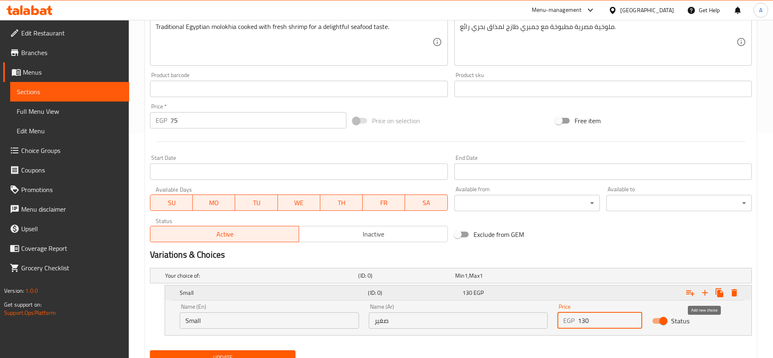
type input "130"
click at [708, 294] on icon "Expand" at bounding box center [705, 293] width 10 height 10
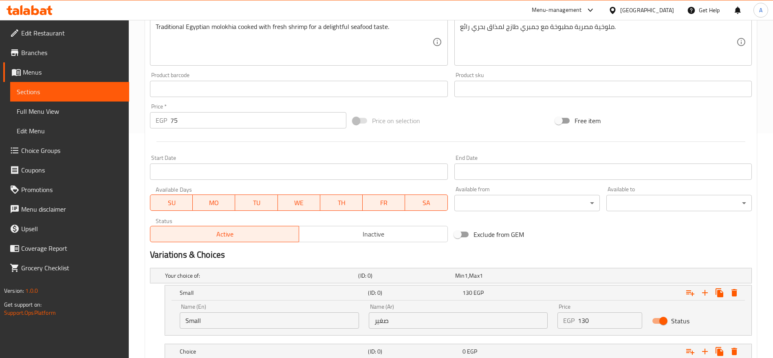
scroll to position [283, 0]
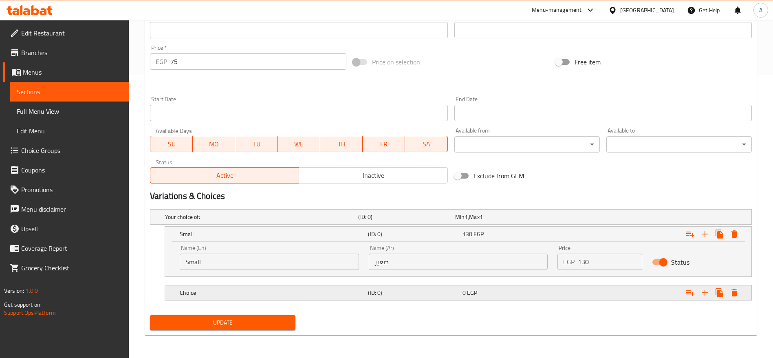
click at [289, 290] on h5 "Choice" at bounding box center [272, 293] width 185 height 8
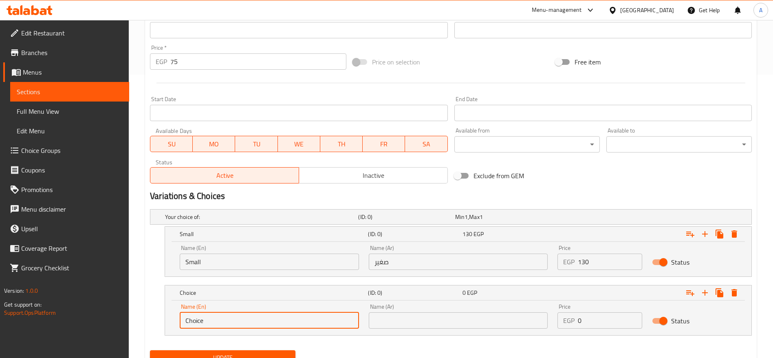
click at [256, 324] on input "Choice" at bounding box center [269, 320] width 179 height 16
type input "Medium"
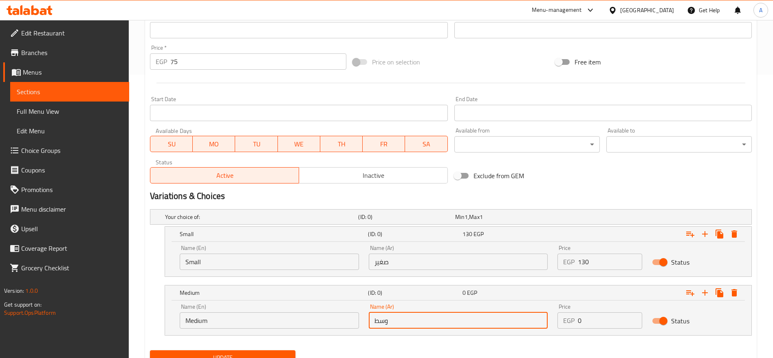
type input "وسط"
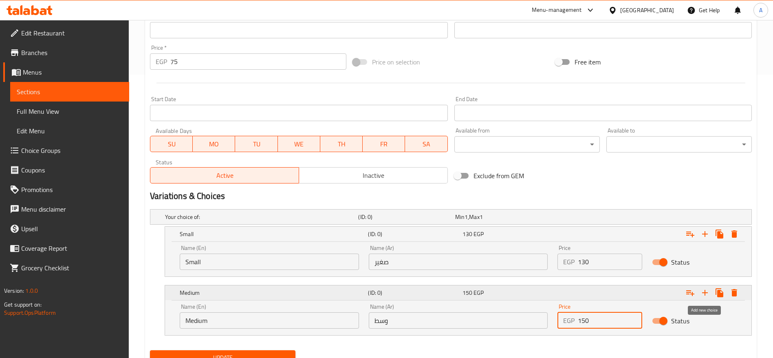
type input "150"
click at [706, 290] on icon "Expand" at bounding box center [705, 293] width 10 height 10
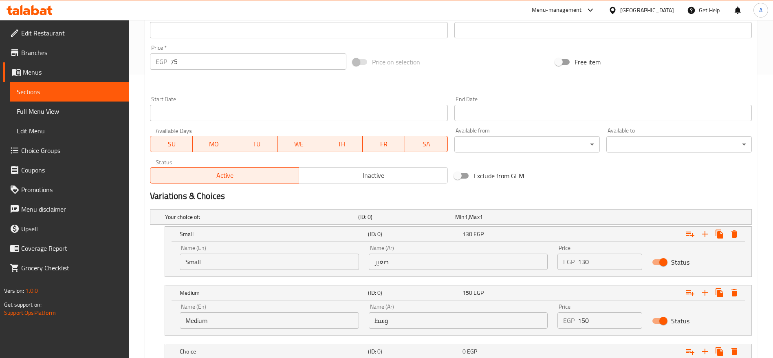
scroll to position [342, 0]
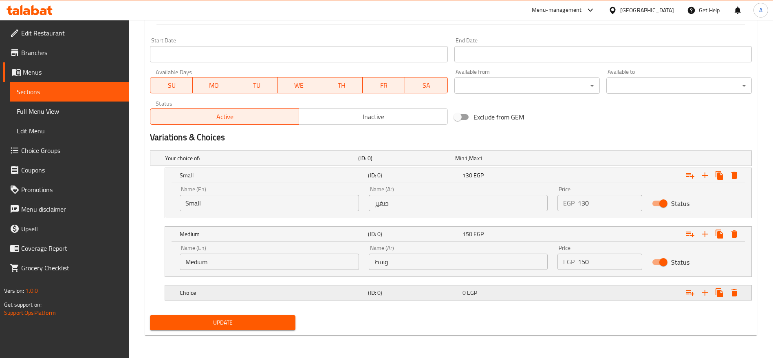
click at [364, 291] on h5 "Choice" at bounding box center [272, 293] width 185 height 8
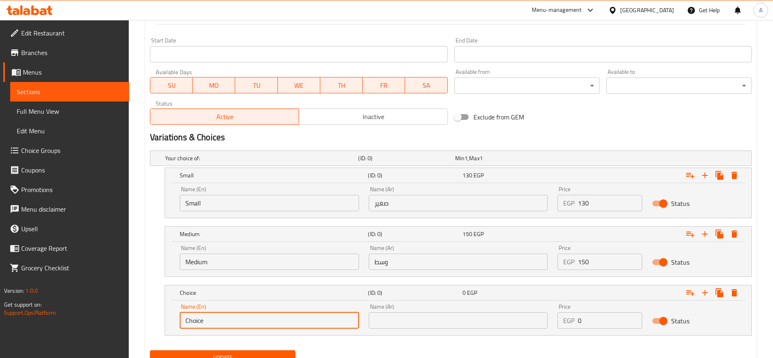
click at [276, 316] on input "Choice" at bounding box center [269, 320] width 179 height 16
type input "Large"
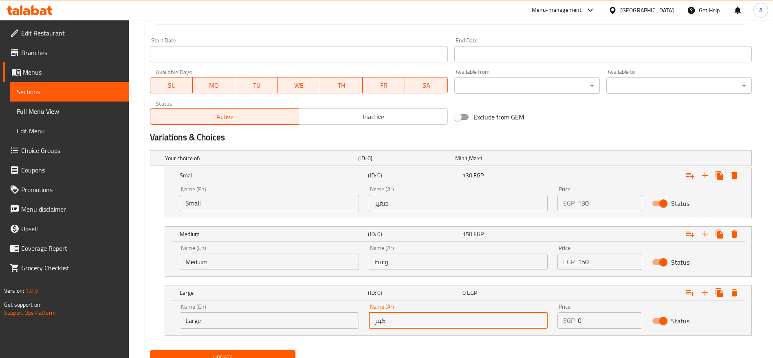
type input "كبير"
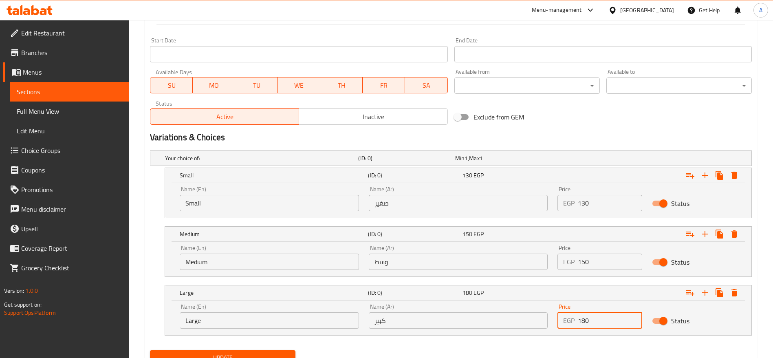
type input "180"
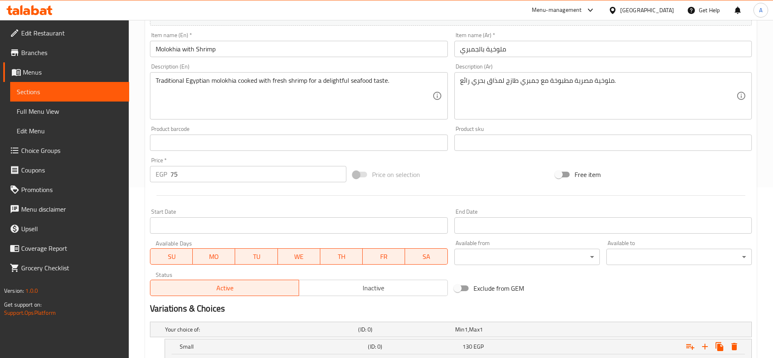
scroll to position [175, 0]
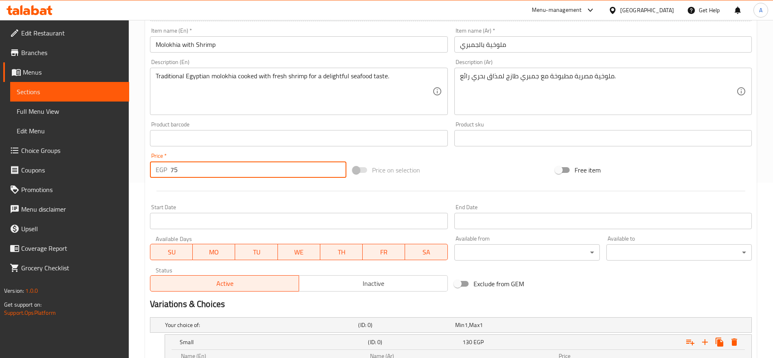
click at [284, 168] on input "75" at bounding box center [258, 169] width 176 height 16
type input "7"
type input "0"
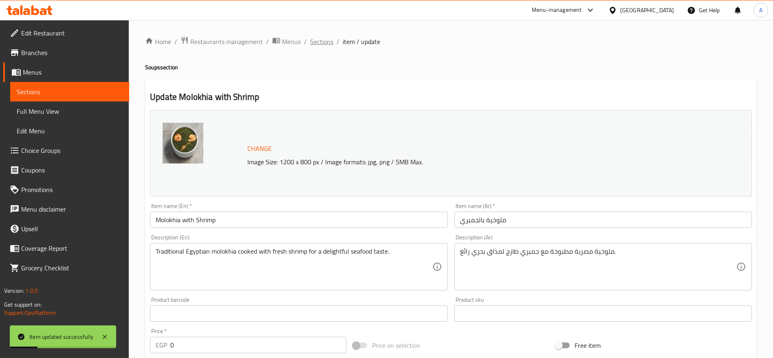
click at [318, 42] on span "Sections" at bounding box center [321, 42] width 23 height 10
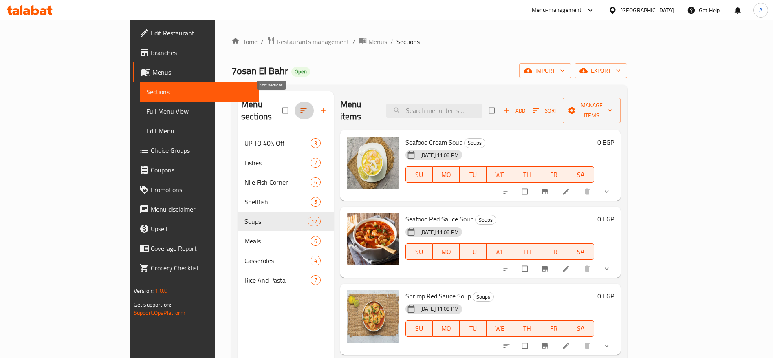
click at [300, 108] on icon "button" at bounding box center [303, 110] width 6 height 4
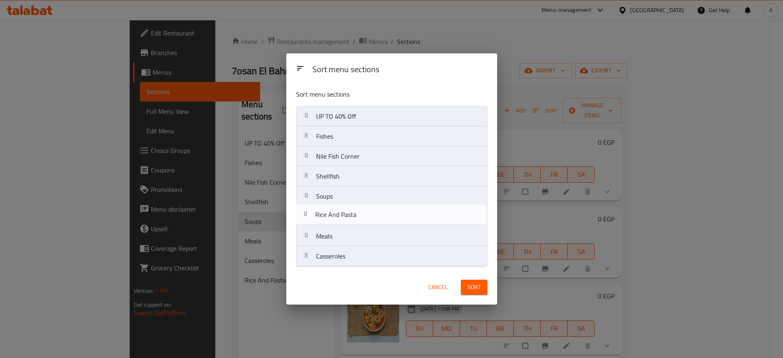
drag, startPoint x: 307, startPoint y: 260, endPoint x: 307, endPoint y: 216, distance: 44.0
click at [307, 216] on nav "UP TO 40% Off Fishes Nile Fish Corner Shellfish Soups Meals Casseroles Rice And…" at bounding box center [391, 186] width 191 height 161
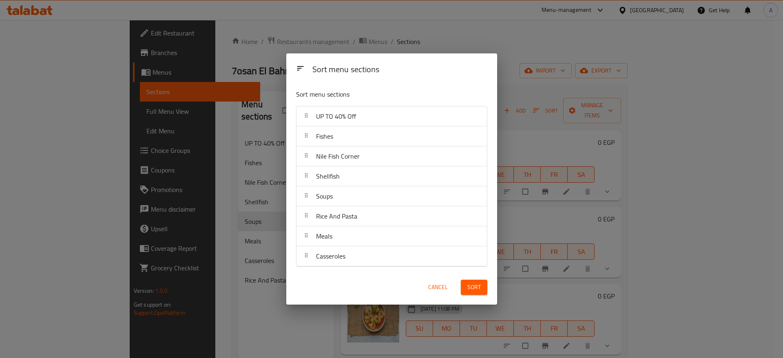
click at [469, 293] on div "Sort" at bounding box center [474, 287] width 36 height 25
click at [469, 293] on button "Sort" at bounding box center [474, 287] width 26 height 15
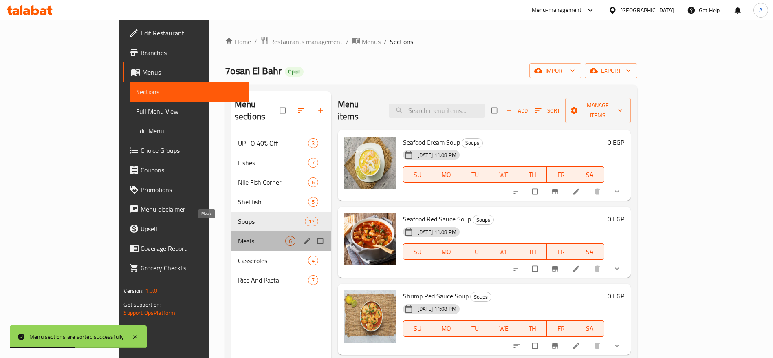
click at [238, 236] on span "Meals" at bounding box center [261, 241] width 47 height 10
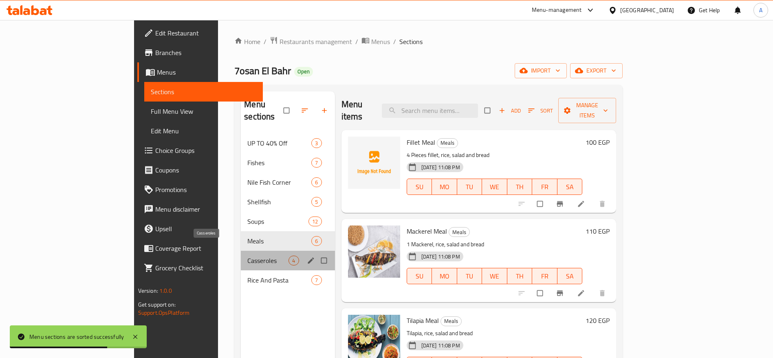
click at [247, 256] on span "Casseroles" at bounding box center [267, 261] width 41 height 10
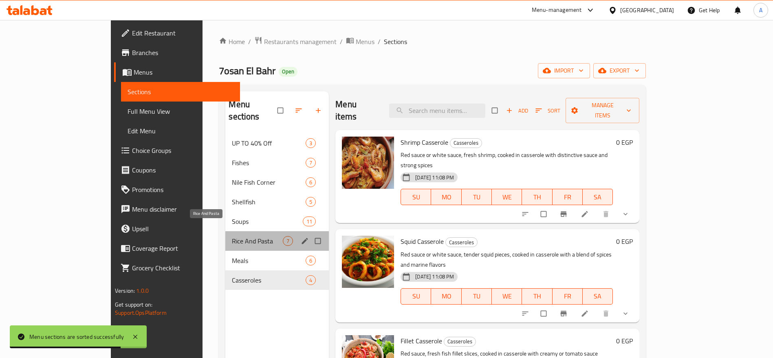
click at [232, 236] on span "Rice And Pasta" at bounding box center [257, 241] width 51 height 10
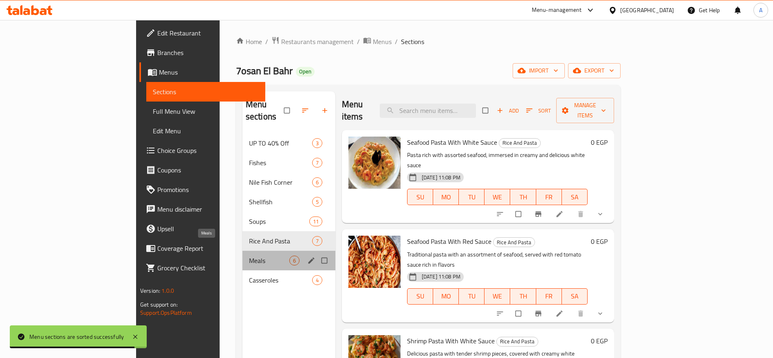
click at [249, 256] on span "Meals" at bounding box center [269, 261] width 40 height 10
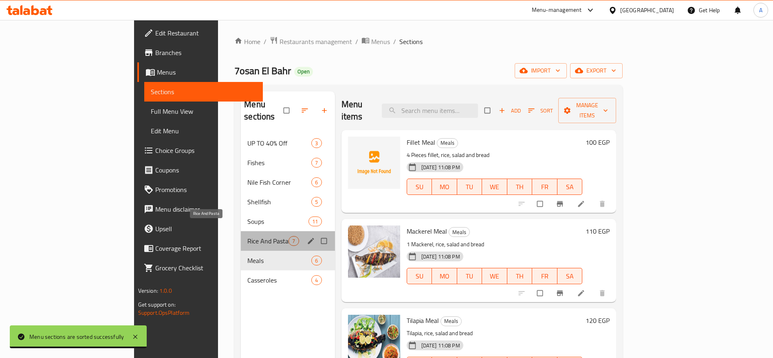
click at [247, 236] on span "Rice And Pasta" at bounding box center [267, 241] width 41 height 10
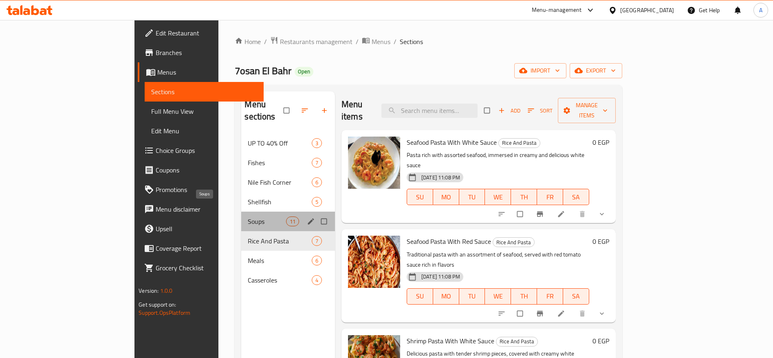
click at [248, 216] on span "Soups" at bounding box center [267, 221] width 38 height 10
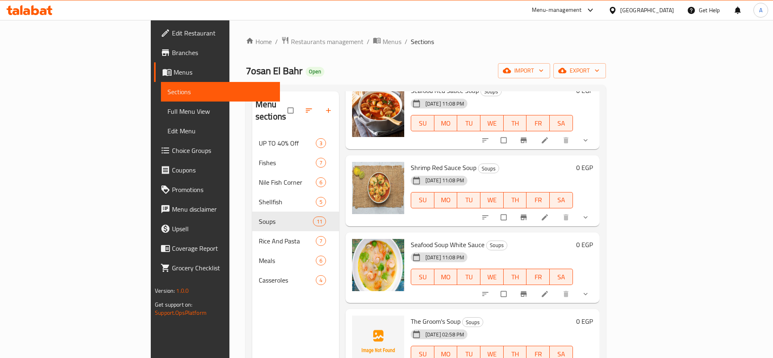
scroll to position [140, 0]
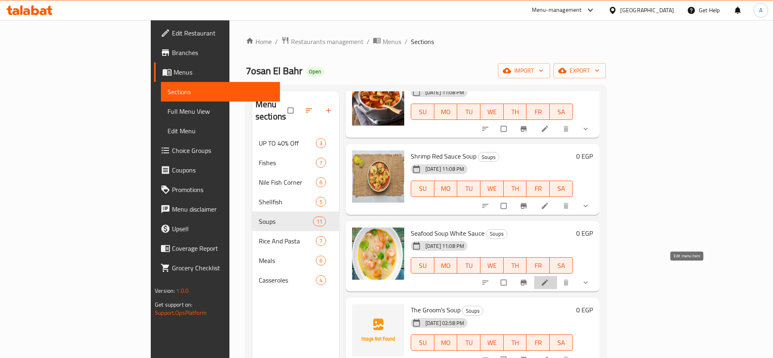
click at [549, 278] on icon at bounding box center [545, 282] width 8 height 8
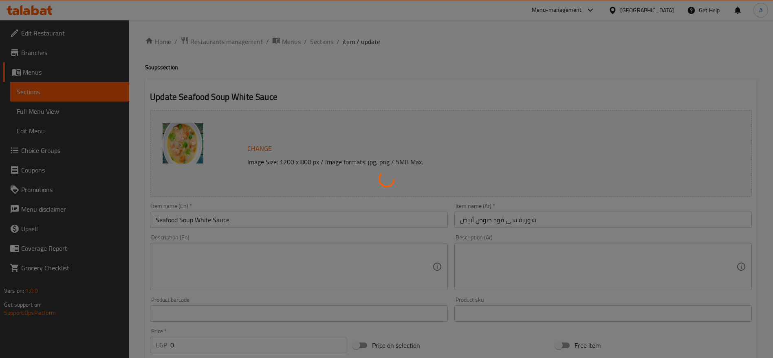
click at [193, 221] on div at bounding box center [386, 179] width 773 height 358
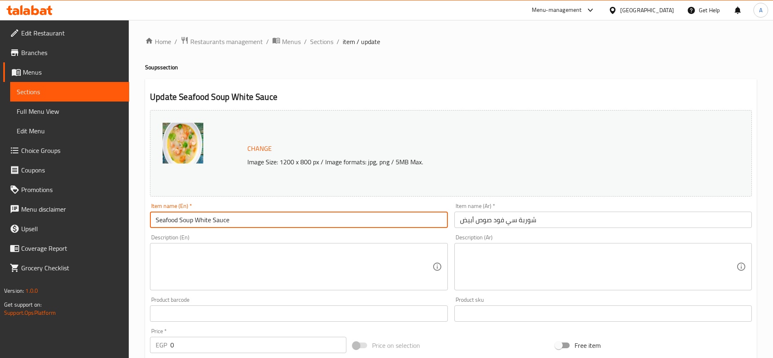
click at [193, 221] on input "Seafood Soup White Sauce" at bounding box center [299, 220] width 298 height 16
type input "Seafood White Sauce Soup"
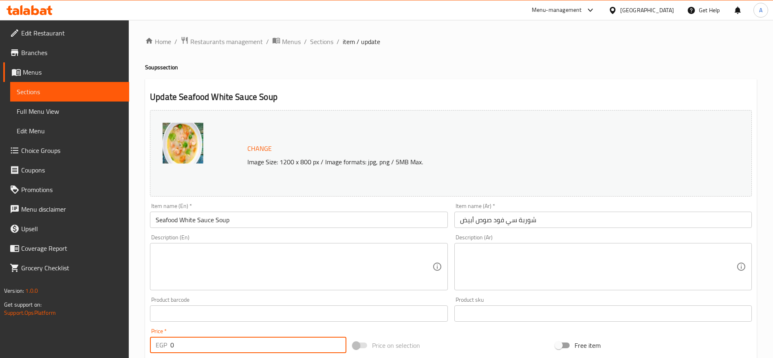
click at [222, 344] on input "0" at bounding box center [258, 345] width 176 height 16
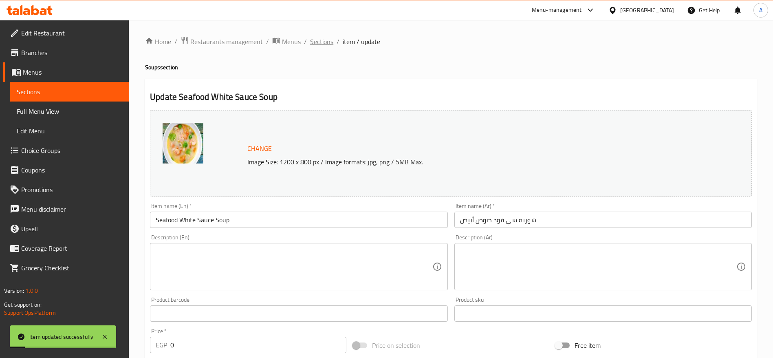
click at [323, 42] on span "Sections" at bounding box center [321, 42] width 23 height 10
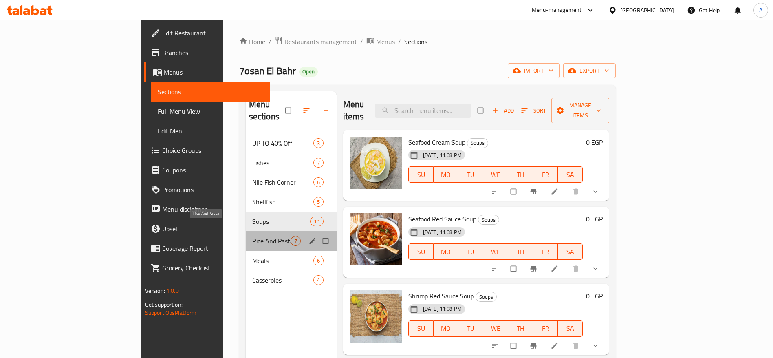
click at [252, 236] on span "Rice And Pasta" at bounding box center [271, 241] width 38 height 10
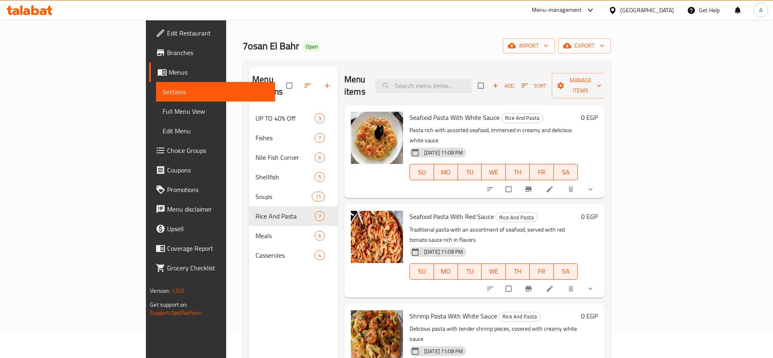
scroll to position [13, 0]
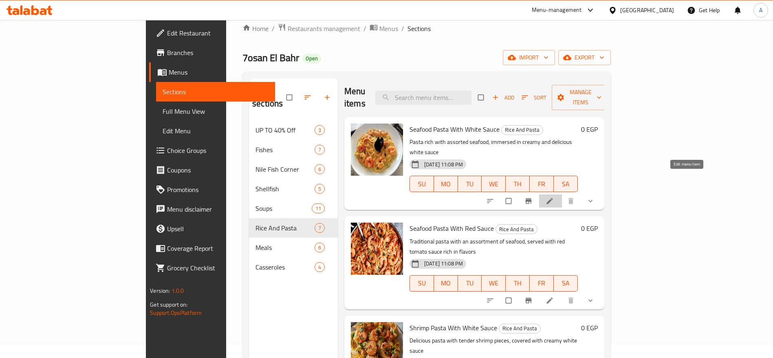
click at [556, 197] on link at bounding box center [551, 201] width 10 height 8
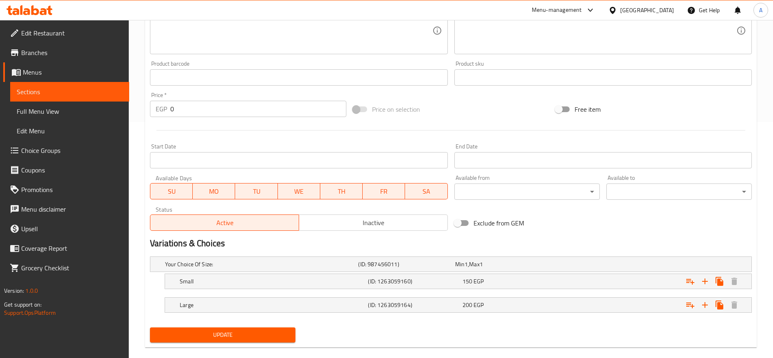
scroll to position [248, 0]
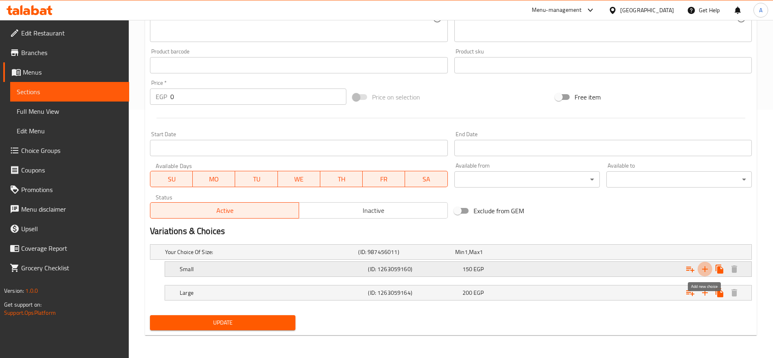
click at [705, 271] on icon "Expand" at bounding box center [705, 269] width 6 height 6
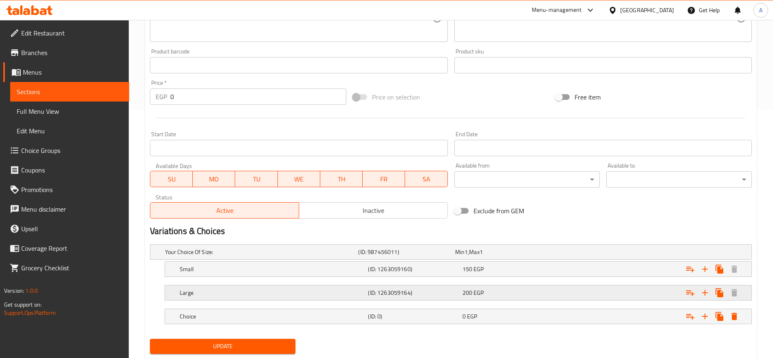
click at [277, 293] on h5 "Large" at bounding box center [272, 293] width 185 height 8
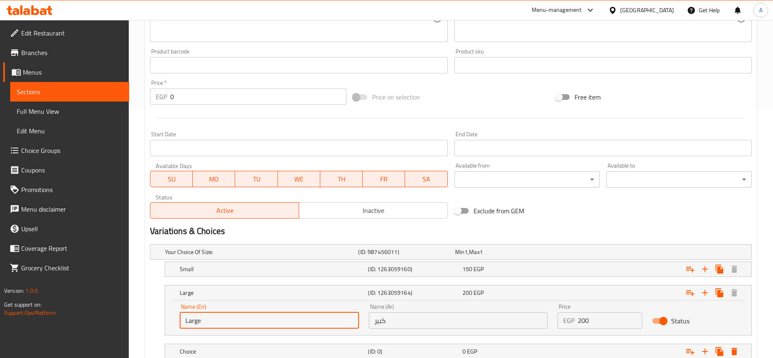
click at [287, 322] on input "Large" at bounding box center [269, 320] width 179 height 16
type input "ة"
type input "m"
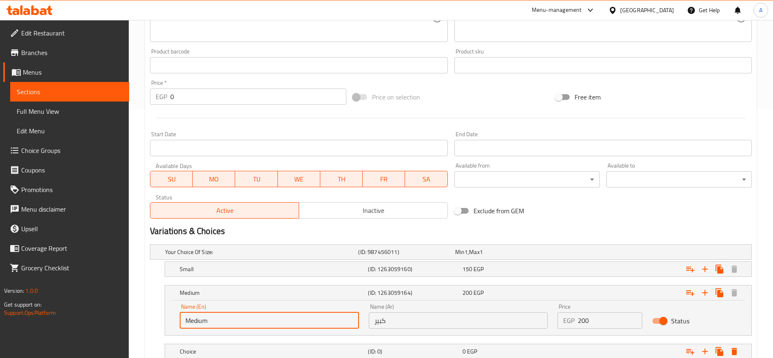
type input "Medium"
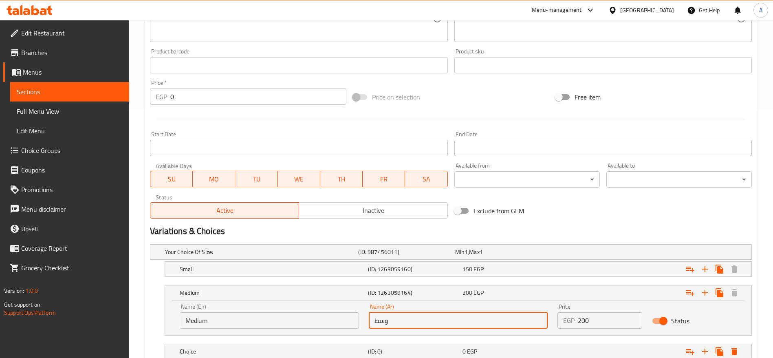
scroll to position [307, 0]
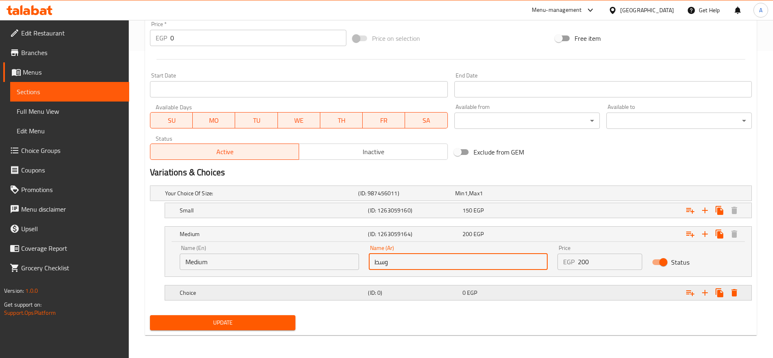
type input "وسط"
click at [507, 291] on div "0 EGP" at bounding box center [508, 293] width 91 height 8
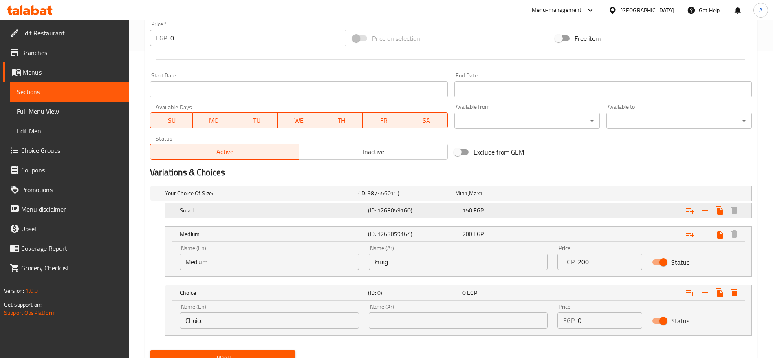
click at [518, 212] on div "150 EGP" at bounding box center [508, 210] width 91 height 8
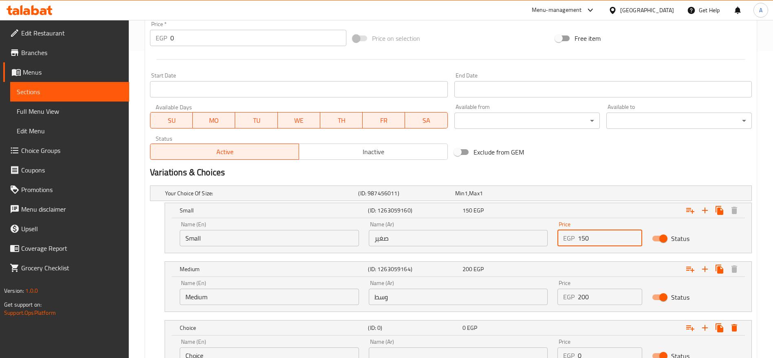
click at [587, 236] on input "150" at bounding box center [610, 238] width 64 height 16
type input "200"
click at [591, 289] on input "200" at bounding box center [610, 297] width 64 height 16
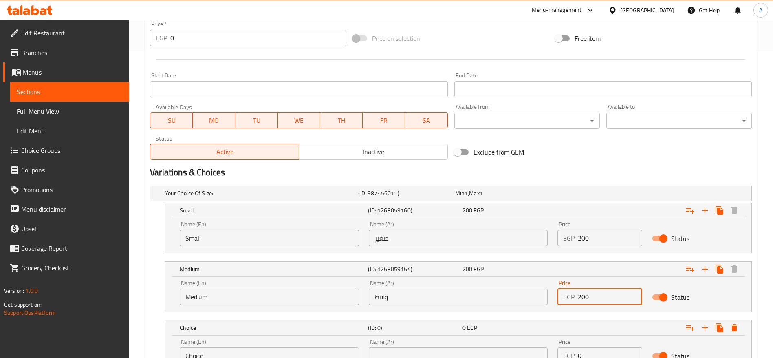
click at [591, 289] on input "200" at bounding box center [610, 297] width 64 height 16
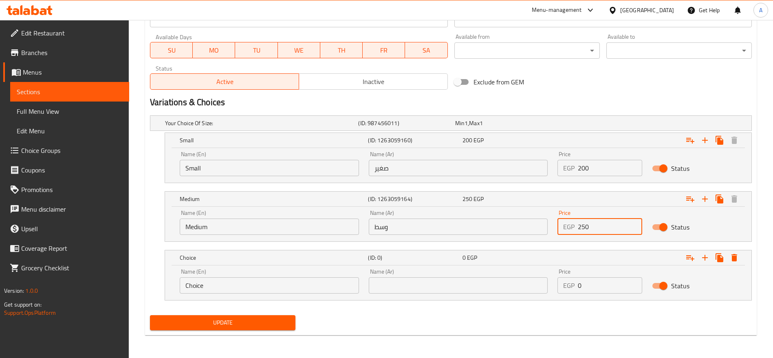
type input "250"
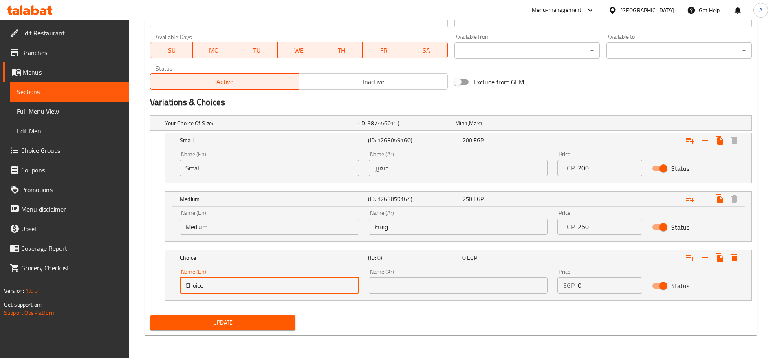
click at [327, 288] on input "Choice" at bounding box center [269, 285] width 179 height 16
type input "Large"
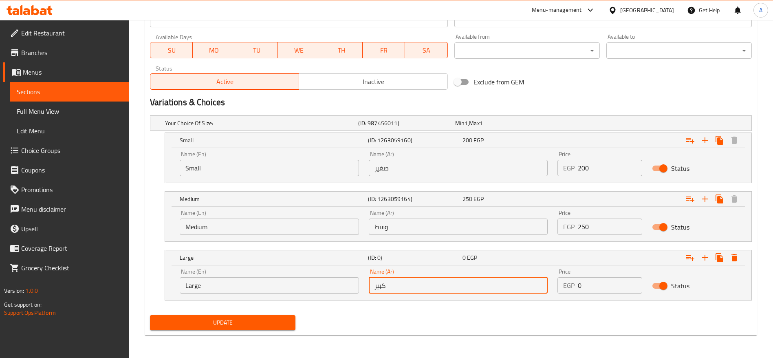
type input "كبير"
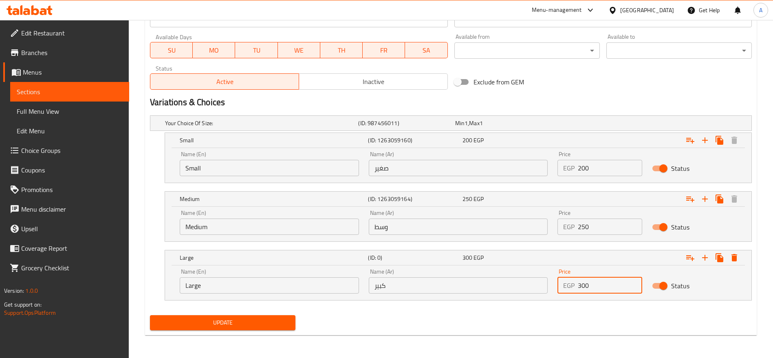
type input "300"
click at [150, 315] on button "Update" at bounding box center [223, 322] width 146 height 15
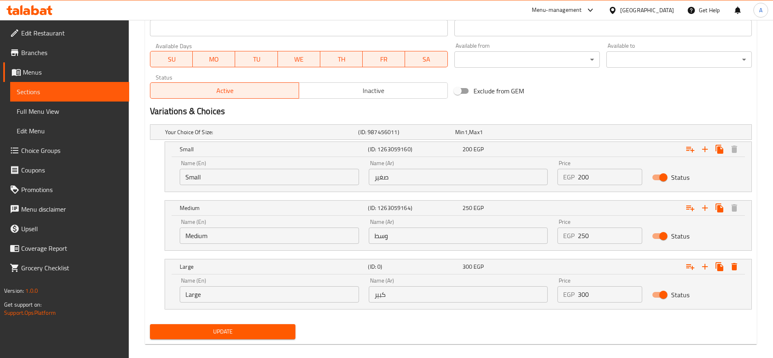
scroll to position [73, 0]
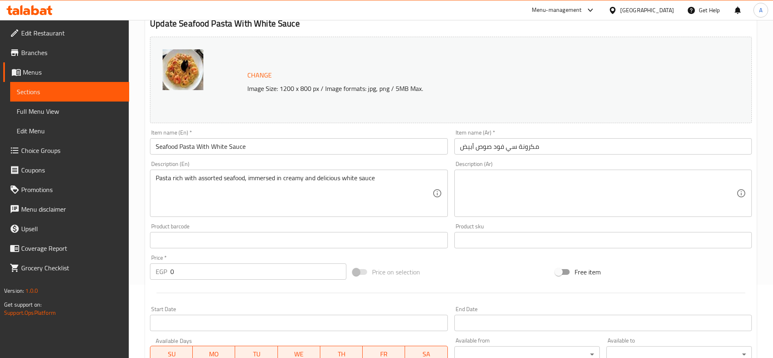
click at [397, 172] on div "Pasta rich with assorted seafood, immersed in creamy and delicious white sauce …" at bounding box center [299, 193] width 298 height 47
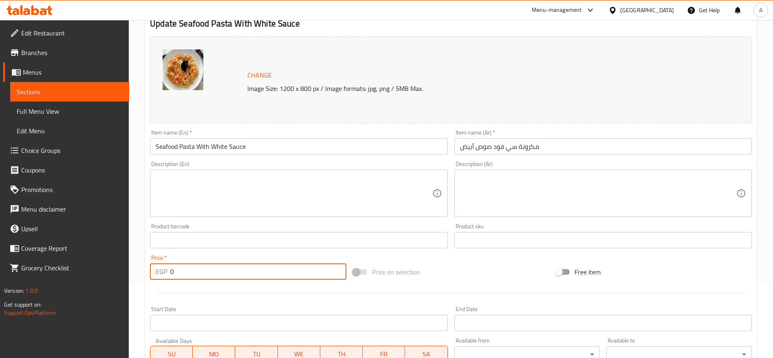
click at [266, 277] on input "0" at bounding box center [258, 271] width 176 height 16
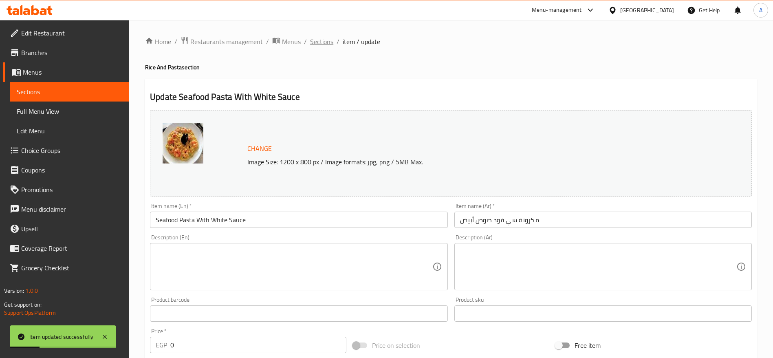
click at [327, 40] on span "Sections" at bounding box center [321, 42] width 23 height 10
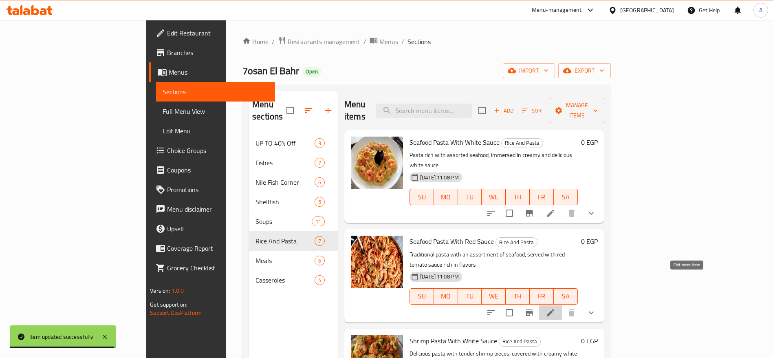
click at [554, 309] on icon at bounding box center [550, 312] width 7 height 7
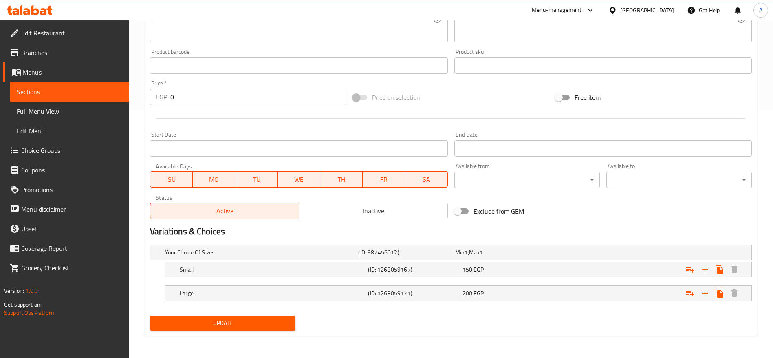
scroll to position [248, 0]
click at [703, 266] on icon "Expand" at bounding box center [705, 269] width 10 height 10
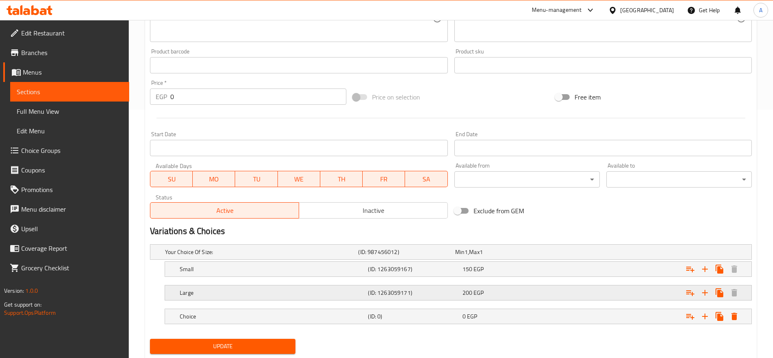
click at [413, 296] on h5 "(ID: 1263059171)" at bounding box center [413, 293] width 91 height 8
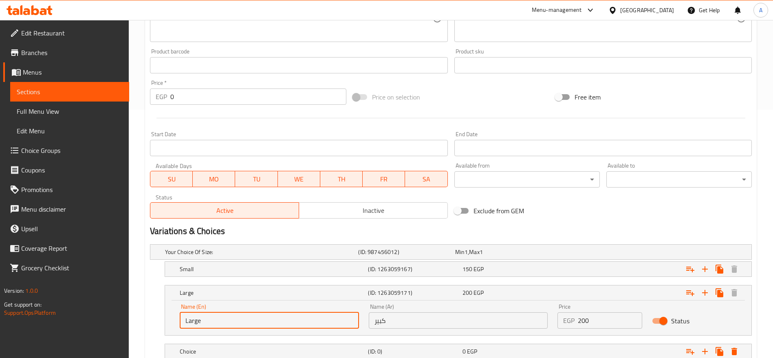
click at [324, 318] on input "Large" at bounding box center [269, 320] width 179 height 16
type input "Medium"
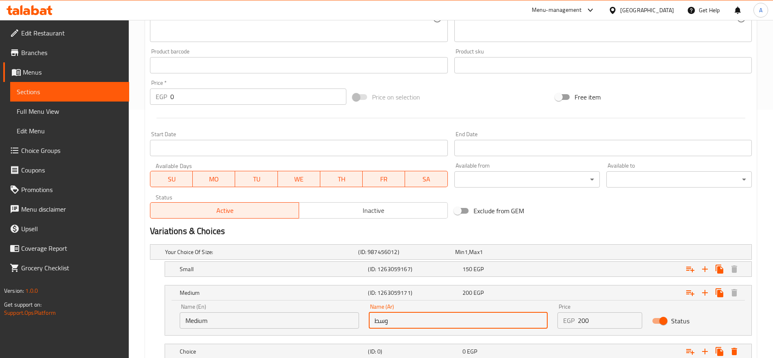
type input "وسط"
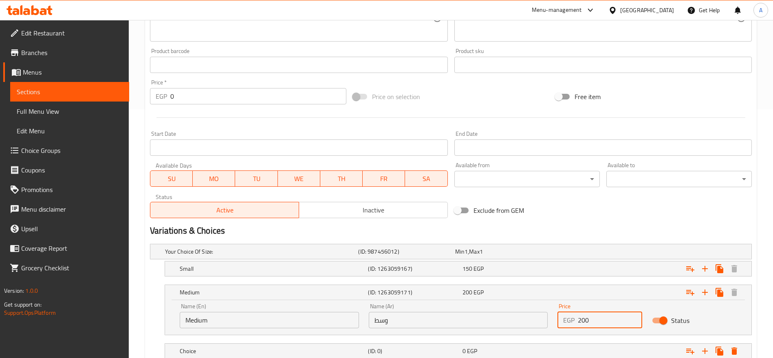
scroll to position [307, 0]
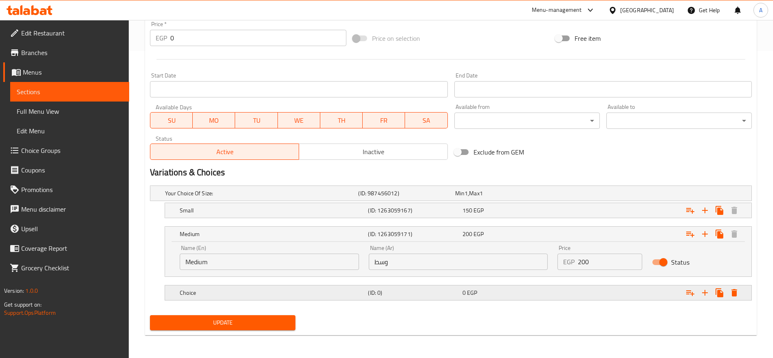
click at [567, 293] on div "Expand" at bounding box center [649, 293] width 188 height 18
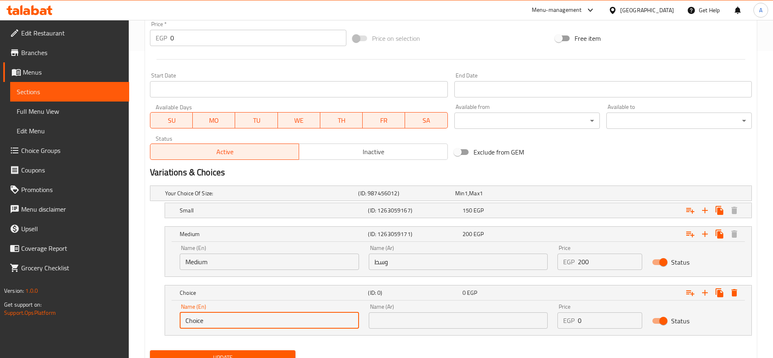
click at [252, 312] on input "Choice" at bounding box center [269, 320] width 179 height 16
type input "Large"
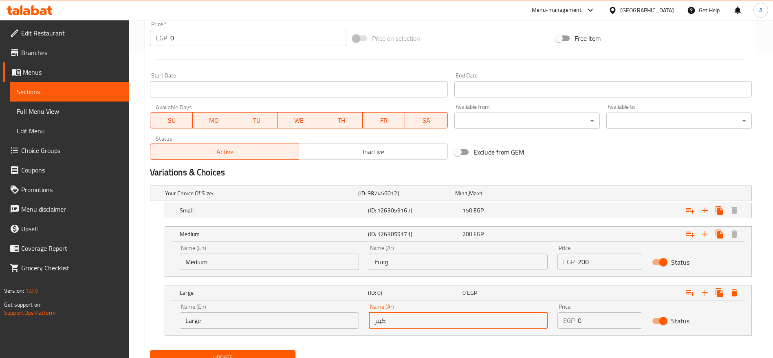
type input "كبير"
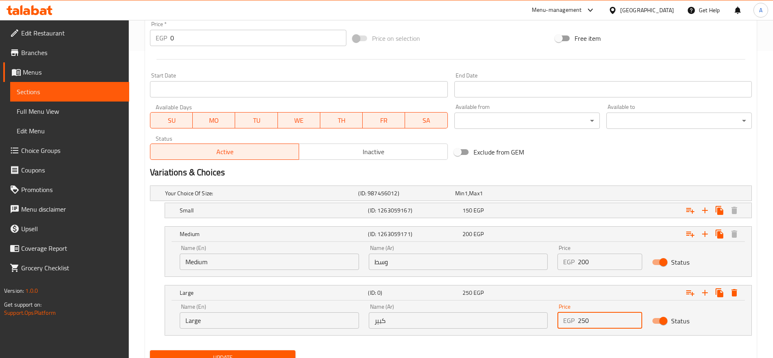
type input "250"
click at [589, 268] on input "200" at bounding box center [610, 262] width 64 height 16
type input "220"
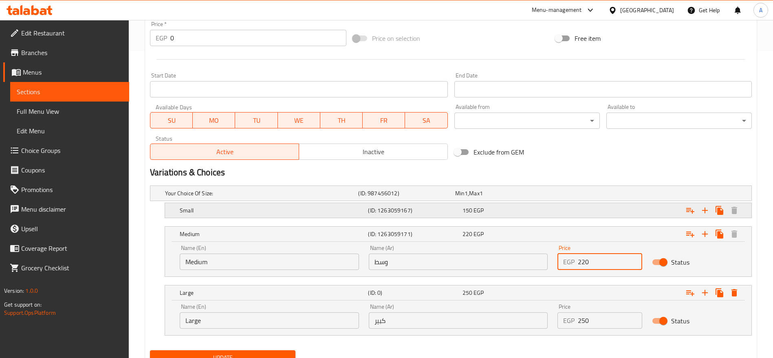
click at [535, 207] on div "150 EGP" at bounding box center [508, 210] width 91 height 8
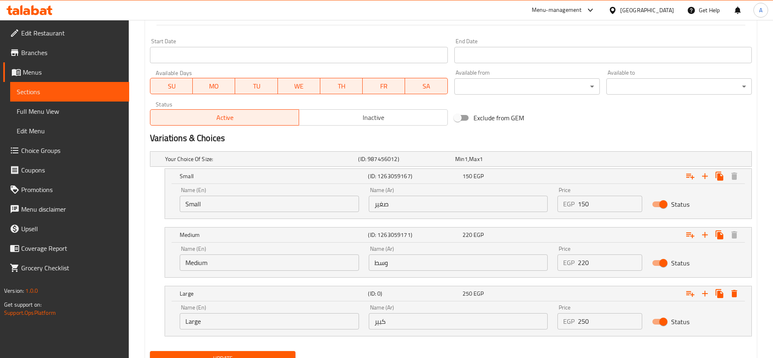
scroll to position [377, 0]
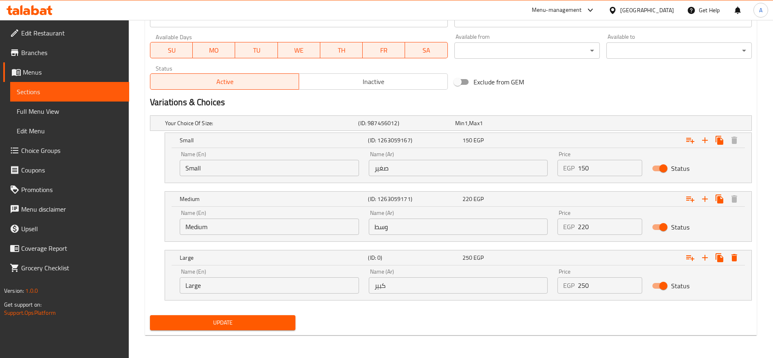
click at [585, 166] on input "150" at bounding box center [610, 168] width 64 height 16
type input "180"
click at [150, 315] on button "Update" at bounding box center [223, 322] width 146 height 15
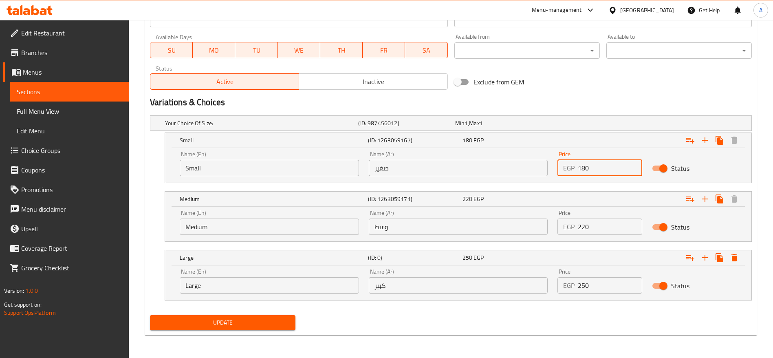
scroll to position [73, 0]
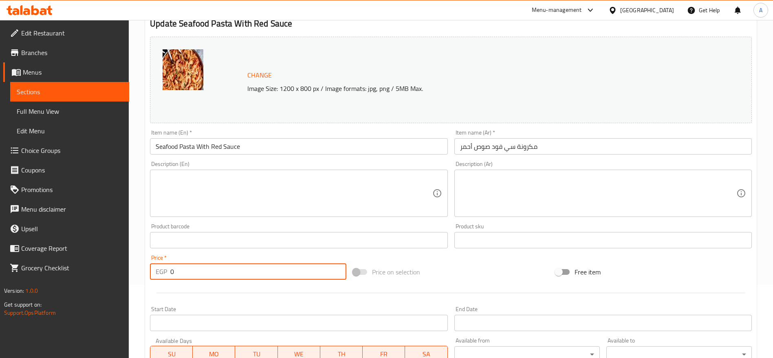
click at [260, 275] on input "0" at bounding box center [258, 271] width 176 height 16
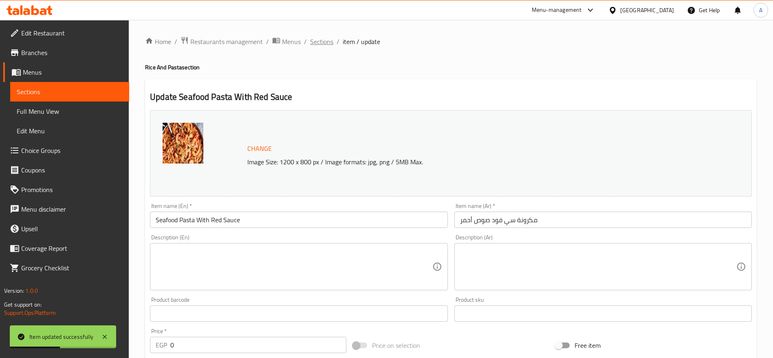
click at [327, 42] on span "Sections" at bounding box center [321, 42] width 23 height 10
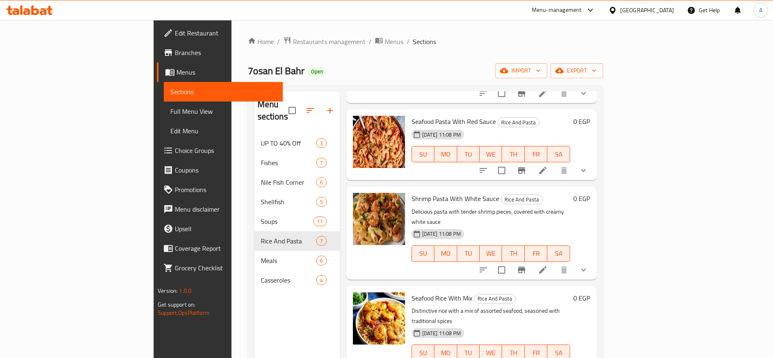
scroll to position [99, 0]
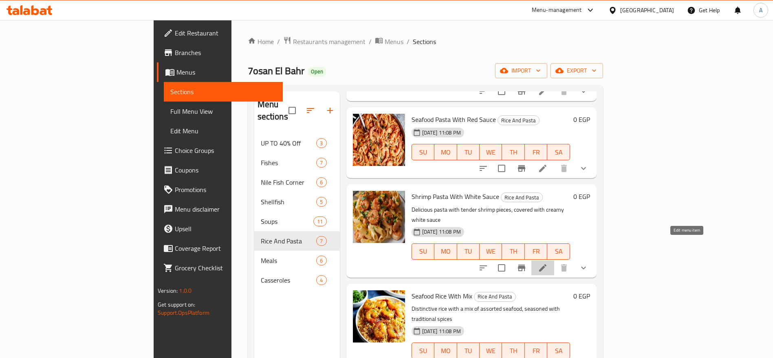
click at [547, 264] on icon at bounding box center [542, 267] width 7 height 7
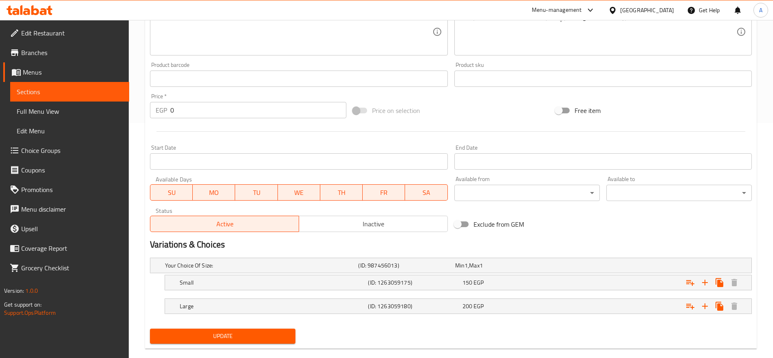
scroll to position [248, 0]
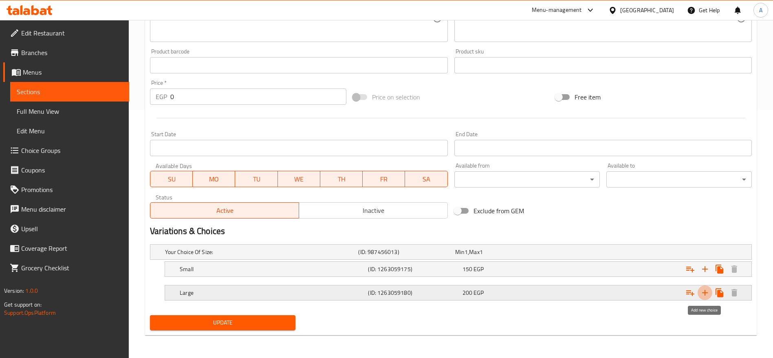
click at [705, 287] on button "Expand" at bounding box center [705, 292] width 15 height 15
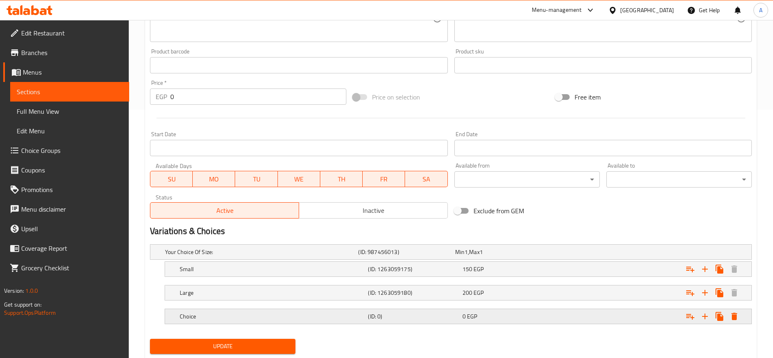
click at [345, 318] on h5 "Choice" at bounding box center [272, 316] width 185 height 8
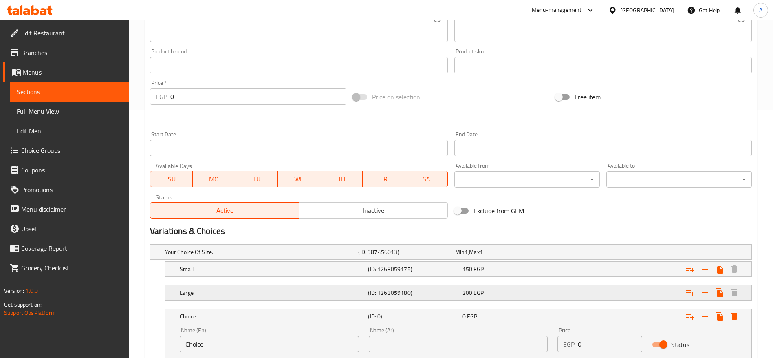
click at [305, 294] on h5 "Large" at bounding box center [272, 293] width 185 height 8
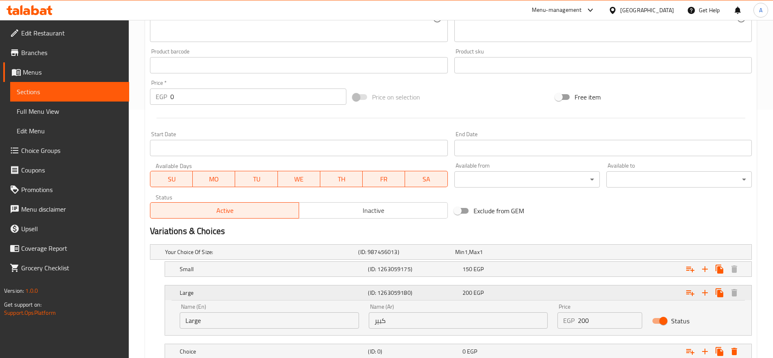
click at [305, 294] on h5 "Large" at bounding box center [272, 293] width 185 height 8
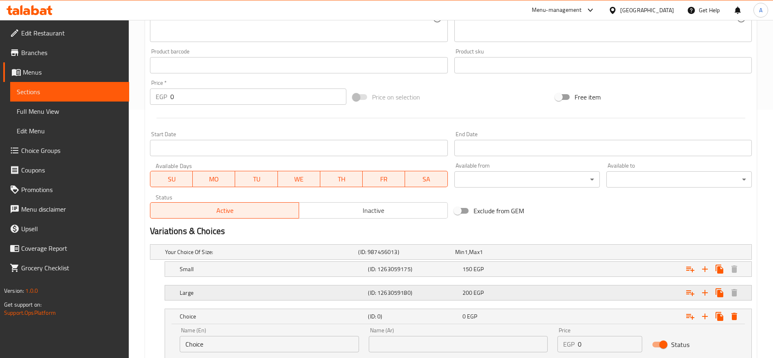
click at [293, 285] on div "Large (ID: 1263059180) 200 EGP" at bounding box center [460, 293] width 565 height 18
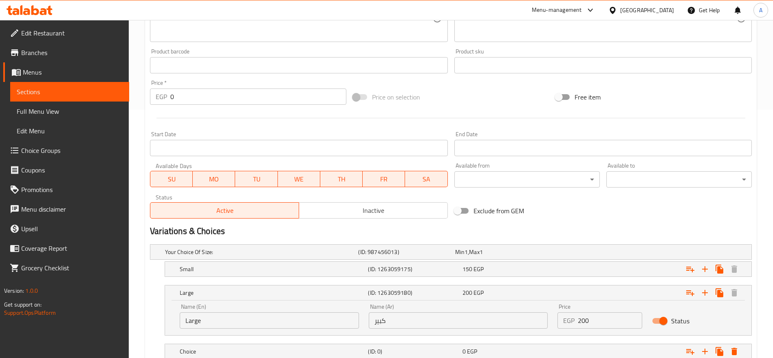
click at [256, 318] on input "Large" at bounding box center [269, 320] width 179 height 16
type input "Medium"
type input ","
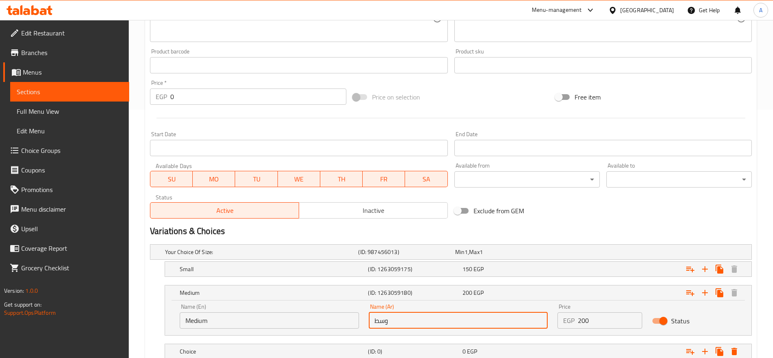
scroll to position [342, 0]
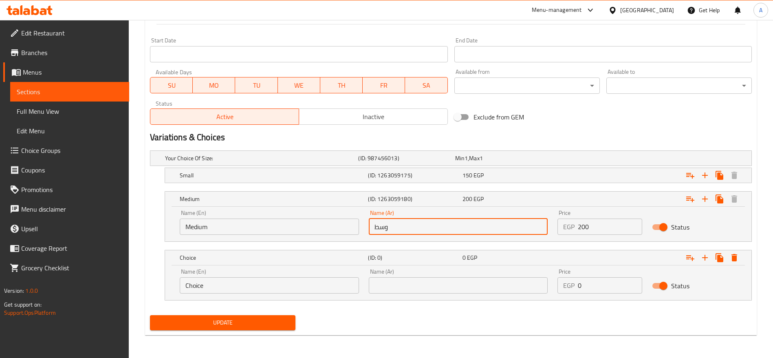
type input "وسط"
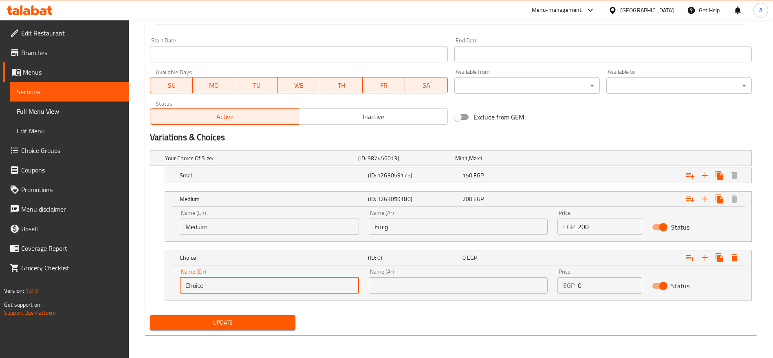
click at [313, 290] on input "Choice" at bounding box center [269, 285] width 179 height 16
type input "Large"
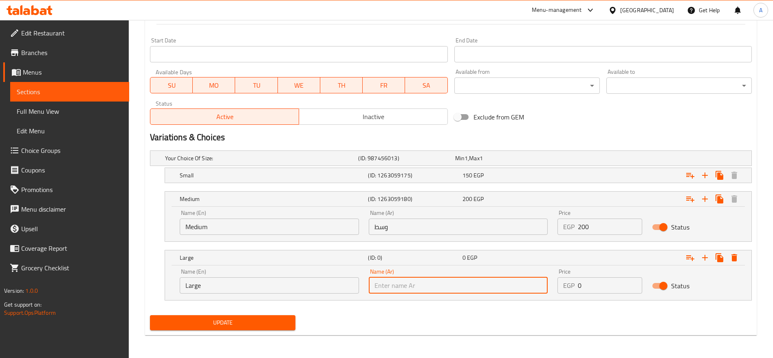
type input ";"
type input "كبير"
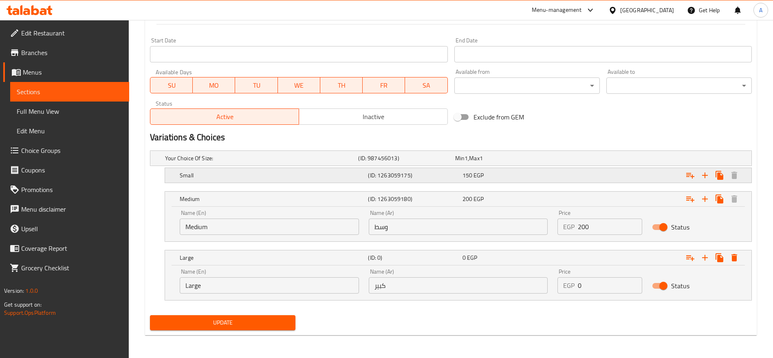
click at [513, 172] on div "150 EGP" at bounding box center [508, 175] width 91 height 8
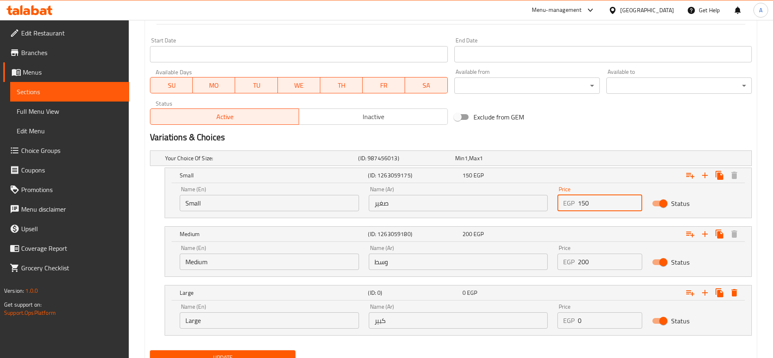
click at [605, 204] on input "150" at bounding box center [610, 203] width 64 height 16
click at [605, 204] on input "2" at bounding box center [610, 203] width 64 height 16
type input "200"
click at [596, 258] on input "200" at bounding box center [610, 262] width 64 height 16
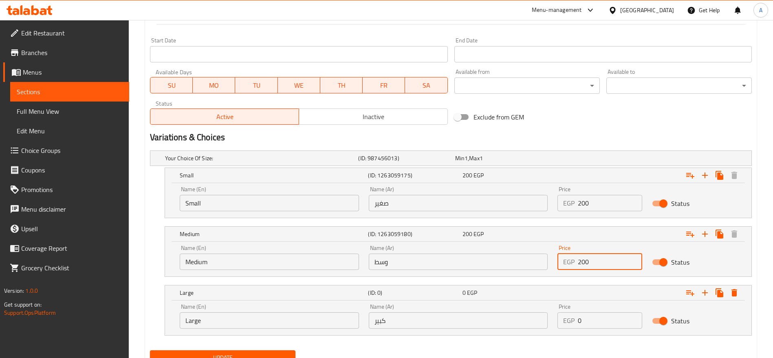
click at [596, 258] on input "200" at bounding box center [610, 262] width 64 height 16
type input "250"
click at [586, 321] on input "0" at bounding box center [610, 320] width 64 height 16
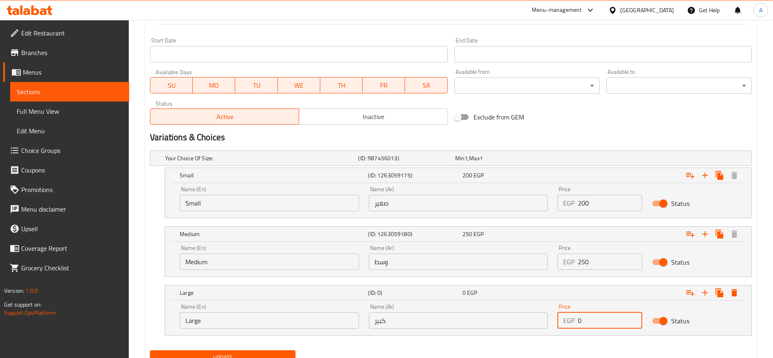
click at [586, 321] on input "0" at bounding box center [610, 320] width 64 height 16
type input "300"
click at [504, 348] on div "Update" at bounding box center [451, 358] width 609 height 22
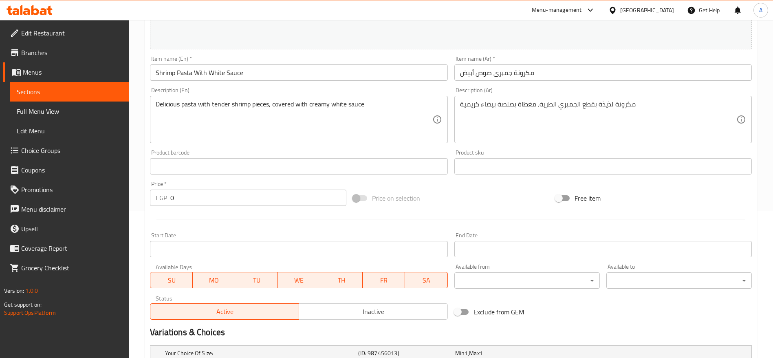
scroll to position [136, 0]
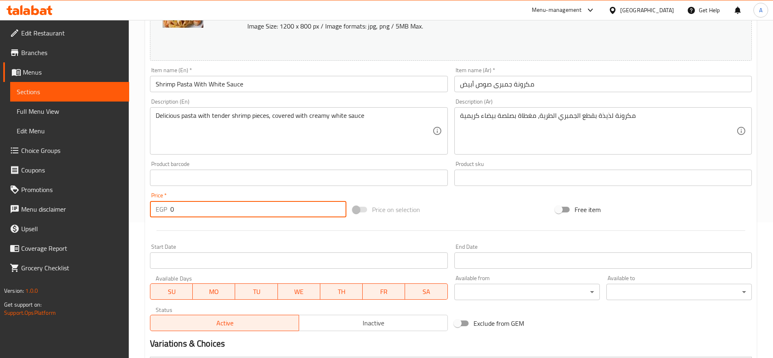
click at [249, 210] on input "0" at bounding box center [258, 209] width 176 height 16
click at [223, 212] on input "0" at bounding box center [258, 209] width 176 height 16
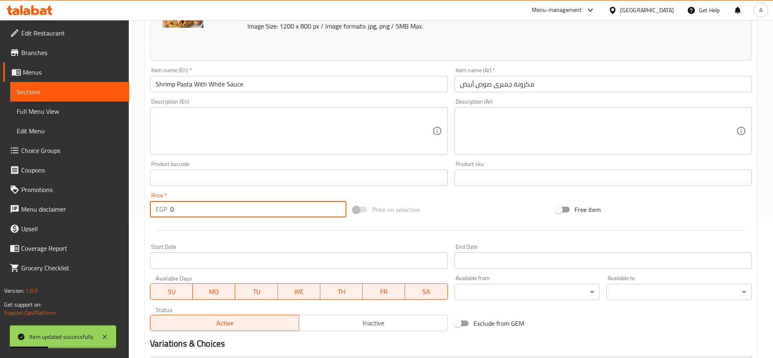
scroll to position [0, 0]
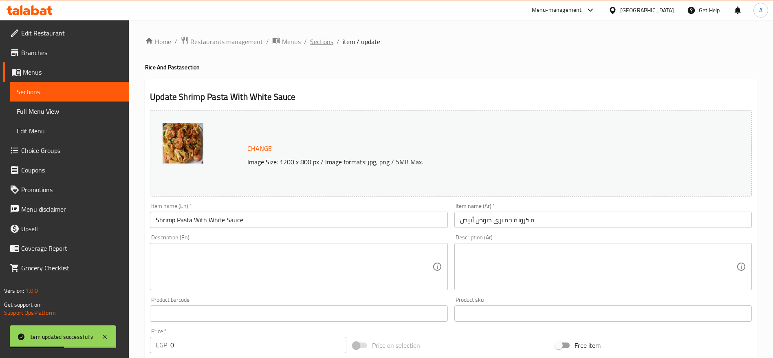
click at [329, 44] on span "Sections" at bounding box center [321, 42] width 23 height 10
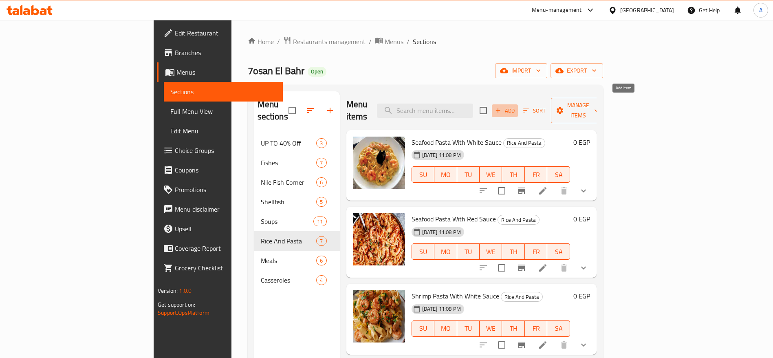
click at [516, 106] on span "Add" at bounding box center [505, 110] width 22 height 9
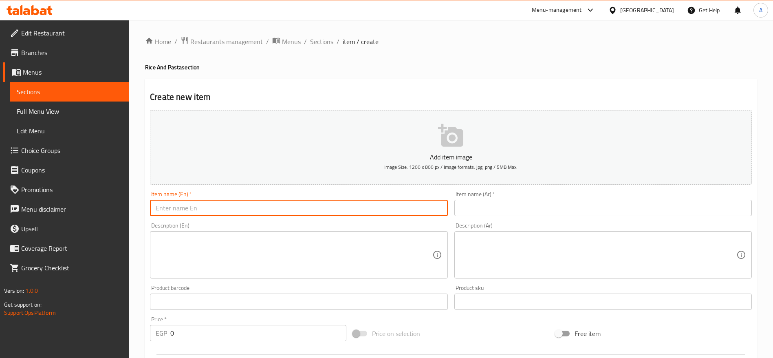
click at [408, 208] on input "text" at bounding box center [299, 208] width 298 height 16
type input "س"
type input "Shrimp Pasta with Red Sauce"
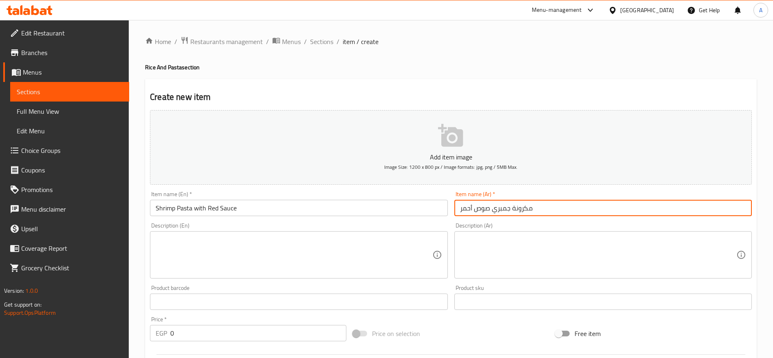
scroll to position [218, 0]
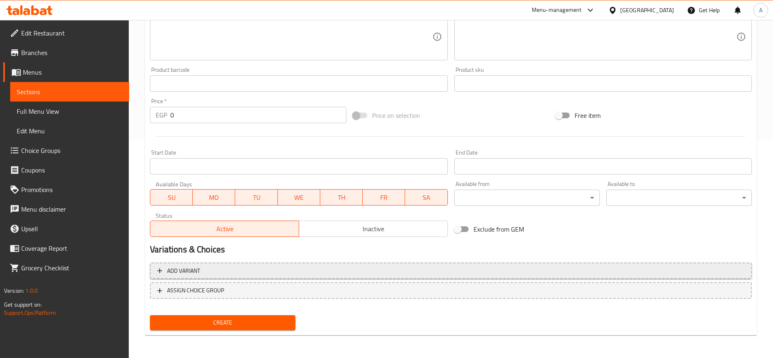
type input "مكرونة جمبري صوص أحمر"
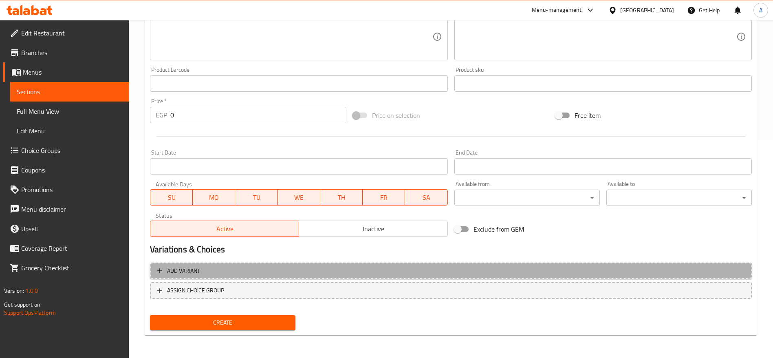
click at [380, 271] on span "Add variant" at bounding box center [450, 271] width 587 height 10
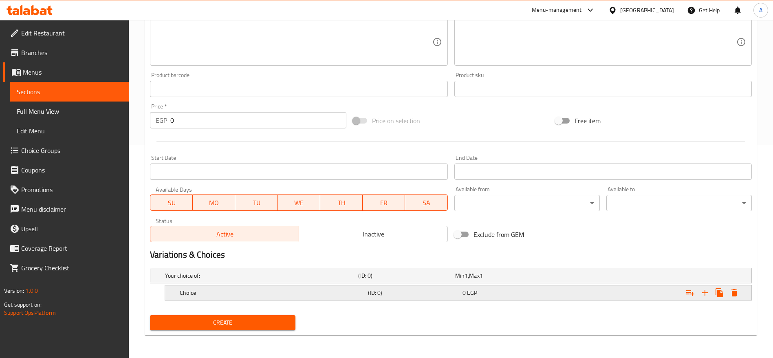
click at [326, 290] on h5 "Choice" at bounding box center [272, 293] width 185 height 8
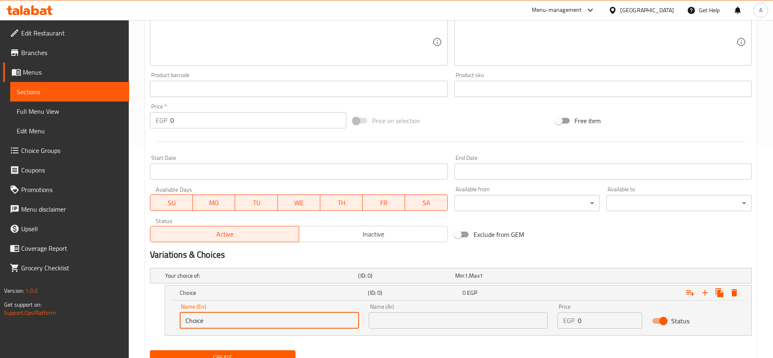
click at [249, 317] on input "Choice" at bounding box center [269, 320] width 179 height 16
type input "Small"
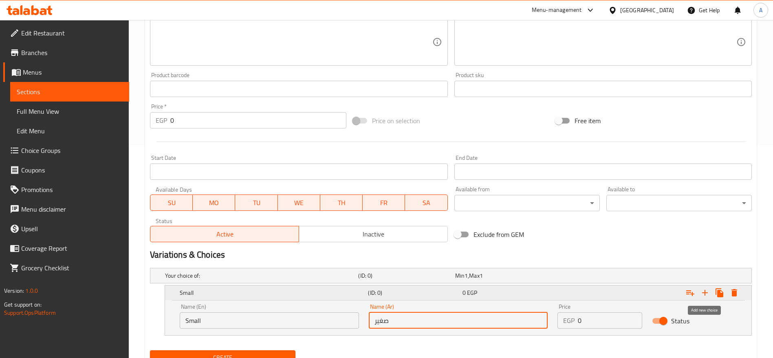
type input "صغير"
click at [707, 294] on icon "Expand" at bounding box center [705, 293] width 10 height 10
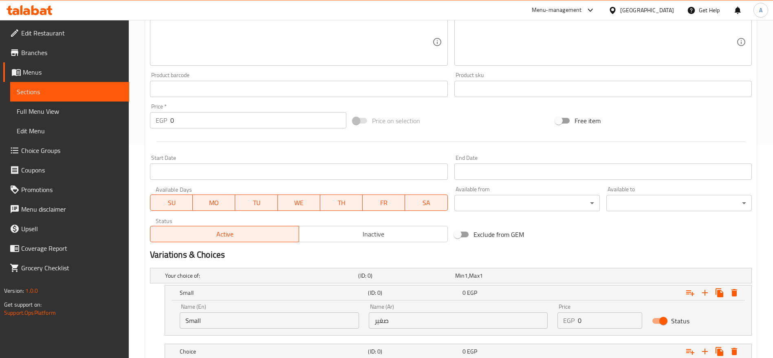
scroll to position [271, 0]
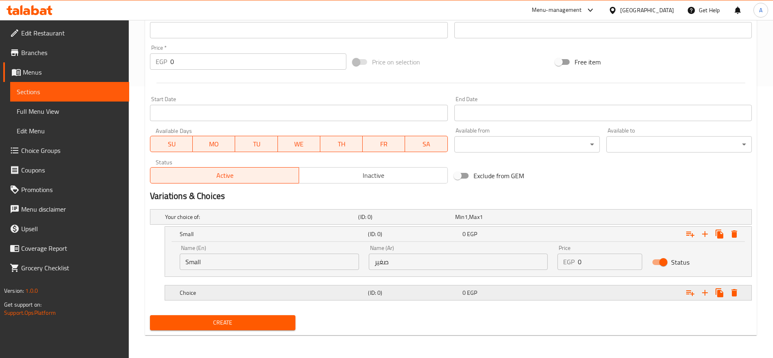
click at [263, 298] on div "Choice (ID: 0) 0 EGP" at bounding box center [460, 293] width 565 height 18
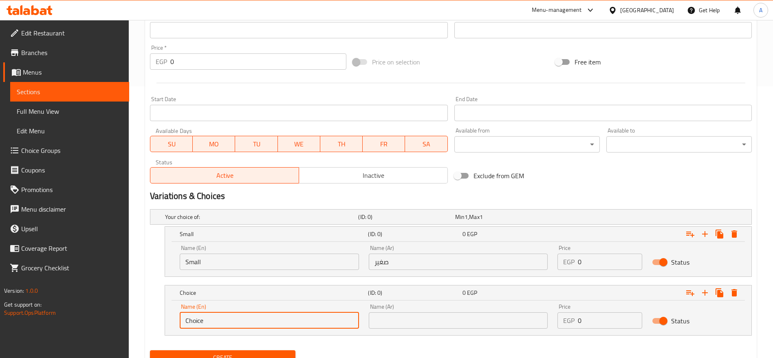
click at [236, 324] on input "Choice" at bounding box center [269, 320] width 179 height 16
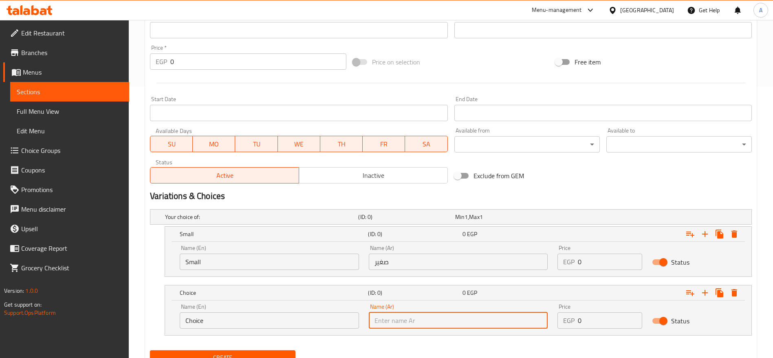
click at [446, 313] on input "text" at bounding box center [458, 320] width 179 height 16
type input "وسط"
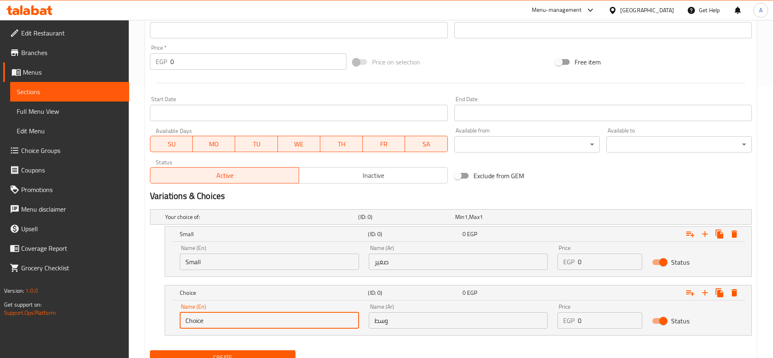
click at [212, 322] on input "Choice" at bounding box center [269, 320] width 179 height 16
type input "Medium"
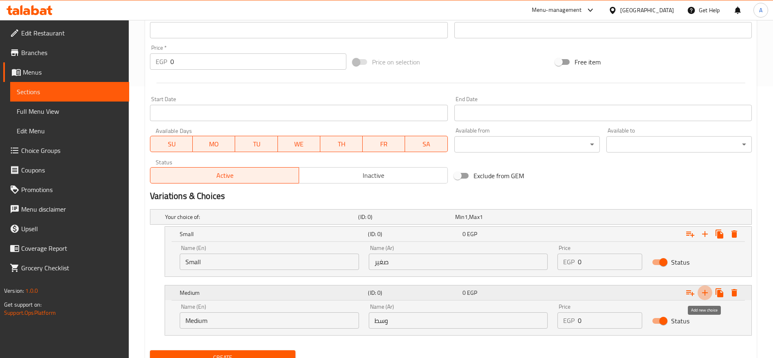
click at [708, 295] on icon "Expand" at bounding box center [705, 293] width 10 height 10
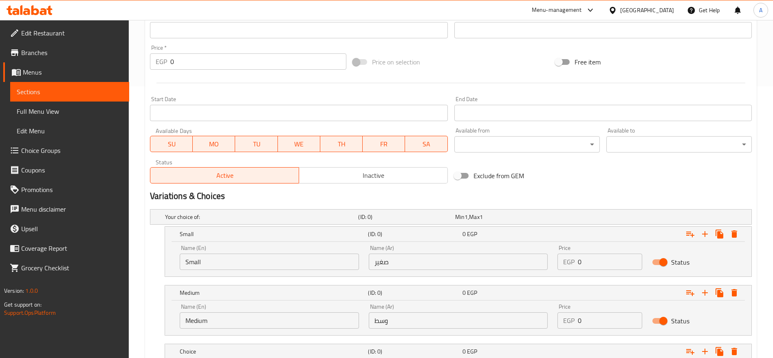
scroll to position [330, 0]
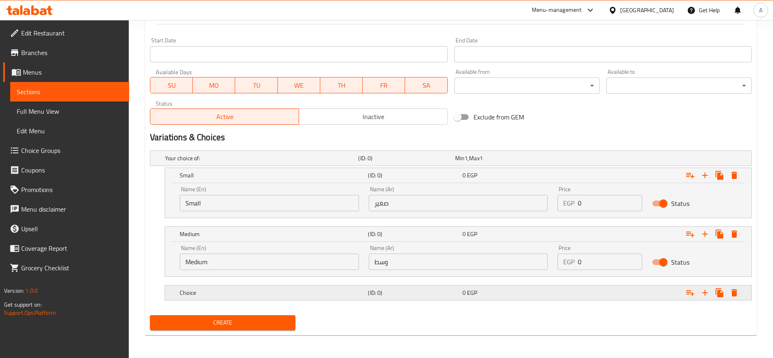
click at [317, 295] on h5 "Choice" at bounding box center [272, 293] width 185 height 8
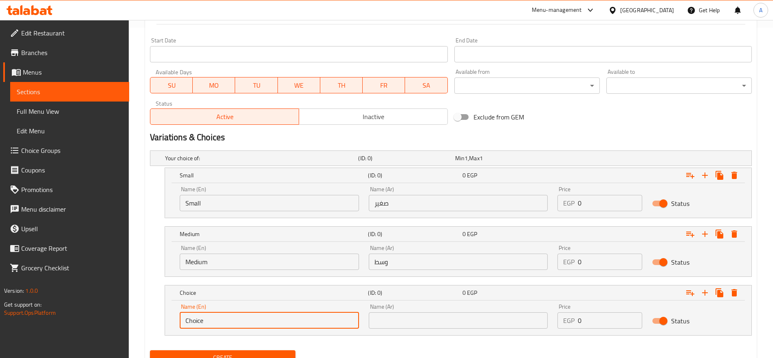
click at [261, 323] on input "Choice" at bounding box center [269, 320] width 179 height 16
type input "م"
type input "Large"
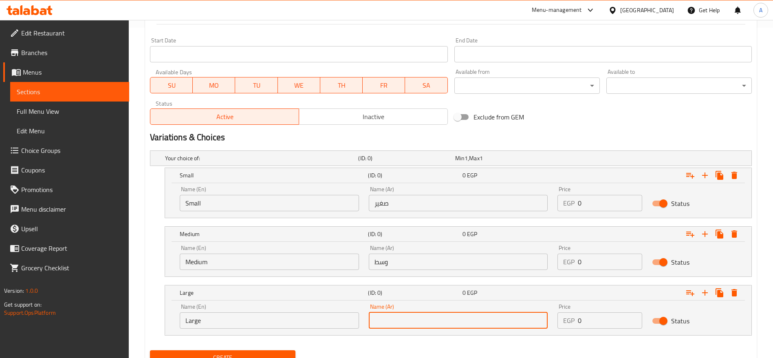
type input ";"
type input "كبير"
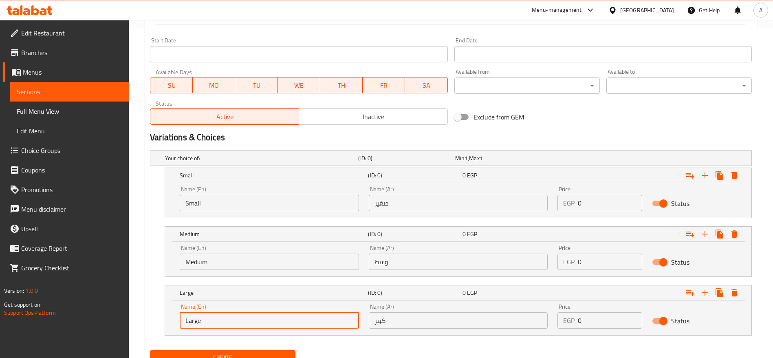
click at [261, 323] on input "Large" at bounding box center [269, 320] width 179 height 16
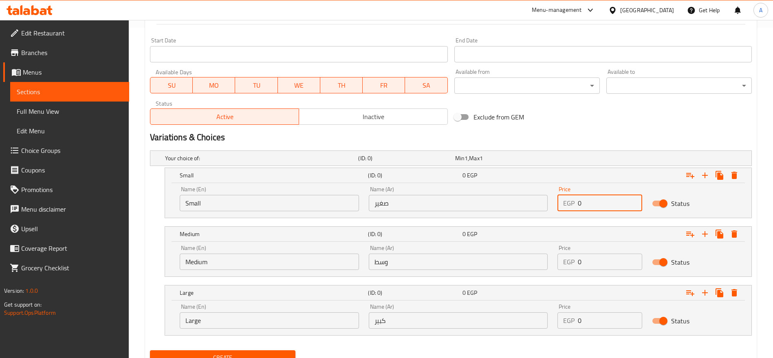
click at [585, 200] on input "0" at bounding box center [610, 203] width 64 height 16
type input "180"
click at [587, 264] on input "0" at bounding box center [610, 262] width 64 height 16
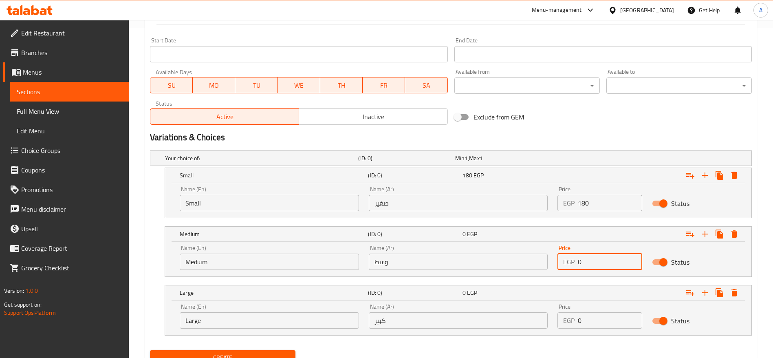
click at [587, 264] on input "0" at bounding box center [610, 262] width 64 height 16
type input "220"
click at [587, 320] on input "0" at bounding box center [610, 320] width 64 height 16
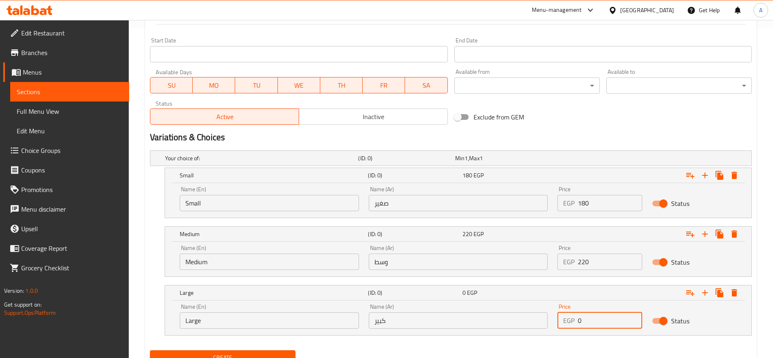
click at [587, 320] on input "0" at bounding box center [610, 320] width 64 height 16
type input "250"
click at [150, 350] on button "Create" at bounding box center [223, 357] width 146 height 15
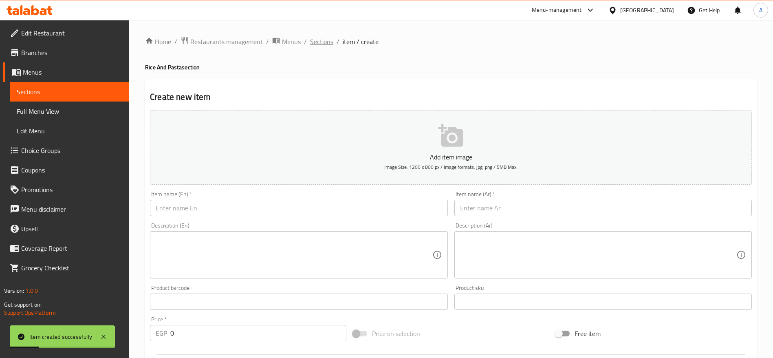
click at [324, 40] on span "Sections" at bounding box center [321, 42] width 23 height 10
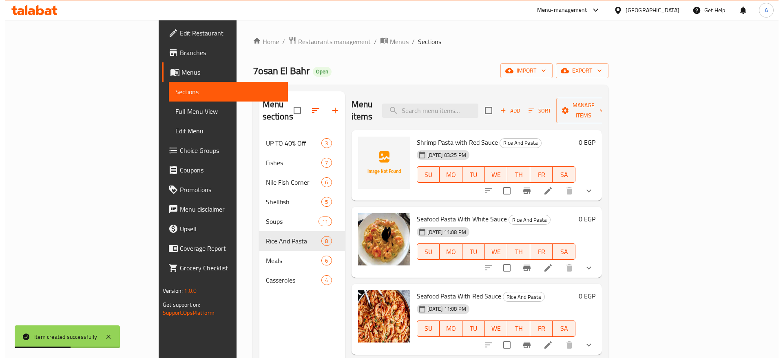
scroll to position [2, 0]
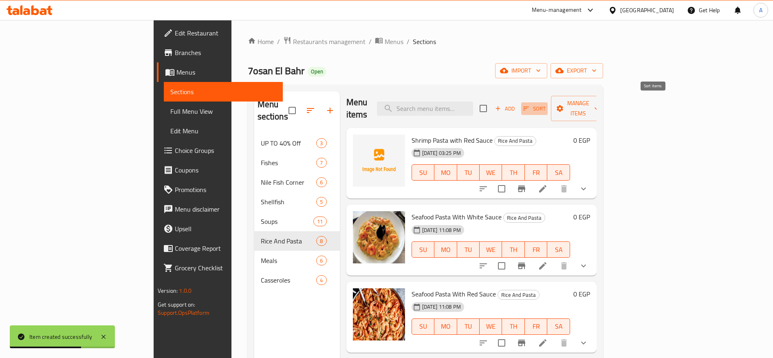
click at [530, 105] on icon "button" at bounding box center [526, 108] width 7 height 7
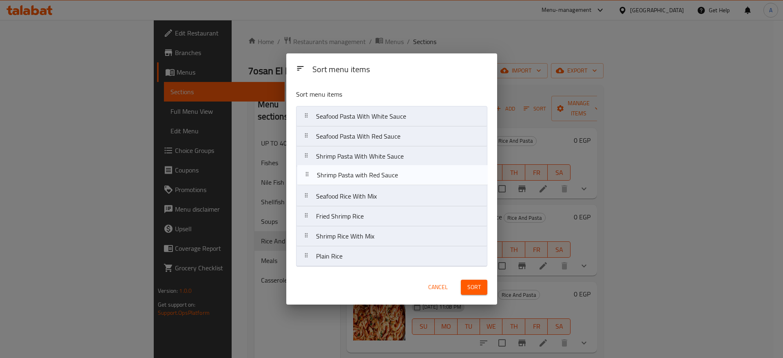
drag, startPoint x: 302, startPoint y: 115, endPoint x: 303, endPoint y: 176, distance: 60.7
click at [303, 176] on nav "Shrimp Pasta with Red Sauce Seafood Pasta With White Sauce Seafood Pasta With R…" at bounding box center [391, 186] width 191 height 161
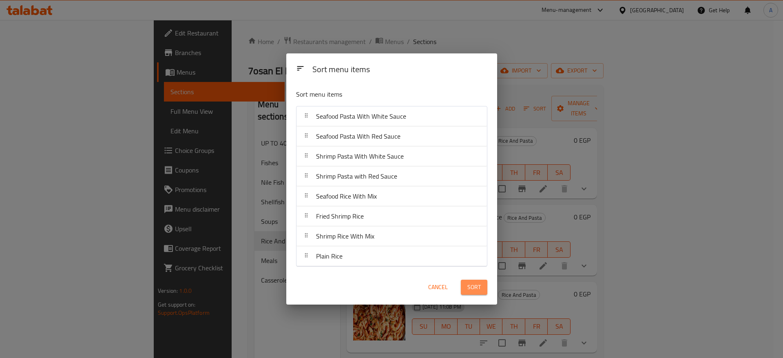
click at [475, 289] on span "Sort" at bounding box center [473, 287] width 13 height 10
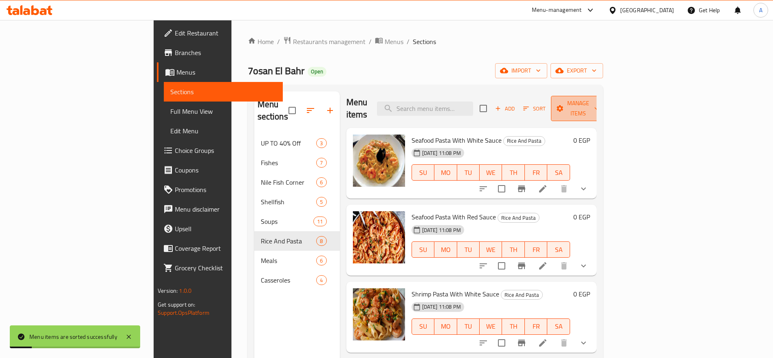
click at [599, 101] on span "Manage items" at bounding box center [579, 108] width 42 height 20
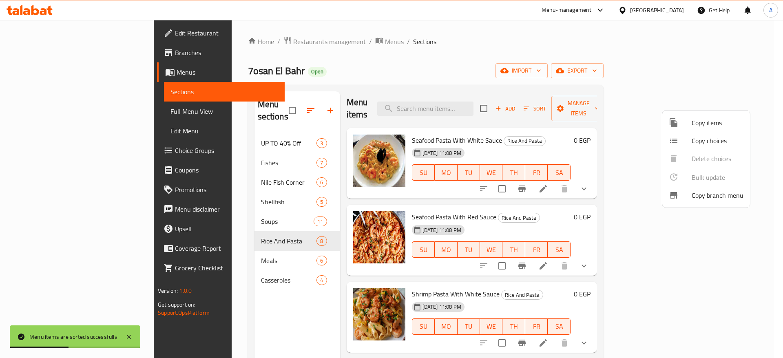
click at [247, 228] on div at bounding box center [391, 179] width 783 height 358
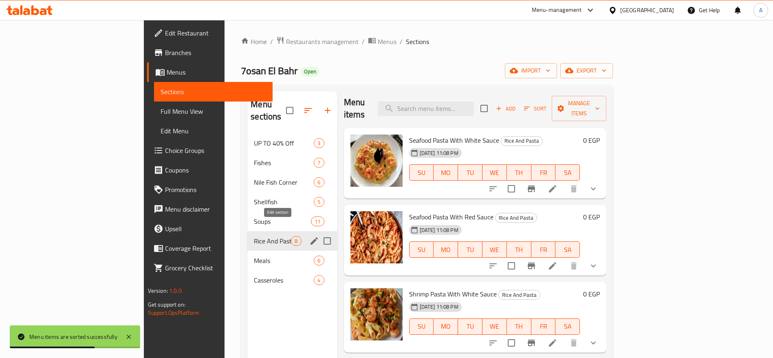
click at [311, 237] on icon "edit" at bounding box center [314, 240] width 7 height 7
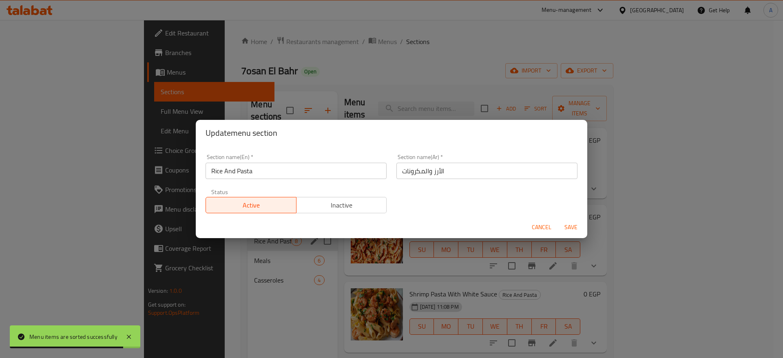
click at [305, 177] on input "Rice And Pasta" at bounding box center [295, 171] width 181 height 16
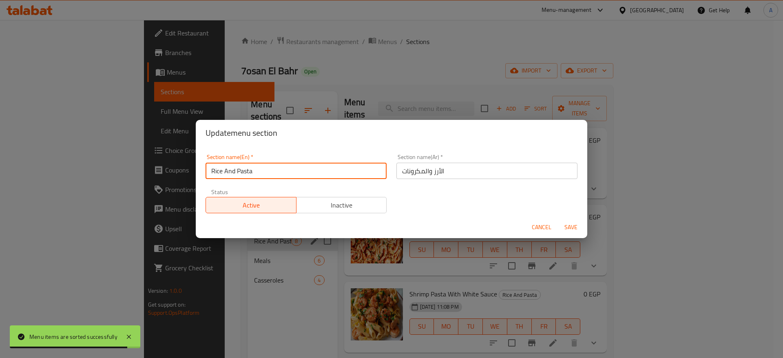
click at [305, 177] on input "Rice And Pasta" at bounding box center [295, 171] width 181 height 16
type input "ح"
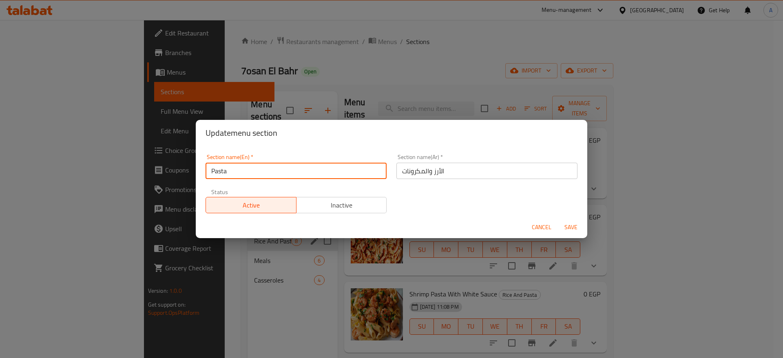
type input "Pasta"
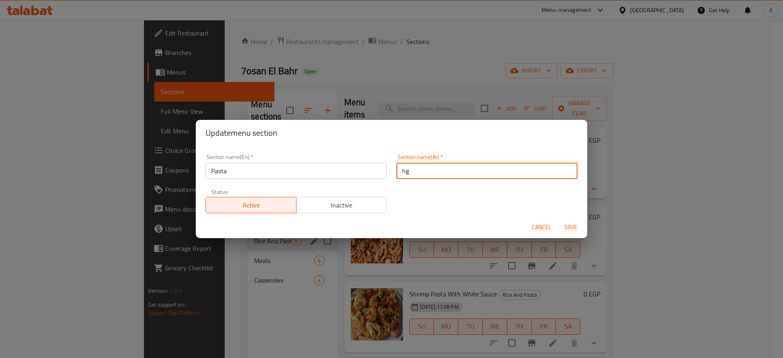
type input "h"
type input "المكرونات"
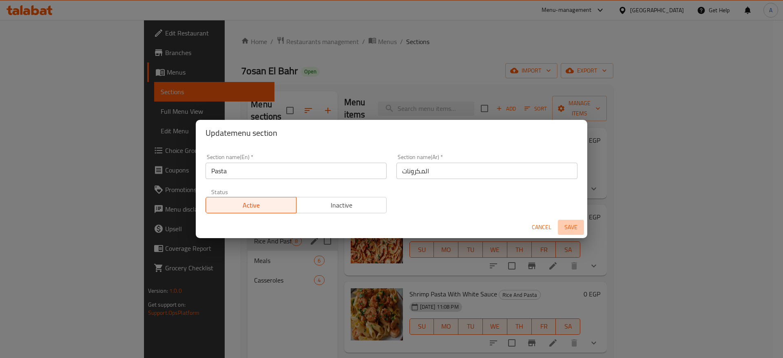
click at [574, 227] on span "Save" at bounding box center [571, 227] width 20 height 10
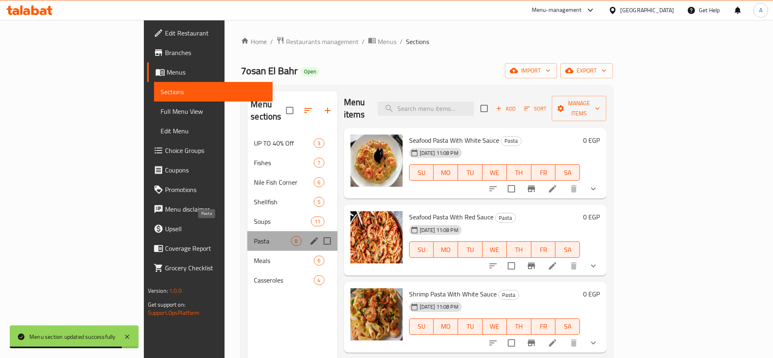
click at [254, 236] on span "Pasta" at bounding box center [272, 241] width 37 height 10
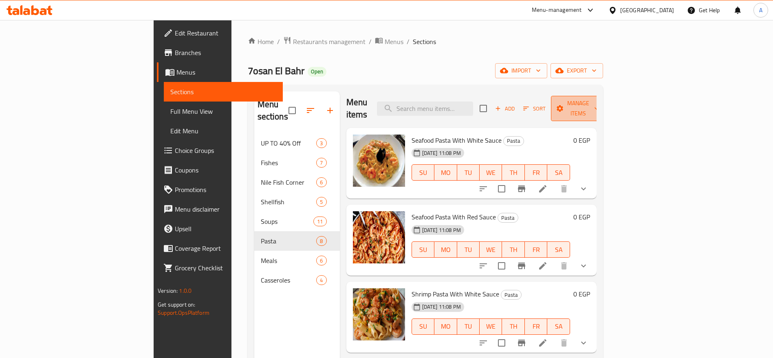
click at [599, 100] on span "Manage items" at bounding box center [579, 108] width 42 height 20
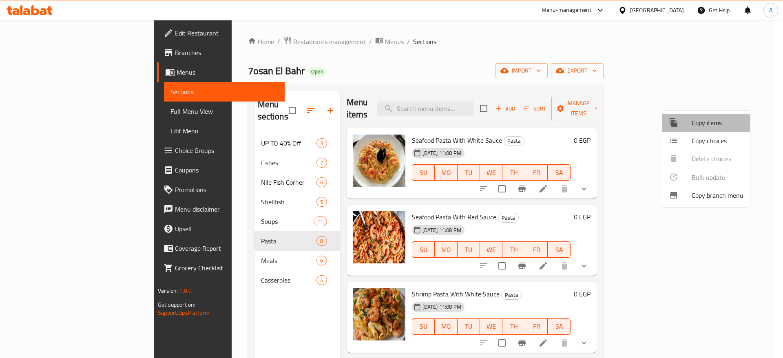
click at [698, 123] on span "Copy items" at bounding box center [717, 123] width 52 height 10
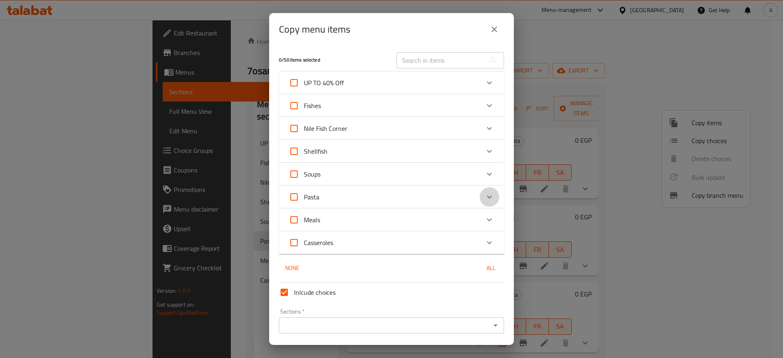
click at [484, 194] on icon "Expand" at bounding box center [489, 197] width 10 height 10
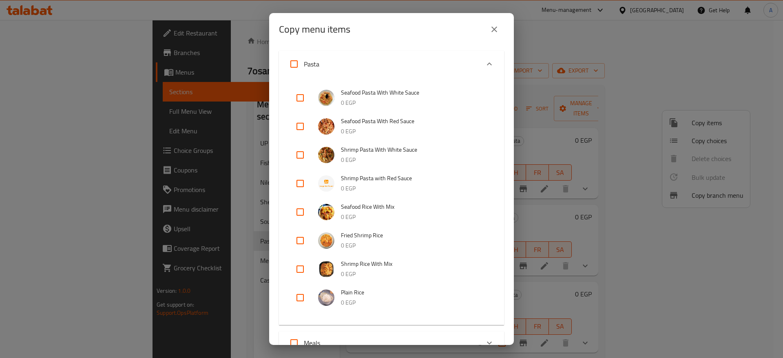
scroll to position [247, 0]
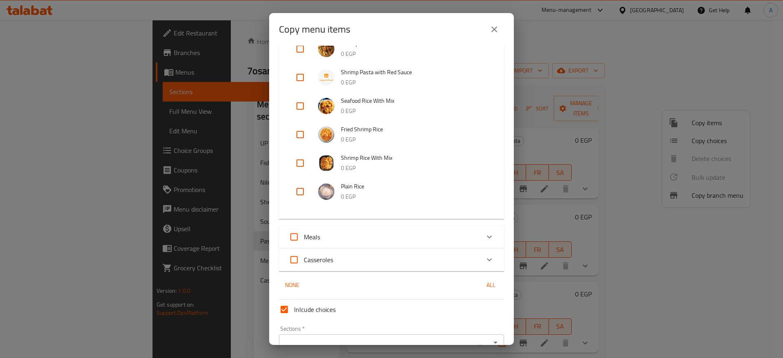
click at [303, 105] on input "checkbox" at bounding box center [300, 106] width 20 height 20
checkbox input "true"
click at [299, 131] on input "checkbox" at bounding box center [300, 135] width 20 height 20
checkbox input "true"
click at [300, 162] on input "checkbox" at bounding box center [300, 163] width 20 height 20
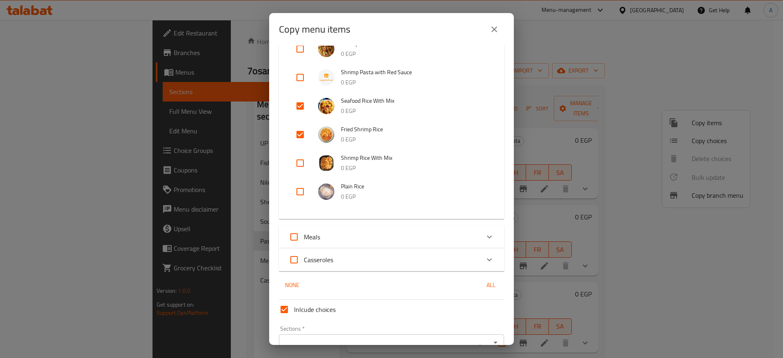
checkbox input "true"
click at [300, 190] on input "checkbox" at bounding box center [300, 192] width 20 height 20
checkbox input "true"
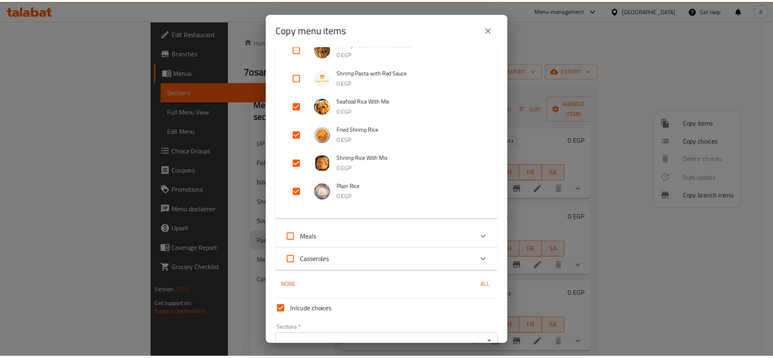
scroll to position [291, 0]
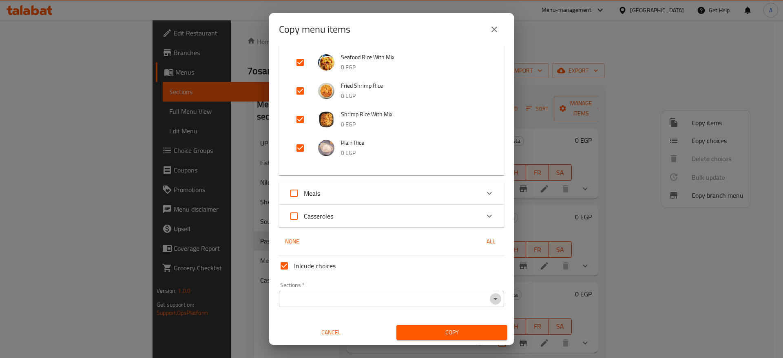
click at [490, 300] on icon "Open" at bounding box center [495, 299] width 10 height 10
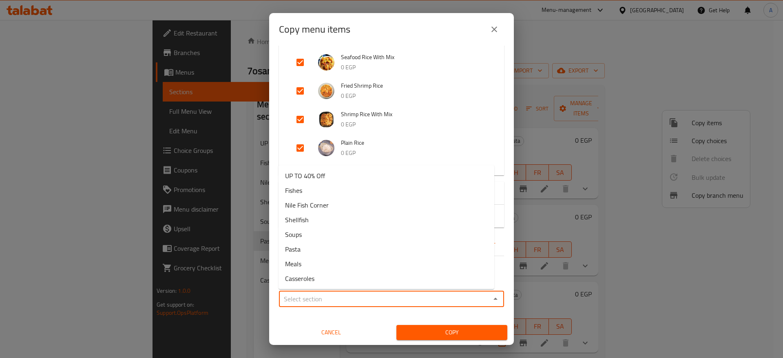
click at [338, 336] on span "Cancel" at bounding box center [331, 332] width 104 height 10
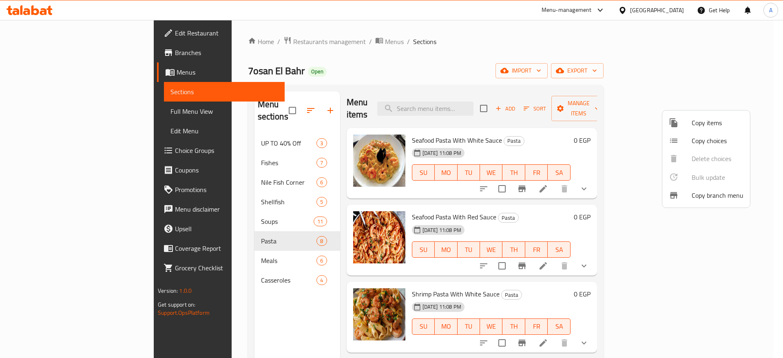
click at [291, 108] on div at bounding box center [391, 179] width 783 height 358
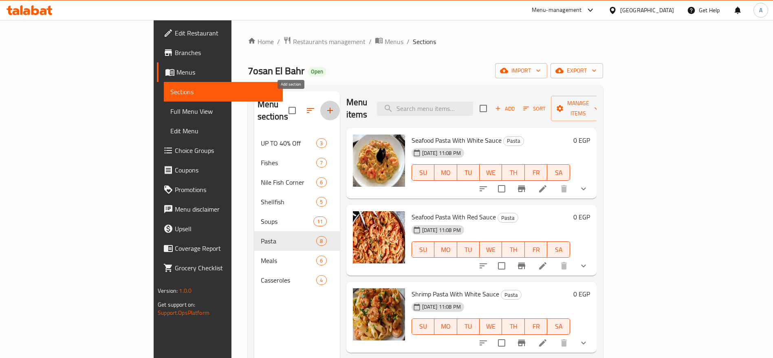
click at [325, 108] on icon "button" at bounding box center [330, 111] width 10 height 10
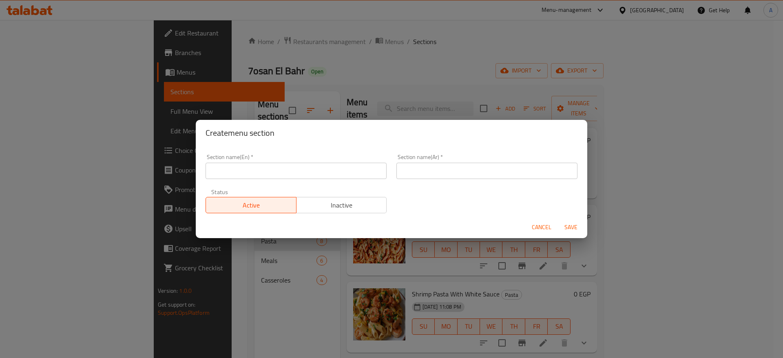
click at [300, 169] on input "text" at bounding box center [295, 171] width 181 height 16
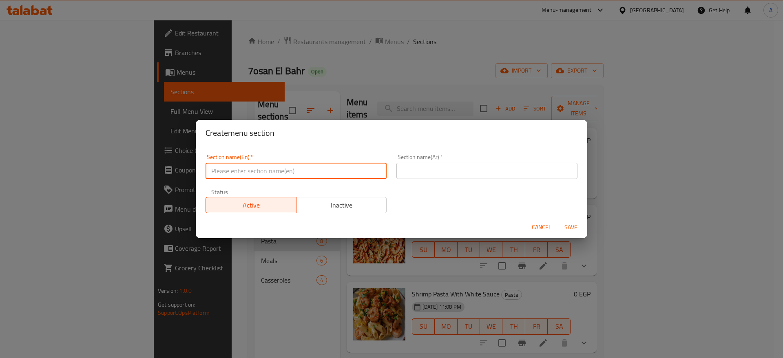
type input "ق"
type input "Rice"
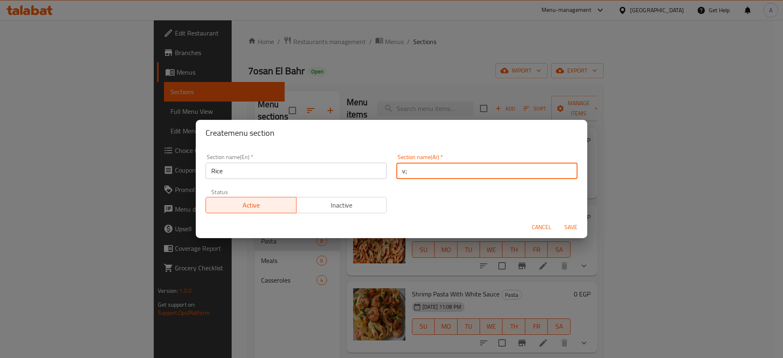
type input "v"
type input "ركن الأرز"
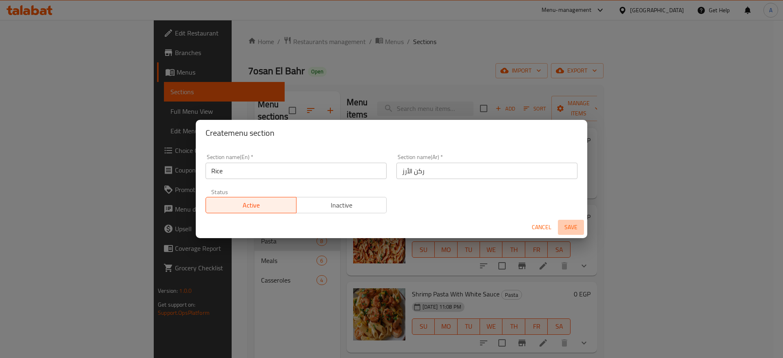
click at [570, 225] on span "Save" at bounding box center [571, 227] width 20 height 10
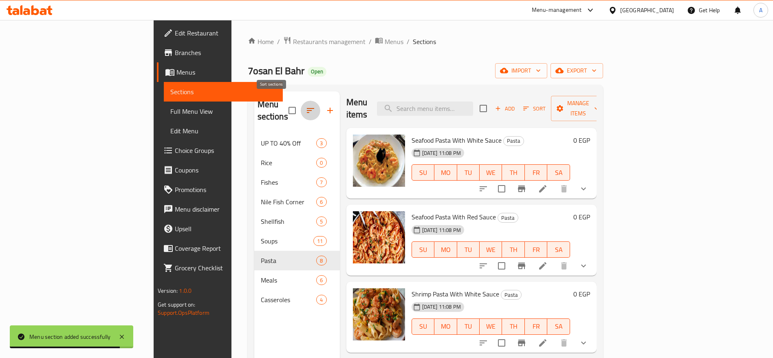
click at [306, 106] on icon "button" at bounding box center [311, 111] width 10 height 10
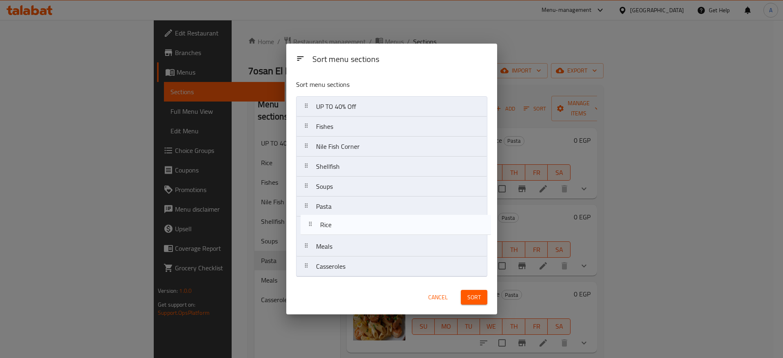
drag, startPoint x: 309, startPoint y: 126, endPoint x: 313, endPoint y: 234, distance: 107.3
click at [313, 234] on nav "UP TO 40% Off Rice Fishes Nile Fish Corner Shellfish Soups Pasta Meals Casserol…" at bounding box center [391, 186] width 191 height 181
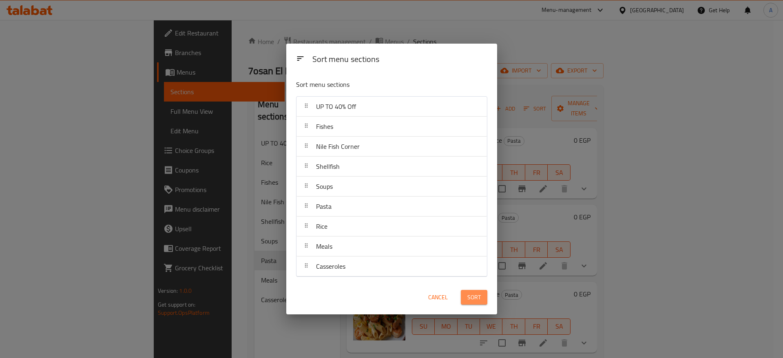
click at [475, 296] on span "Sort" at bounding box center [473, 297] width 13 height 10
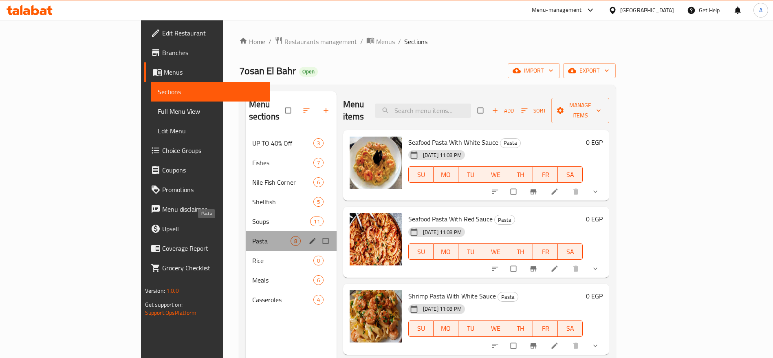
click at [252, 236] on span "Pasta" at bounding box center [271, 241] width 38 height 10
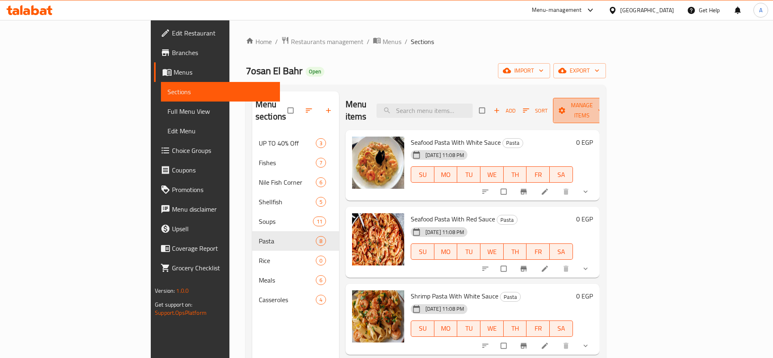
click at [605, 106] on icon "button" at bounding box center [600, 110] width 8 height 8
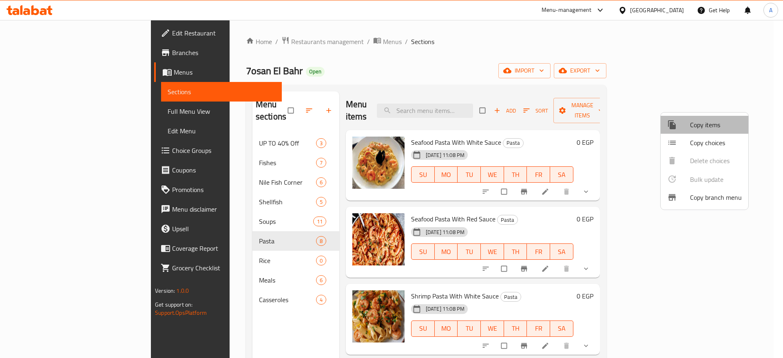
click at [704, 124] on span "Copy items" at bounding box center [716, 125] width 52 height 10
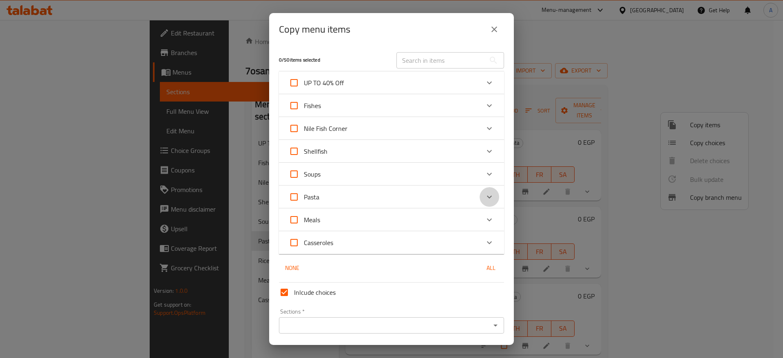
click at [484, 192] on icon "Expand" at bounding box center [489, 197] width 10 height 10
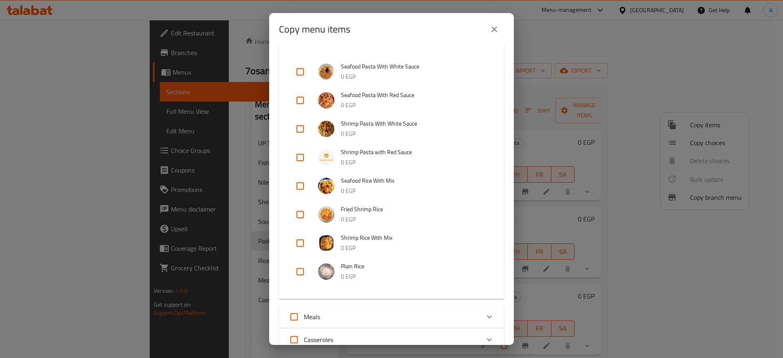
scroll to position [190, 0]
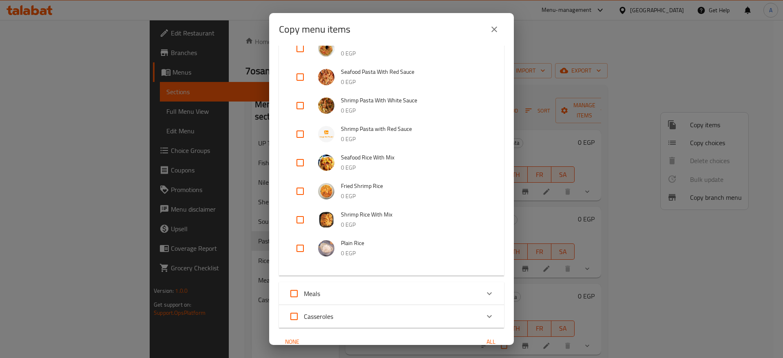
click at [296, 161] on input "checkbox" at bounding box center [300, 163] width 20 height 20
checkbox input "true"
click at [301, 188] on input "checkbox" at bounding box center [300, 191] width 20 height 20
checkbox input "true"
click at [300, 218] on input "checkbox" at bounding box center [300, 220] width 20 height 20
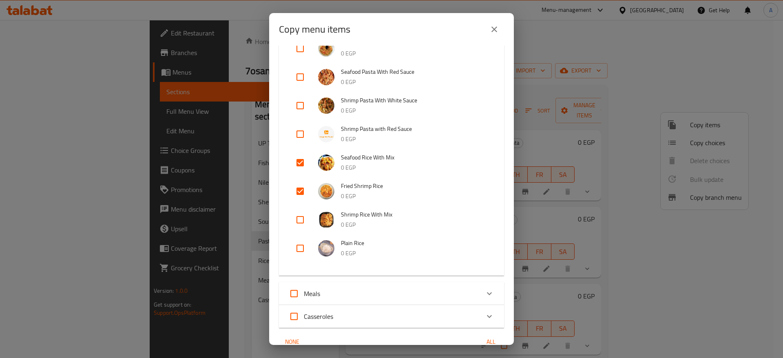
checkbox input "true"
click at [299, 246] on input "checkbox" at bounding box center [300, 248] width 20 height 20
checkbox input "true"
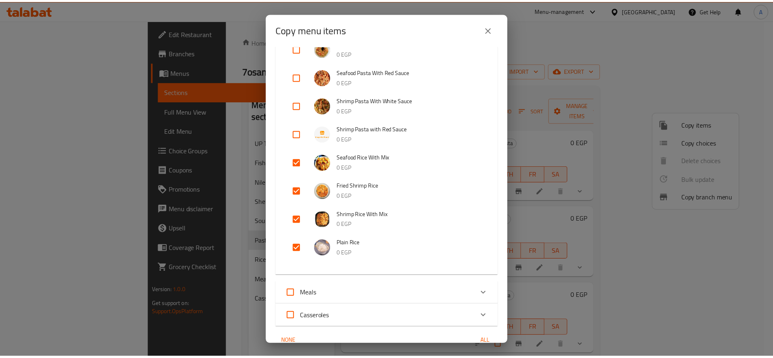
scroll to position [291, 0]
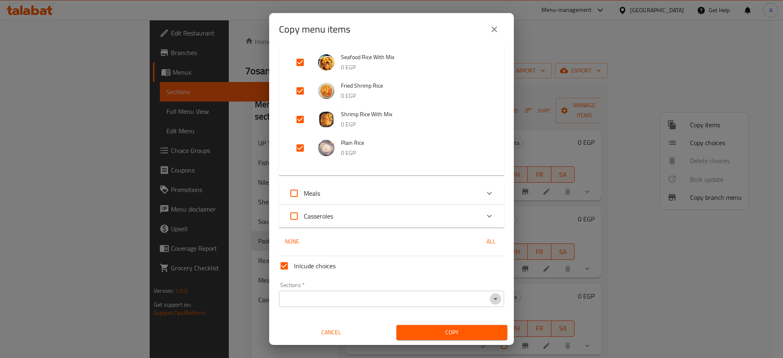
click at [490, 294] on icon "Open" at bounding box center [495, 299] width 10 height 10
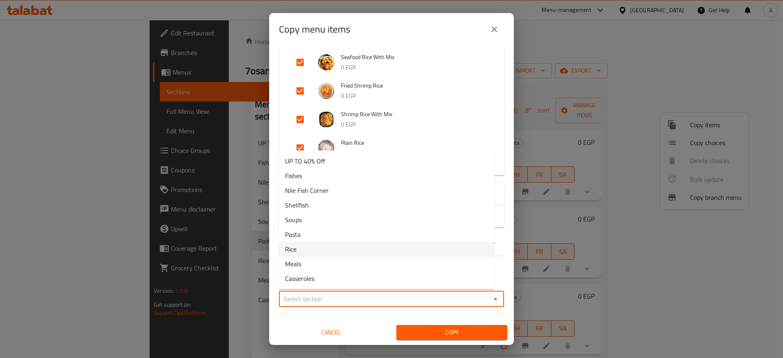
click at [384, 243] on li "Rice" at bounding box center [386, 249] width 216 height 15
type input "Rice"
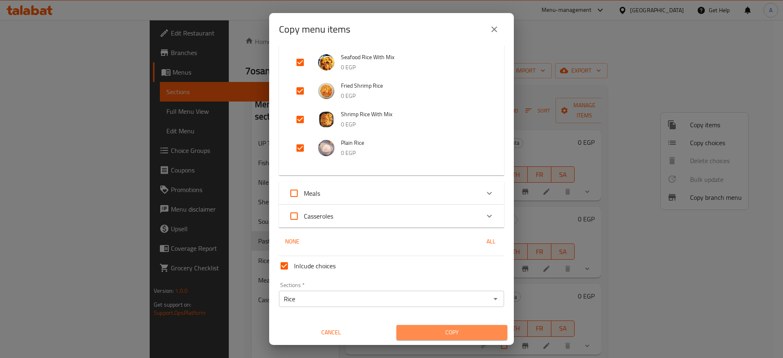
click at [456, 330] on span "Copy" at bounding box center [452, 332] width 98 height 10
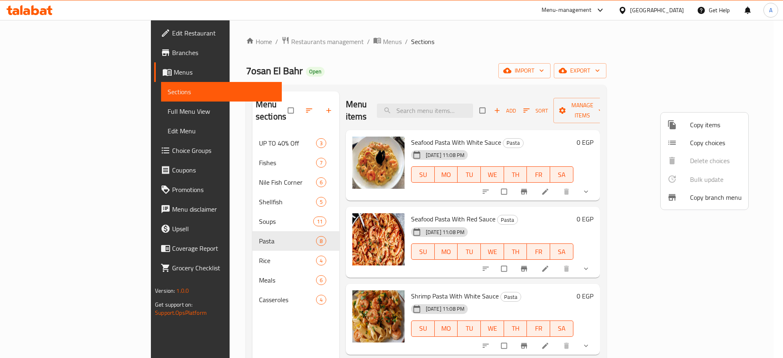
click at [747, 225] on div at bounding box center [391, 179] width 783 height 358
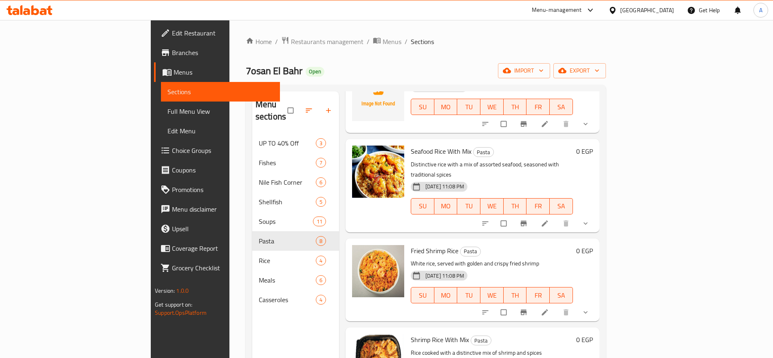
scroll to position [0, 0]
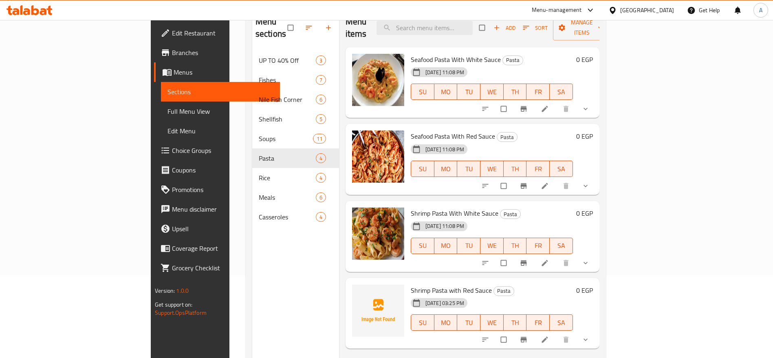
scroll to position [3, 0]
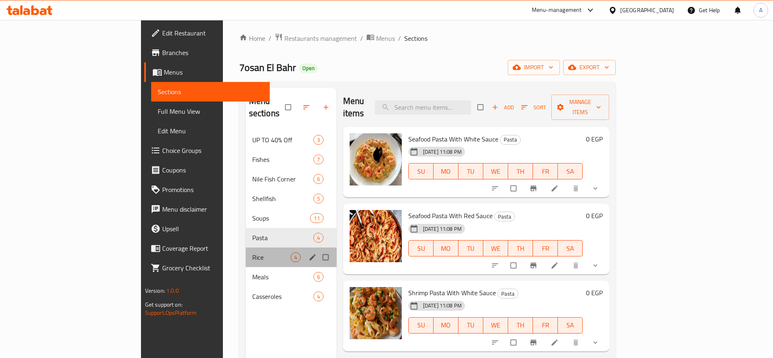
click at [246, 247] on div "Rice 4" at bounding box center [291, 257] width 91 height 20
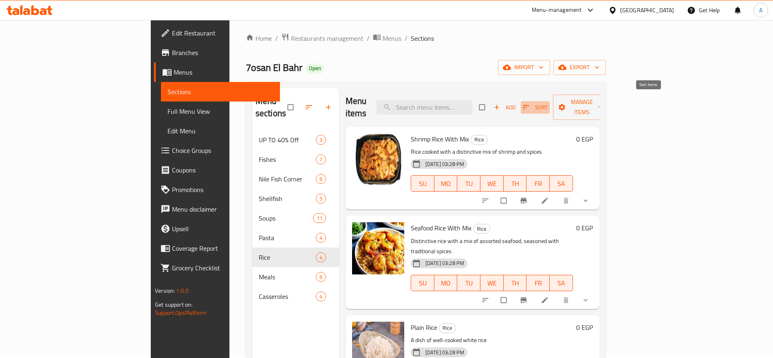
click at [530, 103] on icon "button" at bounding box center [526, 107] width 8 height 8
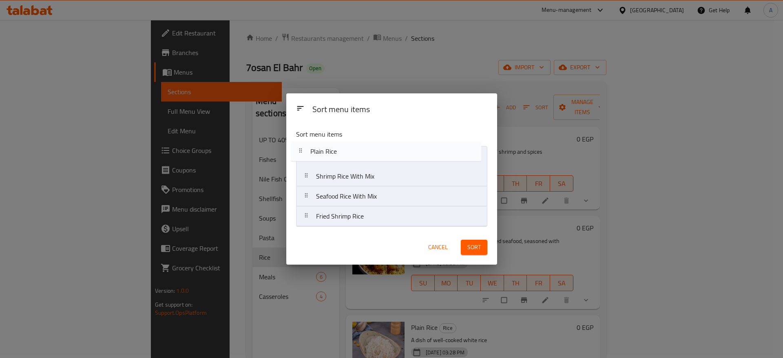
drag, startPoint x: 307, startPoint y: 201, endPoint x: 300, endPoint y: 152, distance: 48.9
click at [300, 152] on nav "Shrimp Rice With Mix Seafood Rice With Mix Plain Rice Fried Shrimp Rice" at bounding box center [391, 186] width 191 height 81
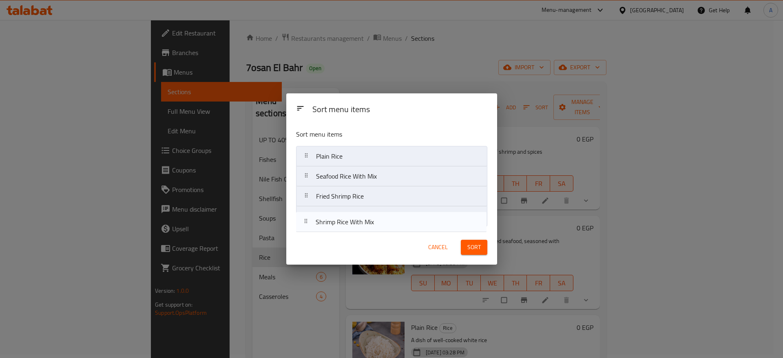
drag, startPoint x: 308, startPoint y: 178, endPoint x: 307, endPoint y: 227, distance: 48.9
click at [307, 227] on div "Sort menu items Plain Rice Shrimp Rice With Mix Seafood Rice With Mix Fried Shr…" at bounding box center [391, 176] width 211 height 107
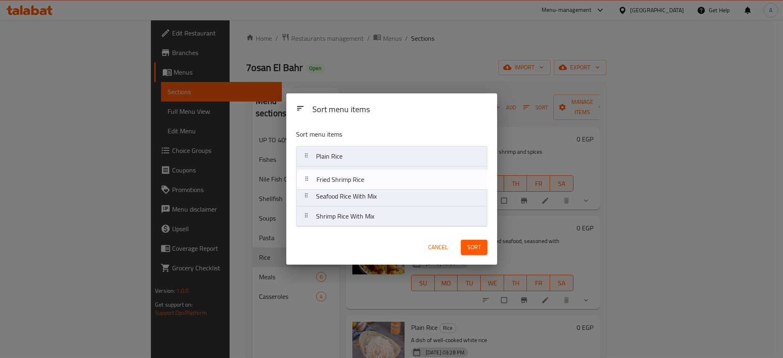
drag, startPoint x: 315, startPoint y: 201, endPoint x: 315, endPoint y: 182, distance: 19.6
click at [315, 182] on nav "Plain Rice Seafood Rice With Mix Fried Shrimp Rice Shrimp Rice With Mix" at bounding box center [391, 186] width 191 height 81
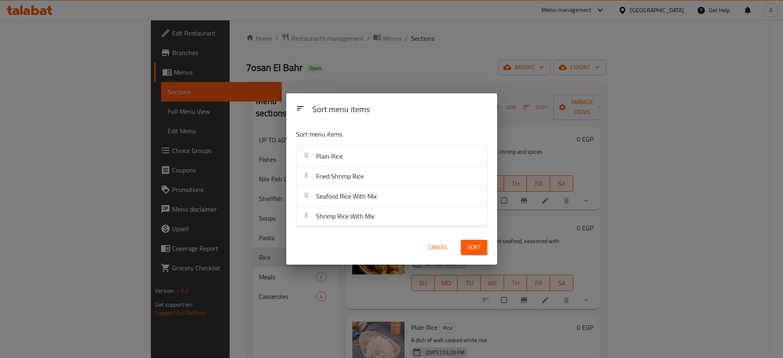
click at [570, 123] on div "Sort menu items Sort menu items Plain Rice Fried Shrimp Rice Seafood Rice With …" at bounding box center [391, 179] width 783 height 358
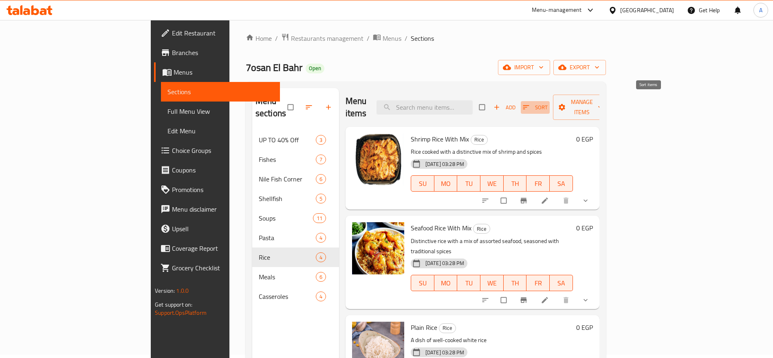
click at [532, 103] on span "button" at bounding box center [527, 107] width 10 height 8
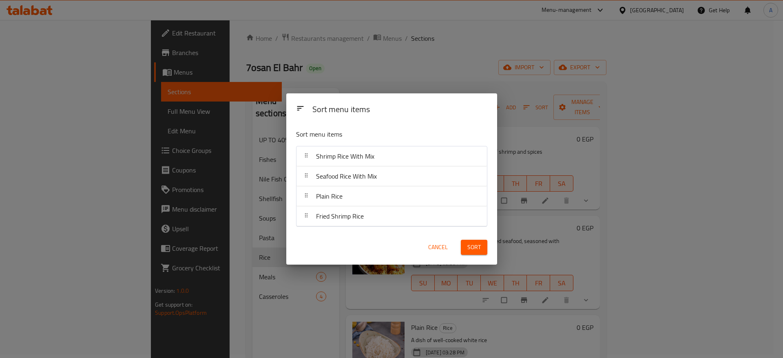
click at [465, 62] on div "Sort menu items Sort menu items Shrimp Rice With Mix Seafood Rice With Mix Plai…" at bounding box center [391, 179] width 783 height 358
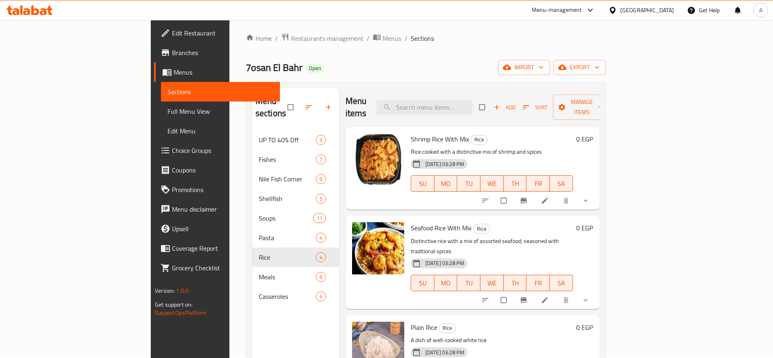
scroll to position [114, 0]
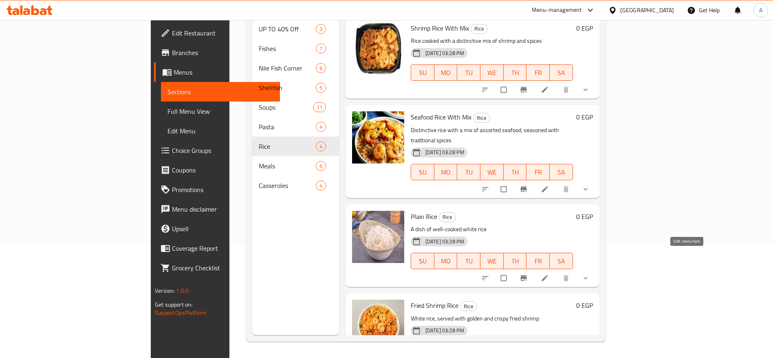
click at [548, 275] on icon at bounding box center [545, 278] width 6 height 6
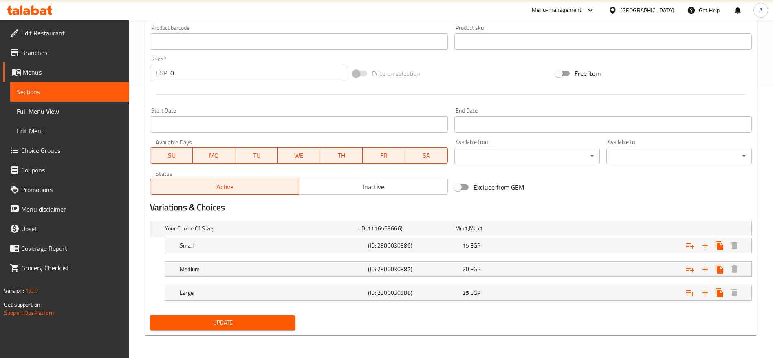
scroll to position [109, 0]
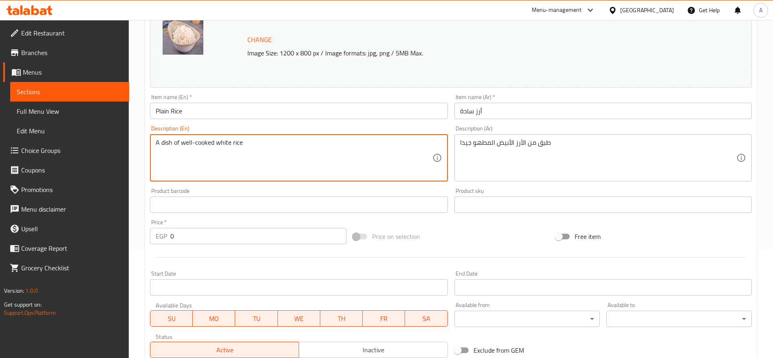
click at [260, 149] on textarea "A dish of well-cooked white rice" at bounding box center [294, 158] width 276 height 39
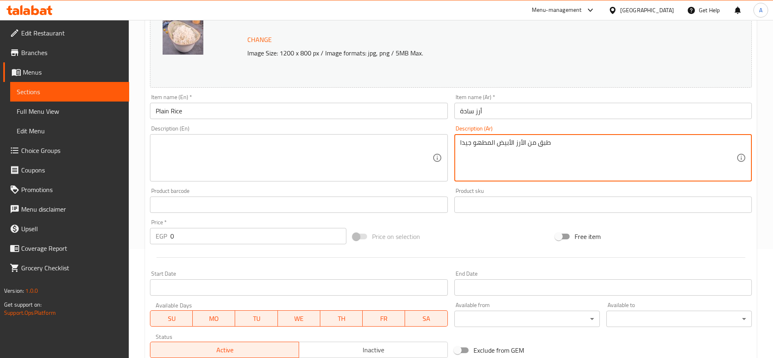
click at [621, 152] on textarea "طبق من الأرز الأبیض المطھو جیدا" at bounding box center [598, 158] width 276 height 39
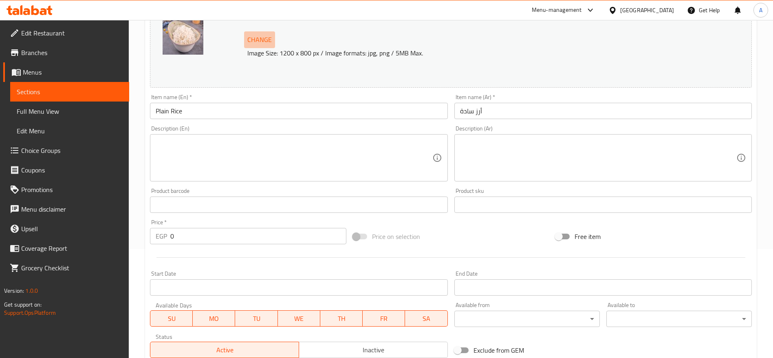
click at [250, 40] on span "Change" at bounding box center [259, 40] width 24 height 12
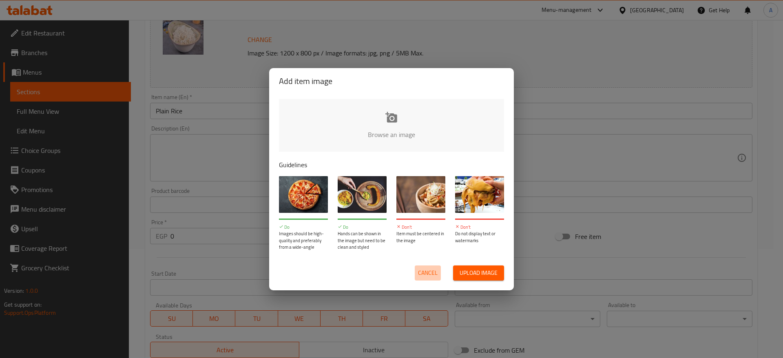
click at [434, 271] on span "Cancel" at bounding box center [428, 273] width 20 height 10
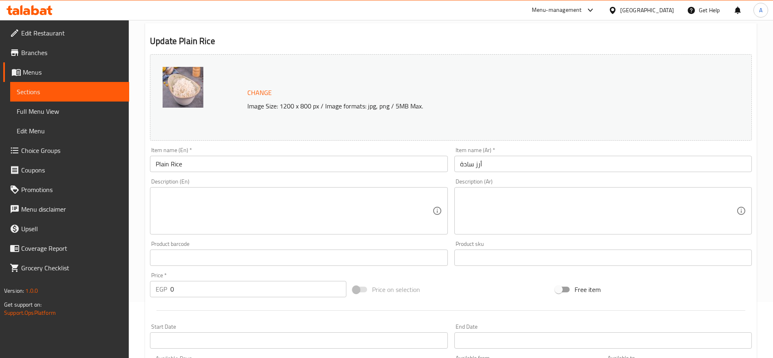
scroll to position [272, 0]
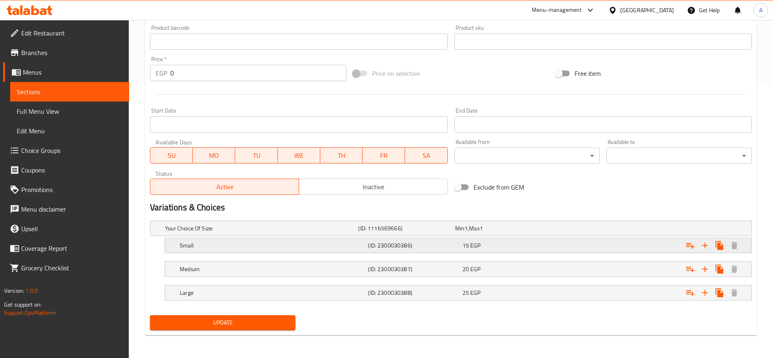
click at [503, 236] on div "Small (ID: 2300030386) 15 EGP" at bounding box center [460, 245] width 565 height 18
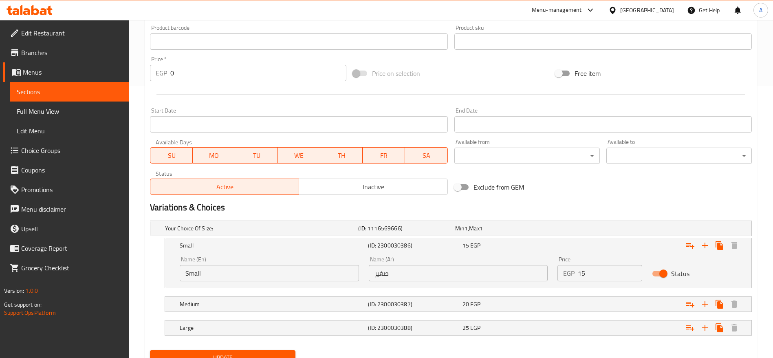
click at [587, 274] on input "15" at bounding box center [610, 273] width 64 height 16
type input "20"
click at [571, 300] on div "Expand" at bounding box center [649, 304] width 188 height 18
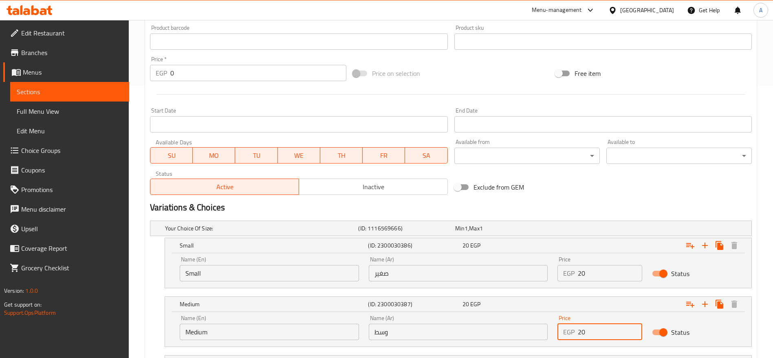
click at [611, 335] on input "20" at bounding box center [610, 332] width 64 height 16
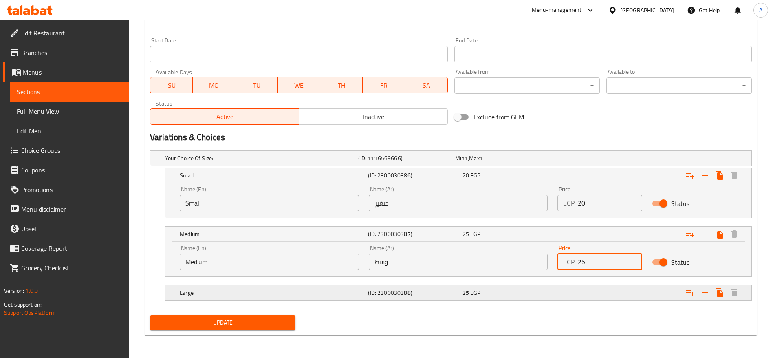
type input "25"
click at [521, 292] on div "25 EGP" at bounding box center [508, 293] width 91 height 8
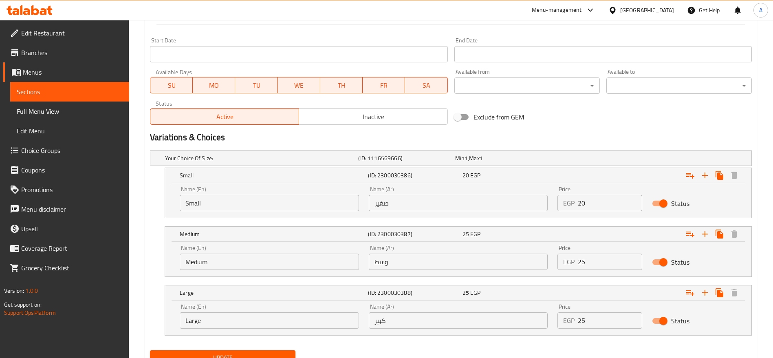
click at [602, 317] on input "25" at bounding box center [610, 320] width 64 height 16
type input "30"
click at [150, 350] on button "Update" at bounding box center [223, 357] width 146 height 15
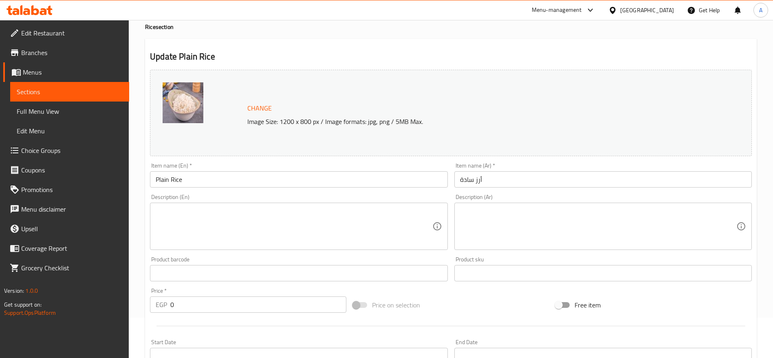
scroll to position [0, 0]
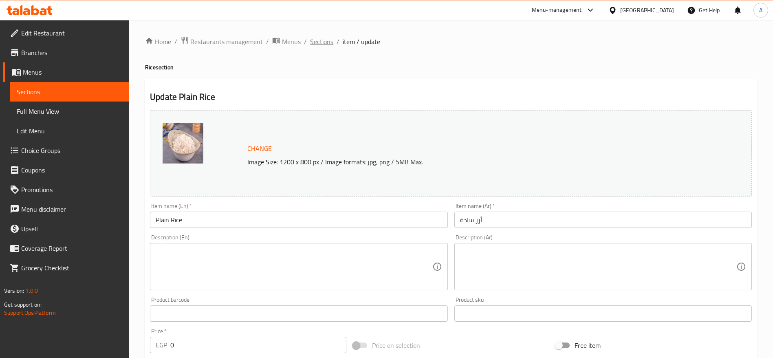
click at [329, 42] on span "Sections" at bounding box center [321, 42] width 23 height 10
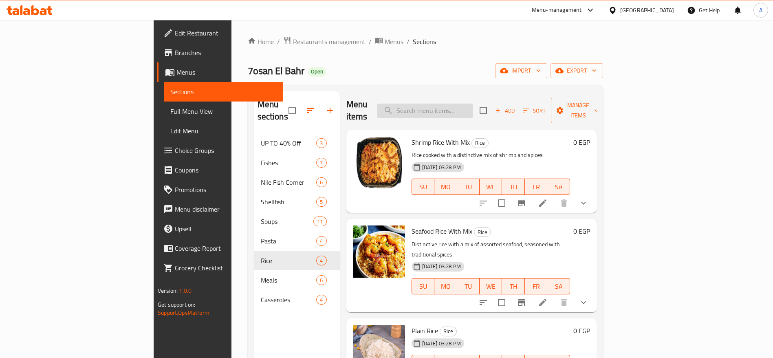
click at [473, 108] on input "search" at bounding box center [425, 111] width 96 height 14
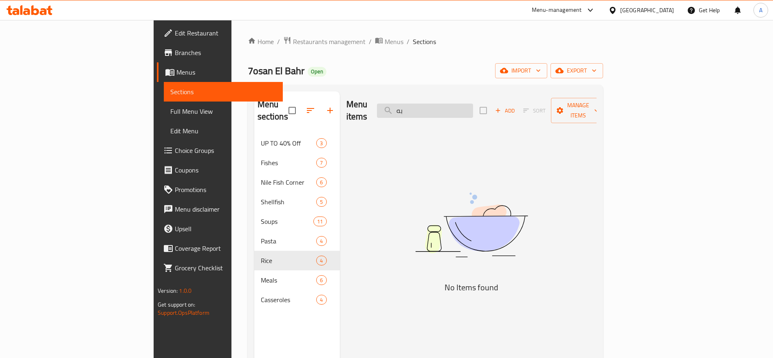
type input "ب"
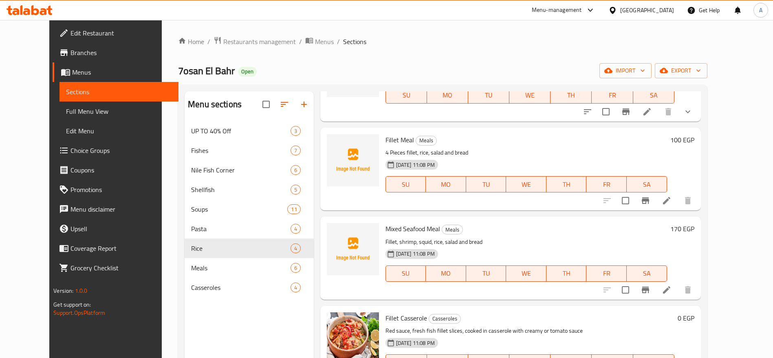
scroll to position [359, 0]
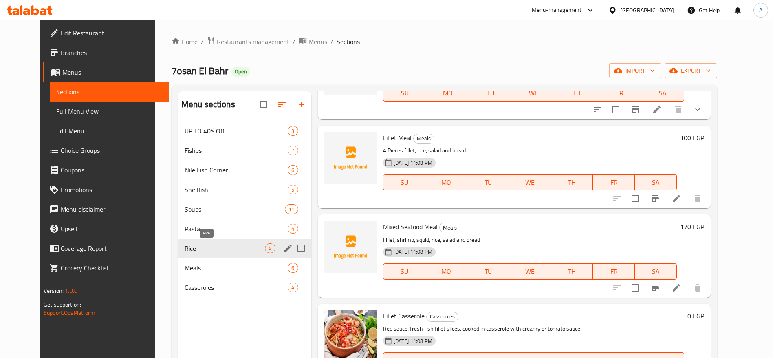
type input "fillet"
click at [229, 250] on span "Rice" at bounding box center [225, 248] width 81 height 10
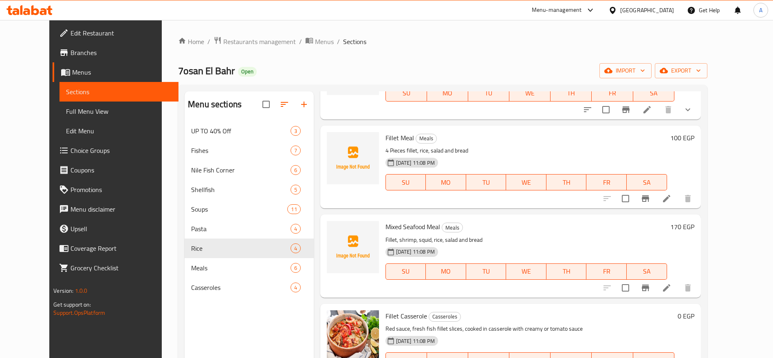
scroll to position [0, 0]
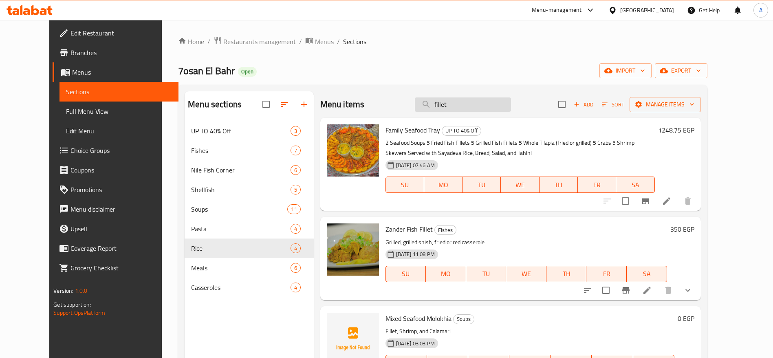
click at [497, 104] on input "fillet" at bounding box center [463, 104] width 96 height 14
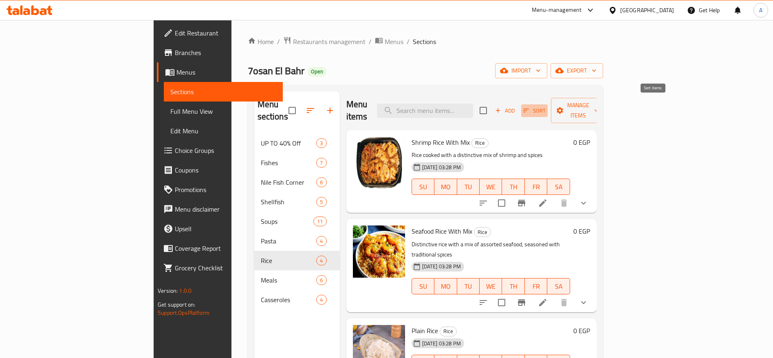
click at [530, 107] on icon "button" at bounding box center [526, 110] width 7 height 7
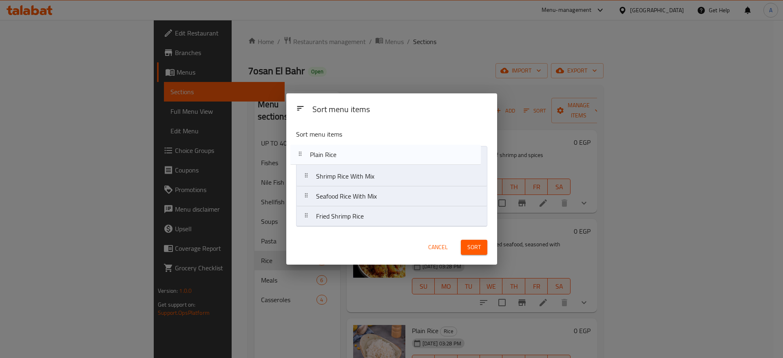
drag, startPoint x: 309, startPoint y: 200, endPoint x: 302, endPoint y: 154, distance: 46.6
click at [302, 154] on nav "Shrimp Rice With Mix Seafood Rice With Mix Plain Rice Fried Shrimp Rice" at bounding box center [391, 186] width 191 height 81
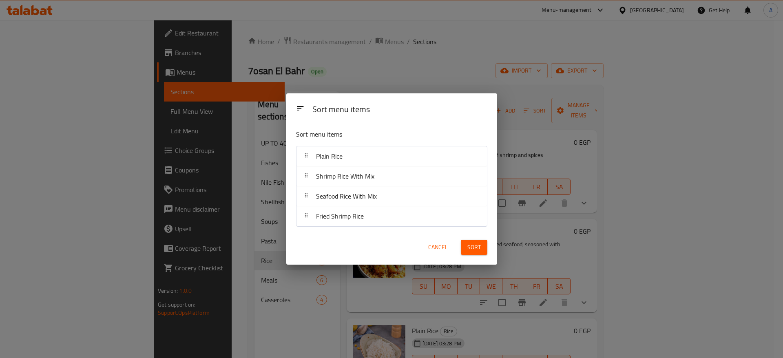
click at [468, 246] on span "Sort" at bounding box center [473, 247] width 13 height 10
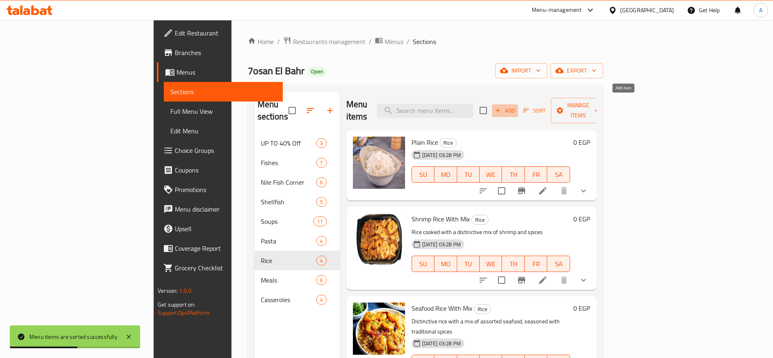
click at [516, 106] on span "Add" at bounding box center [505, 110] width 22 height 9
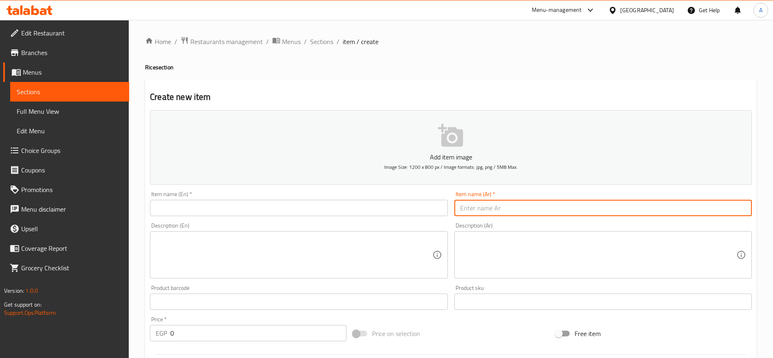
click at [568, 209] on input "text" at bounding box center [604, 208] width 298 height 16
paste input "أرز بالفيليه المقلي"
type input "أرز بالفيليه المقلي"
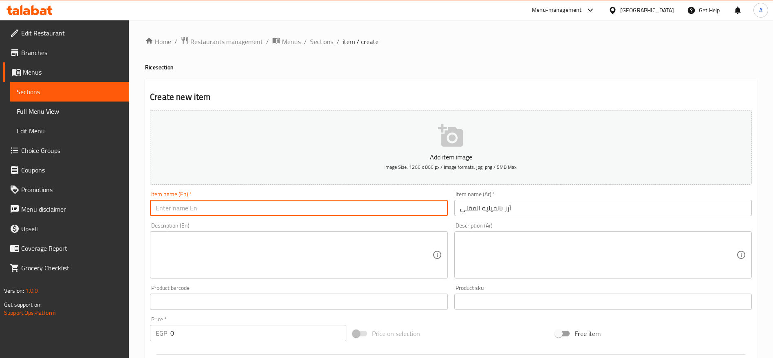
click at [370, 210] on input "text" at bounding box center [299, 208] width 298 height 16
paste input "Rice with Fried Fish Fillet"
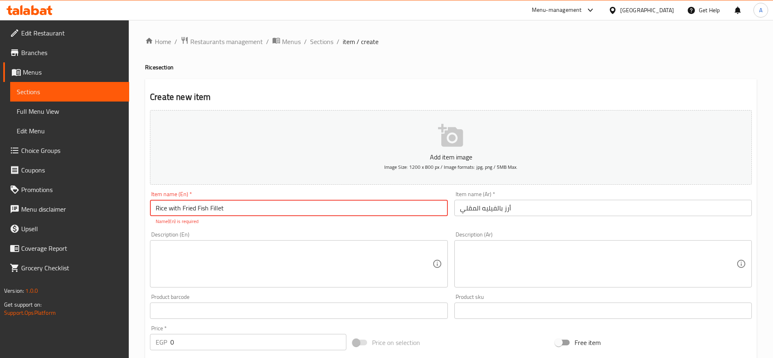
type input "Rice with Fried Fish Fillet"
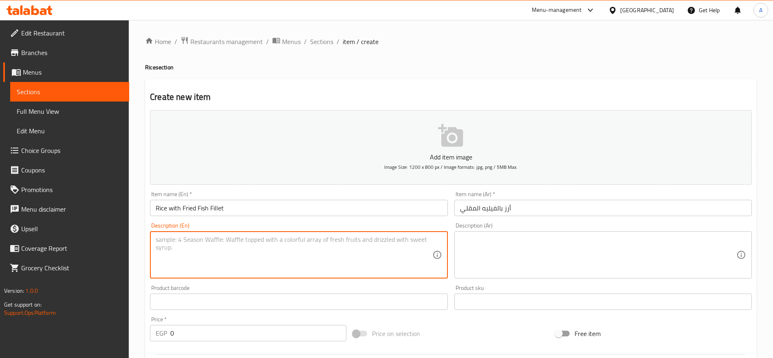
click at [287, 260] on textarea at bounding box center [294, 255] width 276 height 39
paste textarea "Fluffy rice served with golden crispy fried fish fillet."
type textarea "Fluffy rice served with golden crispy fried fish fillet."
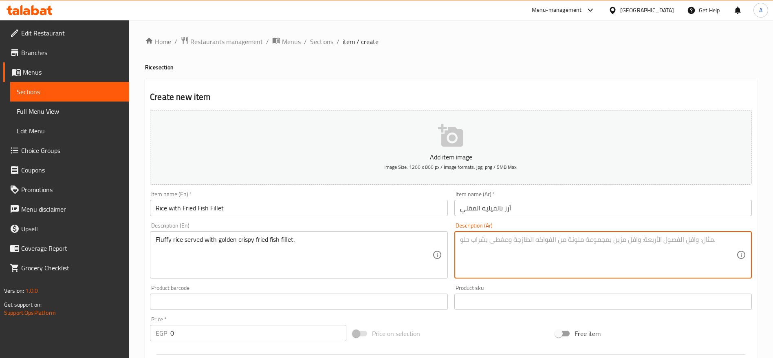
paste textarea "أرز شهي يقدم مع فيليه سمك مقلي ذهبي مقرمش."
type textarea "أرز شهي يقدم مع فيليه سمك مقلي ذهبي مقرمش."
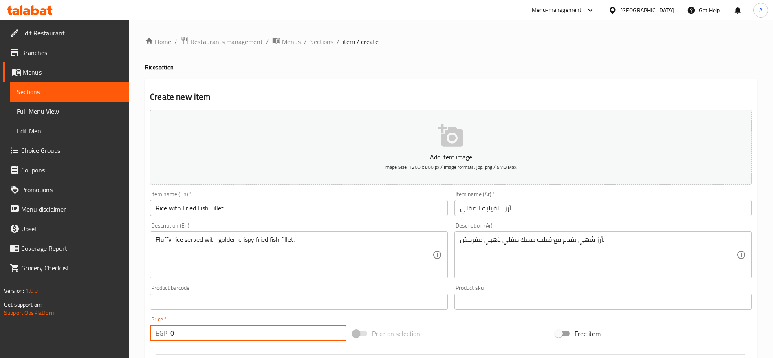
click at [289, 334] on input "0" at bounding box center [258, 333] width 176 height 16
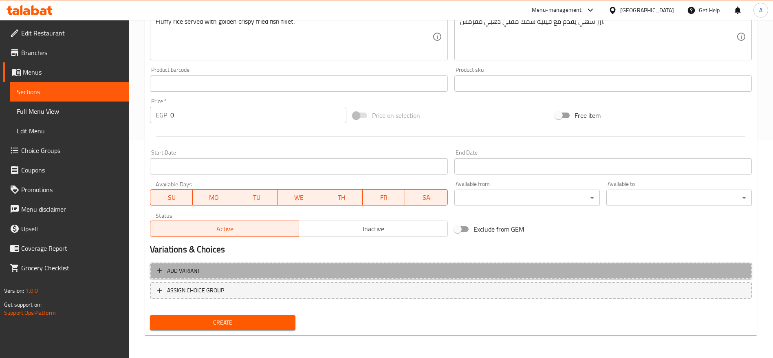
click at [254, 267] on span "Add variant" at bounding box center [450, 271] width 587 height 10
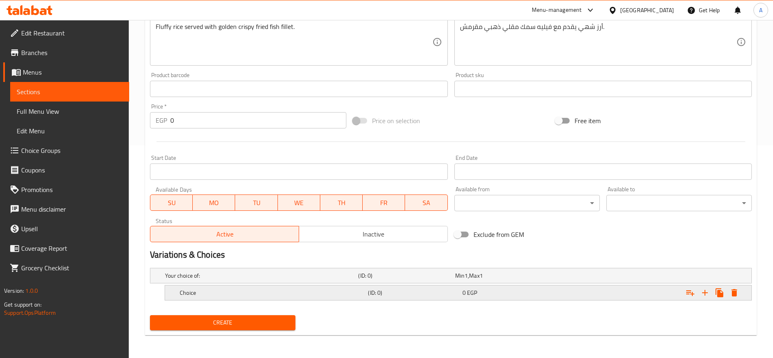
click at [450, 295] on h5 "(ID: 0)" at bounding box center [413, 293] width 91 height 8
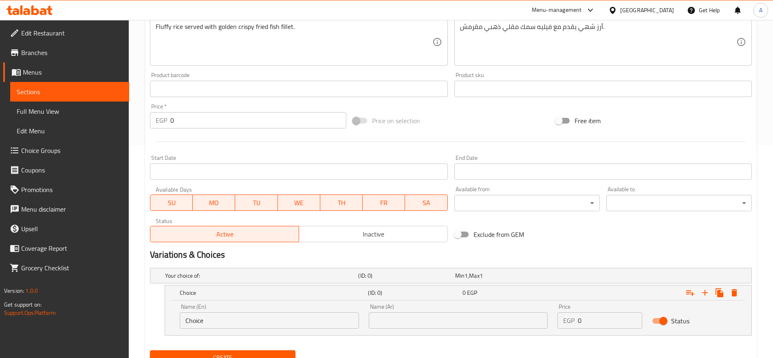
click at [260, 323] on input "Choice" at bounding box center [269, 320] width 179 height 16
type input "Small"
click at [702, 296] on icon "Expand" at bounding box center [705, 293] width 10 height 10
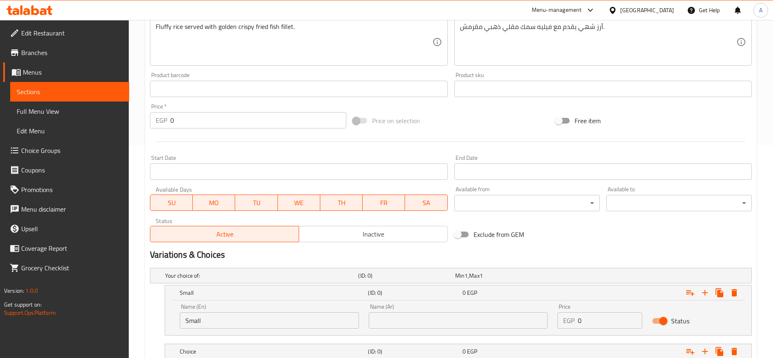
scroll to position [271, 0]
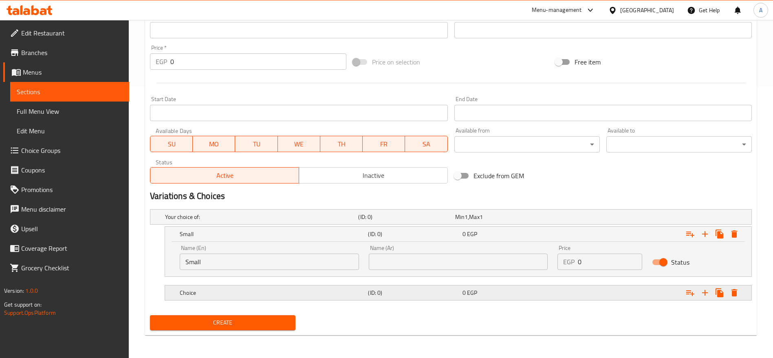
click at [298, 299] on div "Choice (ID: 0) 0 EGP" at bounding box center [460, 293] width 565 height 18
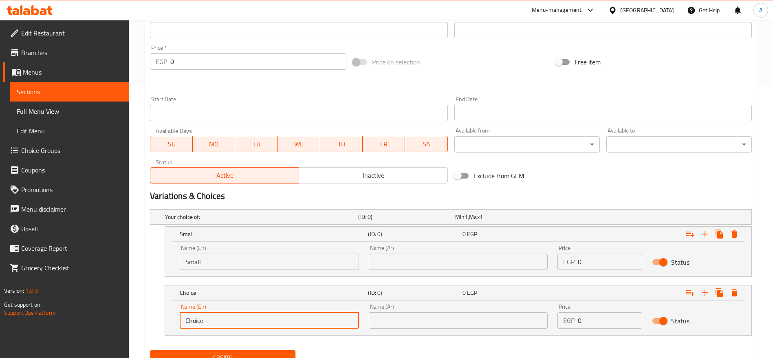
click at [269, 322] on input "Choice" at bounding box center [269, 320] width 179 height 16
type input "Medium"
click at [710, 293] on button "Expand" at bounding box center [705, 292] width 15 height 15
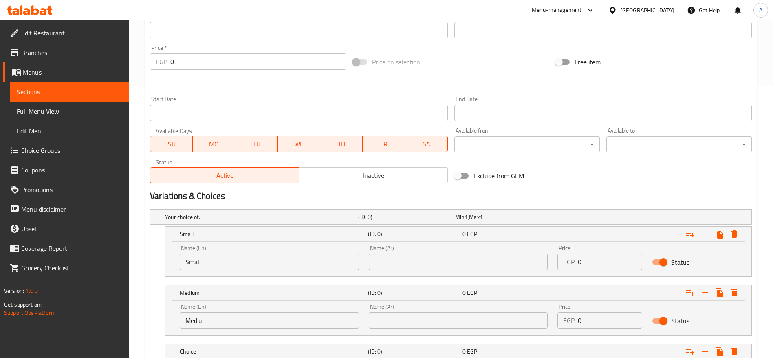
scroll to position [330, 0]
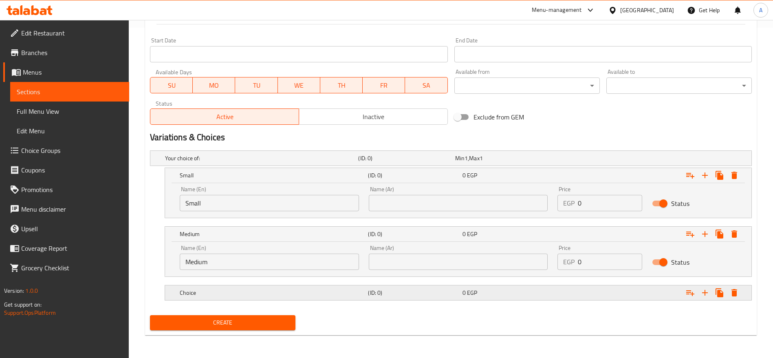
click at [310, 289] on h5 "Choice" at bounding box center [272, 293] width 185 height 8
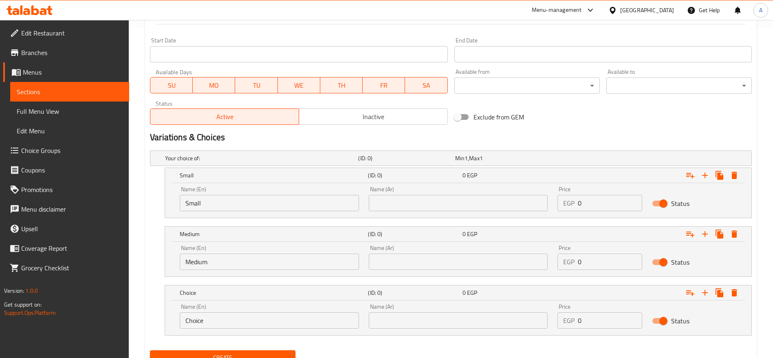
click at [285, 314] on input "Choice" at bounding box center [269, 320] width 179 height 16
type input "Large"
type input "كبير"
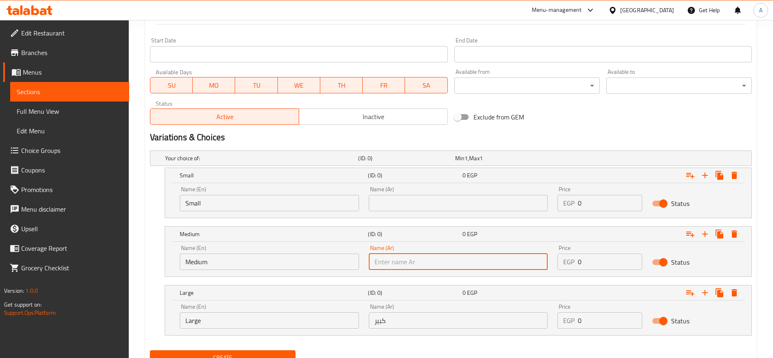
click at [390, 261] on input "text" at bounding box center [458, 262] width 179 height 16
type input "وسط"
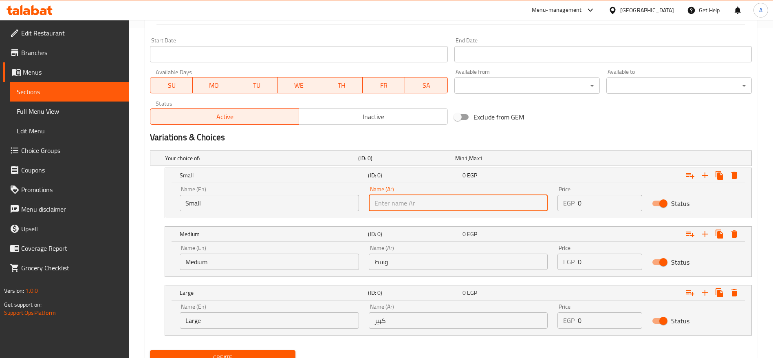
click at [404, 203] on input "text" at bounding box center [458, 203] width 179 height 16
type input "صغير"
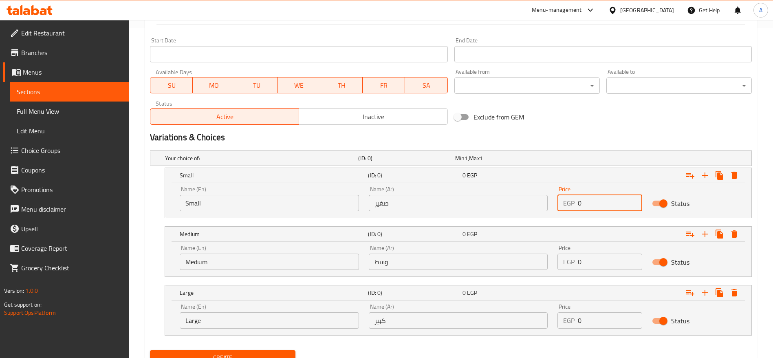
click at [590, 207] on input "0" at bounding box center [610, 203] width 64 height 16
type input "120"
click at [592, 262] on input "0" at bounding box center [610, 262] width 64 height 16
type input "150"
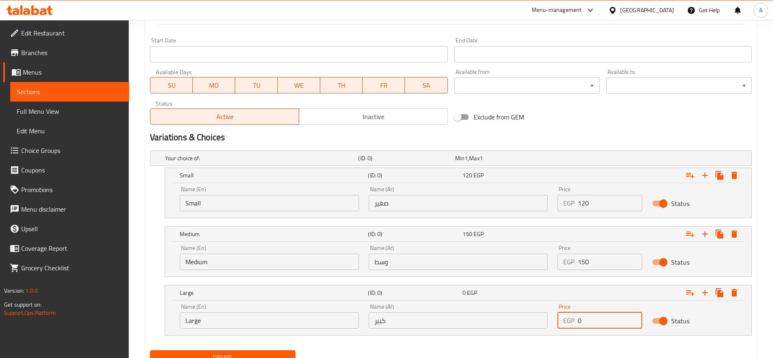
click at [592, 320] on input "0" at bounding box center [610, 320] width 64 height 16
type input "200"
click at [150, 350] on button "Create" at bounding box center [223, 357] width 146 height 15
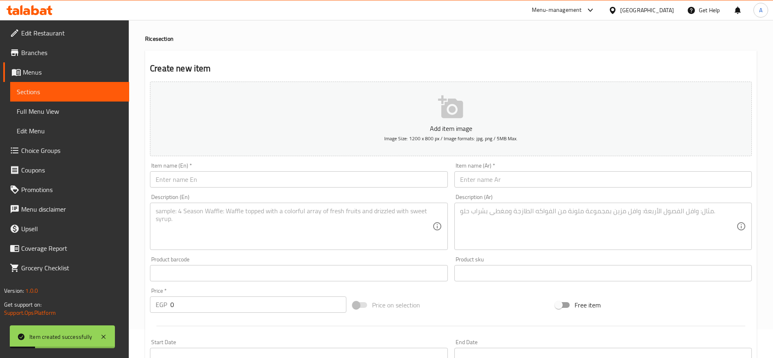
scroll to position [28, 0]
type input "0"
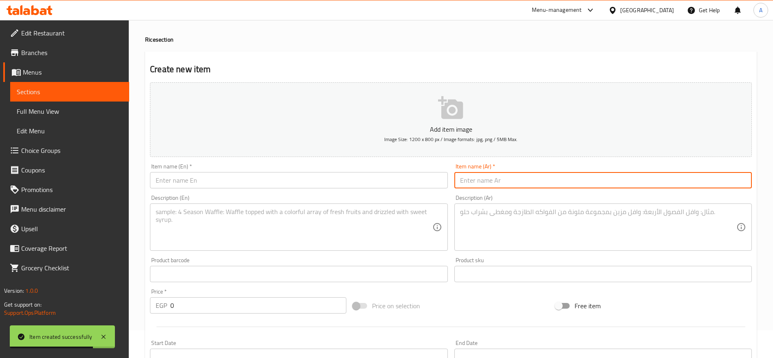
click at [546, 183] on input "text" at bounding box center [604, 180] width 298 height 16
paste input "أرز بالفيليه المشوي"
type input "أرز بالفيليه المشوي"
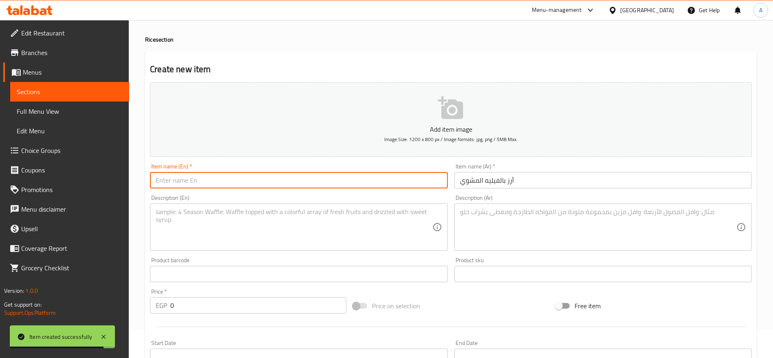
click at [384, 180] on input "text" at bounding box center [299, 180] width 298 height 16
paste input "Rice with Grilled Fish Fillet"
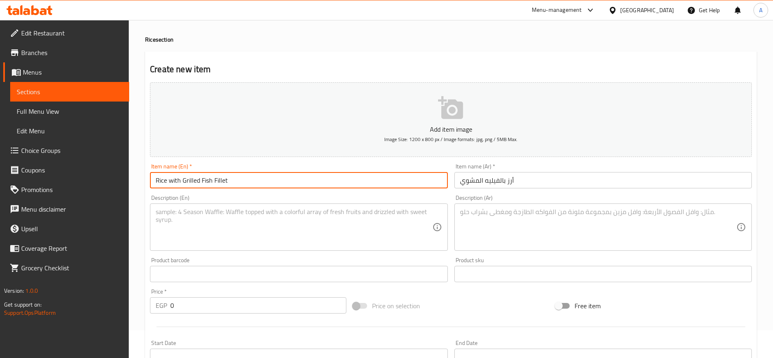
type input "Rice with Grilled Fish Fillet"
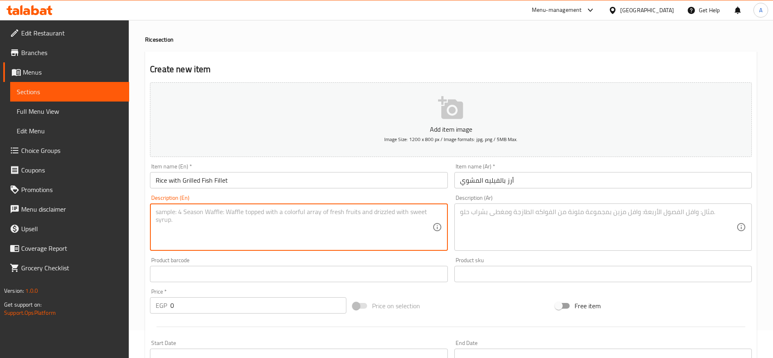
click at [236, 216] on textarea at bounding box center [294, 227] width 276 height 39
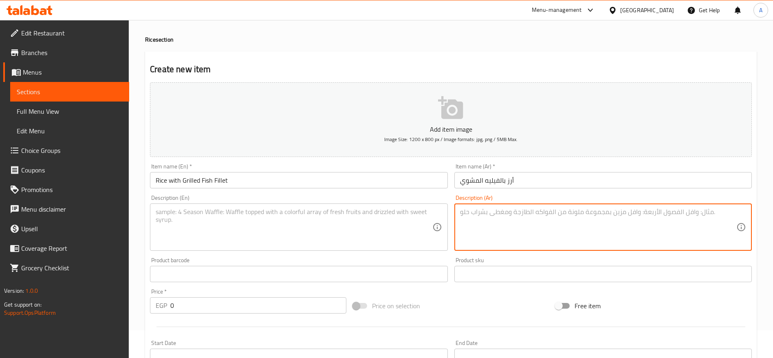
click at [506, 221] on textarea at bounding box center [598, 227] width 276 height 39
paste textarea "أرز طيب المذاق يقدم مع فيليه سمك مشوي متبل على الجريل."
type textarea "أرز طيب المذاق يقدم مع فيليه سمك مشوي متبل على الجريل."
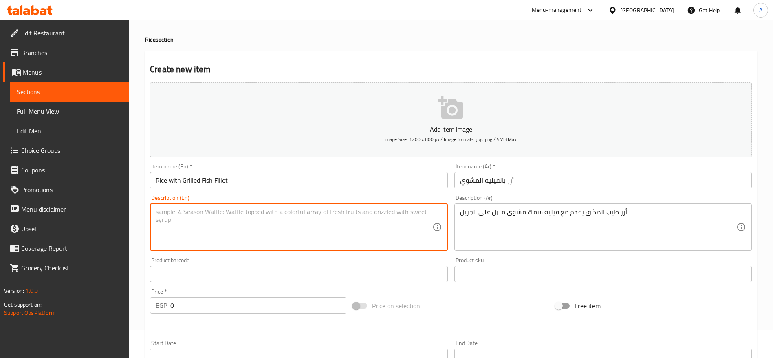
click at [360, 215] on textarea at bounding box center [294, 227] width 276 height 39
paste textarea "Flavorful rice served with marinated grilled fish fillet."
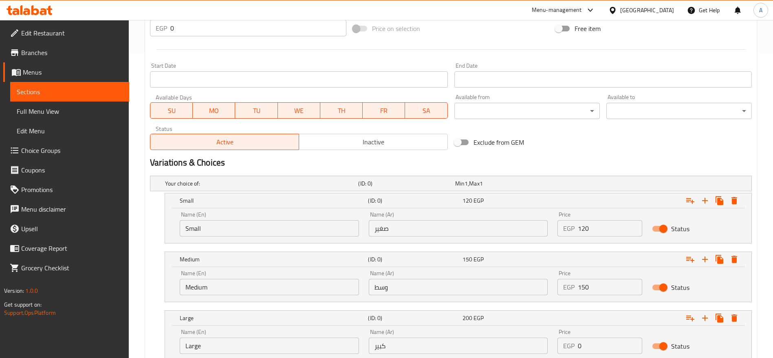
scroll to position [365, 0]
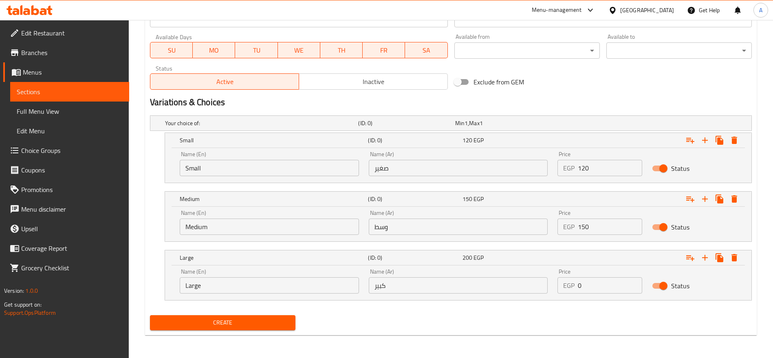
type textarea "Flavorful rice served with marinated grilled fish fillet."
click at [241, 324] on span "Create" at bounding box center [223, 323] width 132 height 10
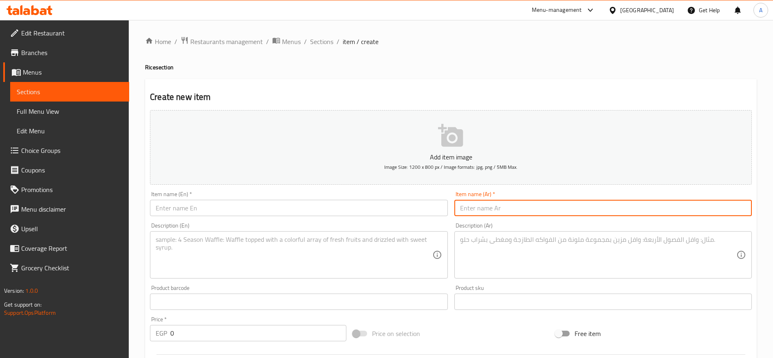
click at [519, 210] on input "text" at bounding box center [604, 208] width 298 height 16
paste input "أرز بالسبيط المقلي"
type input "أرز بالسبيط المقلي"
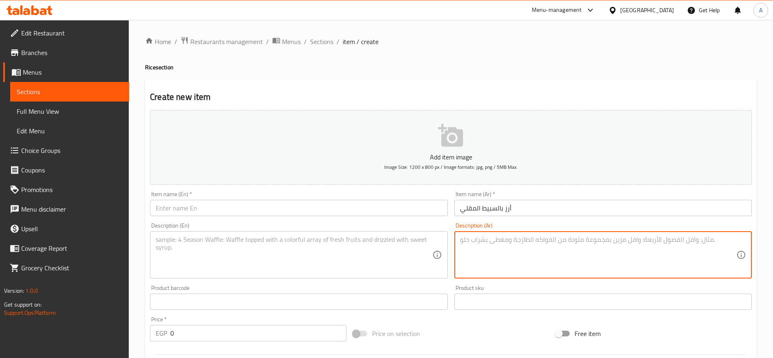
click at [487, 236] on textarea at bounding box center [598, 255] width 276 height 39
paste textarea "أرز شهي يقدم مع سبيط مقلي مقرمش بطعم بحري مميز."
type textarea "أرز شهي يقدم مع سبيط مقلي مقرمش بطعم بحري مميز."
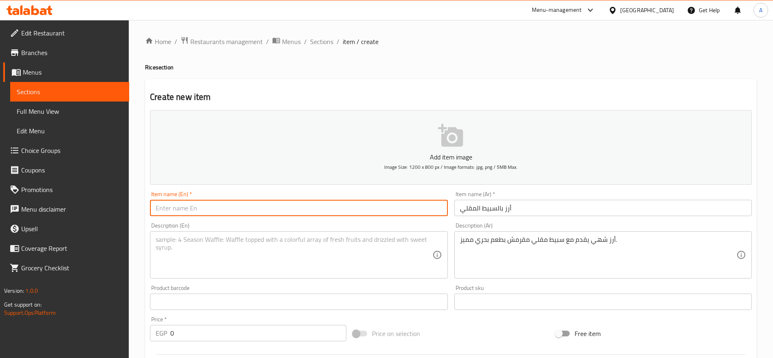
paste input "Rice with Fried Calamari"
type input "Rice with Fried Calamari"
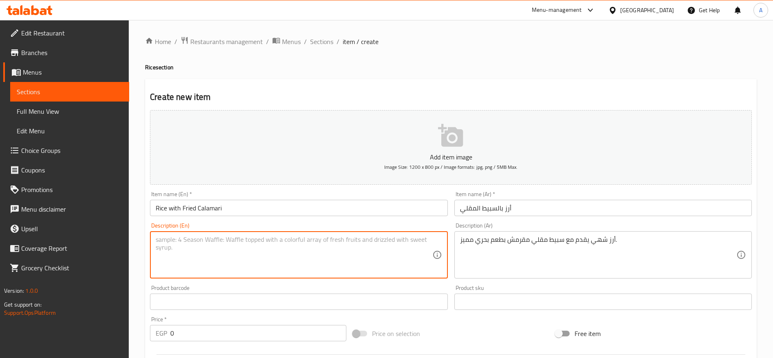
click at [266, 248] on textarea at bounding box center [294, 255] width 276 height 39
paste textarea "Delicious rice served with crispy fried calamari for a rich seafood flavor."
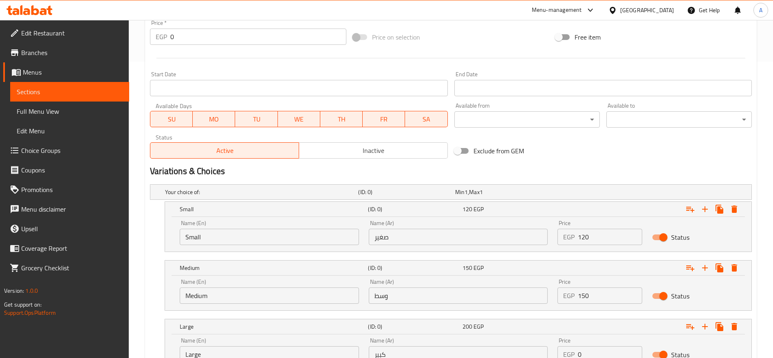
scroll to position [365, 0]
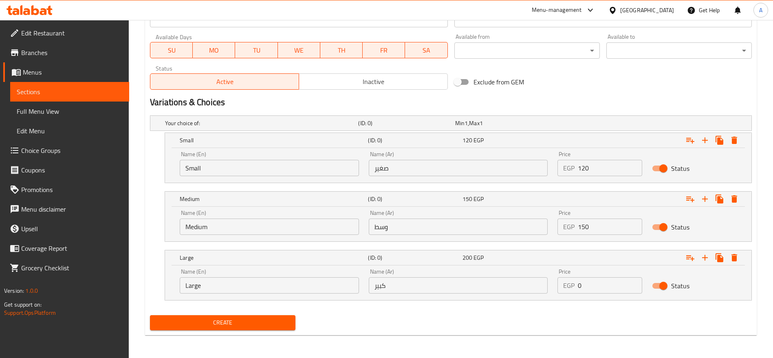
type textarea "Delicious rice served with crispy fried calamari for a rich seafood flavor."
click at [243, 329] on button "Create" at bounding box center [223, 322] width 146 height 15
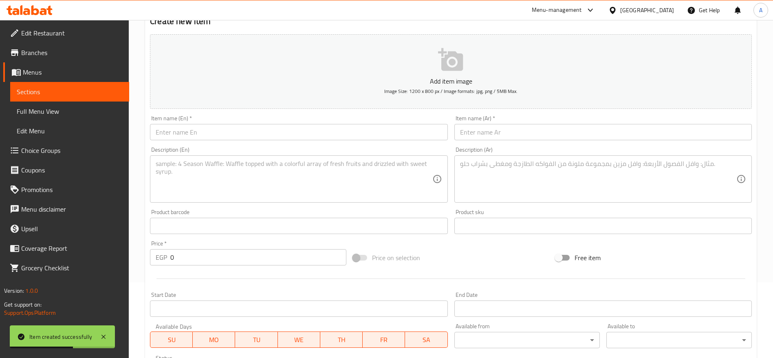
scroll to position [78, 0]
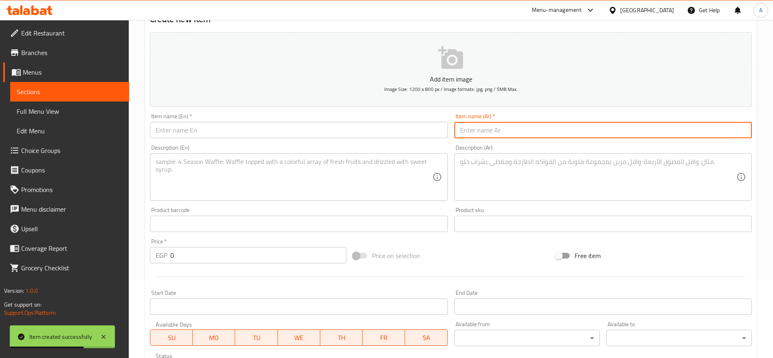
paste input "أرز بالسبيط المشوي"
click at [546, 126] on input "text" at bounding box center [604, 130] width 298 height 16
type input "أرز بالسبيط المشوي"
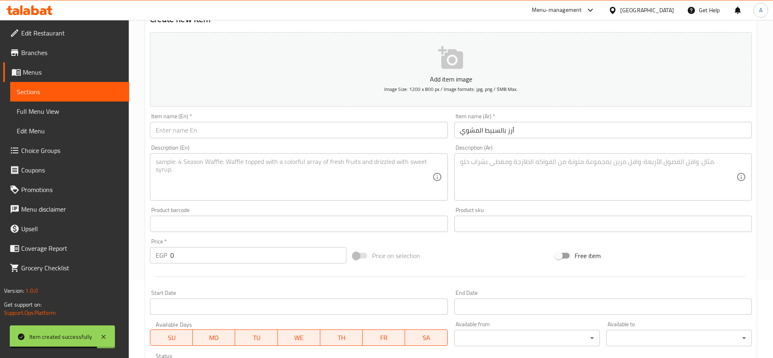
click at [333, 141] on div "Description (En) Description (En)" at bounding box center [299, 172] width 304 height 62
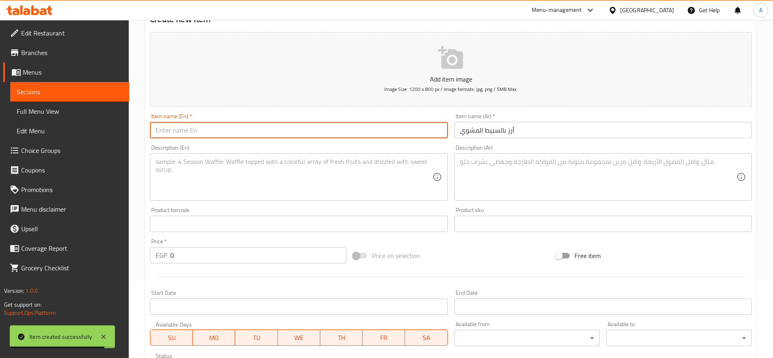
click at [327, 130] on input "text" at bounding box center [299, 130] width 298 height 16
paste input "Rice with Grilled Calamari"
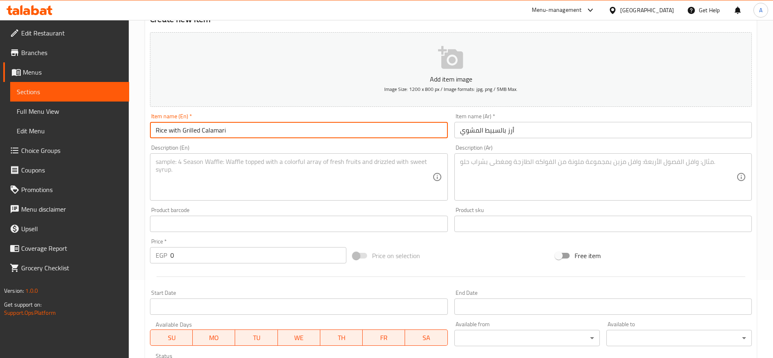
type input "Rice with Grilled Calamari"
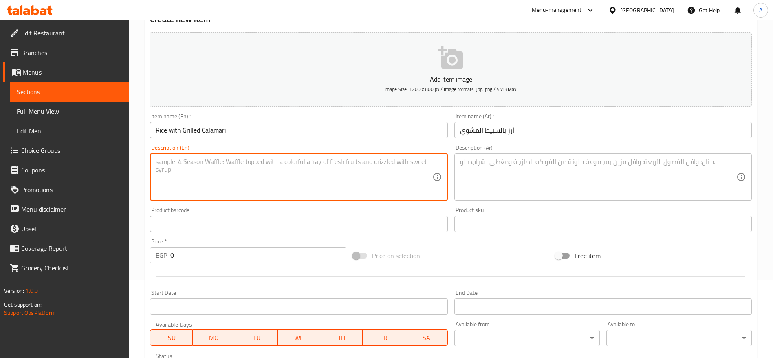
click at [340, 173] on textarea at bounding box center [294, 177] width 276 height 39
paste textarea "Flavorful rice served with marinated grilled calamari for a delightful seafood …"
type textarea "Flavorful rice served with marinated grilled calamari for a delightful seafood …"
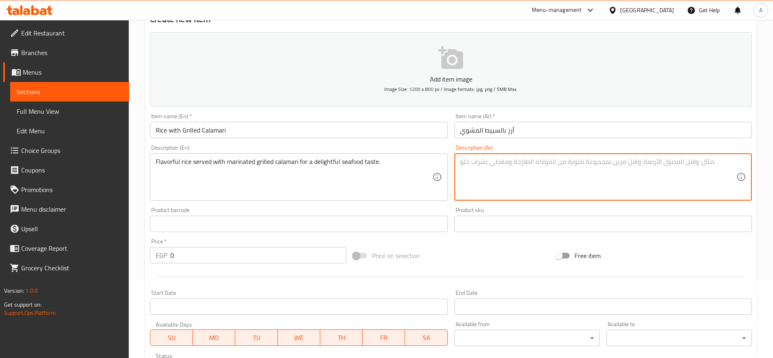
paste textarea "أرز طيب يقدم مع سبيط مشوي متبل بطعم بحري رائع."
type textarea "أرز طيب يقدم مع سبيط مشوي متبل بطعم بحري رائع."
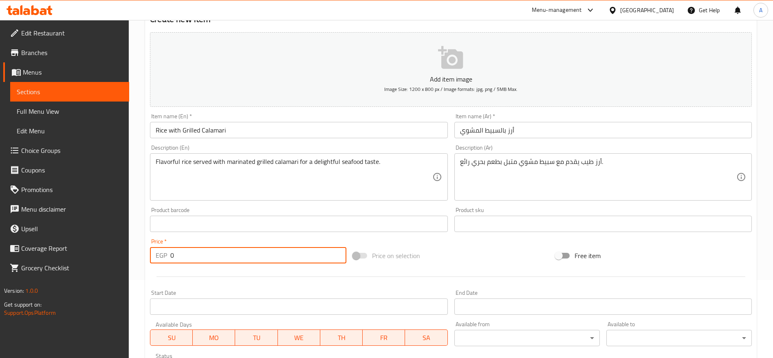
click at [278, 254] on input "0" at bounding box center [258, 255] width 176 height 16
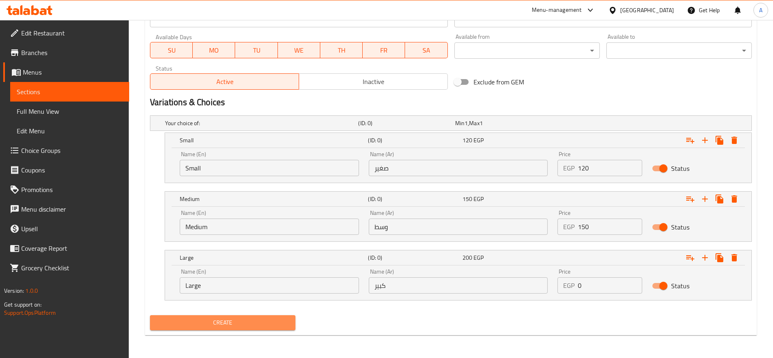
click at [249, 322] on span "Create" at bounding box center [223, 323] width 132 height 10
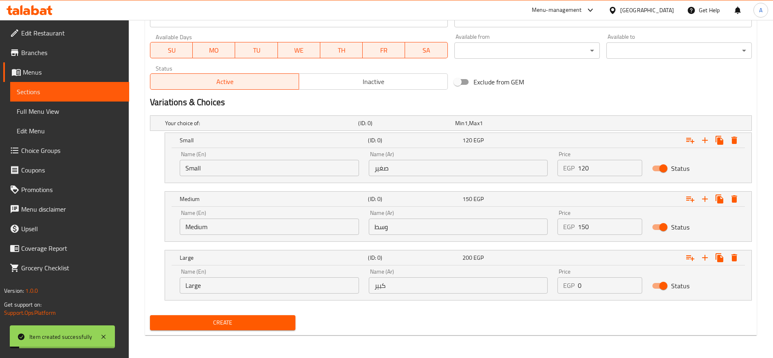
scroll to position [0, 0]
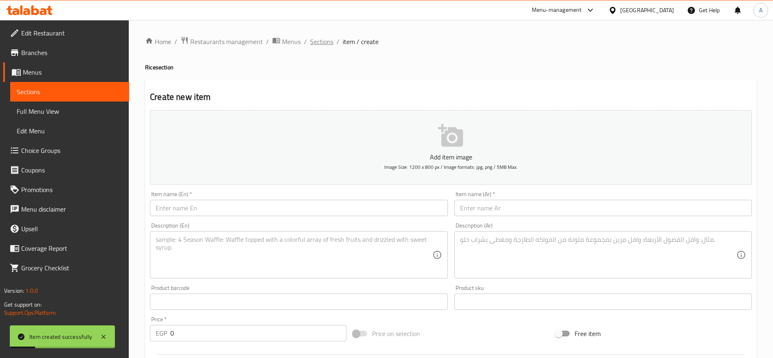
click at [331, 41] on span "Sections" at bounding box center [321, 42] width 23 height 10
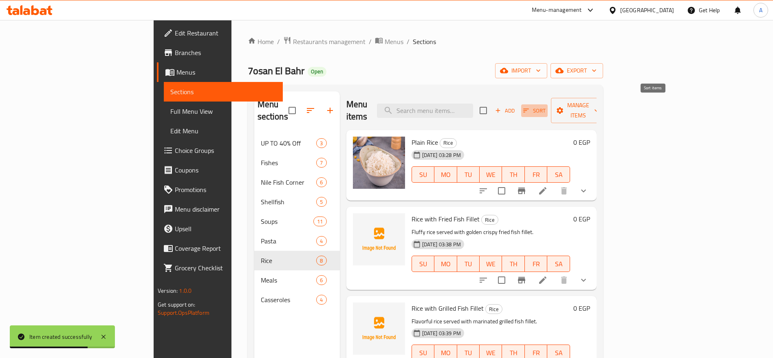
click at [530, 107] on icon "button" at bounding box center [526, 110] width 7 height 7
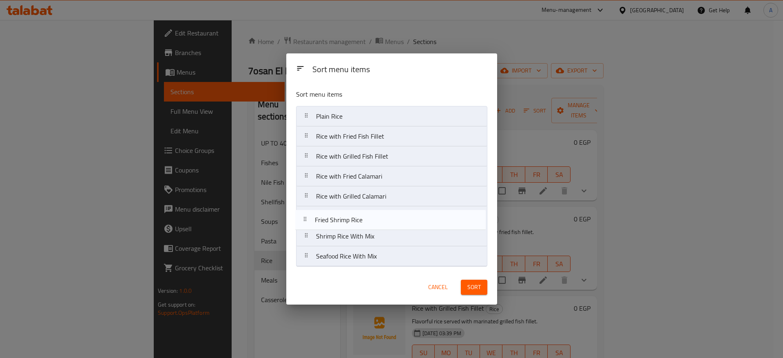
drag, startPoint x: 308, startPoint y: 259, endPoint x: 307, endPoint y: 221, distance: 38.3
click at [307, 221] on nav "Plain Rice Rice with Fried Fish Fillet Rice with Grilled Fish Fillet Rice with …" at bounding box center [391, 186] width 191 height 161
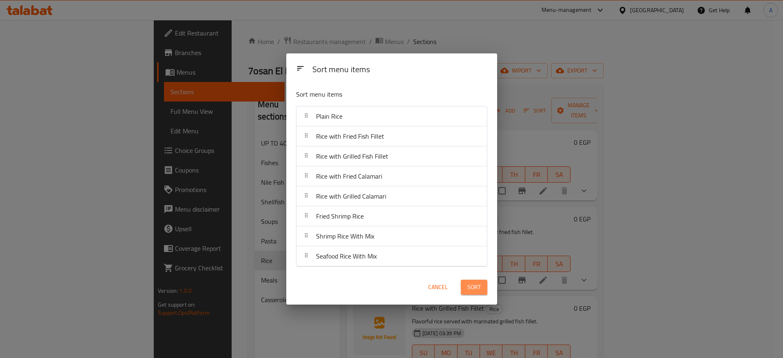
click at [475, 288] on span "Sort" at bounding box center [473, 287] width 13 height 10
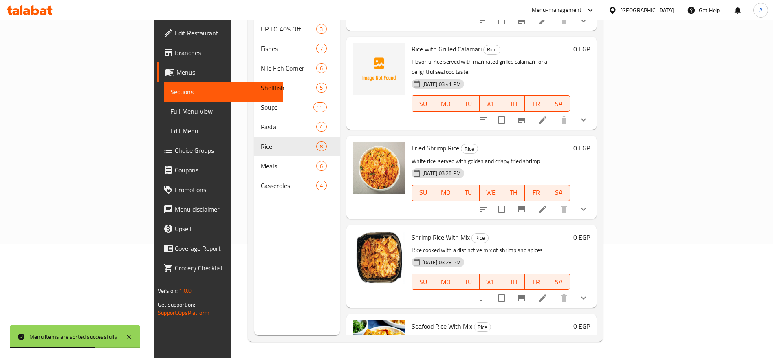
scroll to position [363, 0]
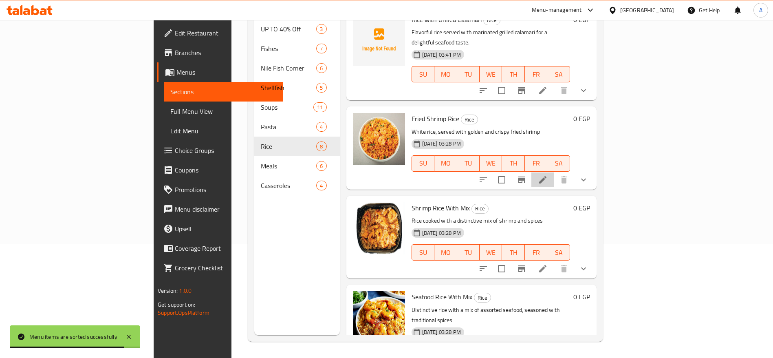
click at [554, 172] on li at bounding box center [543, 179] width 23 height 15
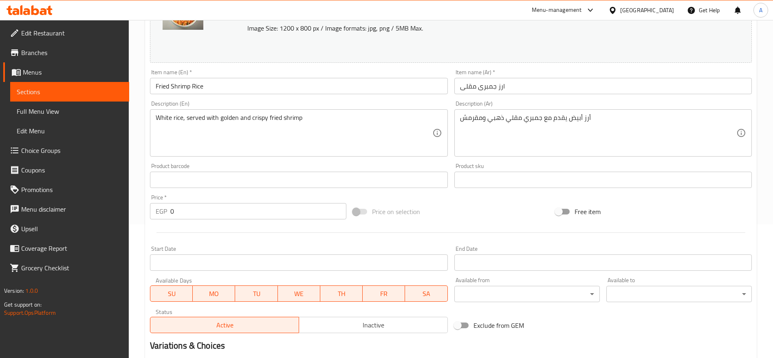
scroll to position [137, 0]
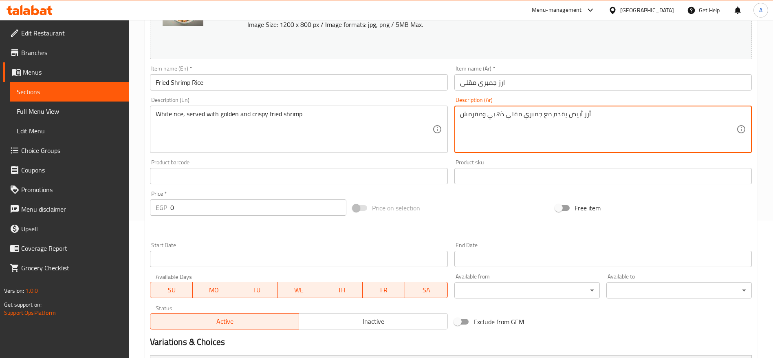
click at [602, 118] on textarea "أرز أبیض یقدم مع جمبري مقلي ذھبي ومقرمش" at bounding box center [598, 129] width 276 height 39
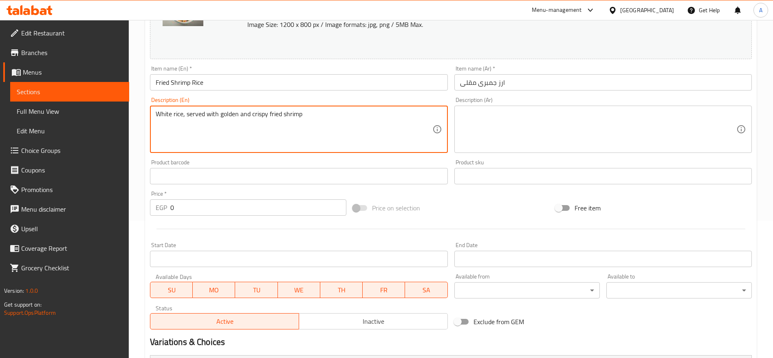
click at [349, 119] on textarea "White rice, served with golden and crispy fried shrimp" at bounding box center [294, 129] width 276 height 39
click at [566, 81] on input "ارز جمبرى مقلى" at bounding box center [604, 82] width 298 height 16
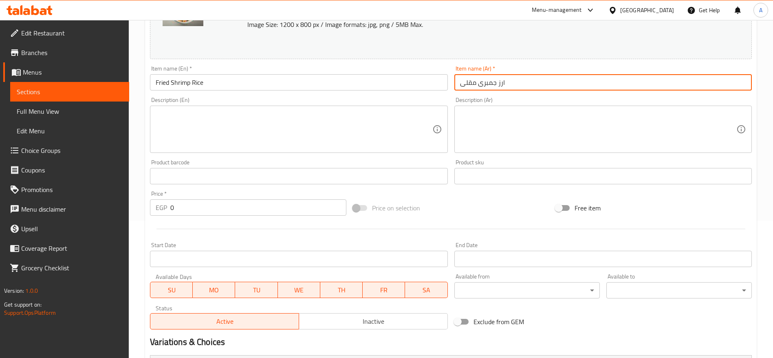
click at [566, 81] on input "ارز جمبرى مقلى" at bounding box center [604, 82] width 298 height 16
type input "H"
click at [538, 83] on input "أرز بالجمبري المقلي" at bounding box center [604, 82] width 298 height 16
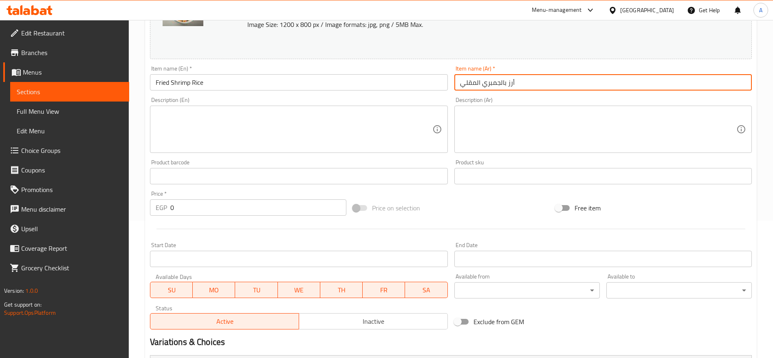
click at [538, 83] on input "أرز بالجمبري المقلي" at bounding box center [604, 82] width 298 height 16
type input "أرز بالجمبري المقلي"
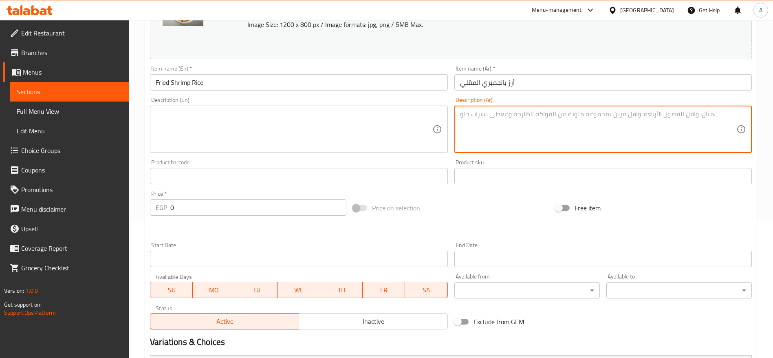
click at [486, 119] on textarea at bounding box center [598, 129] width 276 height 39
paste textarea "أرز شهي يقدم مع جمبري مقلي ذهبي ومقرمش."
type textarea "أرز شهي يقدم مع جمبري مقلي ذهبي ومقرمش."
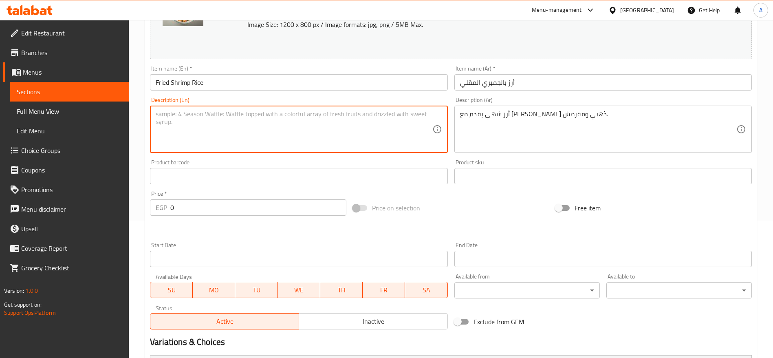
click at [369, 123] on textarea at bounding box center [294, 129] width 276 height 39
click at [286, 77] on input "Fried Shrimp Rice" at bounding box center [299, 82] width 298 height 16
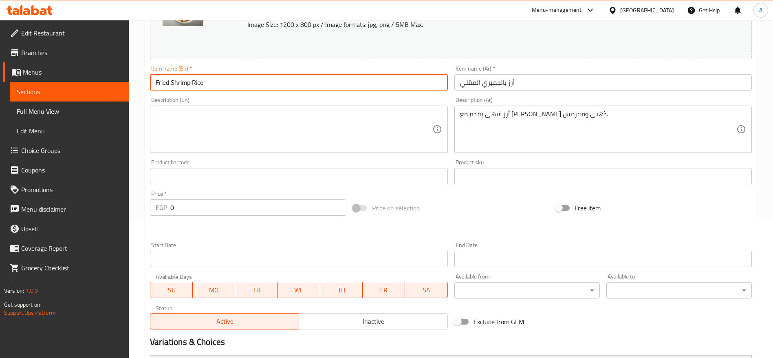
click at [286, 77] on input "Fried Shrimp Rice" at bounding box center [299, 82] width 298 height 16
paste input "Rice with Fried Shrimp"
type input "Rice with Fried Shrimp"
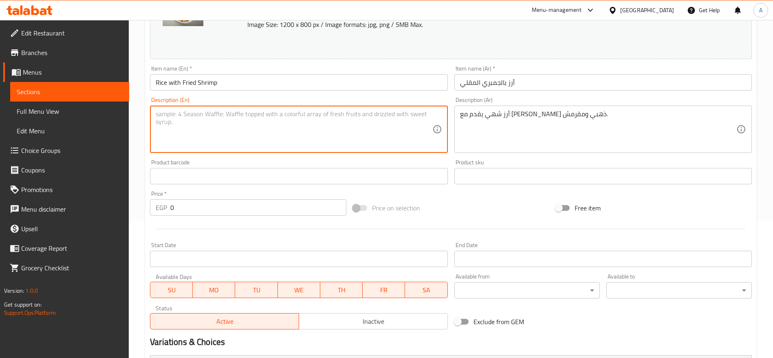
click at [247, 126] on textarea at bounding box center [294, 129] width 276 height 39
paste textarea "Delicious rice served with golden crispy fried shrimp."
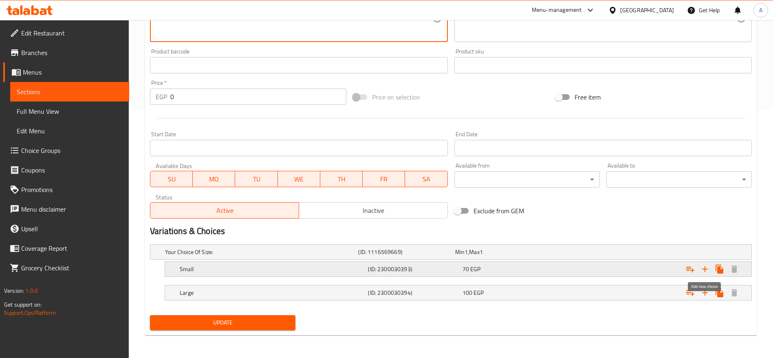
type textarea "Delicious rice served with golden crispy fried shrimp."
click at [706, 268] on icon "Expand" at bounding box center [705, 269] width 10 height 10
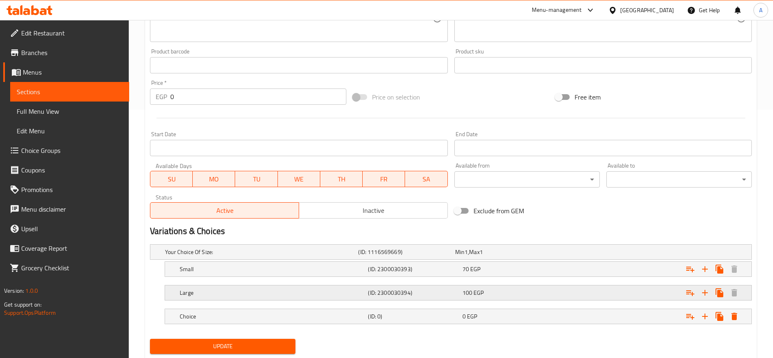
click at [326, 285] on div "Large (ID: 2300030394) 100 EGP" at bounding box center [460, 293] width 565 height 18
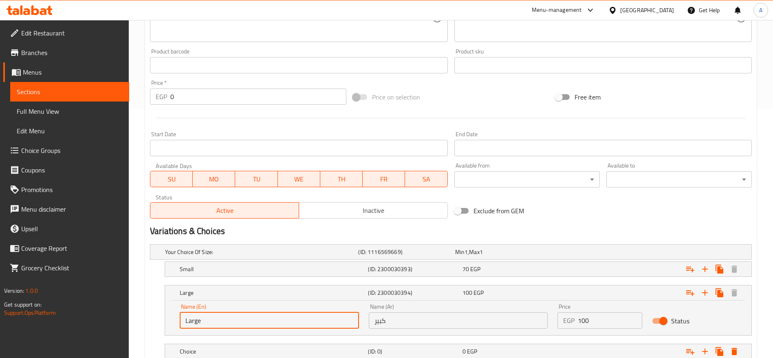
click at [326, 323] on input "Large" at bounding box center [269, 320] width 179 height 16
type input "Medium"
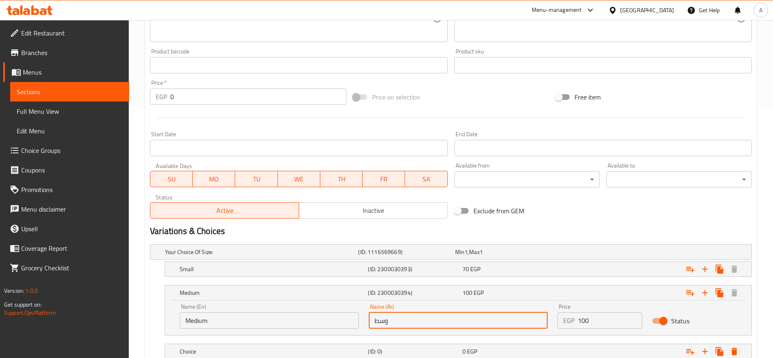
scroll to position [307, 0]
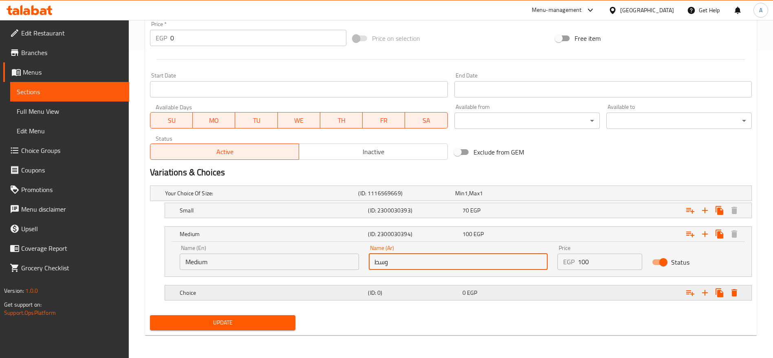
type input "وسط"
click at [498, 295] on div "0 EGP" at bounding box center [508, 293] width 91 height 8
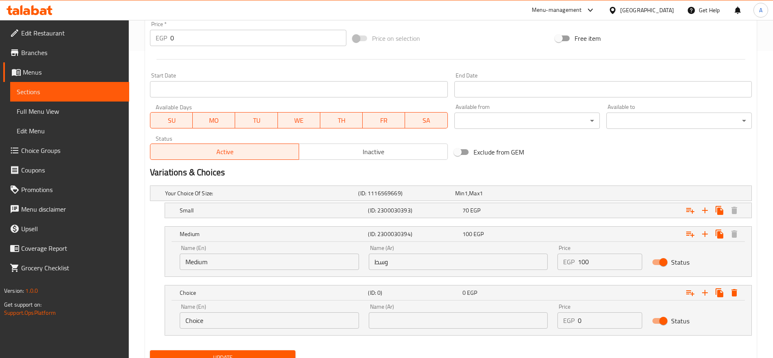
click at [302, 317] on input "Choice" at bounding box center [269, 320] width 179 height 16
type input "Large"
type input ";"
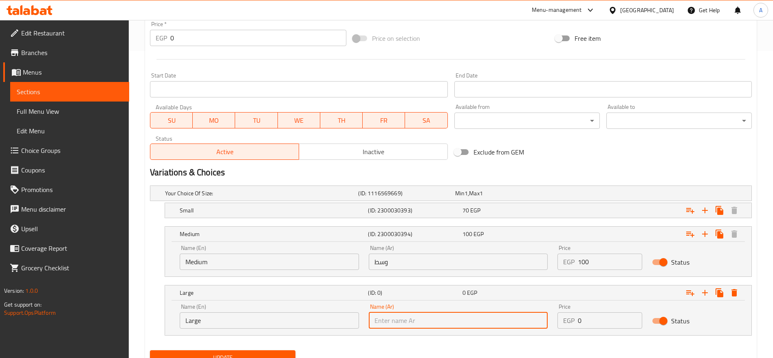
drag, startPoint x: 302, startPoint y: 317, endPoint x: 410, endPoint y: 324, distance: 107.8
click at [410, 324] on input "text" at bounding box center [458, 320] width 179 height 16
type input ";"
type input "كبير"
click at [557, 211] on div "Expand" at bounding box center [649, 210] width 188 height 18
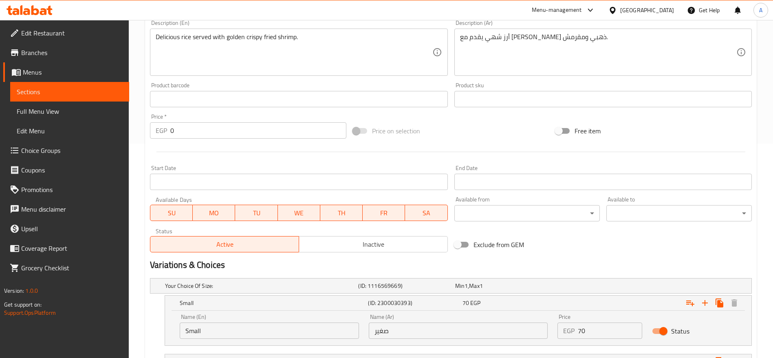
scroll to position [377, 0]
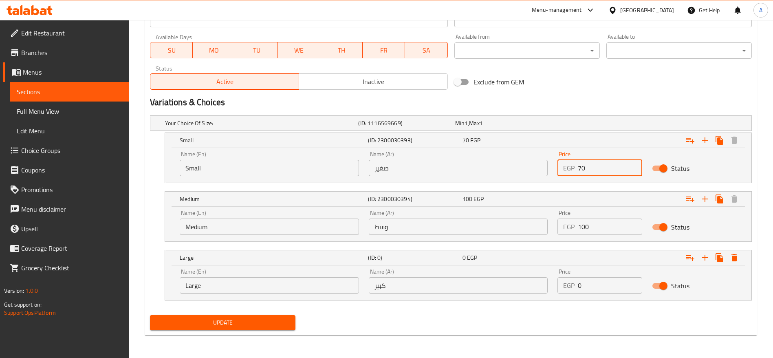
click at [600, 163] on input "70" at bounding box center [610, 168] width 64 height 16
type input "120"
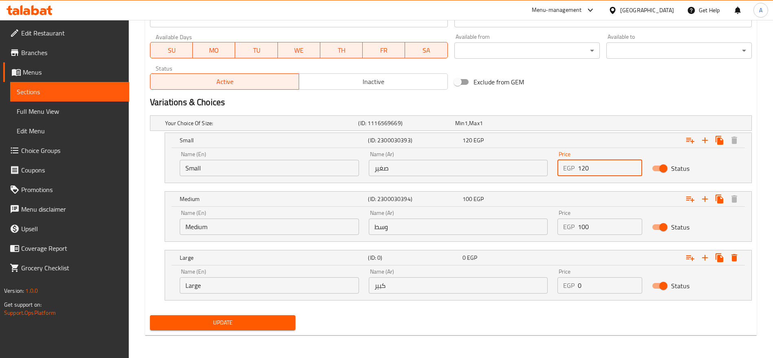
click at [597, 225] on input "100" at bounding box center [610, 226] width 64 height 16
click at [597, 225] on input "1" at bounding box center [610, 226] width 64 height 16
type input "150"
click at [590, 280] on input "0" at bounding box center [610, 285] width 64 height 16
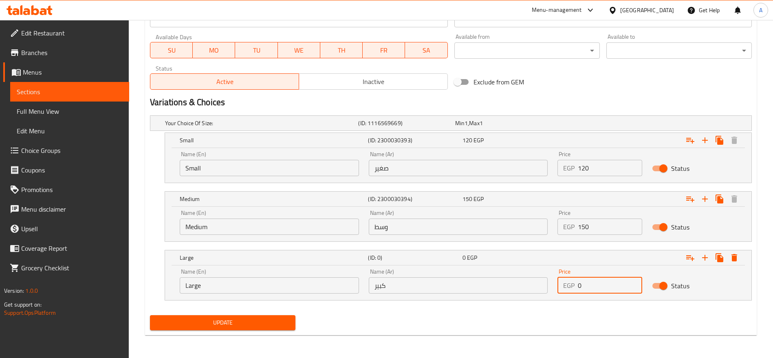
click at [590, 280] on input "0" at bounding box center [610, 285] width 64 height 16
click at [590, 280] on input "2" at bounding box center [610, 285] width 64 height 16
type input "200"
click at [150, 315] on button "Update" at bounding box center [223, 322] width 146 height 15
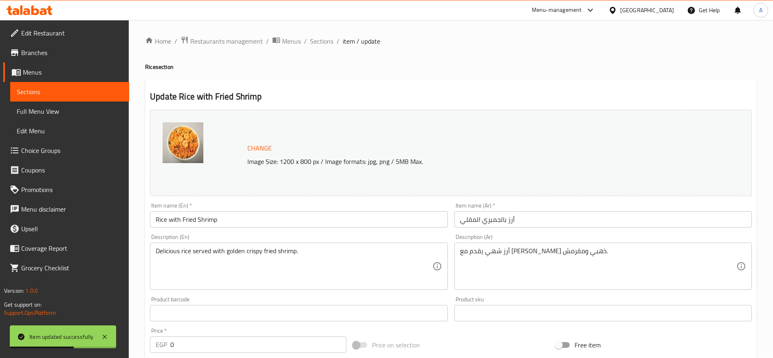
scroll to position [0, 0]
click at [328, 43] on span "Sections" at bounding box center [321, 42] width 23 height 10
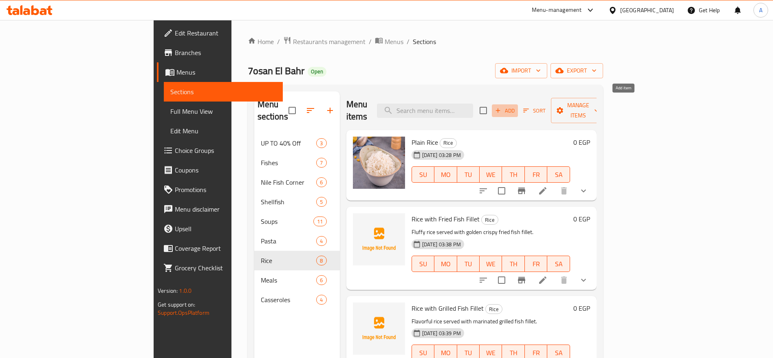
click at [516, 106] on span "Add" at bounding box center [505, 110] width 22 height 9
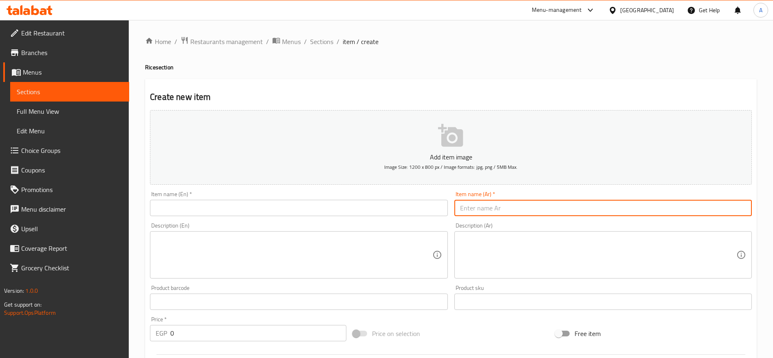
click at [499, 210] on input "text" at bounding box center [604, 208] width 298 height 16
paste input "أرز بالجمبري المشوي"
type input "أرز بالجمبري المشوي"
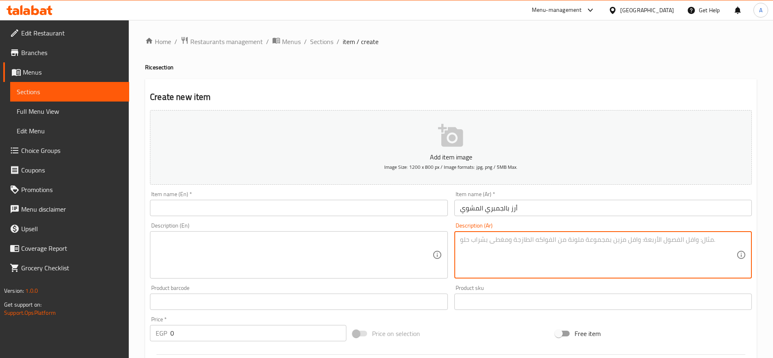
click at [488, 247] on textarea at bounding box center [598, 255] width 276 height 39
paste textarea "أرز لذيذ يقدم مع جمبري مشوي متبل بطعم بحري مميز."
type textarea "أرز لذيذ يقدم مع جمبري مشوي متبل بطعم بحري مميز."
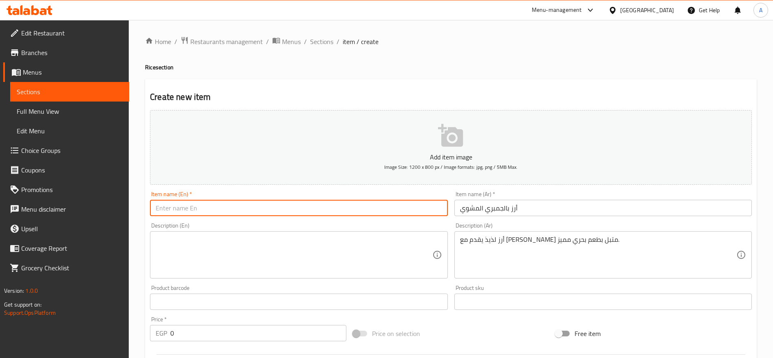
click at [348, 207] on input "text" at bounding box center [299, 208] width 298 height 16
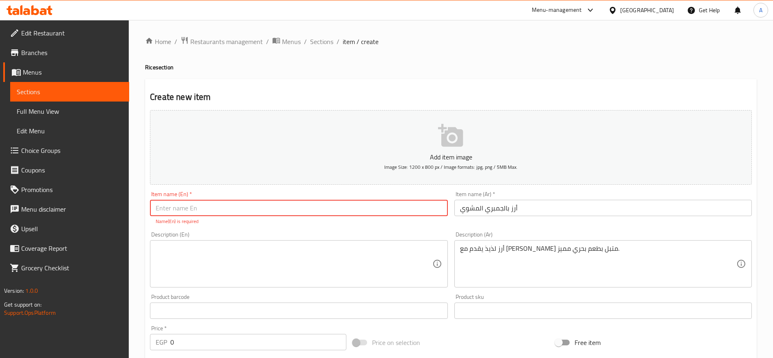
paste input "Rice with Grilled Shrimp"
type input "Rice with Grilled Shrimp"
click at [251, 245] on textarea at bounding box center [294, 264] width 276 height 39
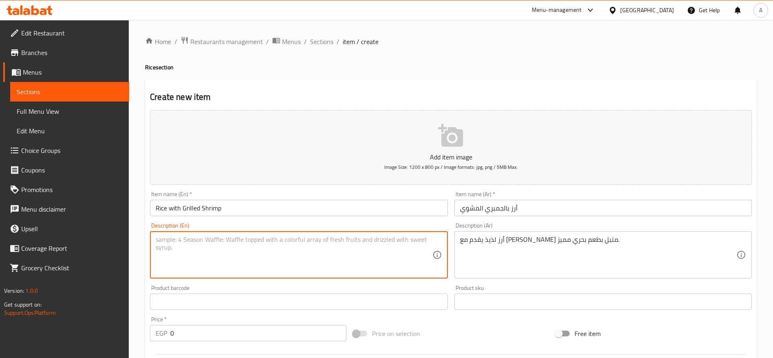
paste textarea "Tasty rice served with marinated grilled shrimp for a rich seafood flavor."
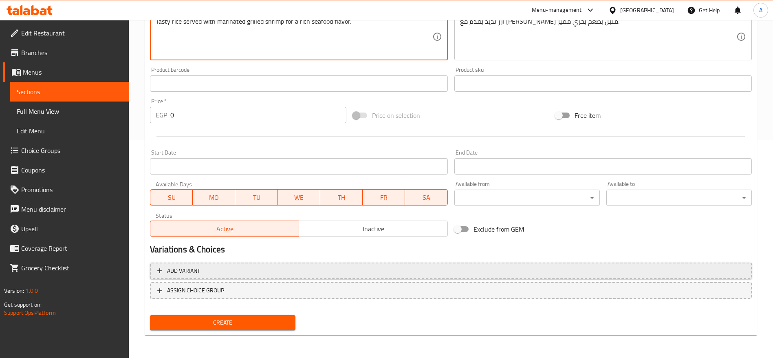
type textarea "Tasty rice served with marinated grilled shrimp for a rich seafood flavor."
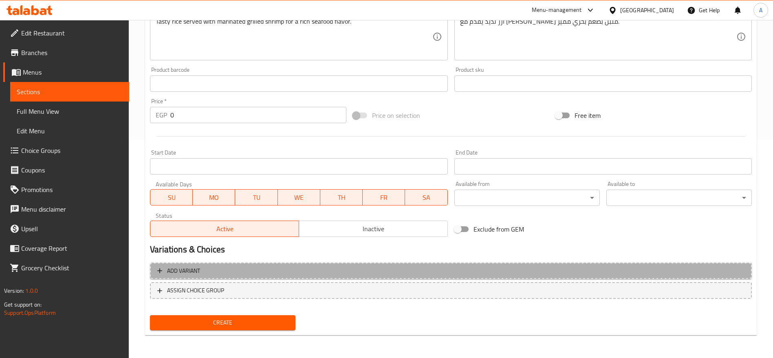
click at [321, 267] on span "Add variant" at bounding box center [450, 271] width 587 height 10
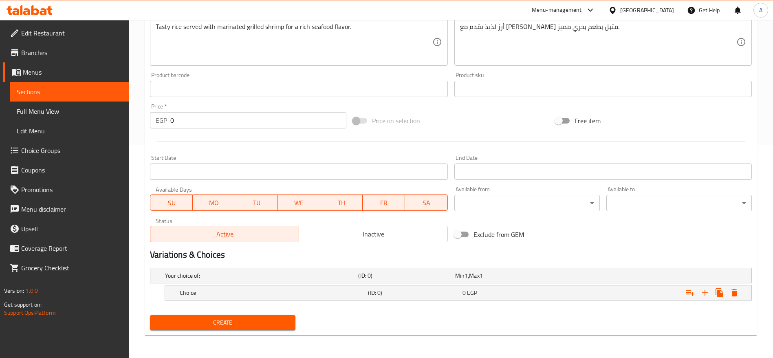
scroll to position [213, 0]
click at [353, 289] on h5 "Choice" at bounding box center [272, 293] width 185 height 8
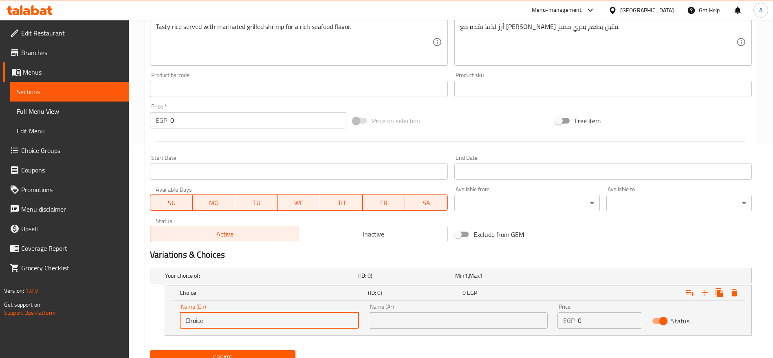
click at [268, 322] on input "Choice" at bounding box center [269, 320] width 179 height 16
type input "Small"
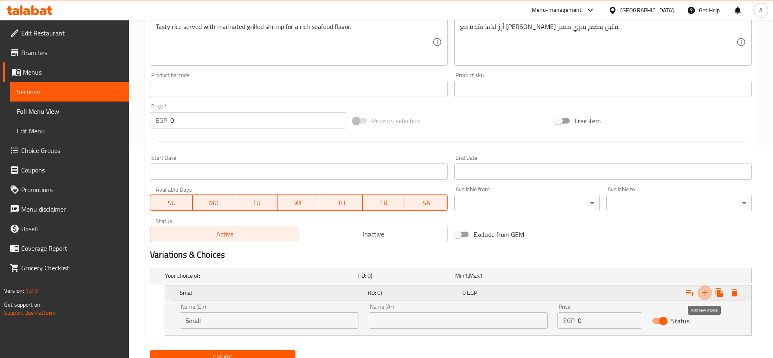
click at [703, 292] on icon "Expand" at bounding box center [705, 293] width 6 height 6
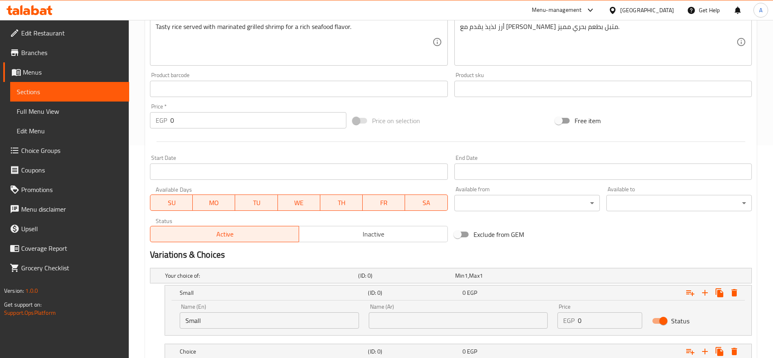
scroll to position [271, 0]
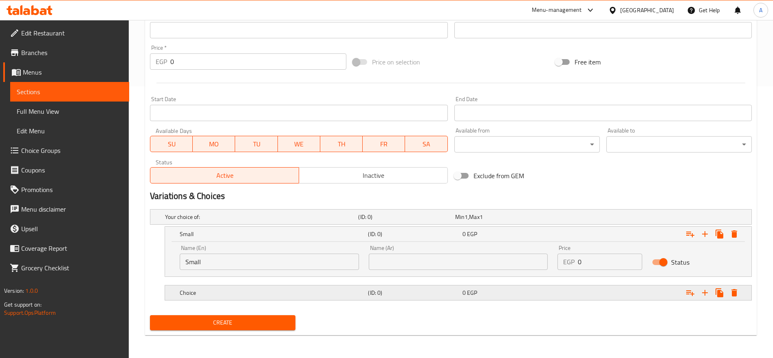
click at [291, 293] on h5 "Choice" at bounding box center [272, 293] width 185 height 8
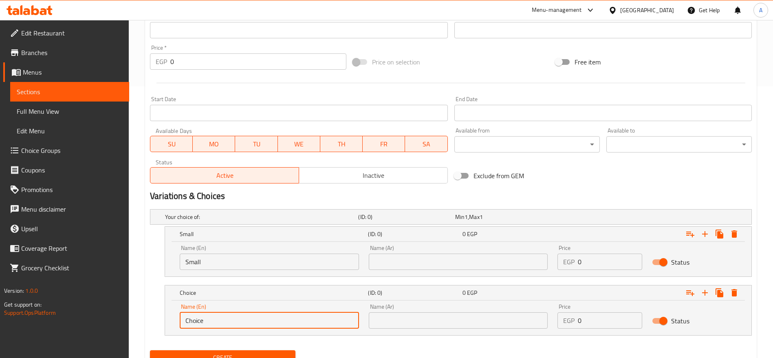
click at [249, 318] on input "Choice" at bounding box center [269, 320] width 179 height 16
type input "Medium"
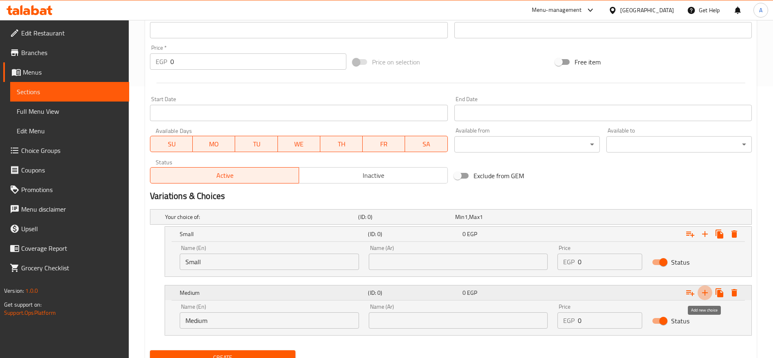
click at [707, 291] on icon "Expand" at bounding box center [705, 293] width 10 height 10
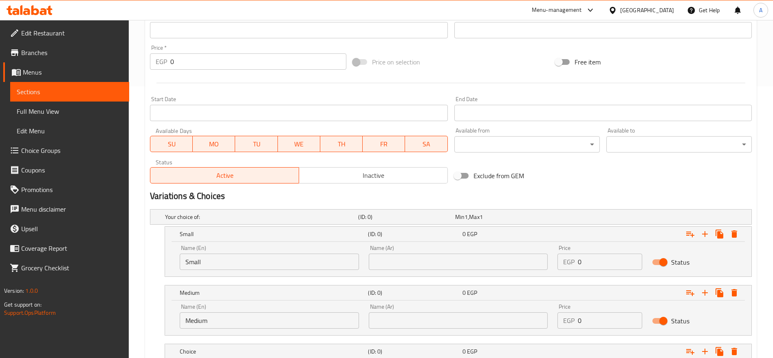
scroll to position [330, 0]
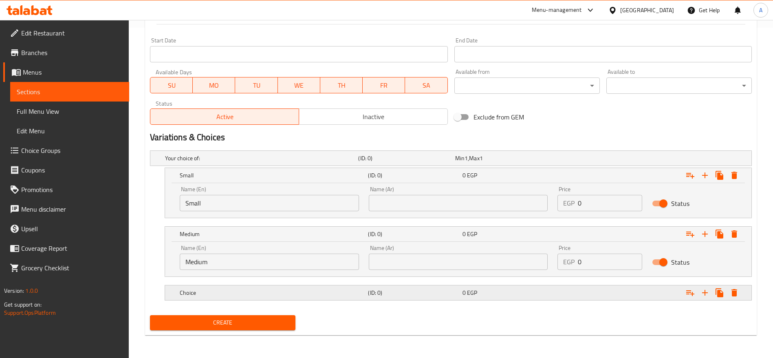
click at [327, 296] on h5 "Choice" at bounding box center [272, 293] width 185 height 8
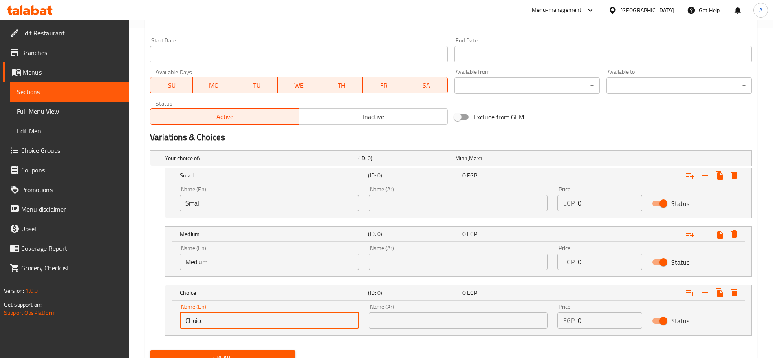
click at [253, 324] on input "Choice" at bounding box center [269, 320] width 179 height 16
type input "م"
type input "Large"
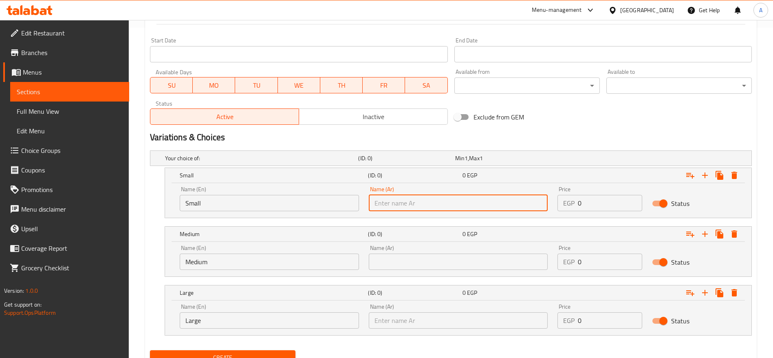
click at [415, 202] on input "text" at bounding box center [458, 203] width 179 height 16
type input "w"
type input "صغير"
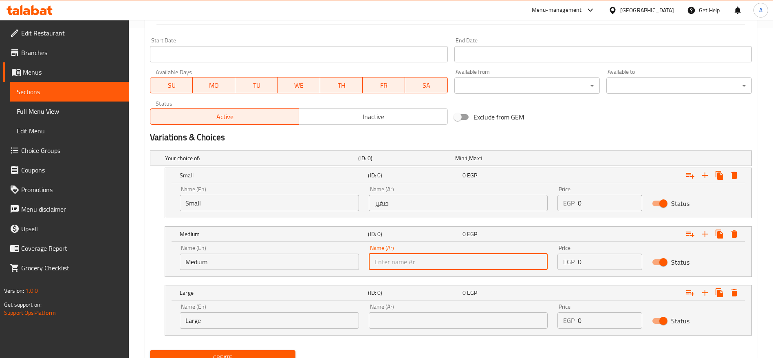
click at [397, 267] on input "text" at bounding box center [458, 262] width 179 height 16
type input "وسط"
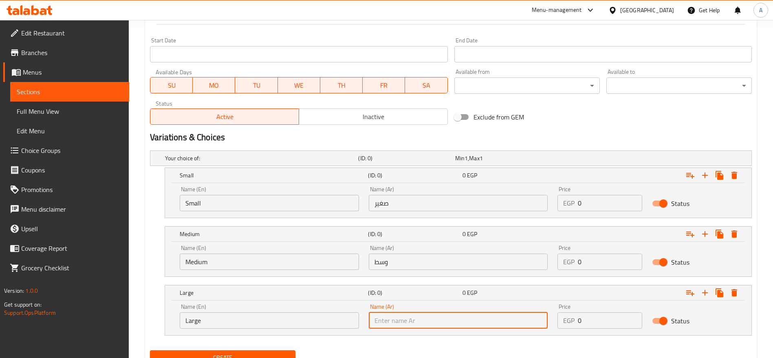
click at [383, 319] on input "text" at bounding box center [458, 320] width 179 height 16
type input "كبير"
click at [621, 207] on input "0" at bounding box center [610, 203] width 64 height 16
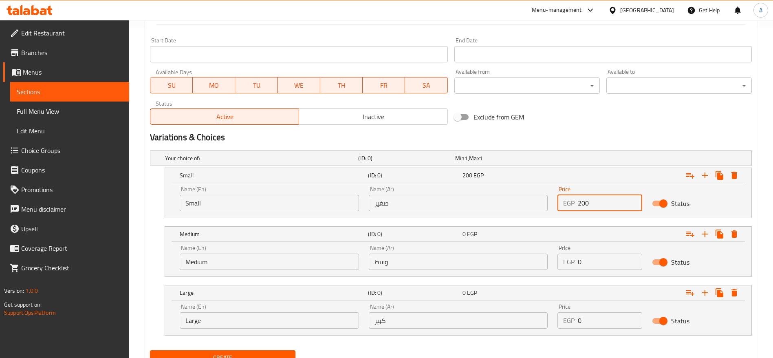
type input "200"
click at [598, 258] on input "0" at bounding box center [610, 262] width 64 height 16
type input "250"
click at [592, 320] on input "0" at bounding box center [610, 320] width 64 height 16
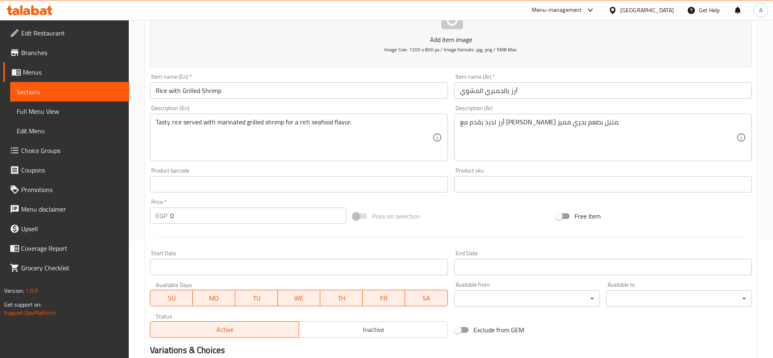
scroll to position [125, 0]
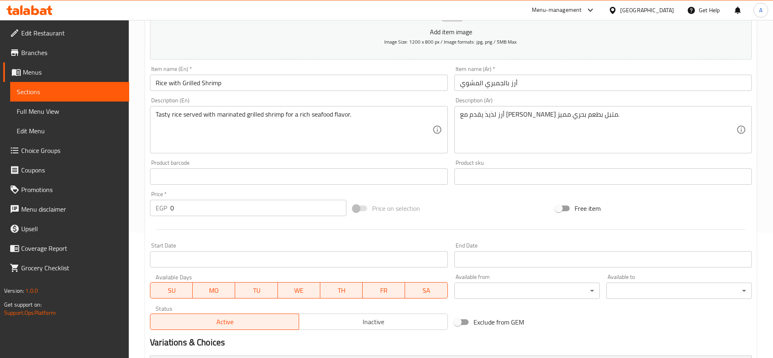
type input "300"
click at [246, 210] on input "0" at bounding box center [258, 208] width 176 height 16
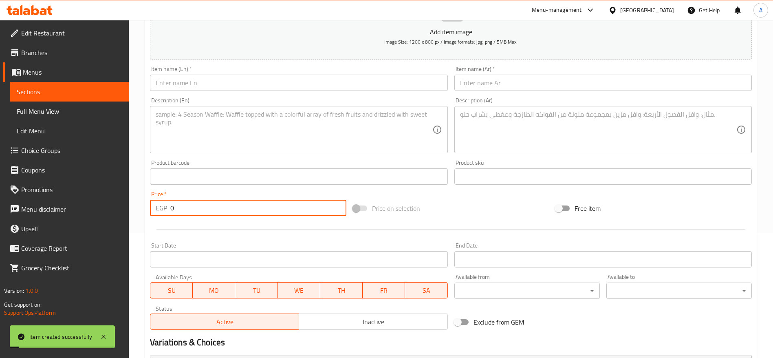
scroll to position [0, 0]
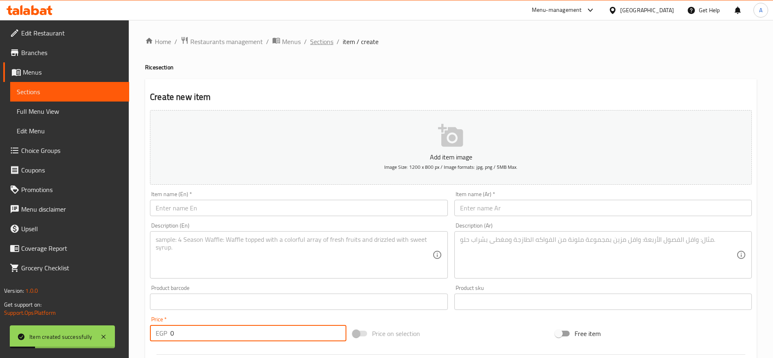
click at [329, 44] on span "Sections" at bounding box center [321, 42] width 23 height 10
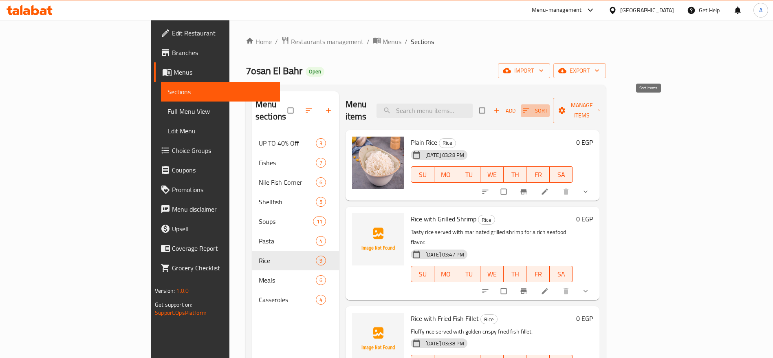
click at [530, 107] on icon "button" at bounding box center [526, 110] width 8 height 8
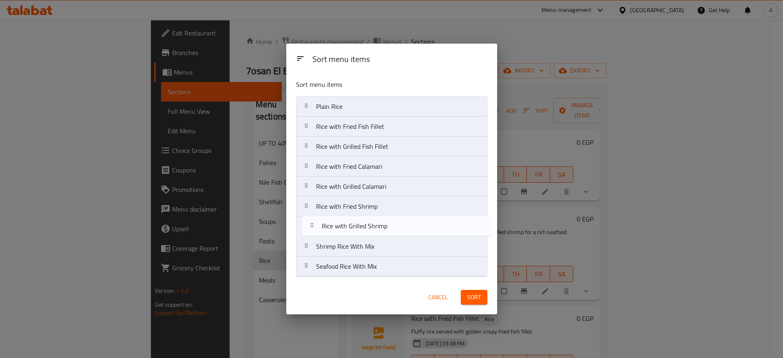
drag, startPoint x: 307, startPoint y: 130, endPoint x: 313, endPoint y: 234, distance: 104.5
click at [313, 234] on nav "Plain Rice Rice with Grilled Shrimp Rice with Fried Fish Fillet Rice with Grill…" at bounding box center [391, 186] width 191 height 181
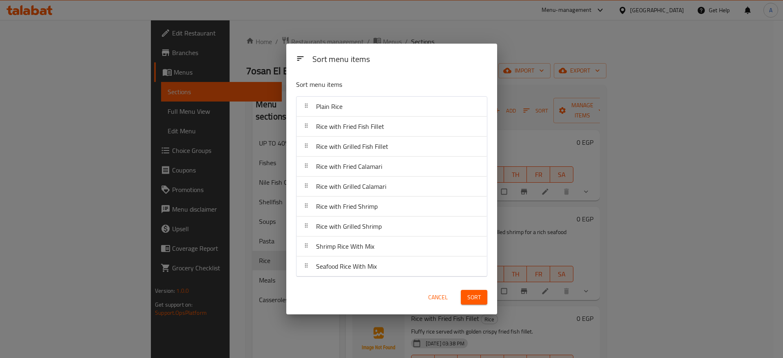
click at [478, 298] on span "Sort" at bounding box center [473, 297] width 13 height 10
